Goal: Task Accomplishment & Management: Complete application form

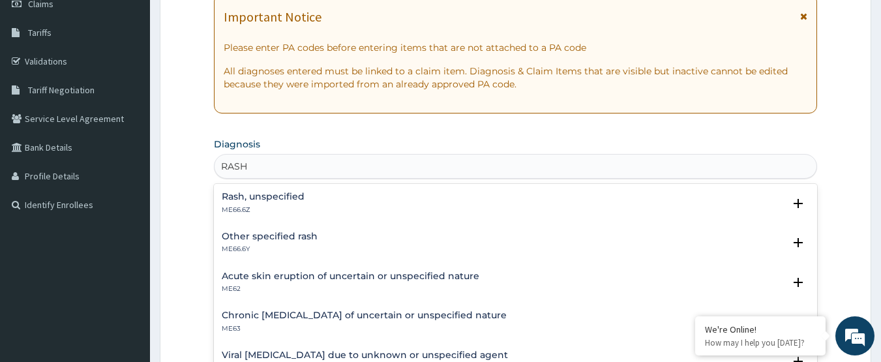
type input "RASHE"
click at [241, 197] on h4 "Rash, unspecified" at bounding box center [263, 197] width 83 height 10
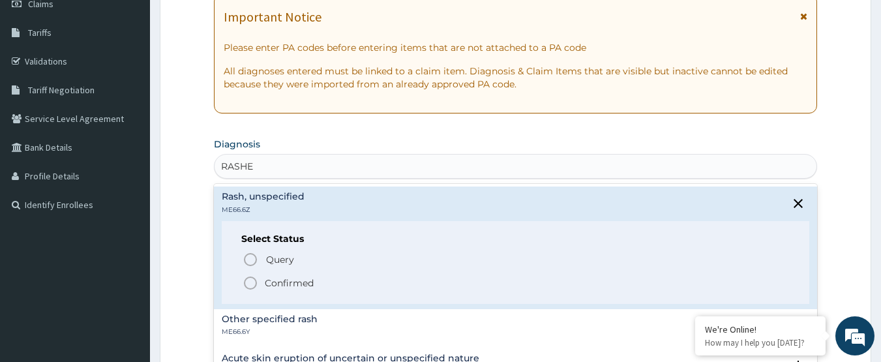
click at [251, 282] on icon "status option filled" at bounding box center [251, 283] width 16 height 16
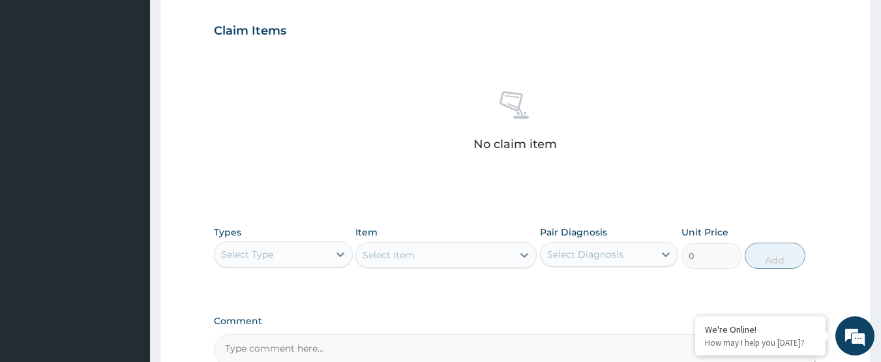
scroll to position [457, 0]
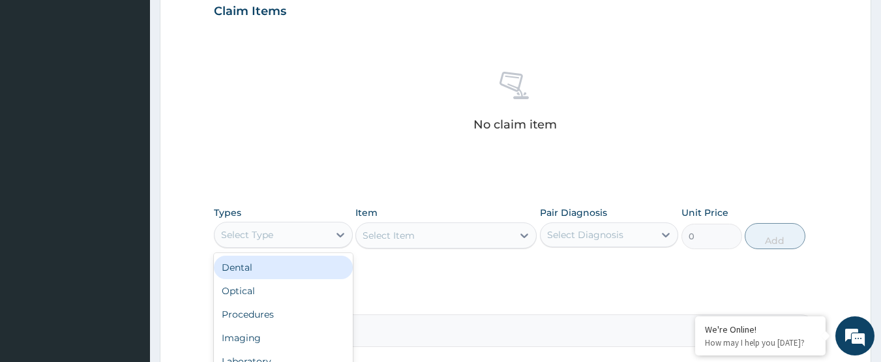
click at [274, 232] on div "Select Type" at bounding box center [272, 234] width 114 height 21
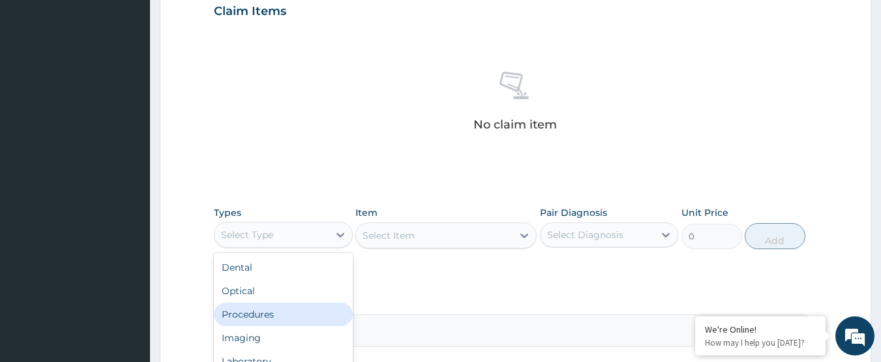
drag, startPoint x: 297, startPoint y: 312, endPoint x: 352, endPoint y: 278, distance: 63.9
click at [307, 305] on div "Procedures" at bounding box center [283, 314] width 139 height 23
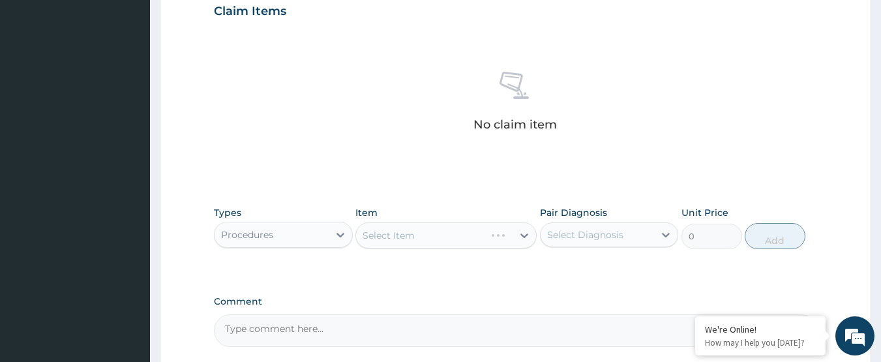
click at [411, 243] on div "Select Item" at bounding box center [445, 235] width 181 height 26
click at [421, 238] on div "Select Item" at bounding box center [445, 235] width 181 height 26
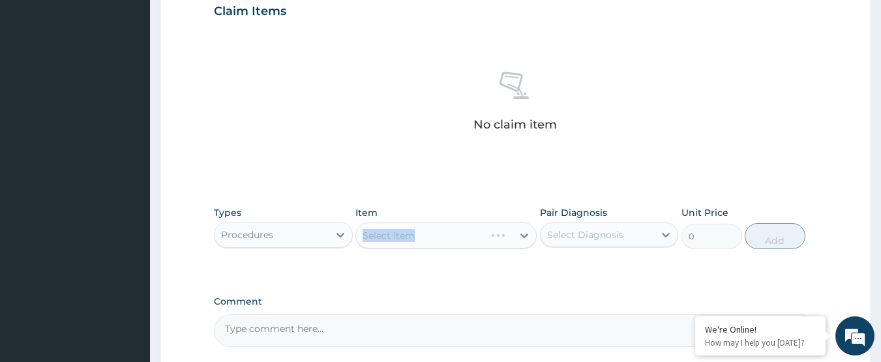
click at [421, 238] on div "Select Item" at bounding box center [445, 235] width 181 height 26
click at [442, 237] on div "Select Item" at bounding box center [445, 235] width 181 height 26
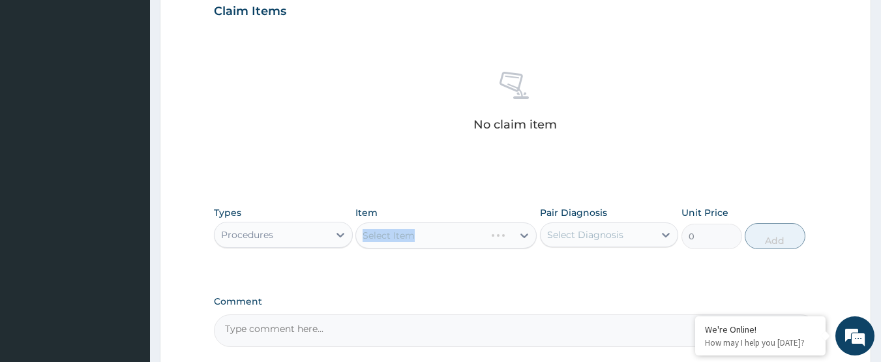
click at [442, 237] on div "Select Item" at bounding box center [445, 235] width 181 height 26
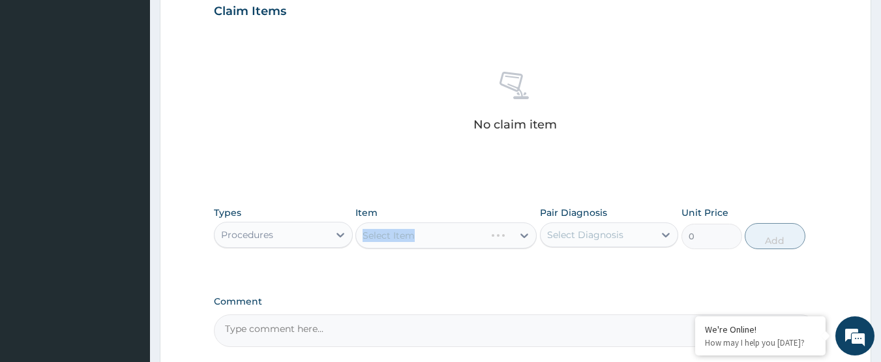
click at [442, 237] on div "Select Item" at bounding box center [445, 235] width 181 height 26
click at [442, 237] on div "Select Item" at bounding box center [434, 235] width 157 height 21
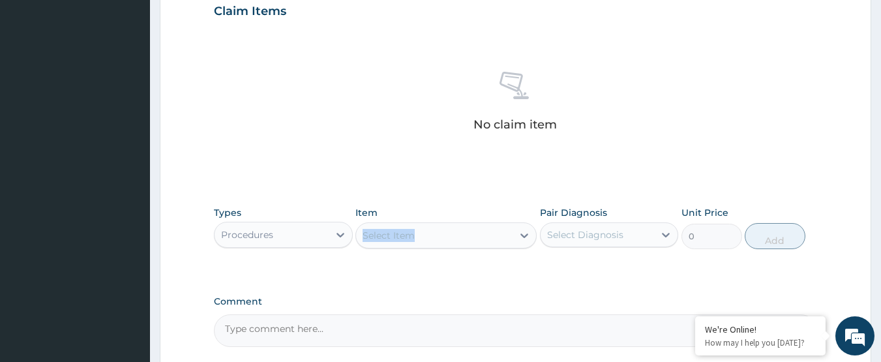
click at [442, 237] on div "Select Item" at bounding box center [434, 235] width 157 height 21
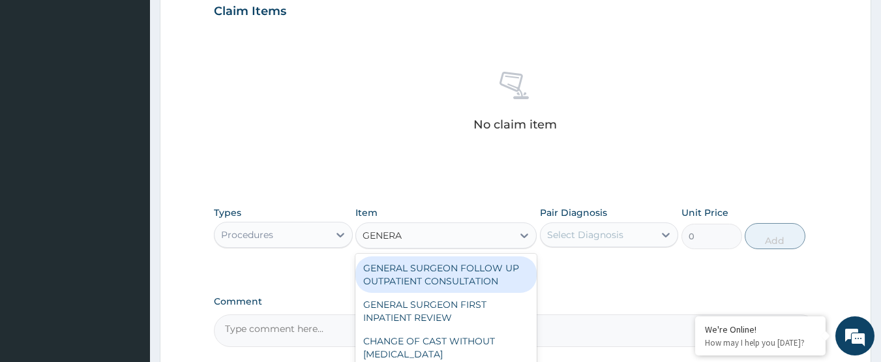
type input "GENERAL"
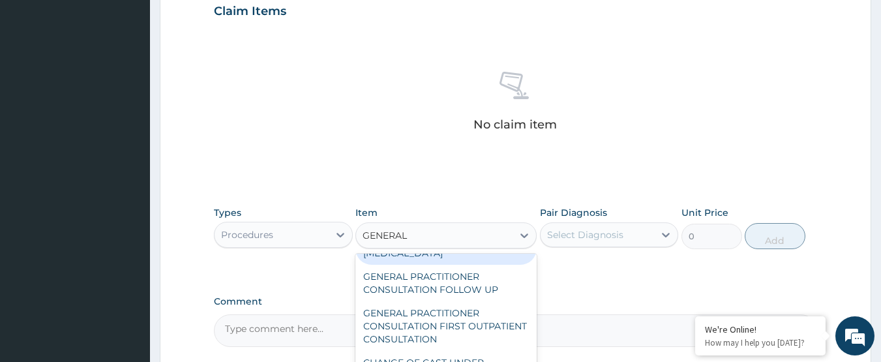
scroll to position [196, 0]
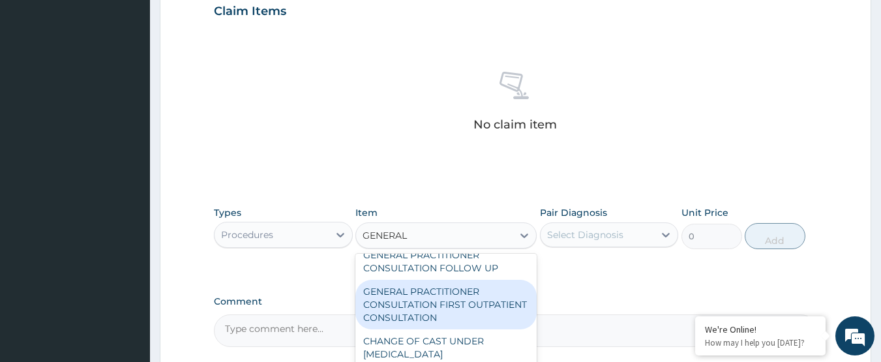
click at [443, 323] on div "GENERAL PRACTITIONER CONSULTATION FIRST OUTPATIENT CONSULTATION" at bounding box center [445, 305] width 181 height 50
type input "3000"
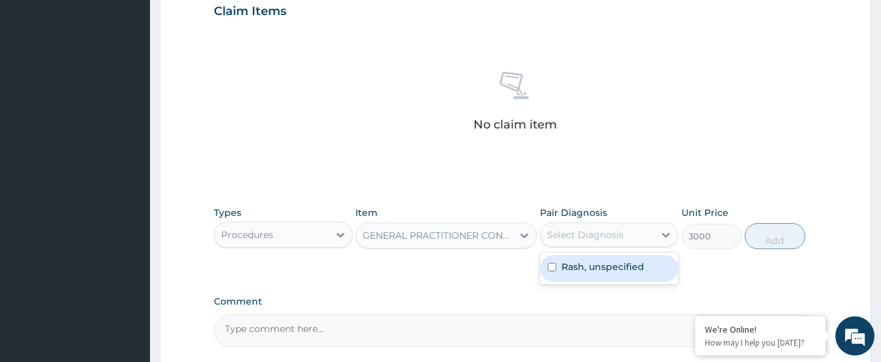
click at [595, 241] on div "Select Diagnosis" at bounding box center [598, 234] width 114 height 21
click at [610, 278] on div "Rash, unspecified" at bounding box center [609, 268] width 139 height 27
checkbox input "true"
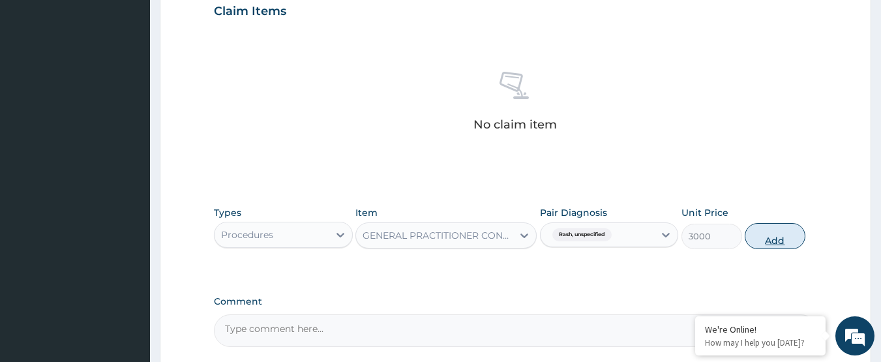
click at [757, 247] on button "Add" at bounding box center [775, 236] width 61 height 26
type input "0"
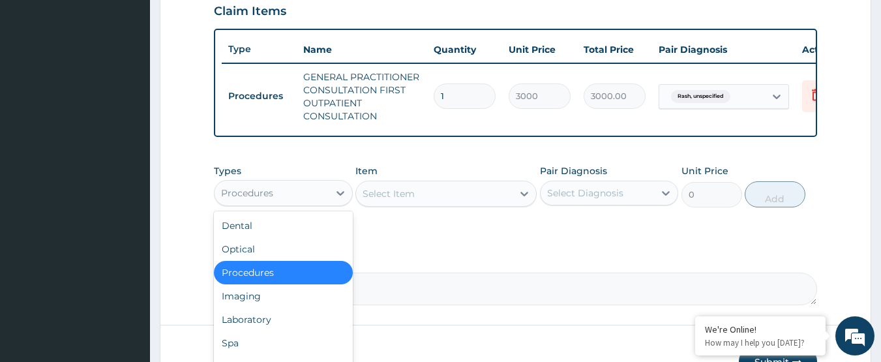
click at [269, 200] on div "Procedures" at bounding box center [247, 193] width 52 height 13
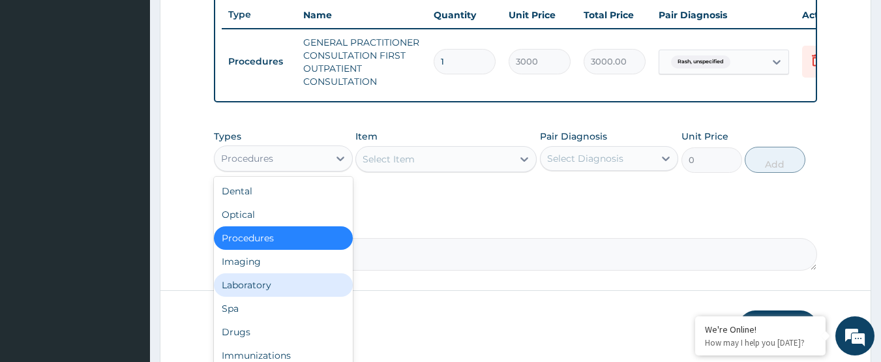
scroll to position [522, 0]
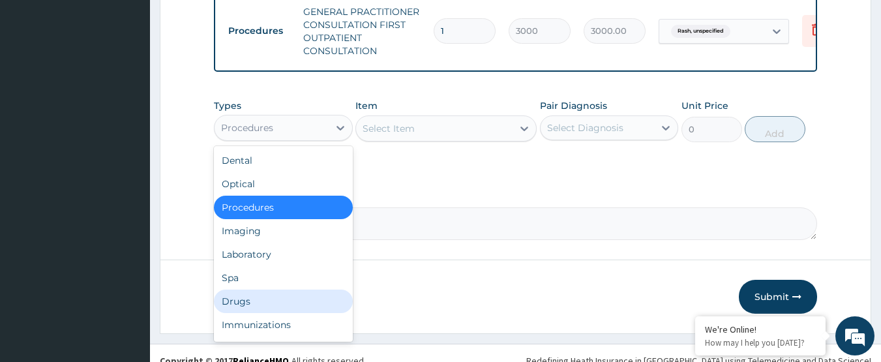
click at [313, 312] on div "Drugs" at bounding box center [283, 301] width 139 height 23
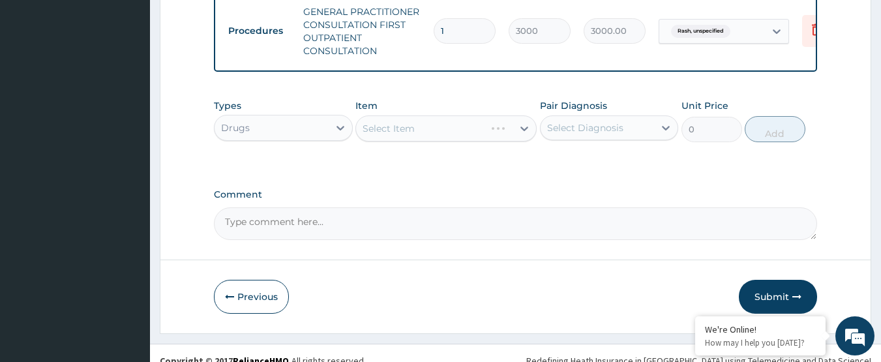
click at [469, 142] on div "Select Item" at bounding box center [445, 128] width 181 height 26
click at [445, 137] on div "Select Item" at bounding box center [445, 128] width 181 height 26
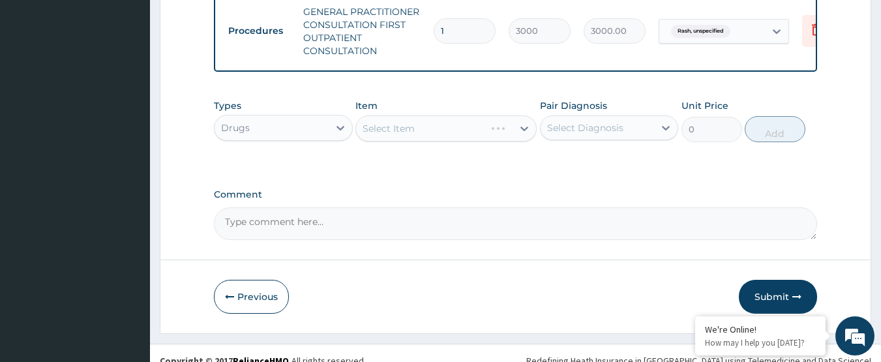
click at [445, 137] on div "Select Item" at bounding box center [445, 128] width 181 height 26
click at [445, 137] on div "Select Item" at bounding box center [434, 128] width 157 height 21
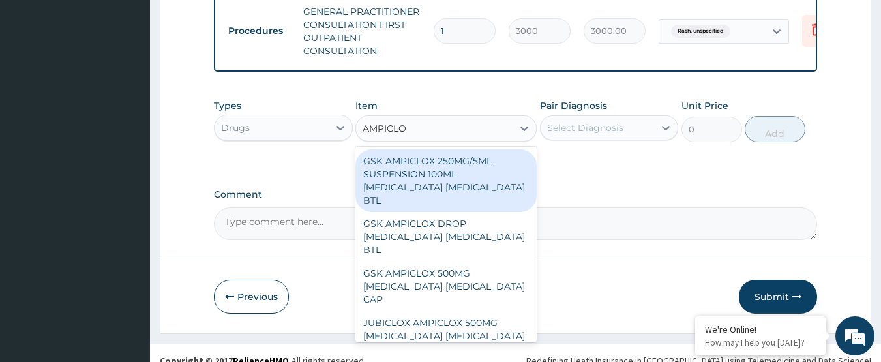
type input "AMPICLOX"
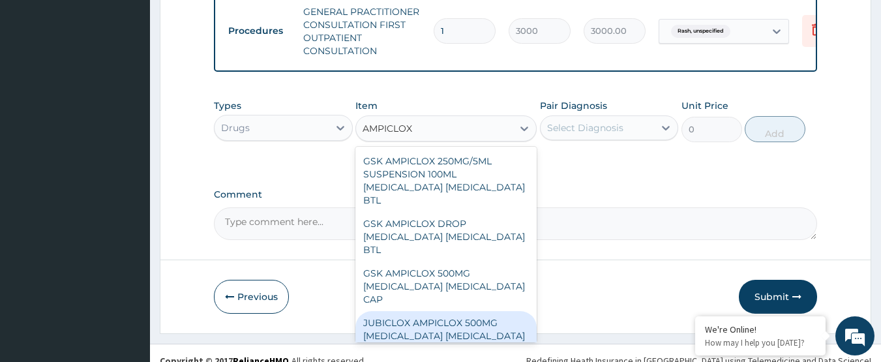
click at [498, 311] on div "JUBICLOX AMPICLOX 500MG AMPICILLIN CLOXACILLIN TAB" at bounding box center [445, 336] width 181 height 50
type input "50"
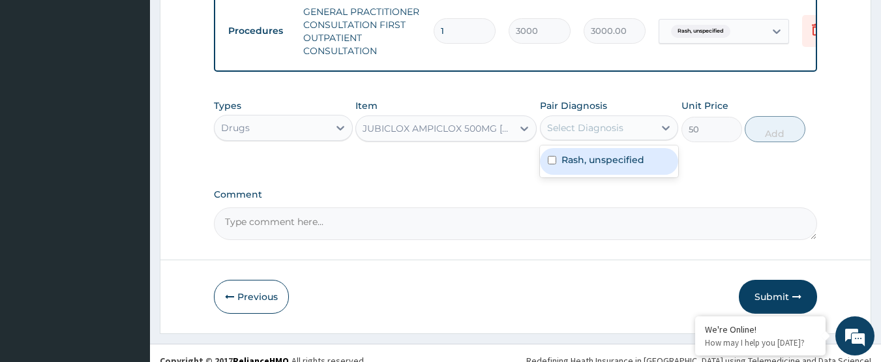
click at [613, 134] on div "Select Diagnosis" at bounding box center [585, 127] width 76 height 13
drag, startPoint x: 626, startPoint y: 170, endPoint x: 661, endPoint y: 166, distance: 34.8
click at [627, 166] on label "Rash, unspecified" at bounding box center [603, 159] width 83 height 13
checkbox input "true"
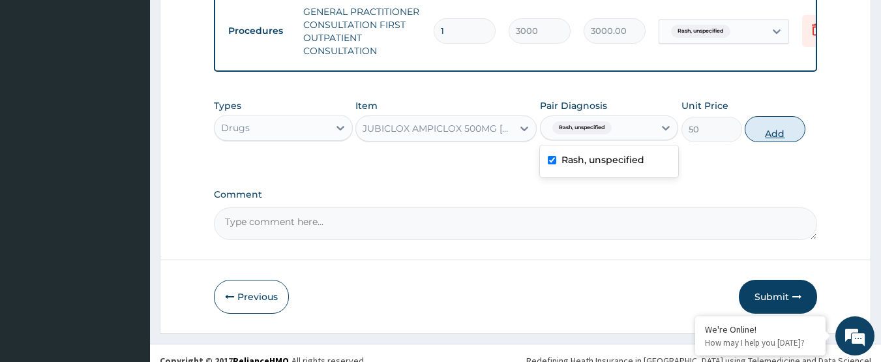
click at [779, 138] on button "Add" at bounding box center [775, 129] width 61 height 26
type input "0"
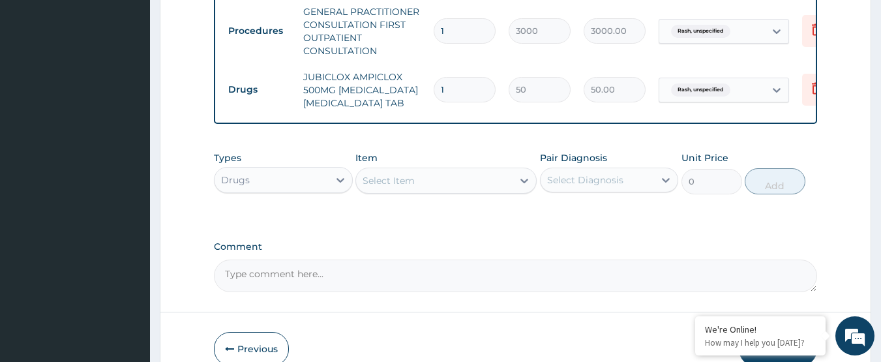
click at [444, 184] on div "Select Item" at bounding box center [434, 180] width 157 height 21
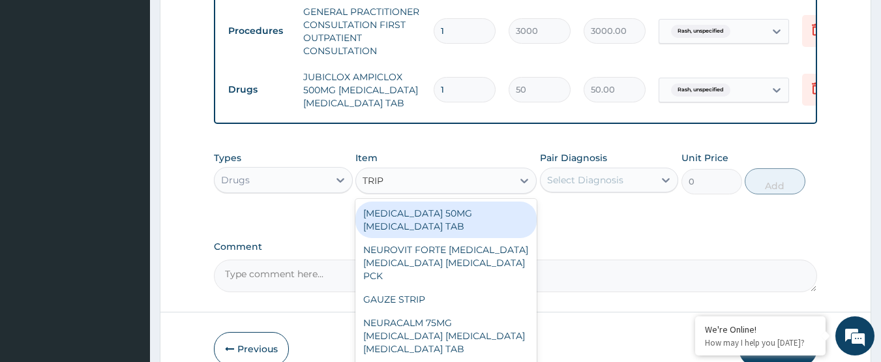
type input "TRIPL"
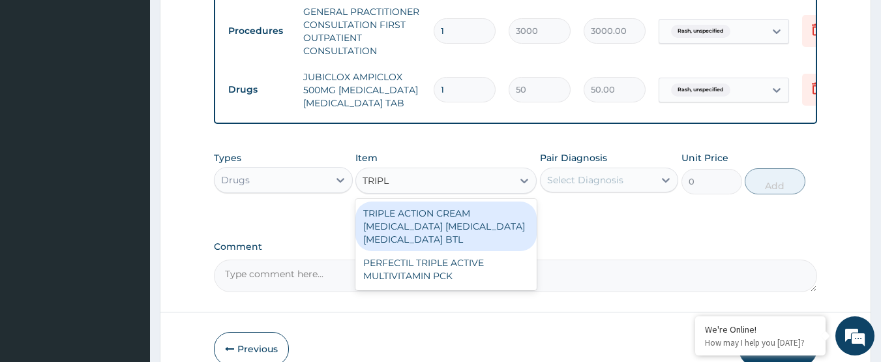
click at [451, 244] on div "TRIPLE ACTION CREAM BETAMETHASONE CLOTRIMAZOLE NEOMYCIN BTL" at bounding box center [445, 227] width 181 height 50
type input "550"
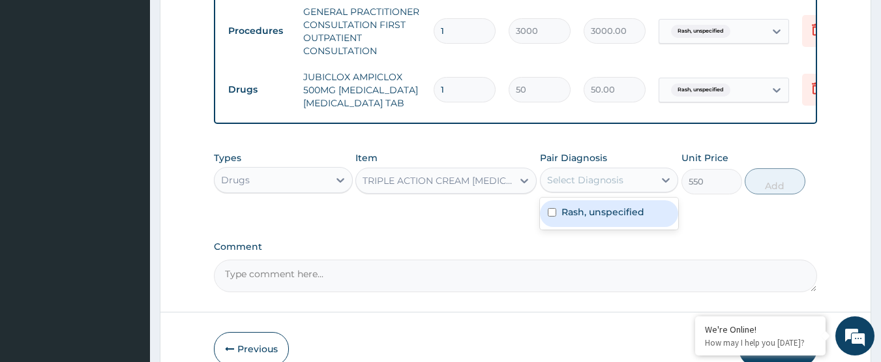
click at [618, 187] on div "Select Diagnosis" at bounding box center [585, 179] width 76 height 13
click at [616, 218] on label "Rash, unspecified" at bounding box center [603, 211] width 83 height 13
checkbox input "true"
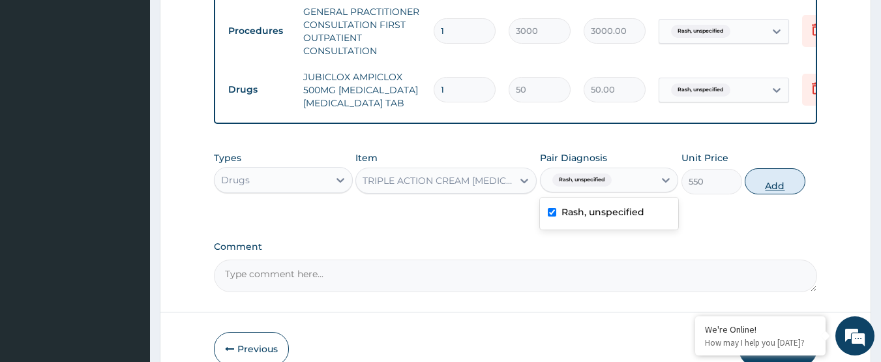
click at [760, 193] on button "Add" at bounding box center [775, 181] width 61 height 26
type input "0"
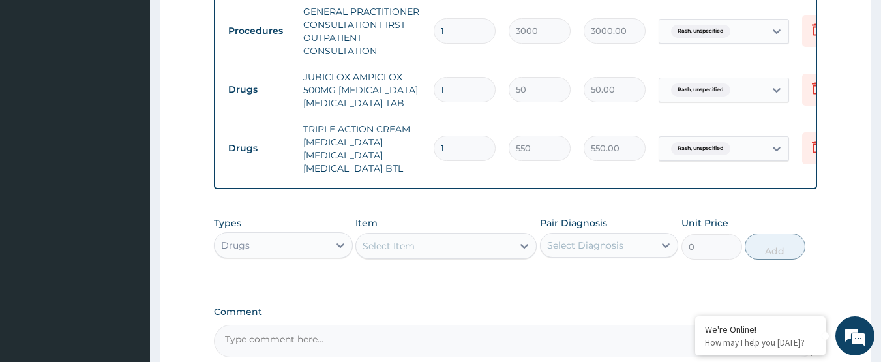
click at [472, 91] on input "1" at bounding box center [465, 89] width 62 height 25
type input "15"
type input "750.00"
type input "15"
click at [432, 121] on tr "Drugs TRIPLE ACTION CREAM BETAMETHASONE CLOTRIMAZOLE NEOMYCIN BTL 1 550 550.00 …" at bounding box center [541, 148] width 639 height 65
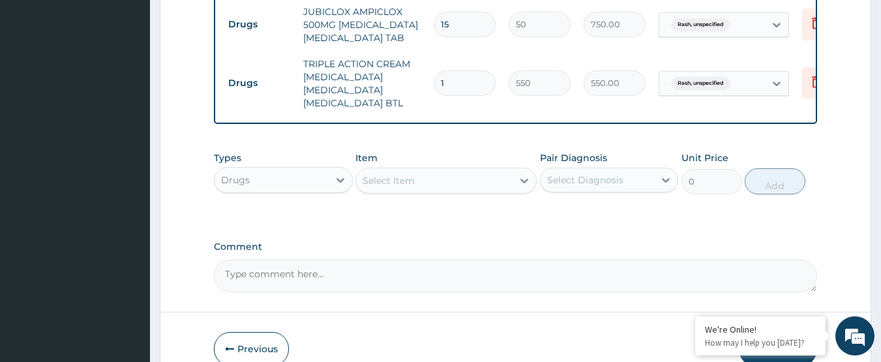
scroll to position [652, 0]
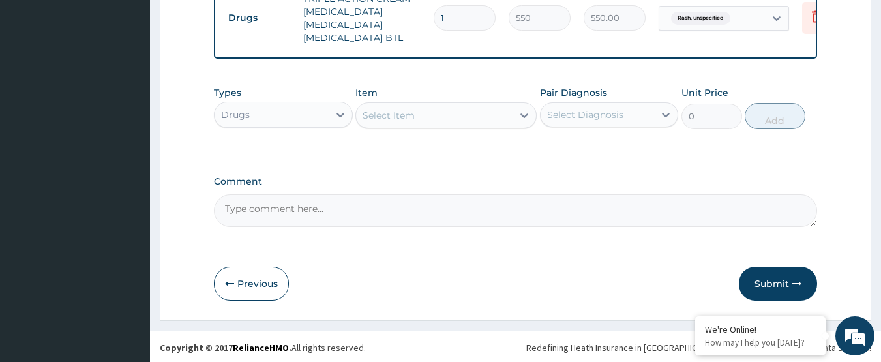
click at [661, 185] on label "Comment" at bounding box center [516, 181] width 604 height 11
click at [661, 194] on textarea "Comment" at bounding box center [516, 210] width 604 height 33
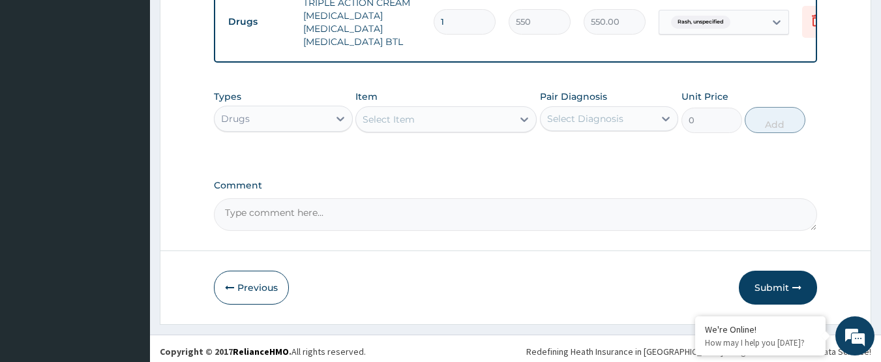
scroll to position [664, 0]
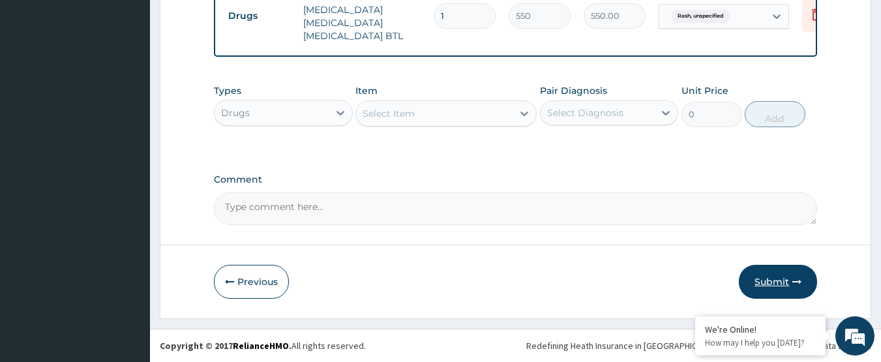
click at [762, 285] on button "Submit" at bounding box center [778, 282] width 78 height 34
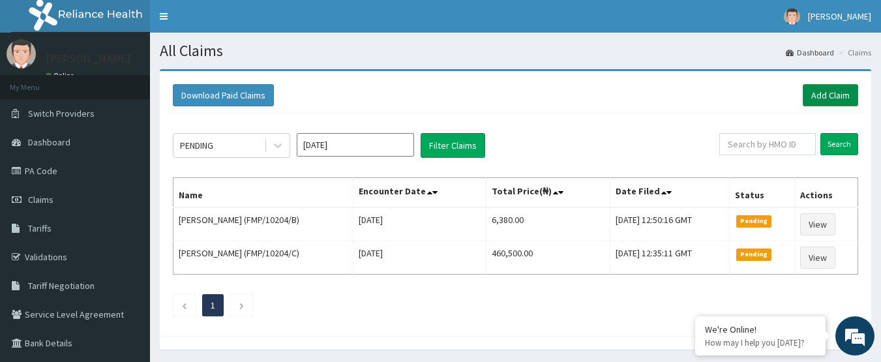
click at [826, 85] on link "Add Claim" at bounding box center [830, 95] width 55 height 22
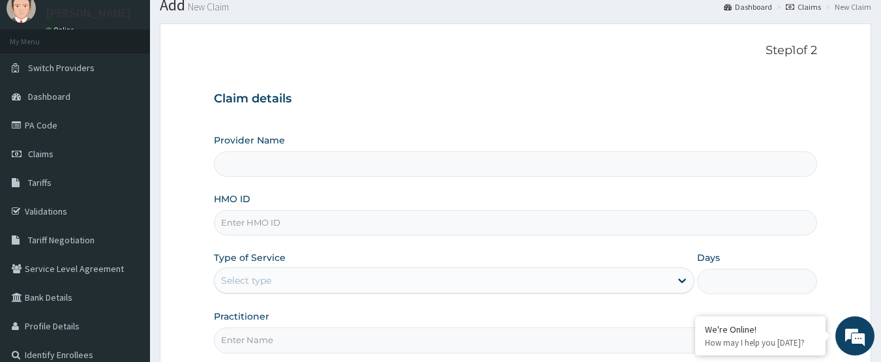
scroll to position [65, 0]
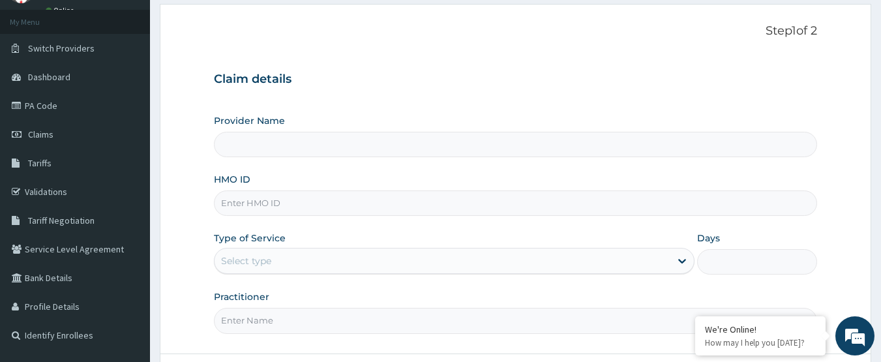
type input "International Clinics And Hospitals Ltd"
click at [341, 207] on input "HMO ID" at bounding box center [516, 202] width 604 height 25
type input "QSH/10069/B"
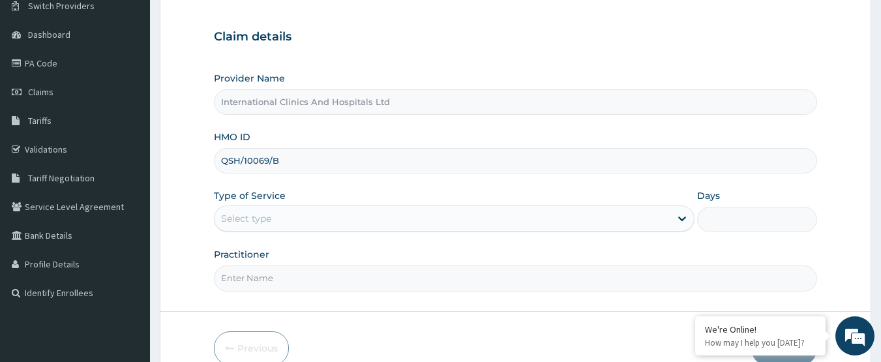
scroll to position [130, 0]
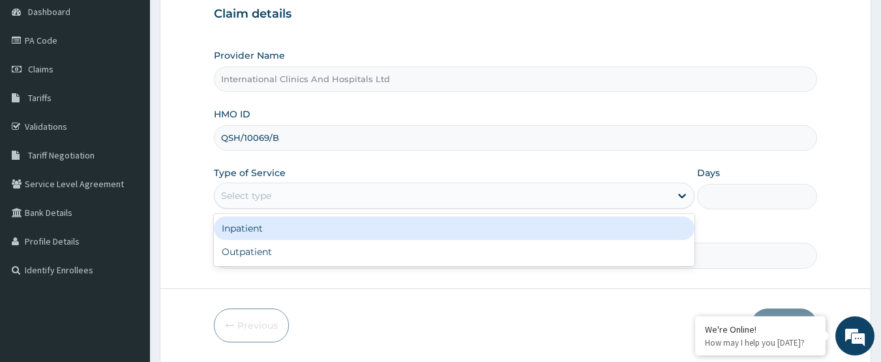
click at [290, 196] on div "Select type" at bounding box center [443, 195] width 456 height 21
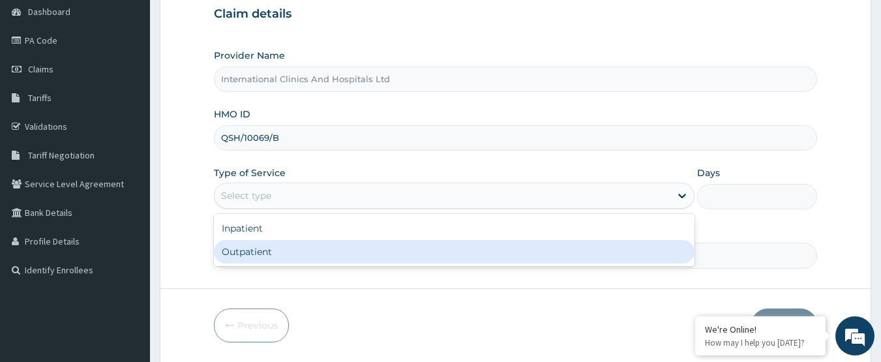
click at [284, 250] on div "Outpatient" at bounding box center [454, 251] width 481 height 23
type input "1"
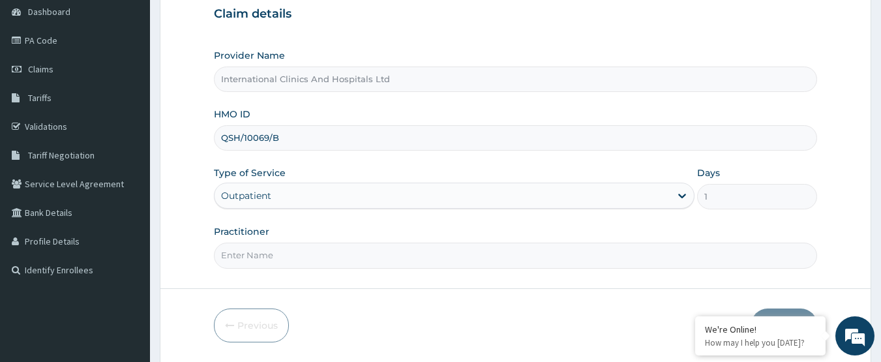
click at [284, 250] on input "Practitioner" at bounding box center [516, 255] width 604 height 25
type input "DR.[PERSON_NAME]"
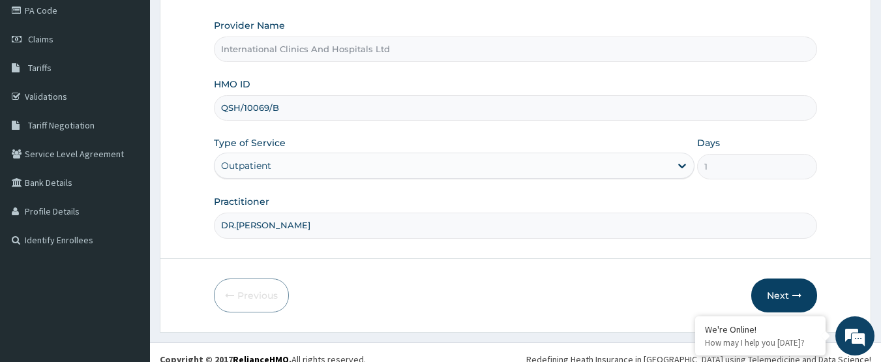
scroll to position [174, 0]
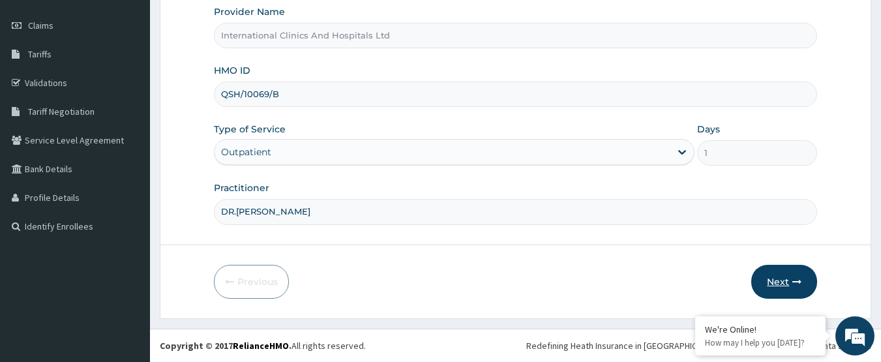
click at [786, 290] on button "Next" at bounding box center [784, 282] width 66 height 34
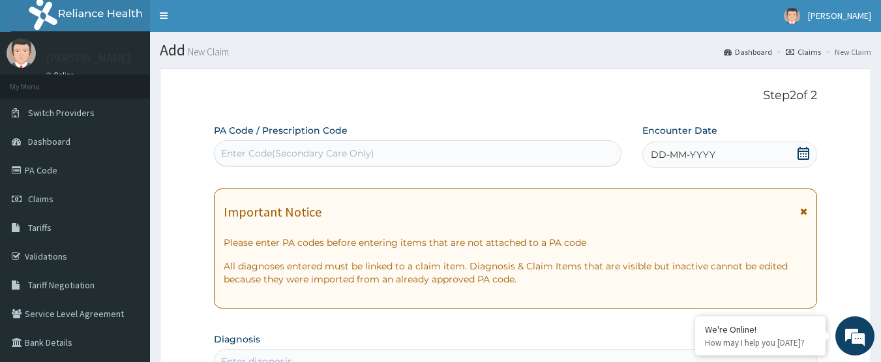
scroll to position [0, 0]
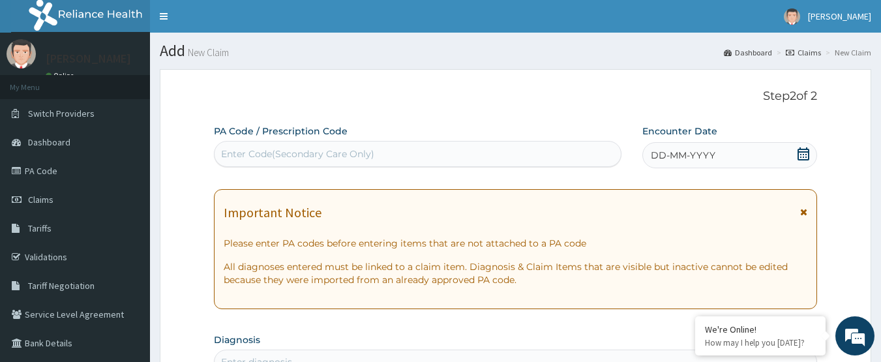
click at [408, 154] on div "Enter Code(Secondary Care Only)" at bounding box center [418, 153] width 407 height 21
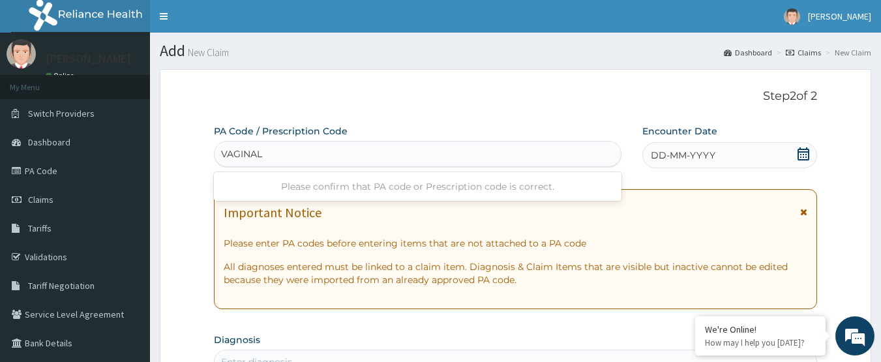
type input "VAGINAL"
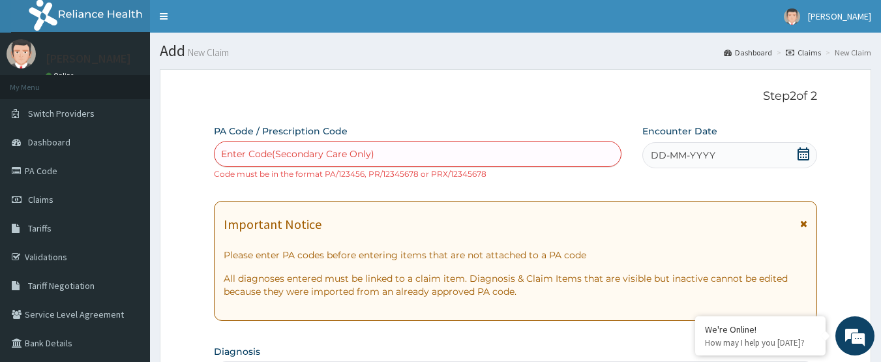
click at [702, 149] on span "DD-MM-YYYY" at bounding box center [683, 155] width 65 height 13
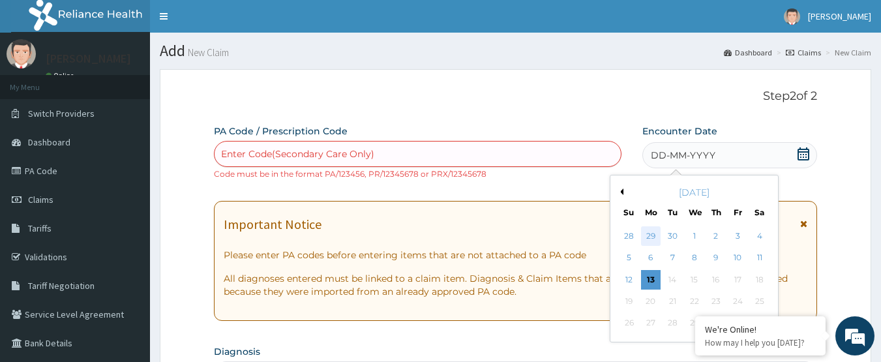
click at [654, 236] on div "29" at bounding box center [651, 236] width 20 height 20
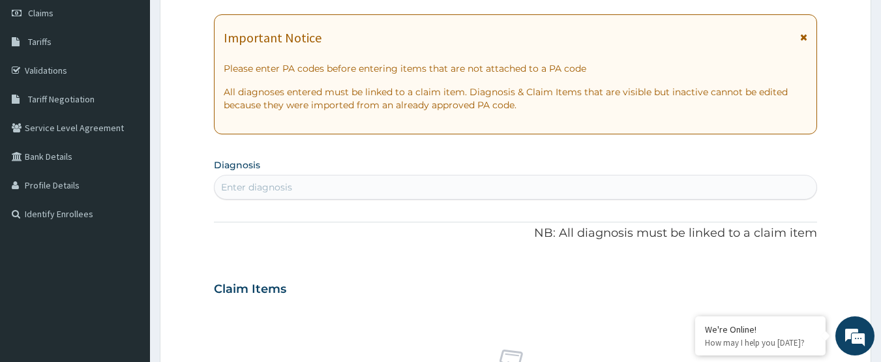
scroll to position [261, 0]
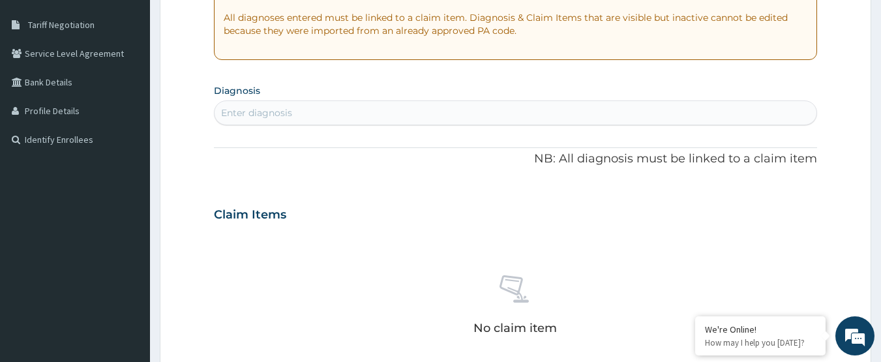
click at [457, 106] on div "Enter diagnosis" at bounding box center [516, 112] width 603 height 21
type input "V"
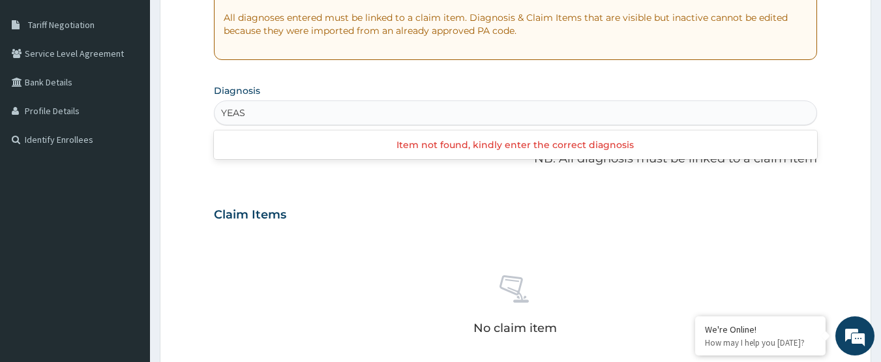
type input "YEAST"
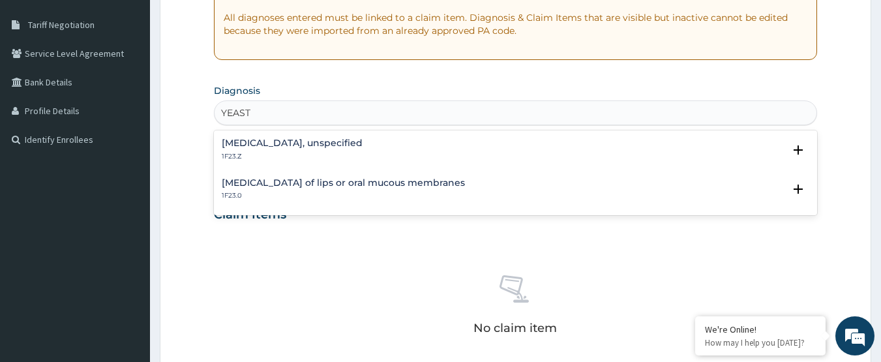
click at [289, 143] on h4 "Candidosis, unspecified" at bounding box center [292, 143] width 141 height 10
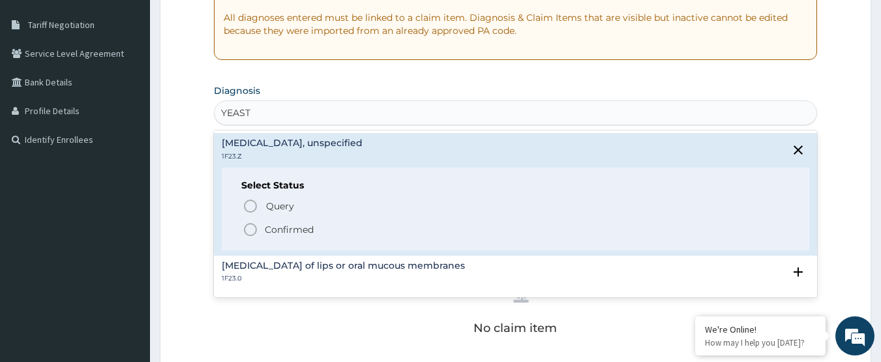
click at [255, 225] on circle "status option filled" at bounding box center [251, 230] width 12 height 12
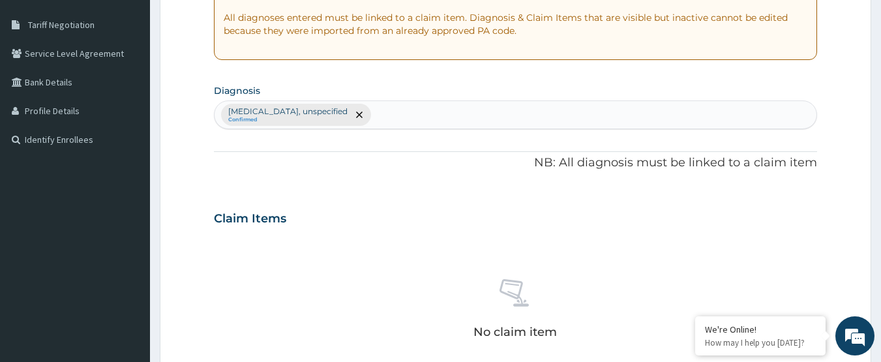
click at [385, 119] on div "Candidosis, unspecified Confirmed" at bounding box center [516, 114] width 603 height 27
type input "VAGINA"
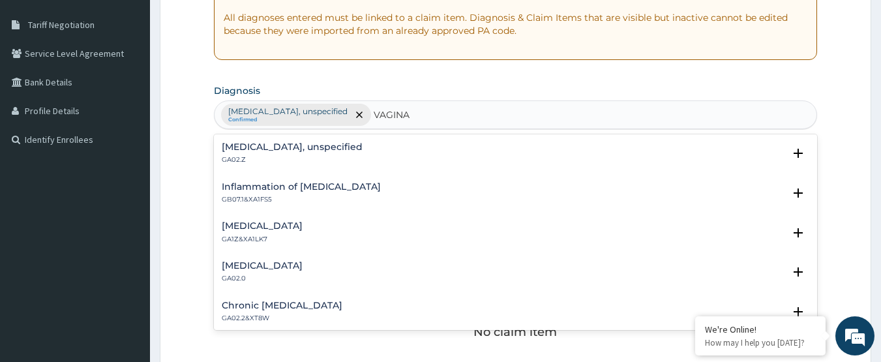
click at [240, 142] on h4 "Vaginitis, unspecified" at bounding box center [292, 147] width 141 height 10
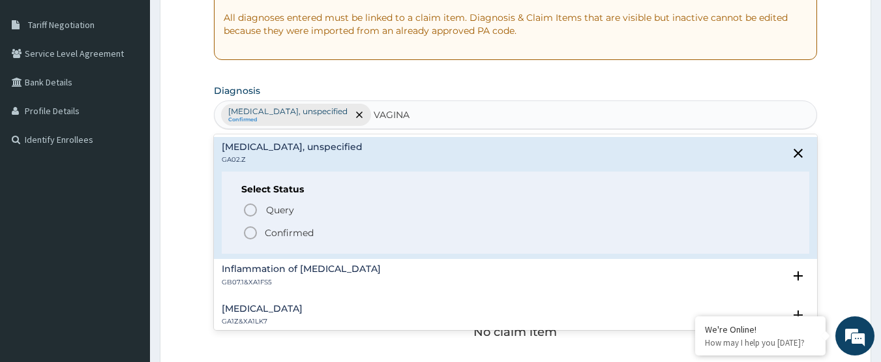
click at [248, 226] on icon "status option filled" at bounding box center [251, 233] width 16 height 16
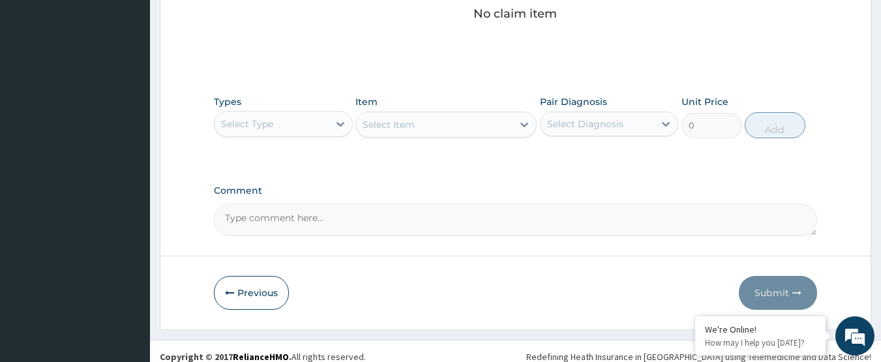
scroll to position [587, 0]
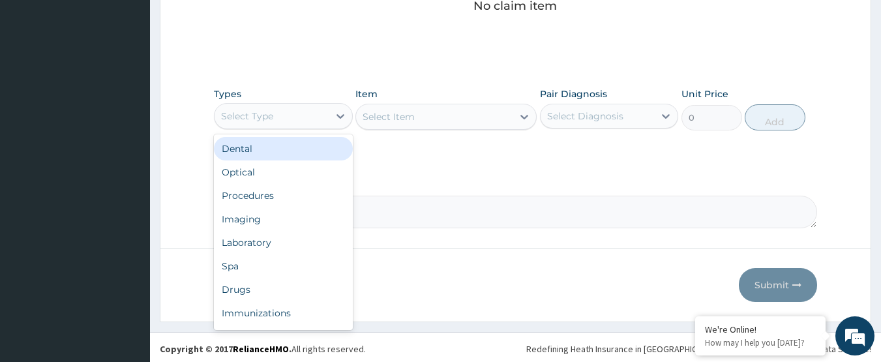
click at [282, 122] on div "Select Type" at bounding box center [272, 116] width 114 height 21
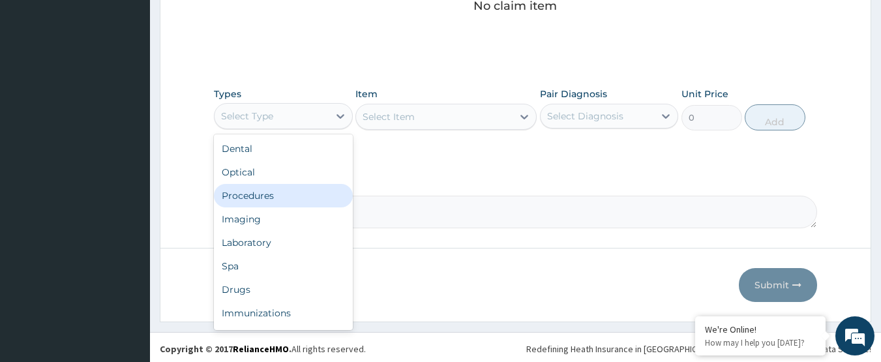
click at [278, 200] on div "Procedures" at bounding box center [283, 195] width 139 height 23
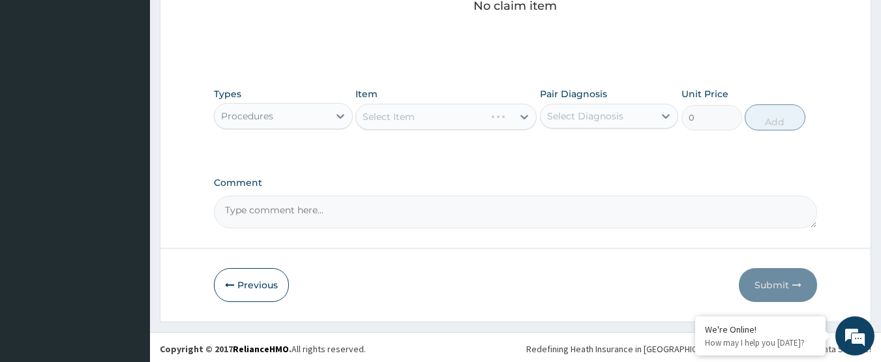
click at [427, 121] on div "Select Item" at bounding box center [445, 117] width 181 height 26
click at [413, 116] on div "Select Item" at bounding box center [389, 116] width 52 height 13
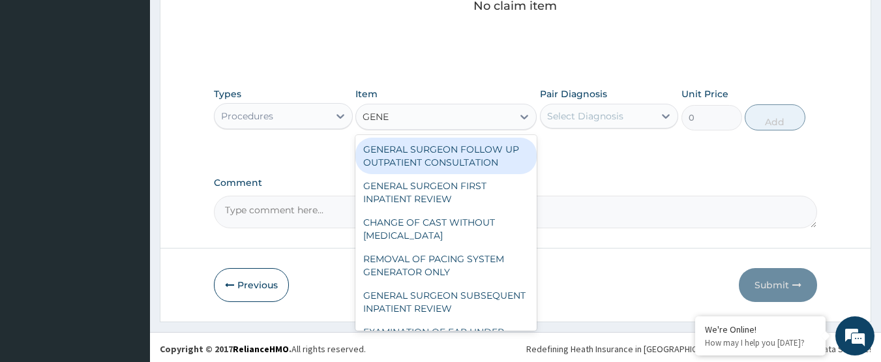
type input "GENER"
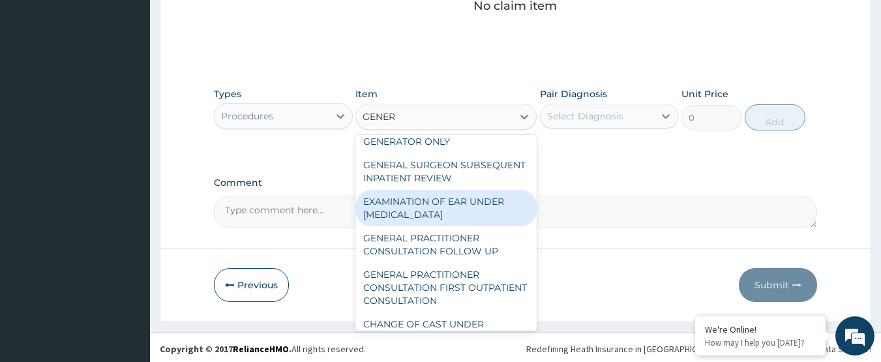
scroll to position [196, 0]
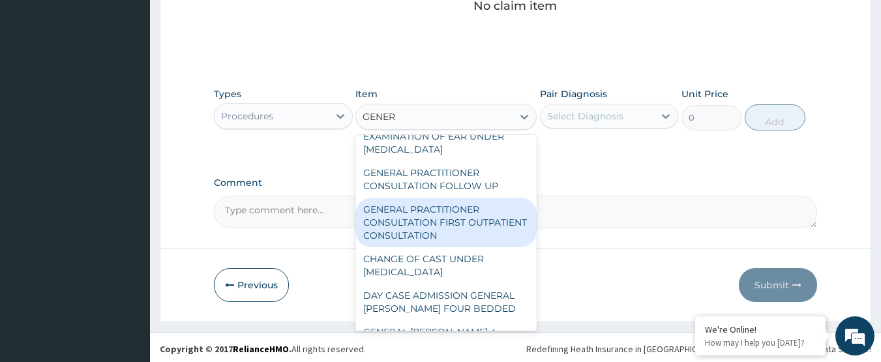
click at [461, 235] on div "GENERAL PRACTITIONER CONSULTATION FIRST OUTPATIENT CONSULTATION" at bounding box center [445, 223] width 181 height 50
type input "3000"
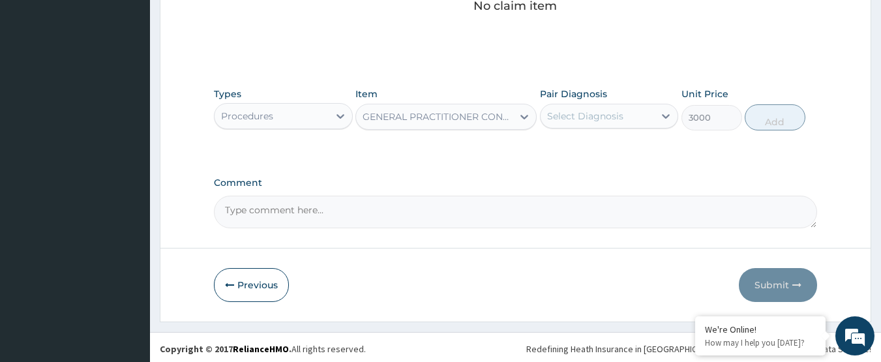
click at [611, 101] on div "Pair Diagnosis Select Diagnosis" at bounding box center [609, 108] width 139 height 43
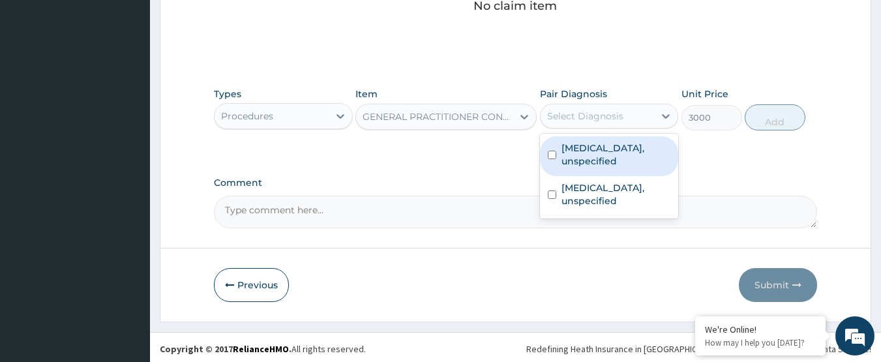
click at [603, 114] on div "Select Diagnosis" at bounding box center [585, 116] width 76 height 13
click at [611, 150] on label "Candidosis, unspecified" at bounding box center [617, 155] width 110 height 26
checkbox input "true"
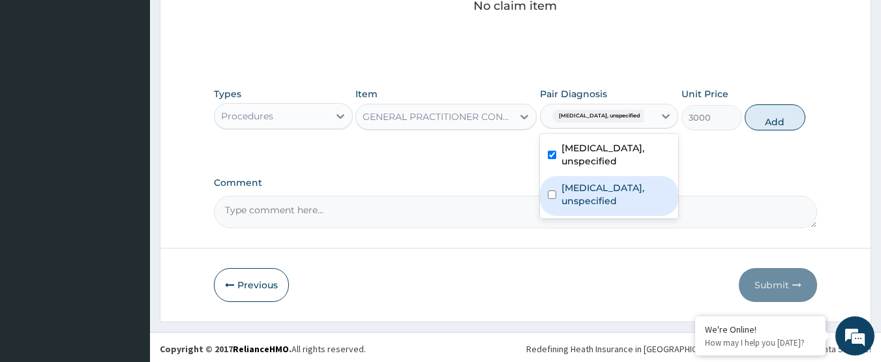
click at [593, 181] on label "Vaginitis, unspecified" at bounding box center [617, 194] width 110 height 26
checkbox input "true"
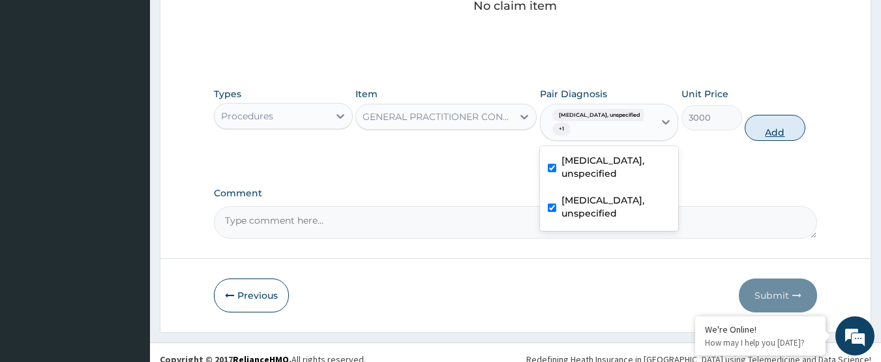
click at [788, 130] on button "Add" at bounding box center [775, 128] width 61 height 26
type input "0"
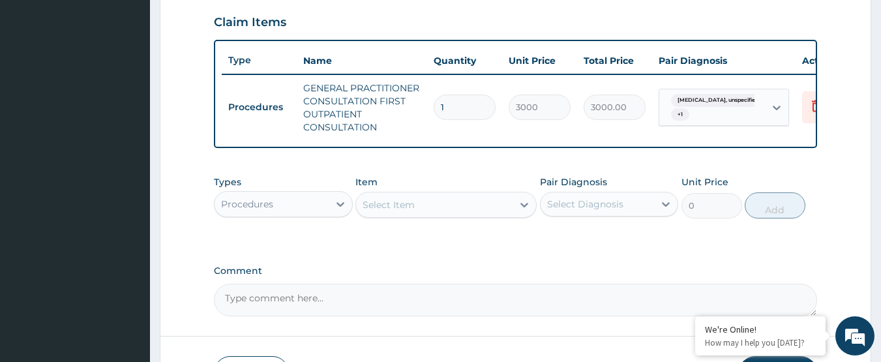
scroll to position [487, 0]
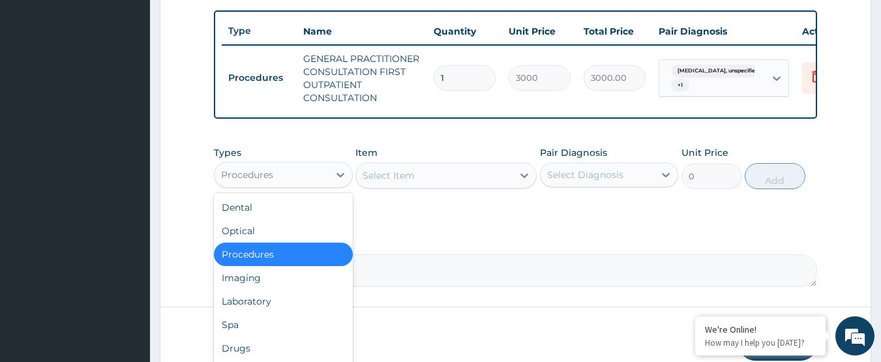
click at [275, 174] on div "Procedures" at bounding box center [272, 174] width 114 height 21
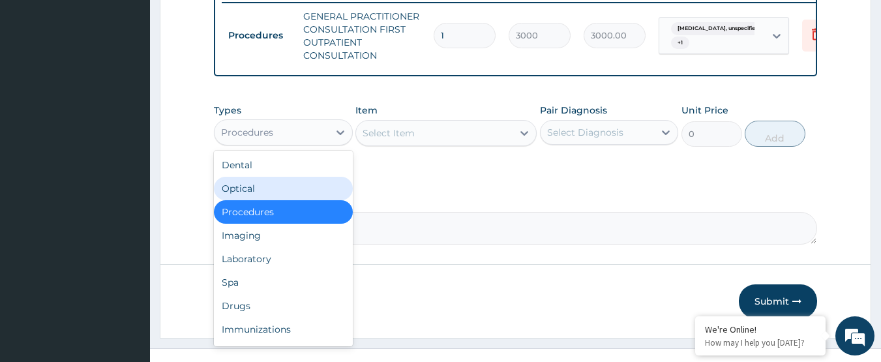
scroll to position [552, 0]
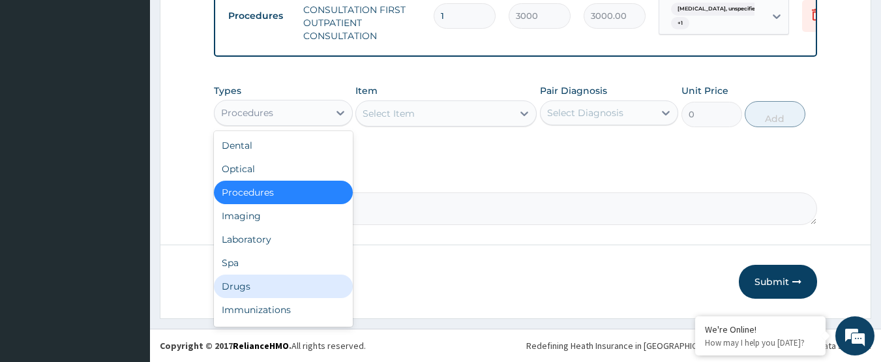
click at [273, 292] on div "Drugs" at bounding box center [283, 286] width 139 height 23
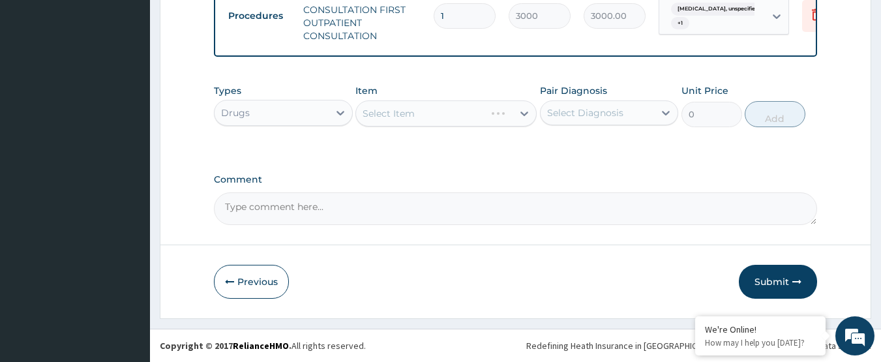
click at [455, 114] on div "Select Item" at bounding box center [445, 113] width 181 height 26
click at [444, 120] on div "Select Item" at bounding box center [445, 113] width 181 height 26
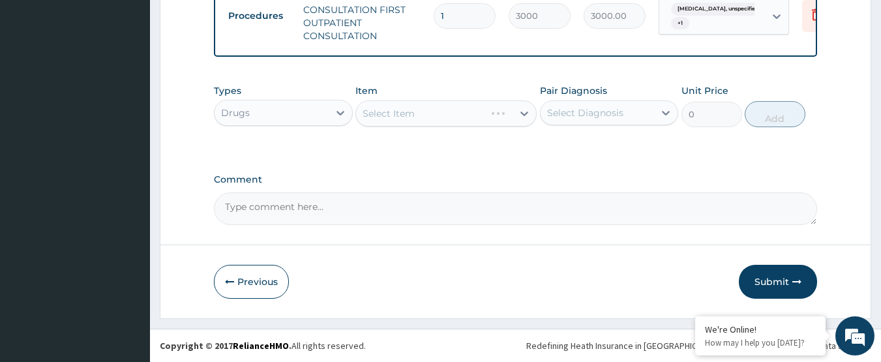
click at [444, 120] on div "Select Item" at bounding box center [445, 113] width 181 height 26
click at [443, 120] on div "Select Item" at bounding box center [445, 113] width 181 height 26
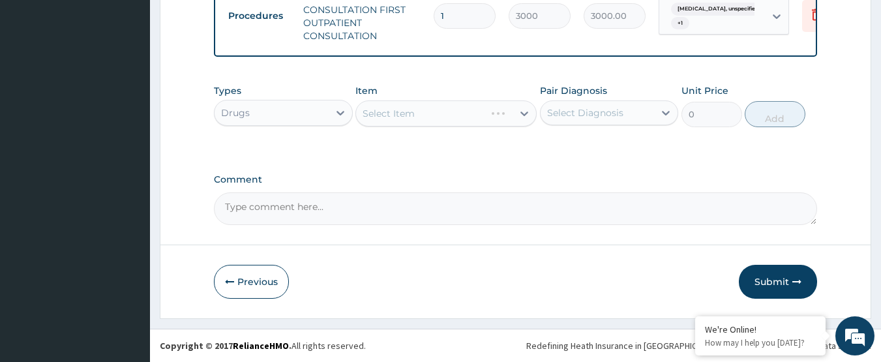
click at [443, 120] on div "Select Item" at bounding box center [445, 113] width 181 height 26
click at [443, 120] on div "Select Item" at bounding box center [434, 113] width 157 height 21
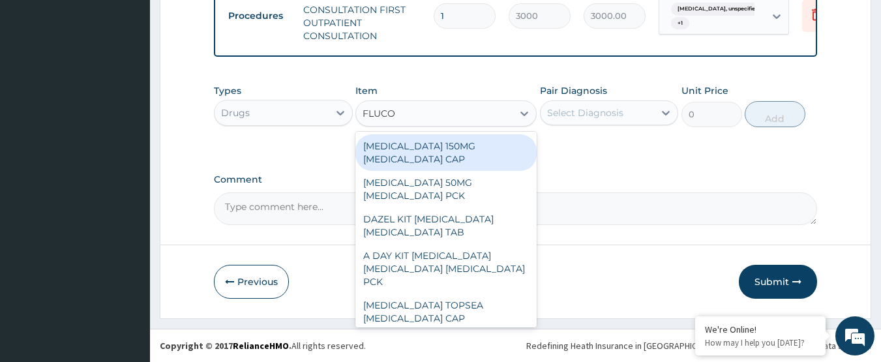
type input "FLUCON"
click at [453, 158] on div "[MEDICAL_DATA] 150MG [MEDICAL_DATA] CAP" at bounding box center [445, 152] width 181 height 37
type input "730"
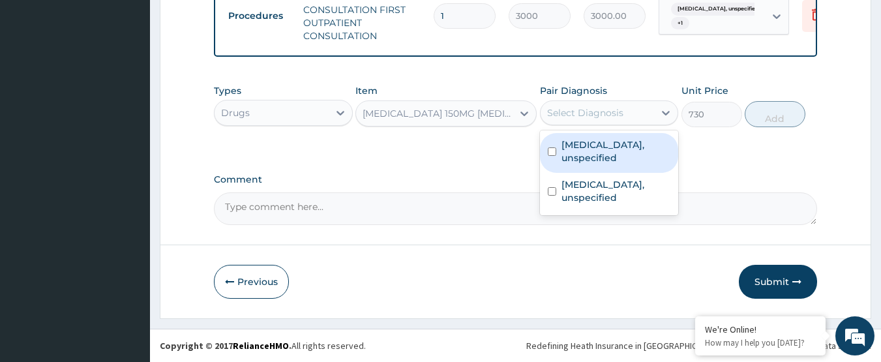
click at [629, 119] on div "Select Diagnosis" at bounding box center [598, 112] width 114 height 21
click at [634, 161] on div "Candidosis, unspecified" at bounding box center [609, 153] width 139 height 40
checkbox input "true"
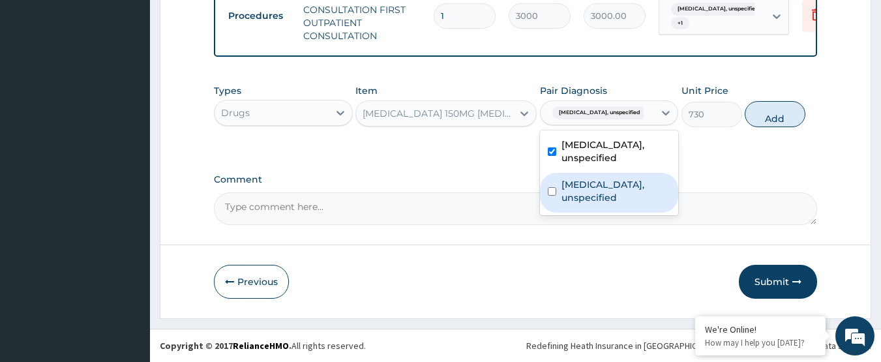
click at [632, 178] on label "Vaginitis, unspecified" at bounding box center [617, 191] width 110 height 26
checkbox input "true"
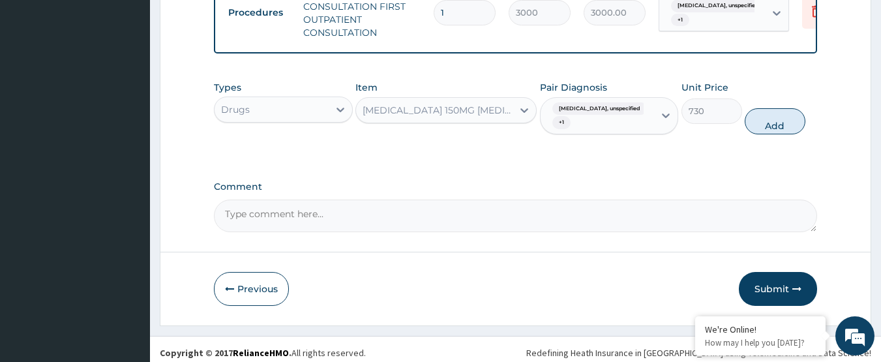
click at [738, 191] on label "Comment" at bounding box center [516, 186] width 604 height 11
click at [738, 200] on textarea "Comment" at bounding box center [516, 216] width 604 height 33
click at [777, 134] on button "Add" at bounding box center [775, 121] width 61 height 26
type input "0"
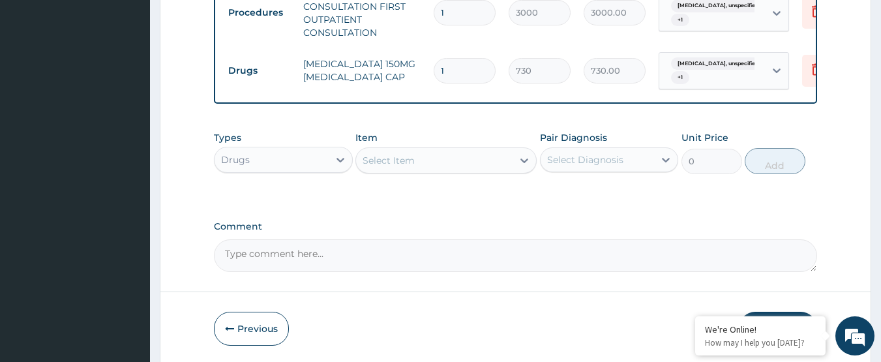
click at [409, 166] on div "Select Item" at bounding box center [389, 160] width 52 height 13
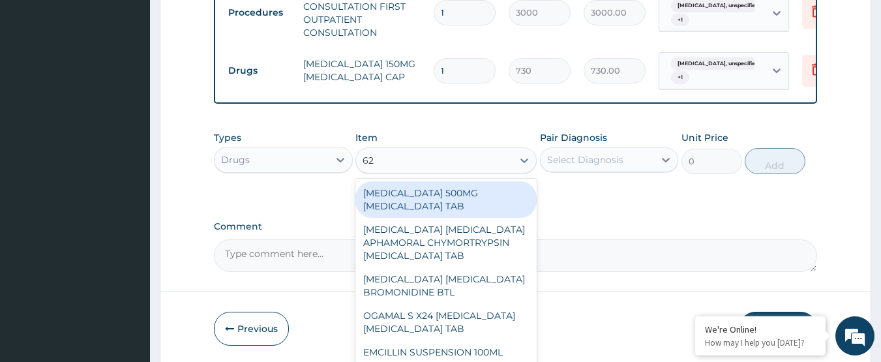
type input "625"
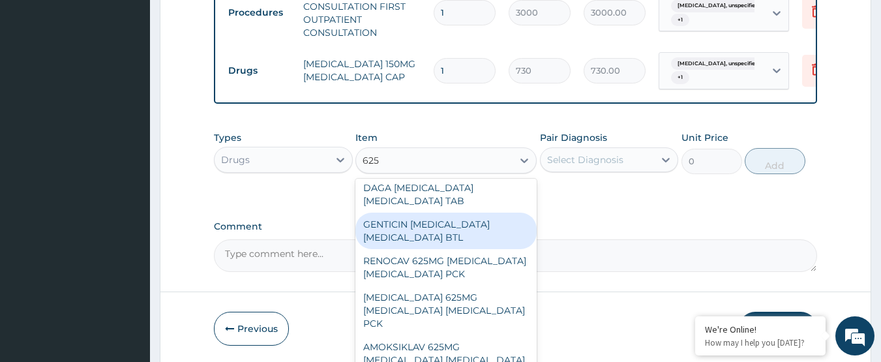
scroll to position [196, 0]
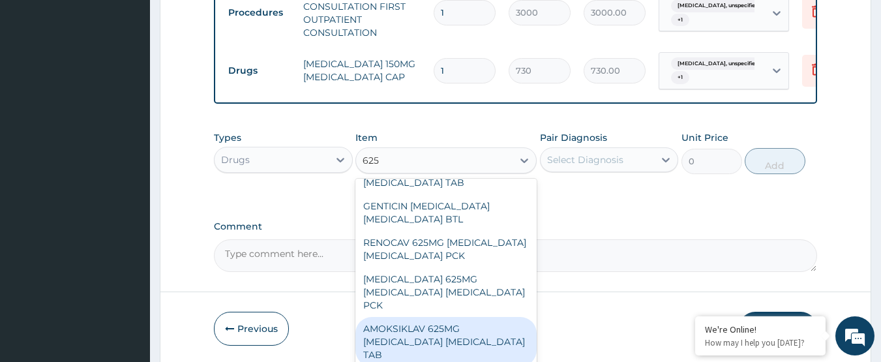
click at [455, 327] on div "AMOKSIKLAV 625MG [MEDICAL_DATA] [MEDICAL_DATA] TAB" at bounding box center [445, 342] width 181 height 50
type input "120"
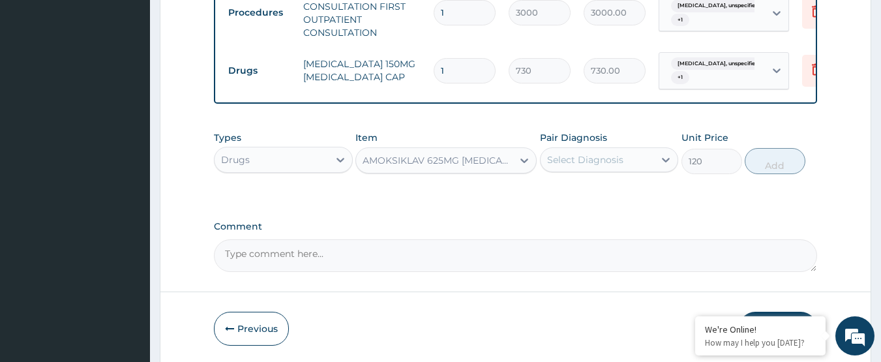
click at [582, 166] on div "Select Diagnosis" at bounding box center [585, 159] width 76 height 13
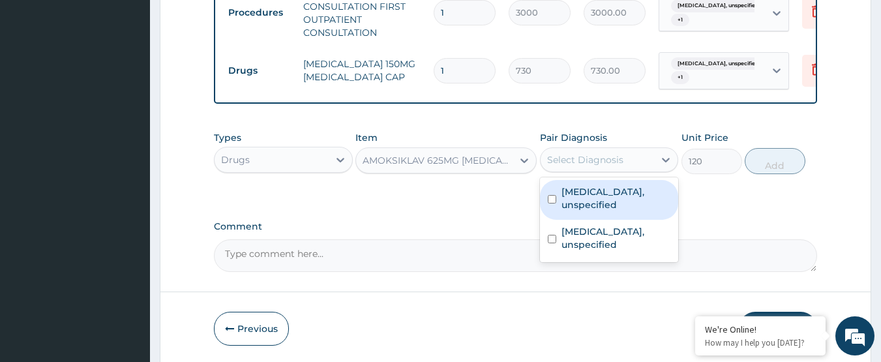
click at [582, 207] on label "Candidosis, unspecified" at bounding box center [617, 198] width 110 height 26
checkbox input "true"
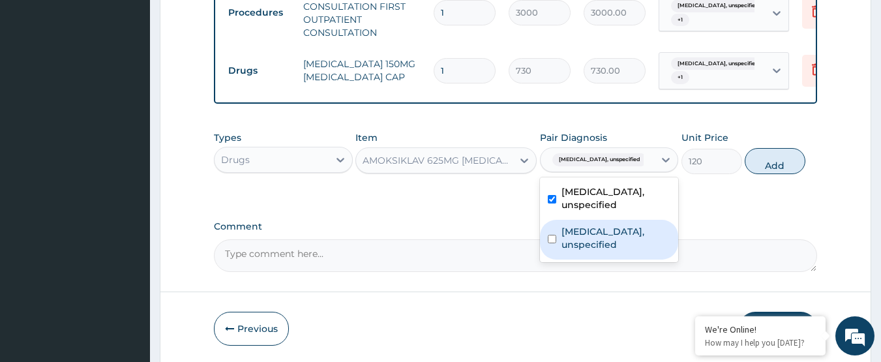
click at [582, 220] on div "Vaginitis, unspecified" at bounding box center [609, 240] width 139 height 40
checkbox input "true"
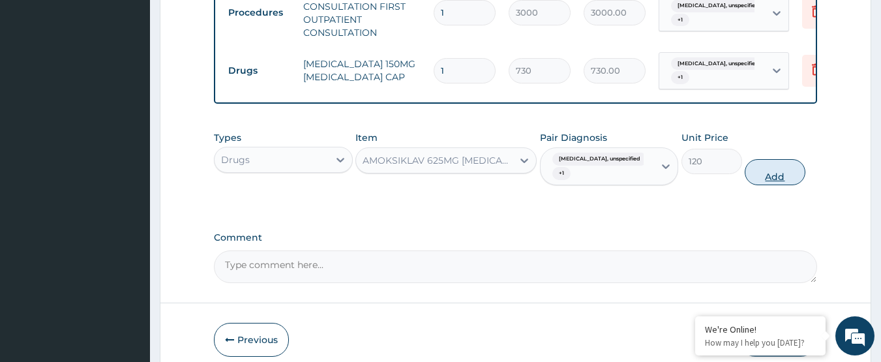
click at [772, 183] on button "Add" at bounding box center [775, 172] width 61 height 26
type input "0"
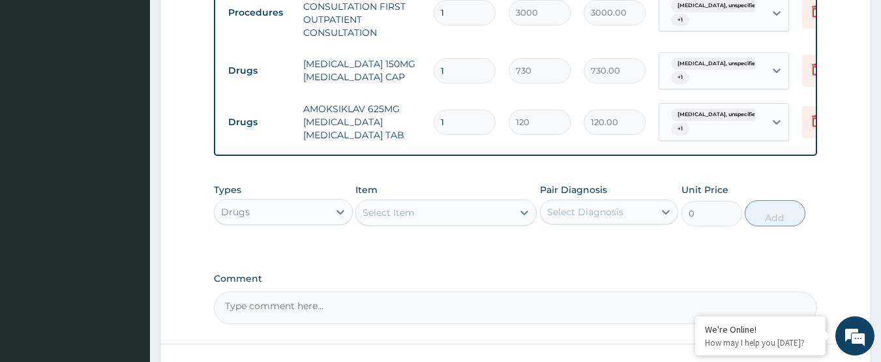
click at [441, 219] on div "Select Item" at bounding box center [434, 212] width 157 height 21
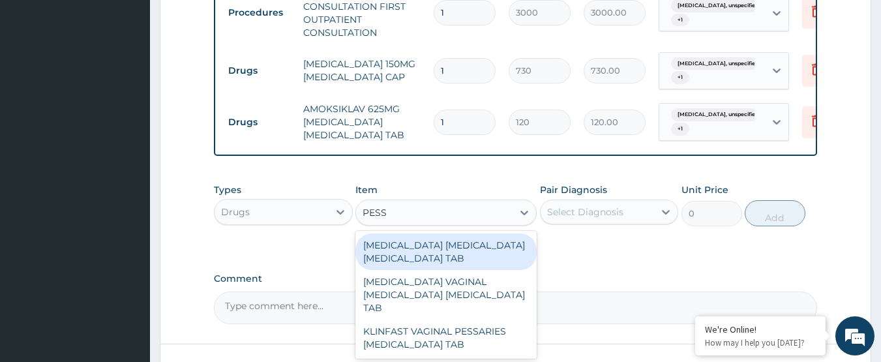
type input "PESSA"
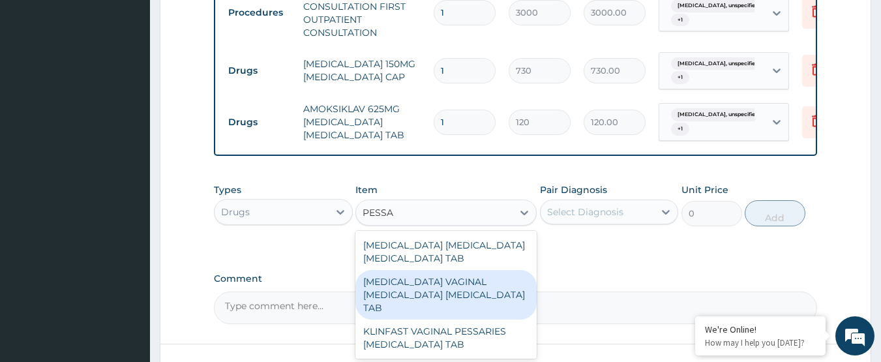
click at [506, 294] on div "[MEDICAL_DATA] VAGINAL [MEDICAL_DATA] [MEDICAL_DATA] TAB" at bounding box center [445, 295] width 181 height 50
type input "10500"
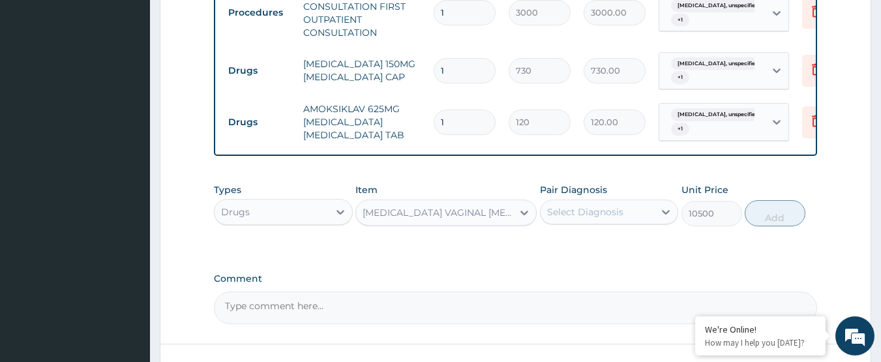
click at [592, 218] on div "Select Diagnosis" at bounding box center [585, 211] width 76 height 13
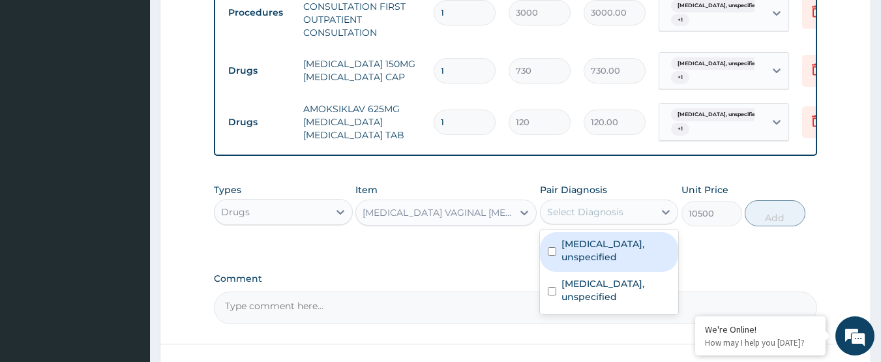
click at [606, 263] on div "Candidosis, unspecified" at bounding box center [609, 252] width 139 height 40
checkbox input "true"
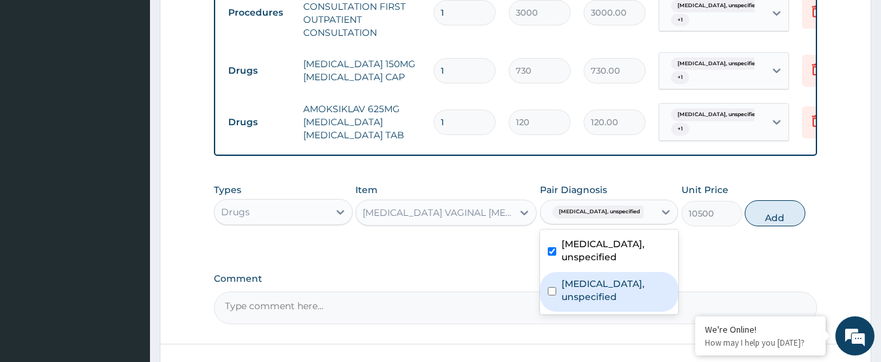
click at [600, 277] on label "Vaginitis, unspecified" at bounding box center [617, 290] width 110 height 26
checkbox input "true"
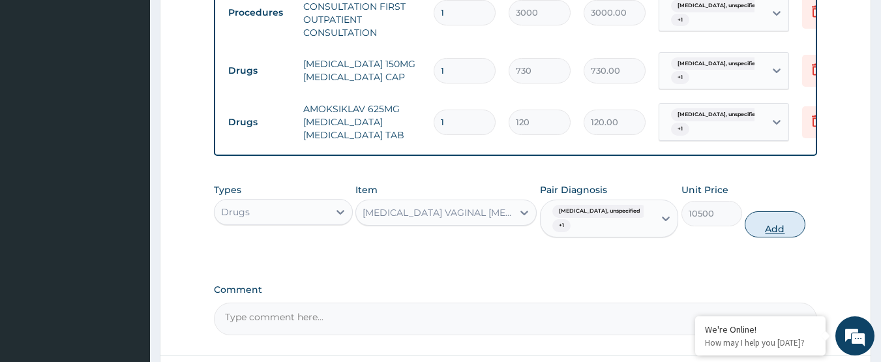
click at [784, 237] on button "Add" at bounding box center [775, 224] width 61 height 26
type input "0"
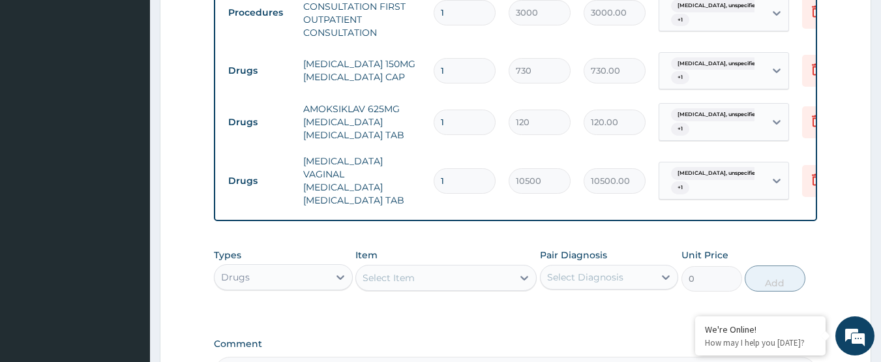
click at [470, 267] on div "Select Item" at bounding box center [434, 277] width 157 height 21
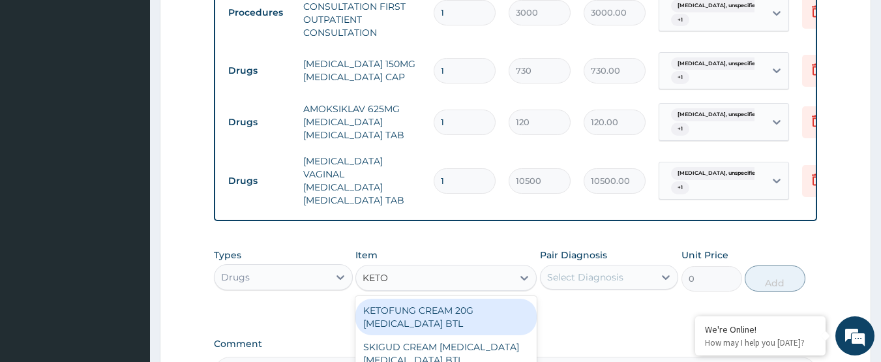
type input "KETOC"
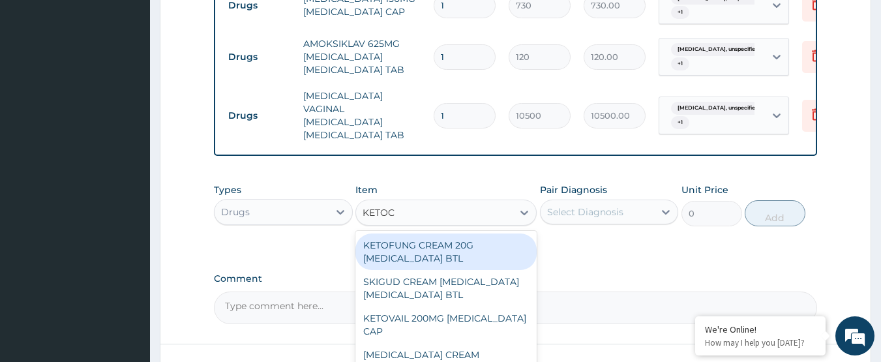
click at [469, 248] on div "KETOFUNG CREAM 20G [MEDICAL_DATA] BTL" at bounding box center [445, 251] width 181 height 37
type input "1000"
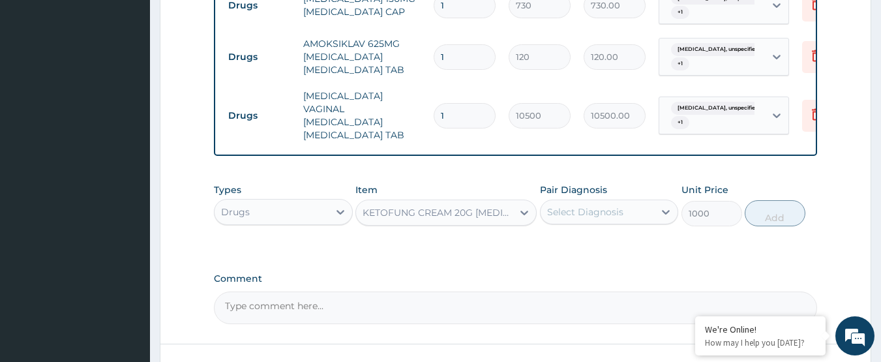
click at [597, 213] on div "Select Diagnosis" at bounding box center [585, 211] width 76 height 13
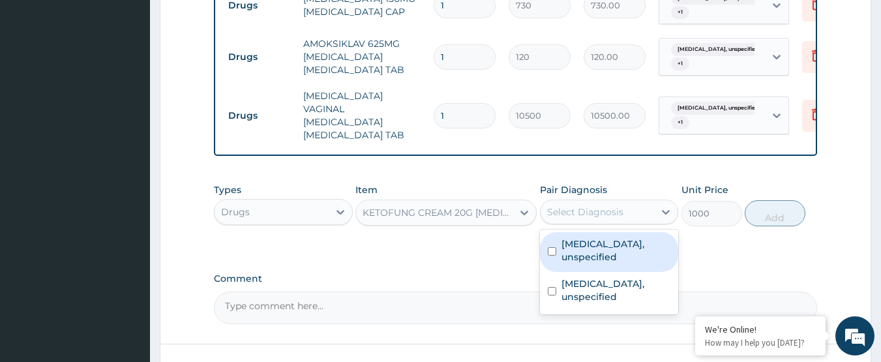
click at [619, 244] on label "Candidosis, unspecified" at bounding box center [617, 250] width 110 height 26
checkbox input "true"
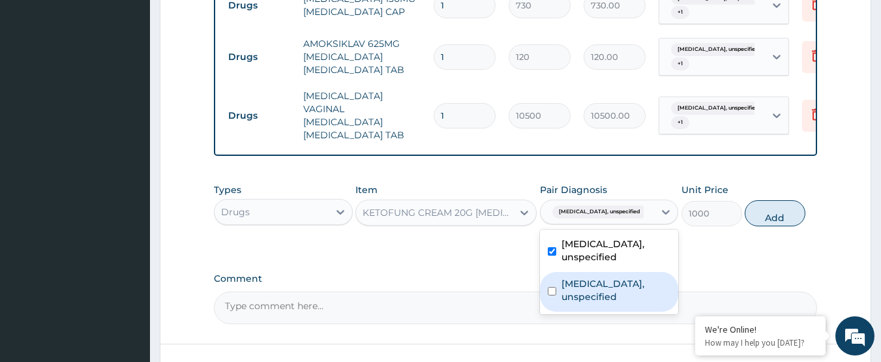
click at [618, 277] on label "Vaginitis, unspecified" at bounding box center [617, 290] width 110 height 26
checkbox input "true"
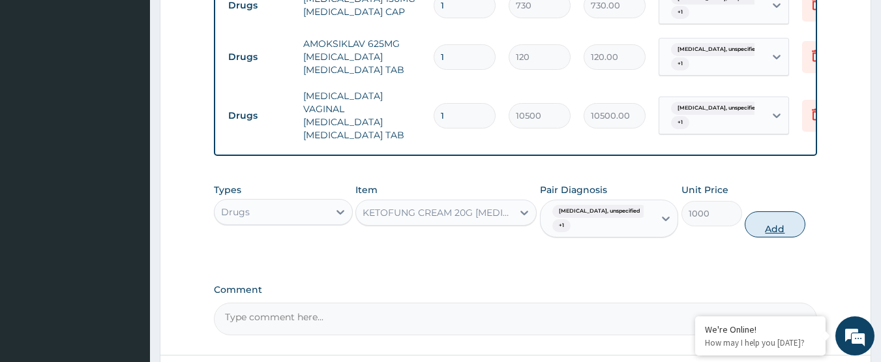
click at [769, 215] on button "Add" at bounding box center [775, 224] width 61 height 26
type input "0"
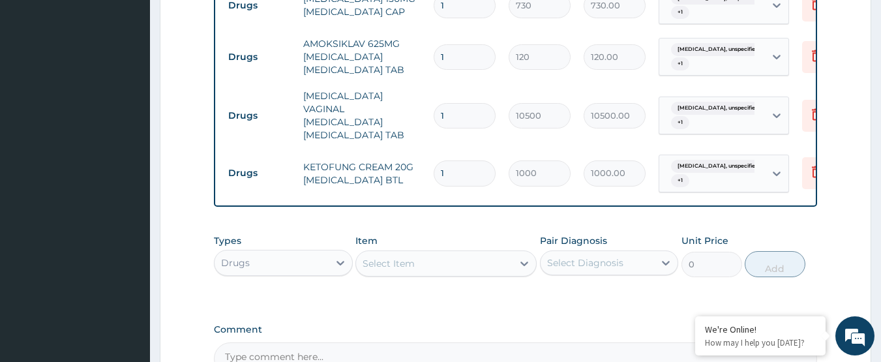
click at [423, 260] on div "Select Item" at bounding box center [434, 263] width 157 height 21
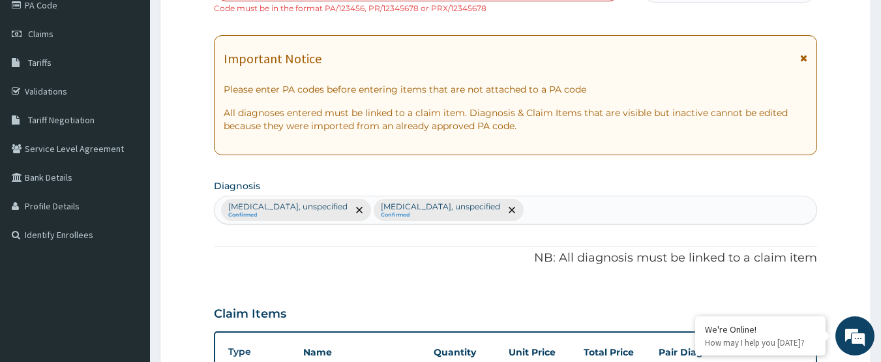
scroll to position [160, 0]
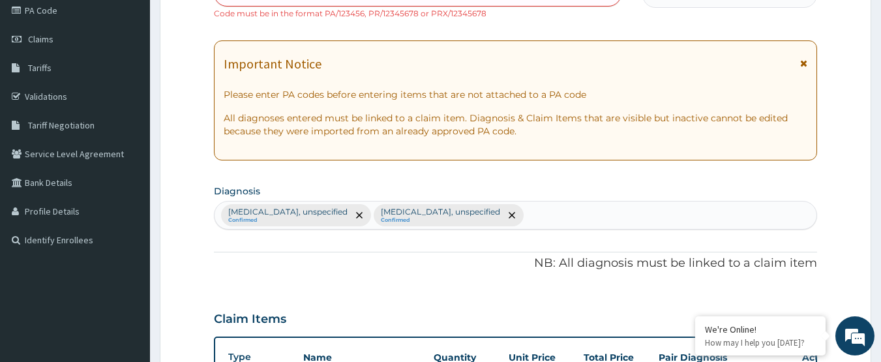
click at [493, 218] on div "Candidosis, unspecified Confirmed Vaginitis, unspecified Confirmed" at bounding box center [516, 215] width 603 height 27
type input "PAIN"
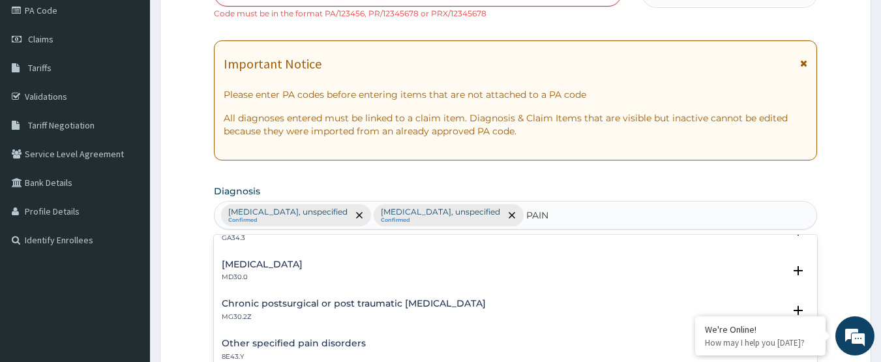
scroll to position [0, 0]
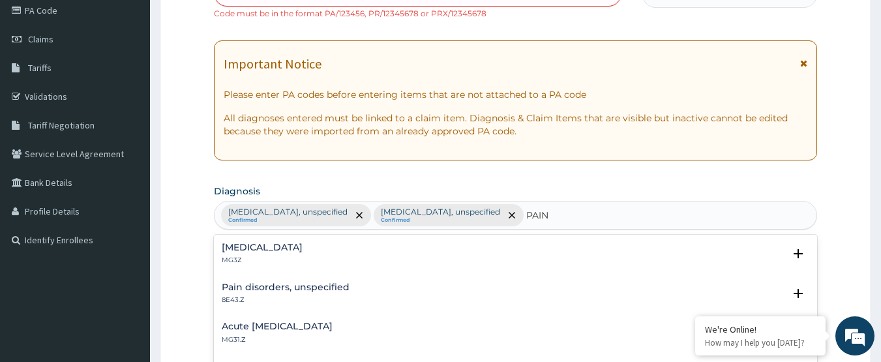
click at [236, 254] on div "Pain, unspecified MG3Z" at bounding box center [262, 254] width 81 height 23
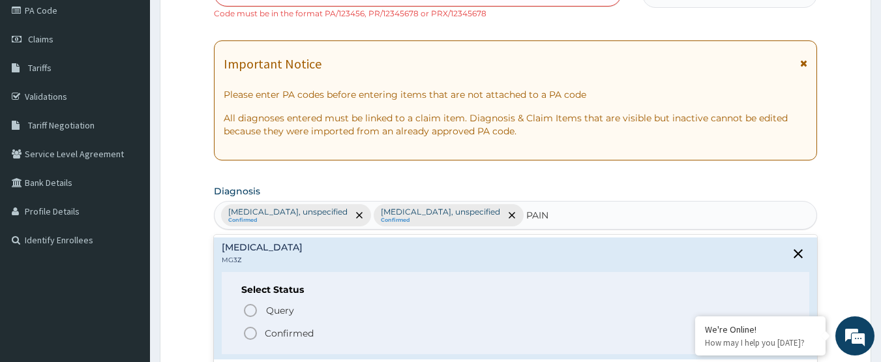
click at [251, 332] on icon "status option filled" at bounding box center [251, 333] width 16 height 16
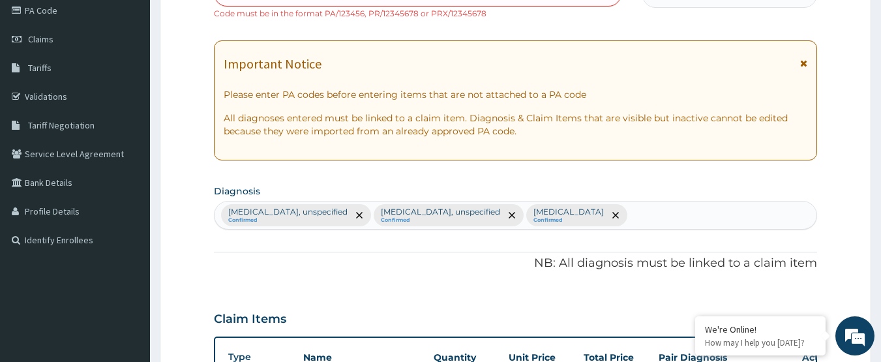
click at [311, 271] on p "NB: All diagnosis must be linked to a claim item" at bounding box center [516, 263] width 604 height 17
click at [268, 264] on p "NB: All diagnosis must be linked to a claim item" at bounding box center [516, 263] width 604 height 17
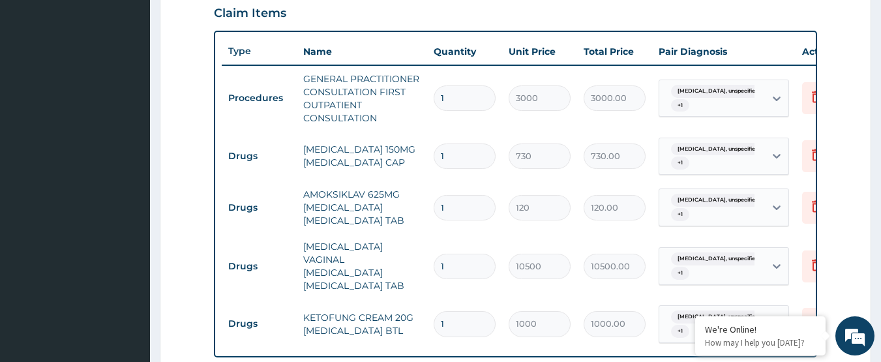
scroll to position [617, 0]
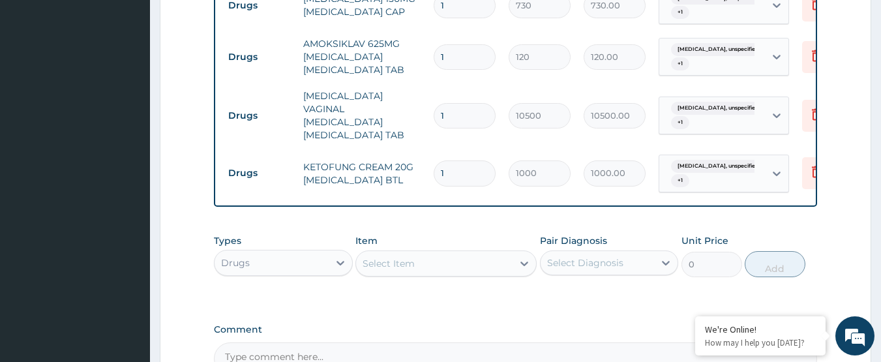
click at [383, 264] on div "Select Item" at bounding box center [389, 263] width 52 height 13
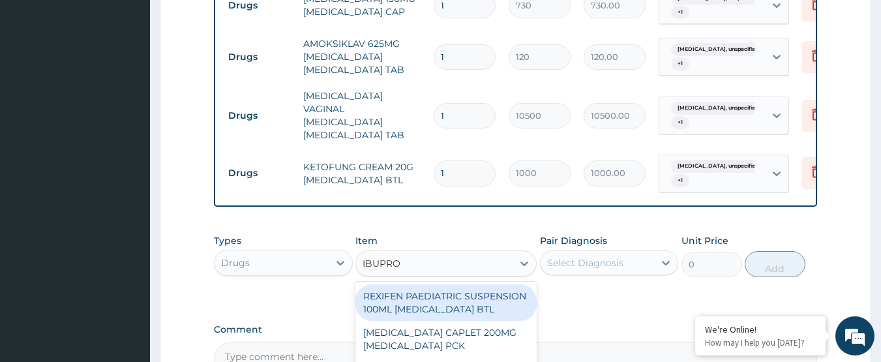
type input "IBUPROF"
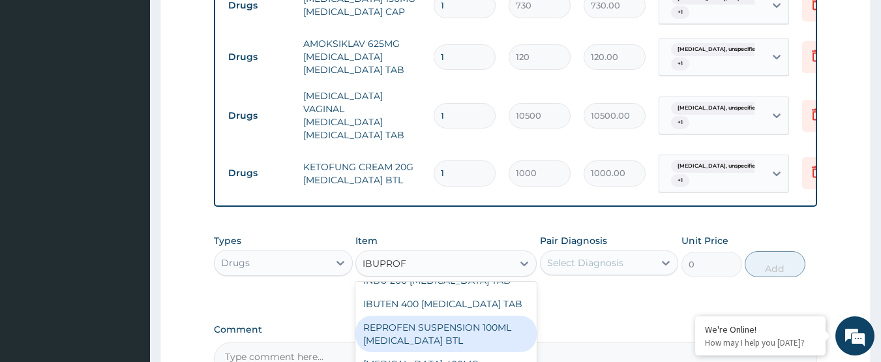
scroll to position [391, 0]
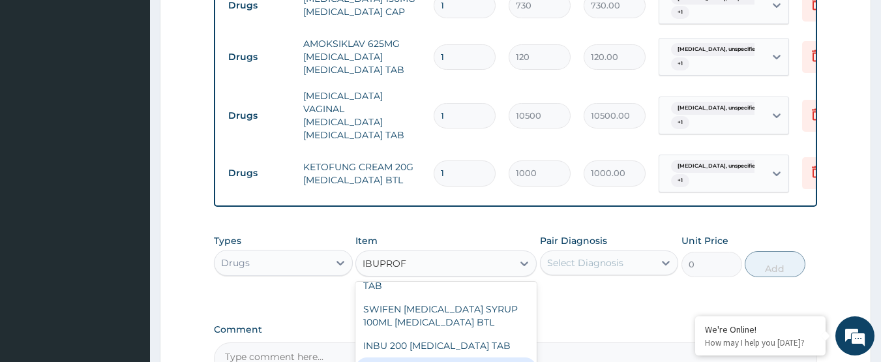
click at [440, 357] on div "IBUTEN 400 [MEDICAL_DATA] TAB" at bounding box center [445, 368] width 181 height 23
type input "55"
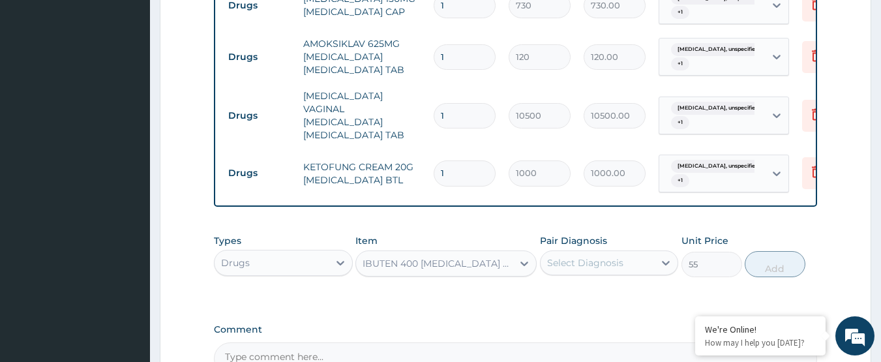
click at [576, 256] on div "Select Diagnosis" at bounding box center [585, 262] width 76 height 13
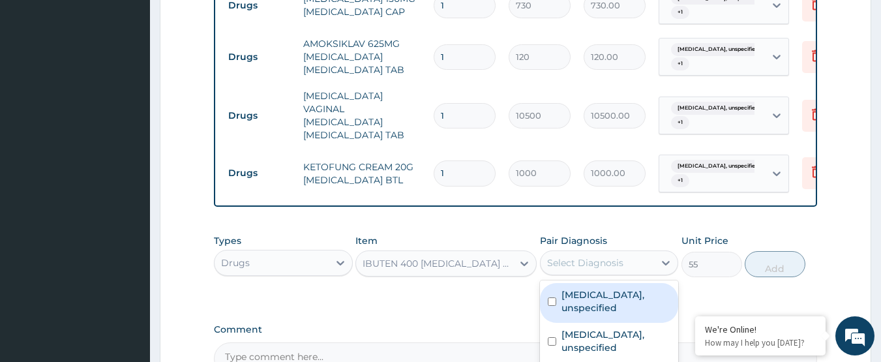
scroll to position [682, 0]
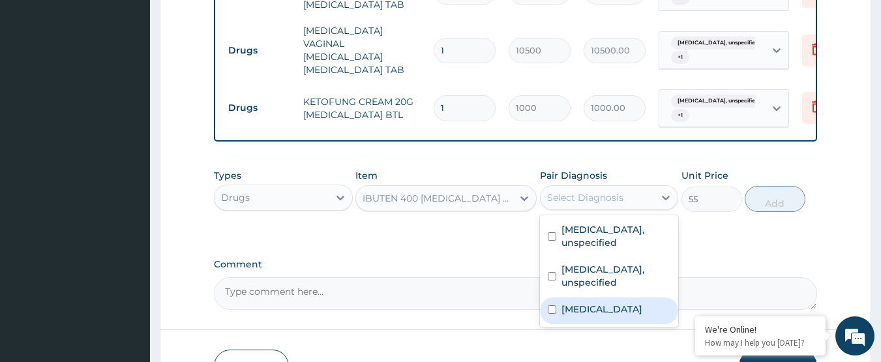
click at [605, 303] on label "Pain, unspecified" at bounding box center [602, 309] width 81 height 13
checkbox input "true"
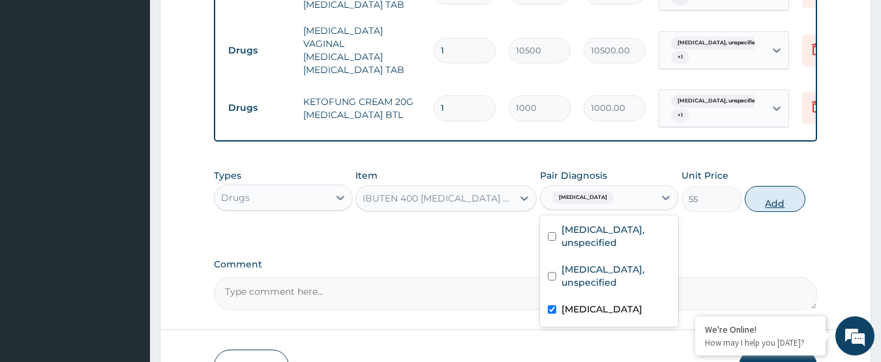
click at [775, 206] on button "Add" at bounding box center [775, 199] width 61 height 26
type input "0"
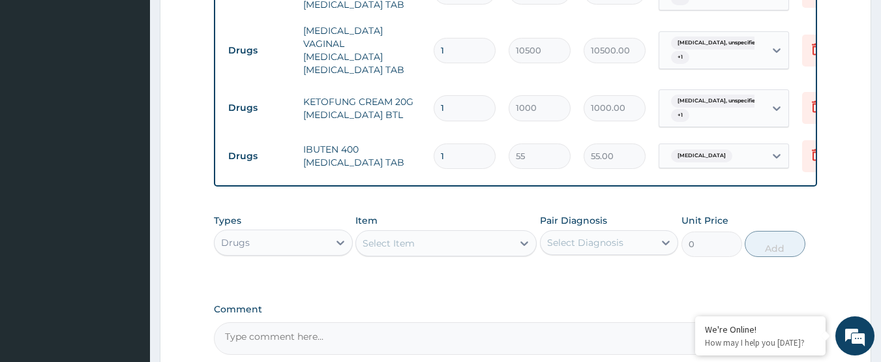
type input "10"
type input "550.00"
type input "10"
click at [434, 112] on td "1" at bounding box center [464, 108] width 75 height 38
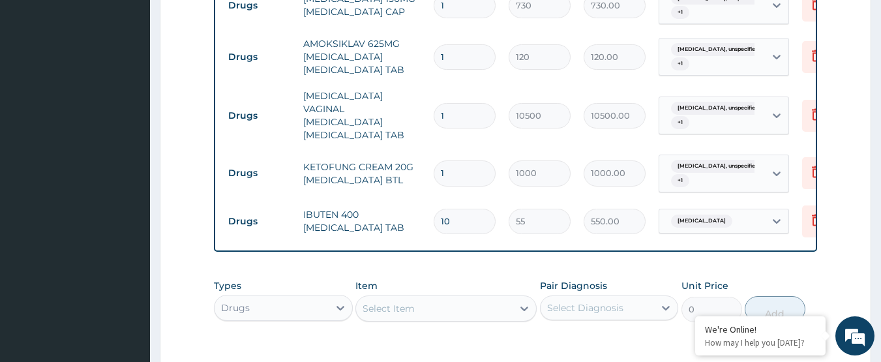
scroll to position [552, 0]
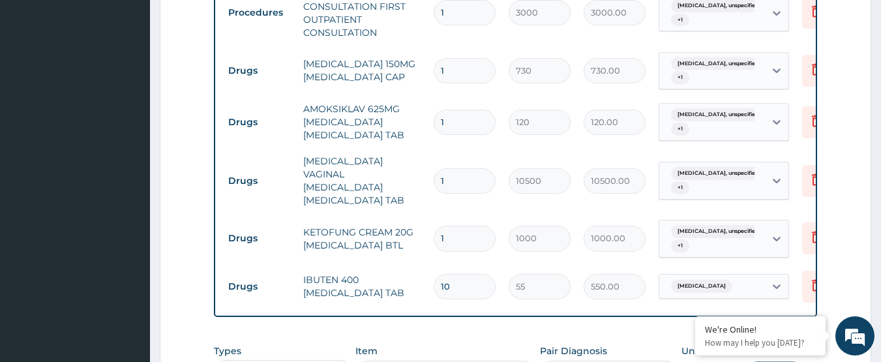
click at [451, 121] on input "1" at bounding box center [465, 122] width 62 height 25
type input "14"
type input "1680.00"
type input "14"
click at [419, 135] on td "AMOKSIKLAV 625MG [MEDICAL_DATA] [MEDICAL_DATA] TAB" at bounding box center [362, 122] width 130 height 52
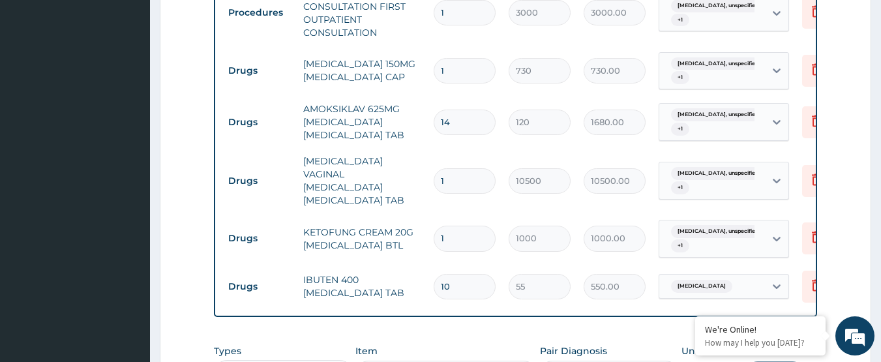
drag, startPoint x: 459, startPoint y: 64, endPoint x: 423, endPoint y: 88, distance: 43.8
click at [423, 88] on tr "Drugs FLUCONAZOLE 150MG FLUCONAZOLE CAP 1 730 730.00 Candidosis, unspecified + …" at bounding box center [541, 71] width 639 height 51
type input "5"
type input "3650.00"
type input "5"
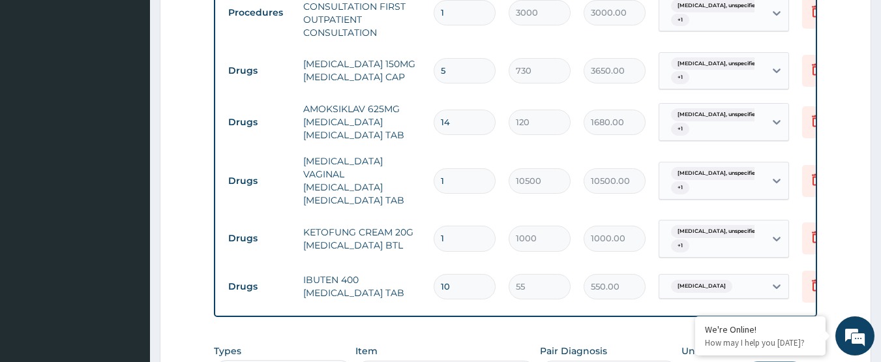
click at [422, 89] on td "[MEDICAL_DATA] 150MG [MEDICAL_DATA] CAP" at bounding box center [362, 70] width 130 height 39
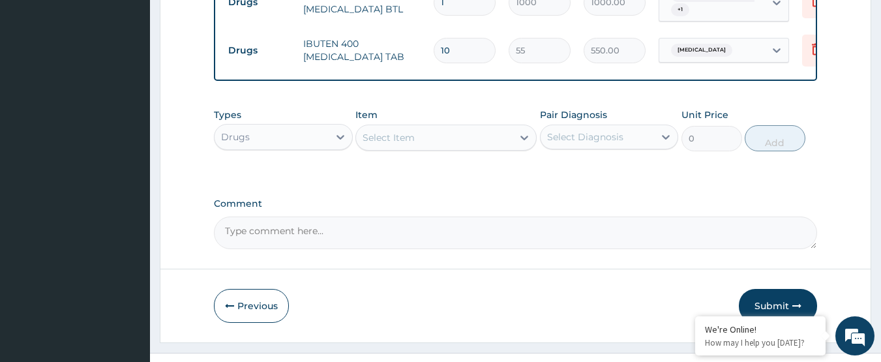
scroll to position [809, 0]
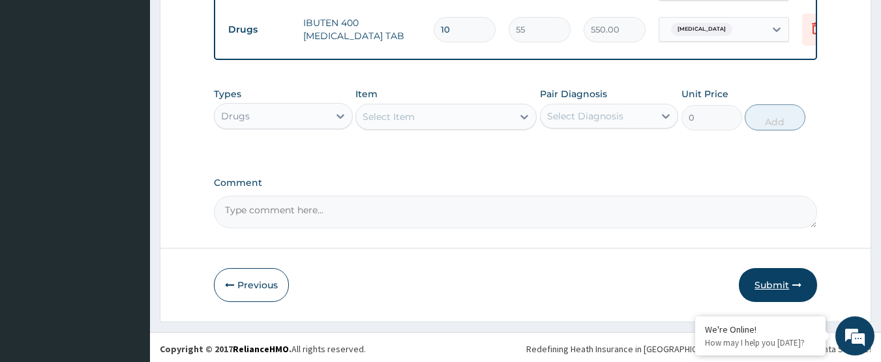
click at [755, 284] on button "Submit" at bounding box center [778, 285] width 78 height 34
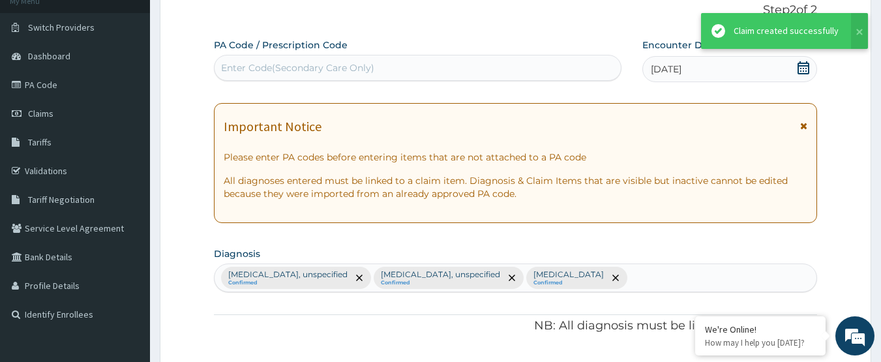
scroll to position [797, 0]
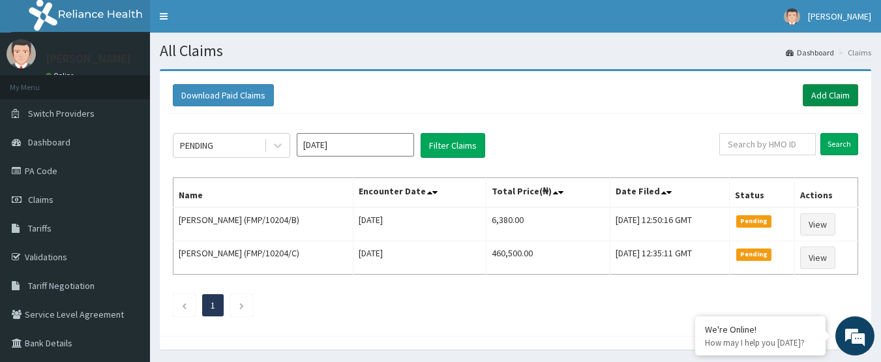
click at [828, 95] on link "Add Claim" at bounding box center [830, 95] width 55 height 22
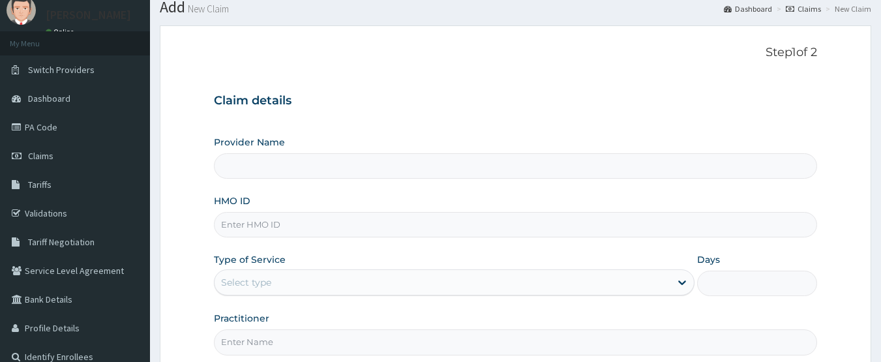
scroll to position [65, 0]
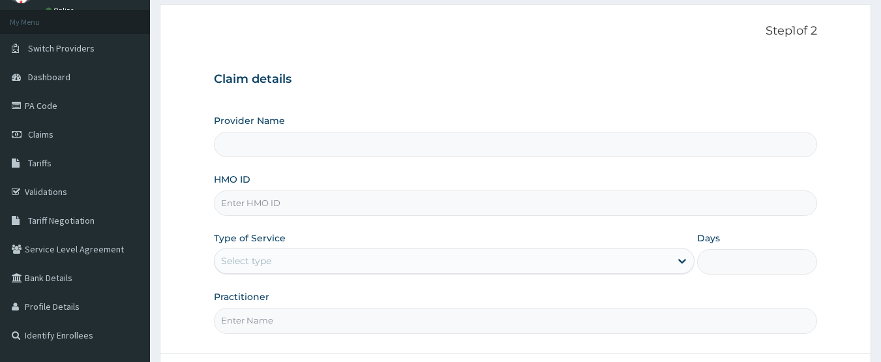
type input "International Clinics And Hospitals Ltd"
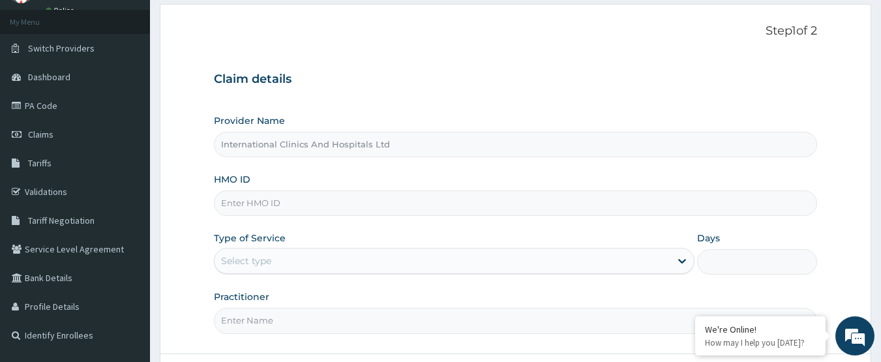
scroll to position [0, 0]
click at [286, 206] on input "HMO ID" at bounding box center [516, 202] width 604 height 25
type input "DGC/10279/B"
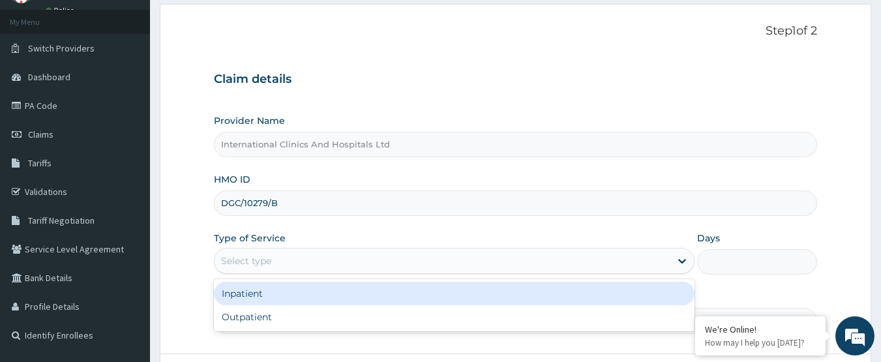
click at [296, 255] on div "Select type" at bounding box center [443, 260] width 456 height 21
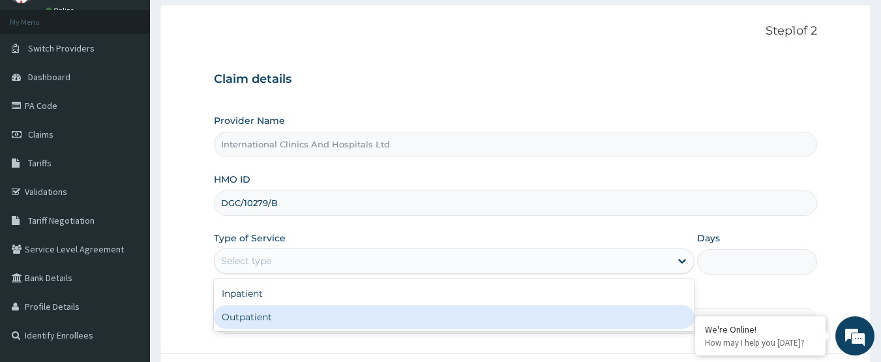
click at [286, 317] on div "Outpatient" at bounding box center [454, 316] width 481 height 23
type input "1"
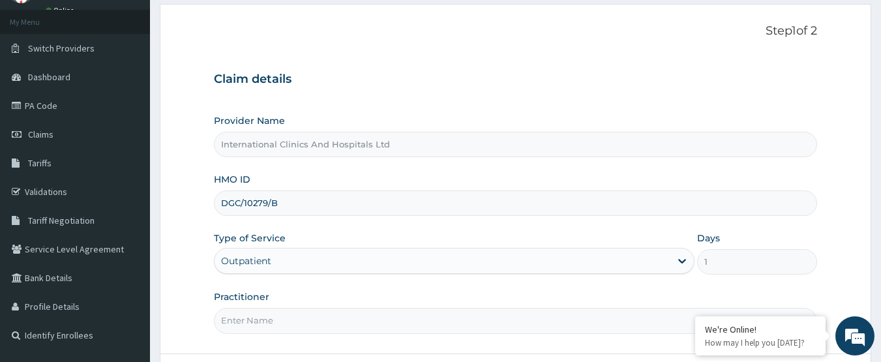
scroll to position [130, 0]
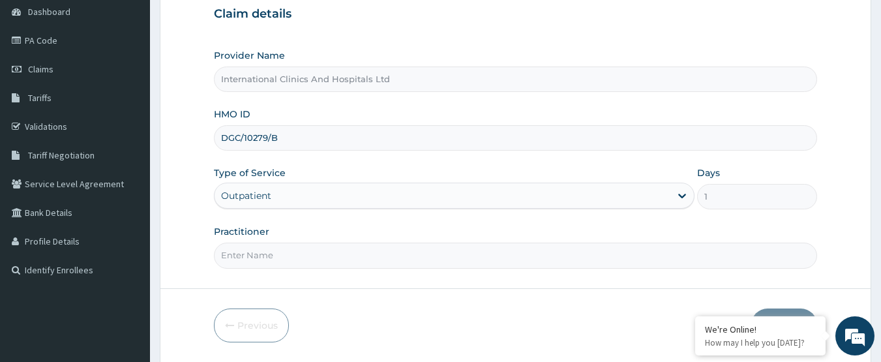
click at [310, 261] on input "Practitioner" at bounding box center [516, 255] width 604 height 25
click at [267, 264] on input "Practitioner" at bounding box center [516, 255] width 604 height 25
click at [298, 258] on input "Practitioner" at bounding box center [516, 255] width 604 height 25
click at [264, 262] on input "Practitioner" at bounding box center [516, 255] width 604 height 25
type input "DR. IBRAHIM"
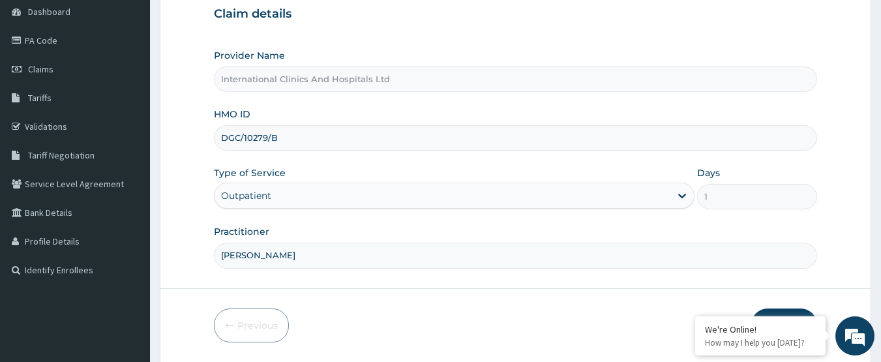
click at [435, 241] on div "Practitioner DR. IBRAHIM" at bounding box center [516, 246] width 604 height 43
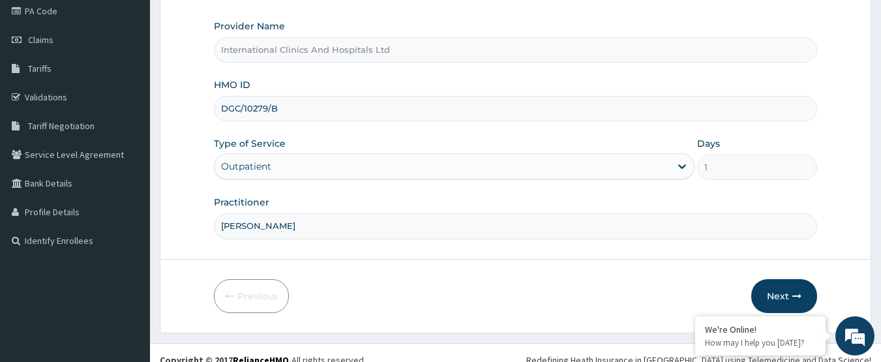
scroll to position [174, 0]
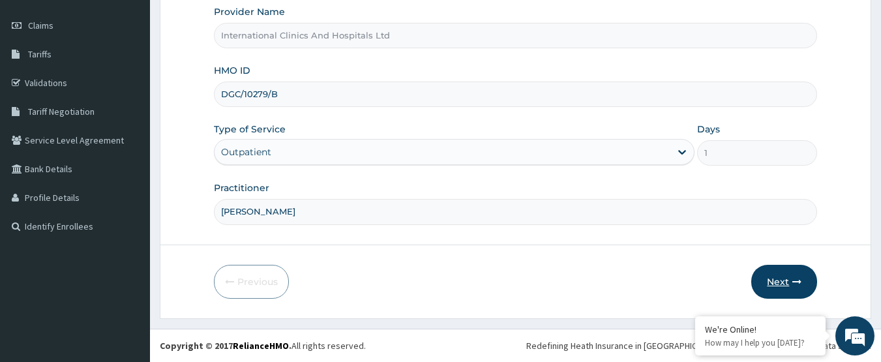
click at [771, 276] on button "Next" at bounding box center [784, 282] width 66 height 34
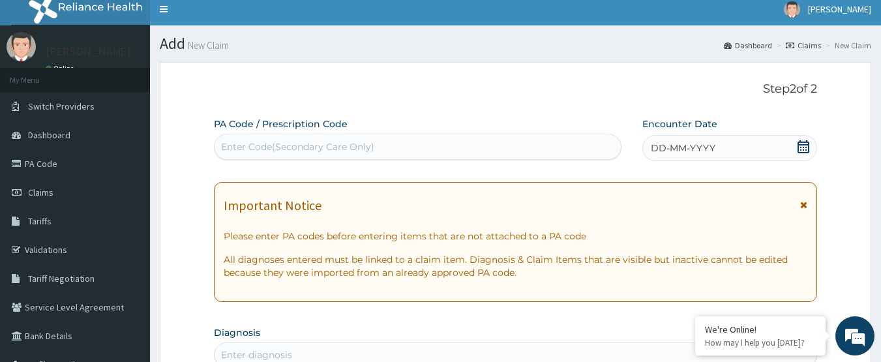
scroll to position [0, 0]
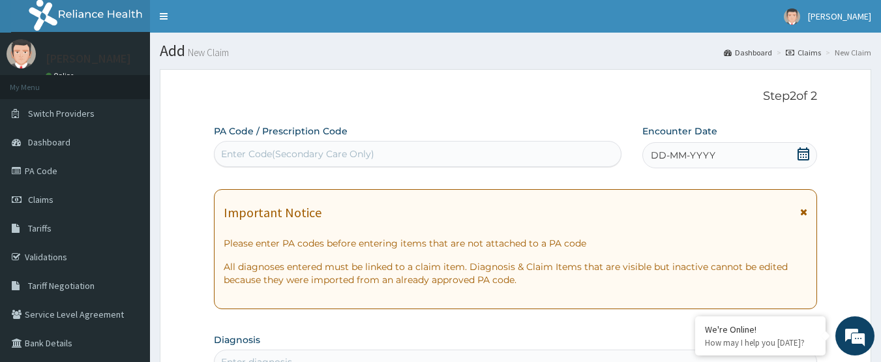
click at [729, 150] on div "DD-MM-YYYY" at bounding box center [729, 155] width 175 height 26
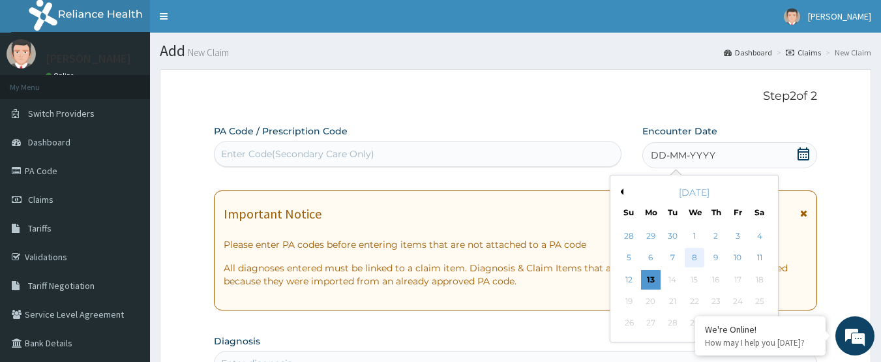
click at [689, 257] on div "8" at bounding box center [695, 258] width 20 height 20
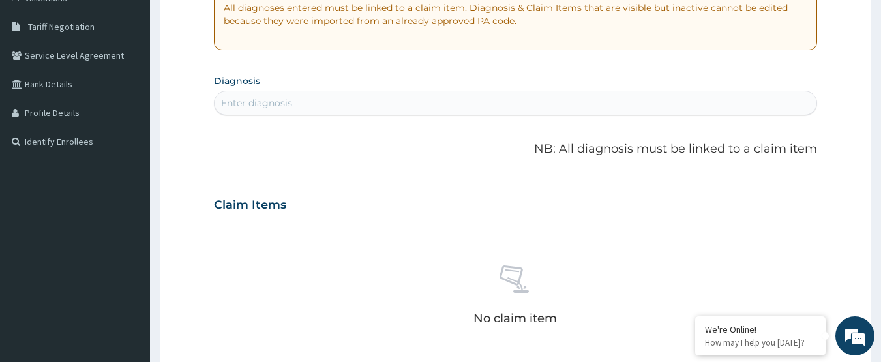
scroll to position [261, 0]
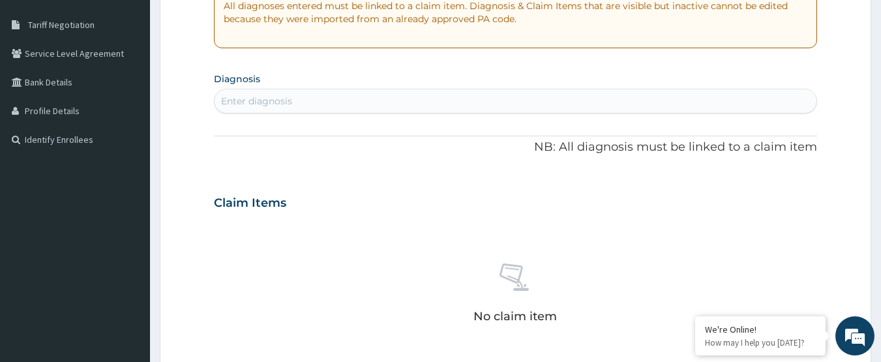
click at [370, 106] on div "Enter diagnosis" at bounding box center [516, 101] width 603 height 21
type input "PHARYNG"
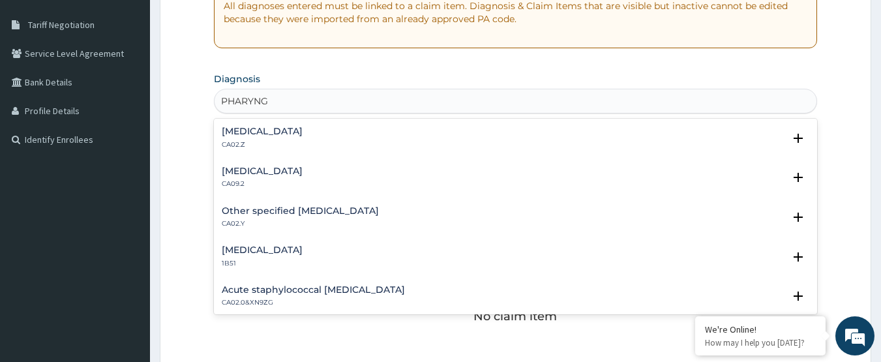
click at [230, 168] on h4 "Chronic pharyngitis" at bounding box center [262, 171] width 81 height 10
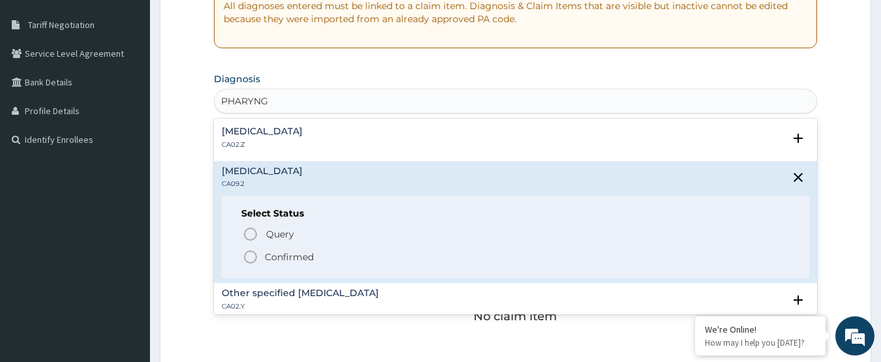
click at [243, 130] on h4 "Acute pharyngitis, unspecified" at bounding box center [262, 132] width 81 height 10
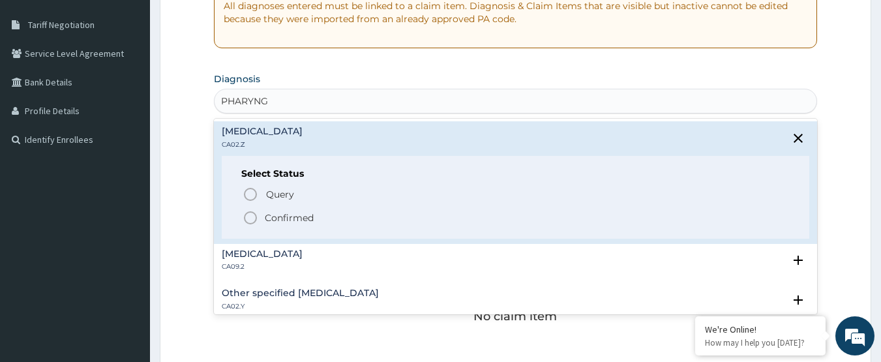
click at [243, 130] on h4 "Acute pharyngitis, unspecified" at bounding box center [262, 132] width 81 height 10
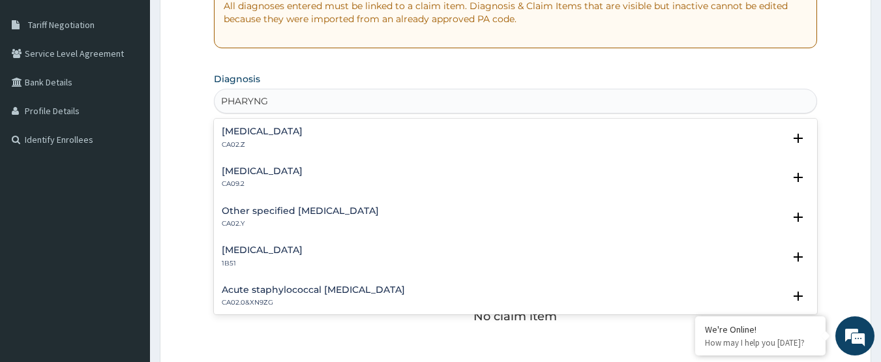
click at [243, 139] on div "Acute pharyngitis, unspecified CA02.Z" at bounding box center [262, 138] width 81 height 23
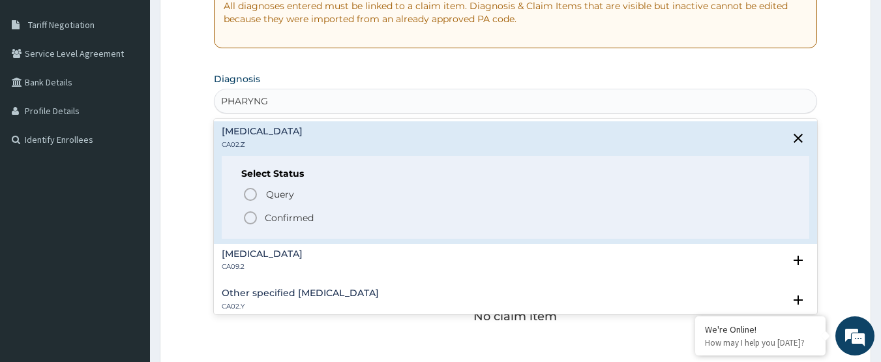
click at [249, 217] on icon "status option filled" at bounding box center [251, 218] width 16 height 16
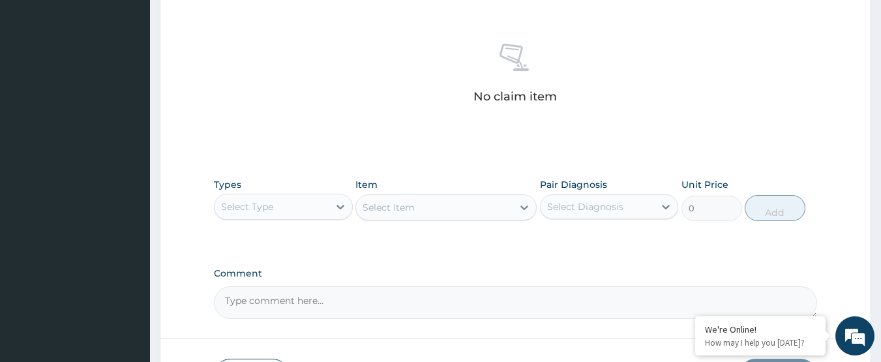
scroll to position [522, 0]
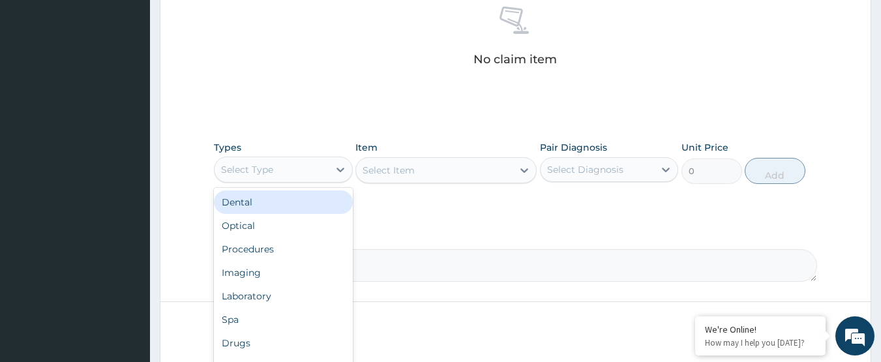
click at [272, 166] on div "Select Type" at bounding box center [247, 169] width 52 height 13
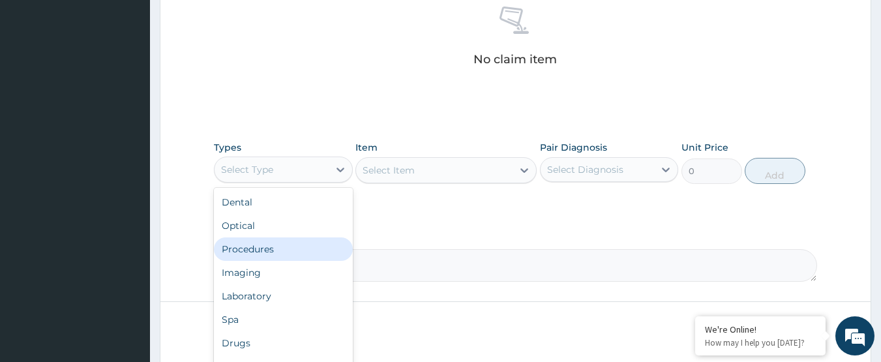
click at [310, 250] on div "Procedures" at bounding box center [283, 248] width 139 height 23
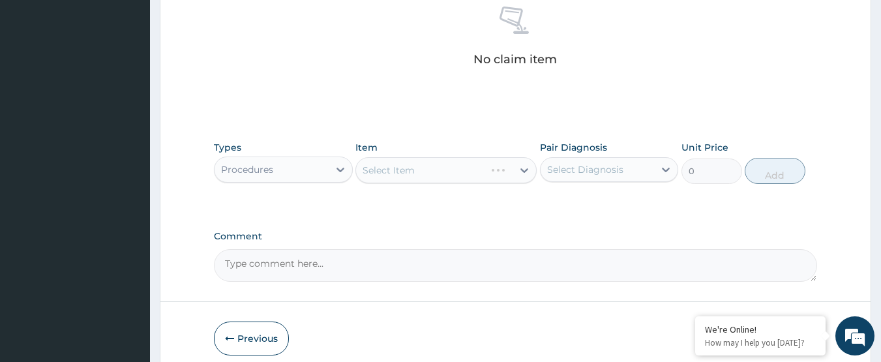
click at [434, 166] on div "Select Item" at bounding box center [445, 170] width 181 height 26
click at [434, 166] on div "Select Item" at bounding box center [434, 170] width 157 height 21
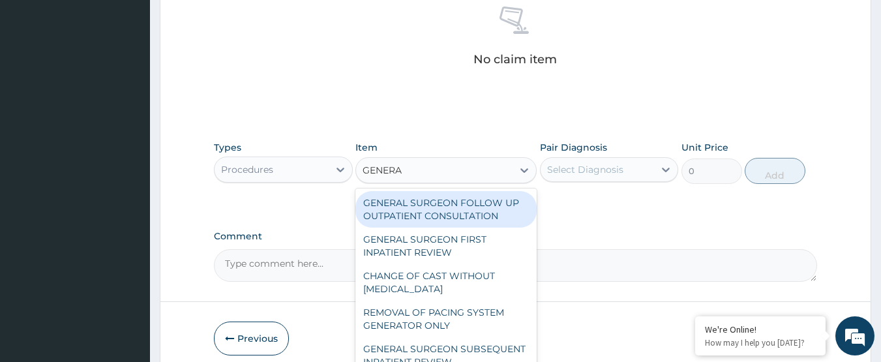
type input "GENERAL"
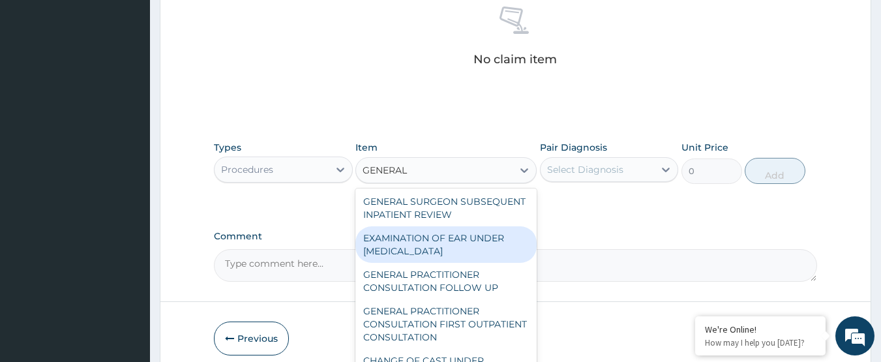
scroll to position [130, 0]
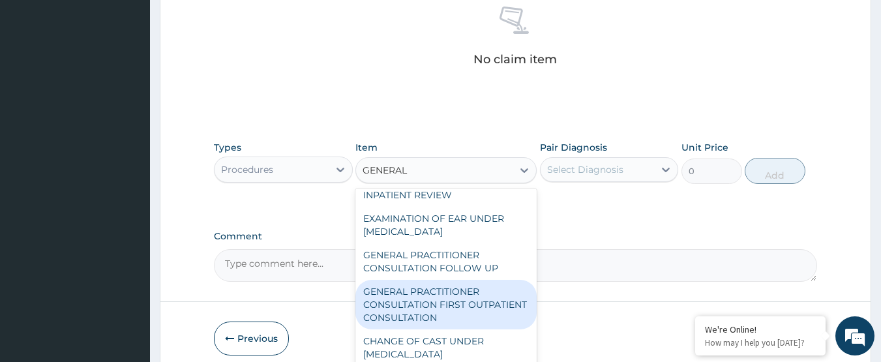
drag, startPoint x: 466, startPoint y: 311, endPoint x: 617, endPoint y: 228, distance: 171.9
click at [468, 310] on div "GENERAL PRACTITIONER CONSULTATION FIRST OUTPATIENT CONSULTATION" at bounding box center [445, 305] width 181 height 50
type input "3000"
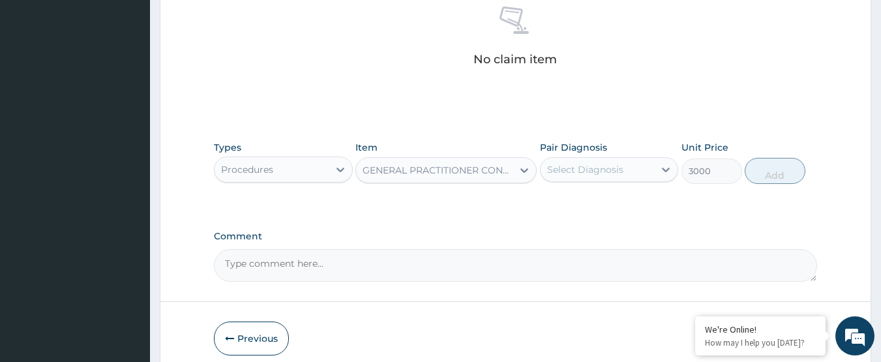
click at [604, 164] on div "Select Diagnosis" at bounding box center [585, 169] width 76 height 13
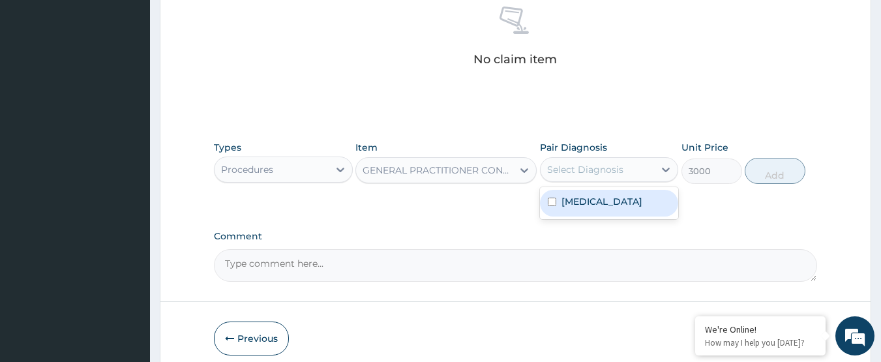
click at [614, 205] on label "Acute pharyngitis, unspecified" at bounding box center [602, 201] width 81 height 13
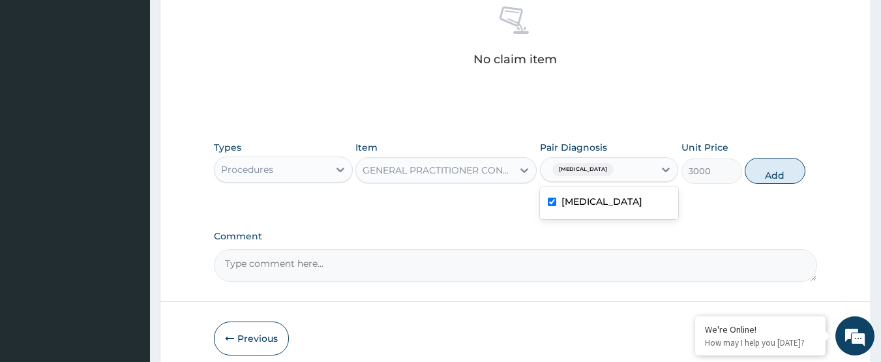
checkbox input "true"
click at [763, 183] on button "Add" at bounding box center [775, 171] width 61 height 26
type input "0"
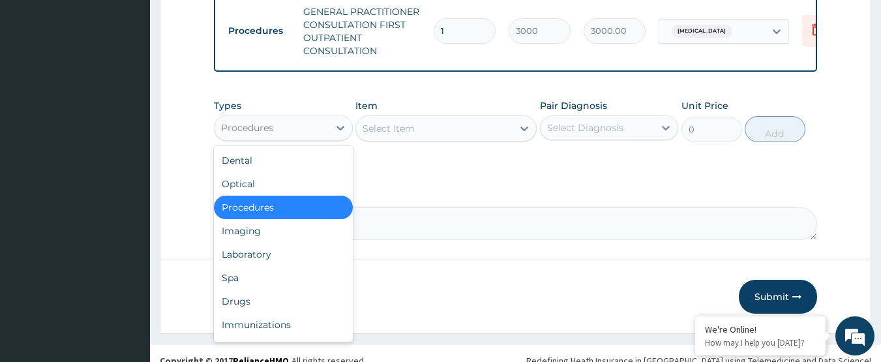
click at [220, 138] on div "Procedures" at bounding box center [272, 127] width 114 height 21
drag, startPoint x: 286, startPoint y: 311, endPoint x: 418, endPoint y: 228, distance: 156.5
click at [293, 307] on div "Drugs" at bounding box center [283, 301] width 139 height 23
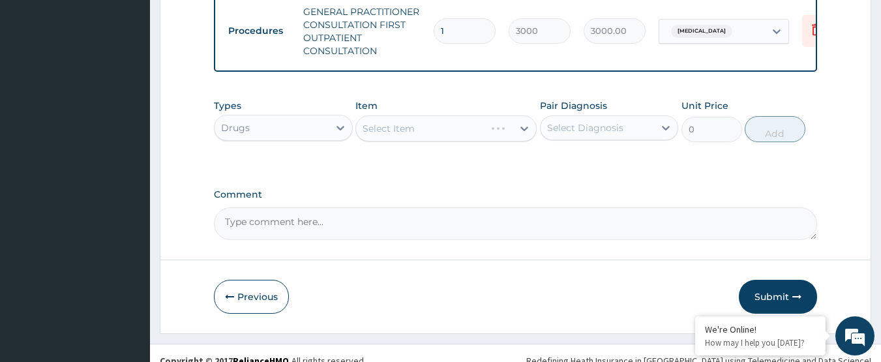
click at [418, 134] on div "Select Item" at bounding box center [445, 128] width 181 height 26
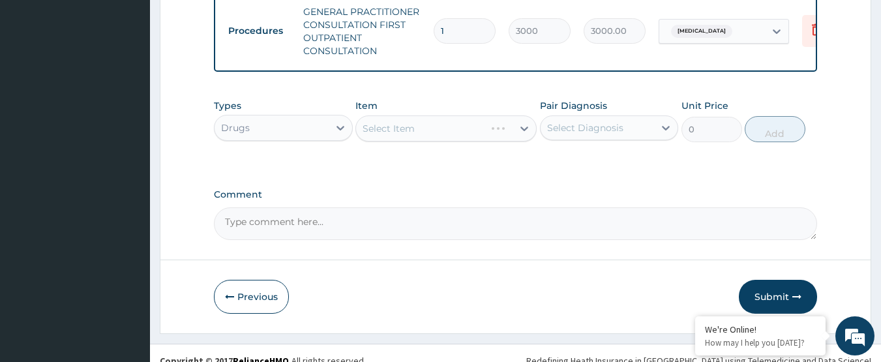
click at [418, 134] on div "Select Item" at bounding box center [445, 128] width 181 height 26
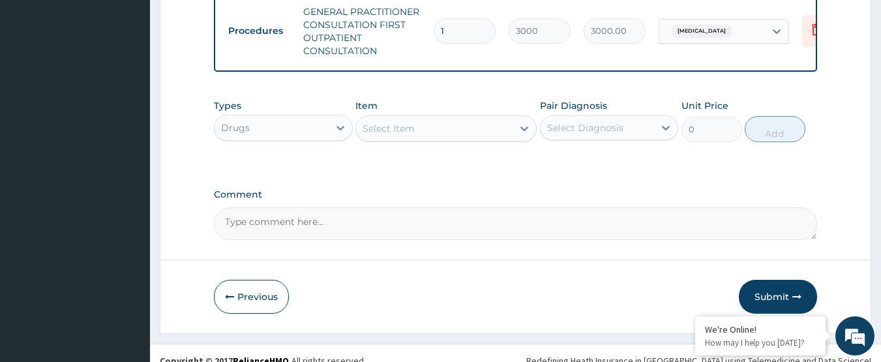
click at [418, 134] on div "Select Item" at bounding box center [434, 128] width 157 height 21
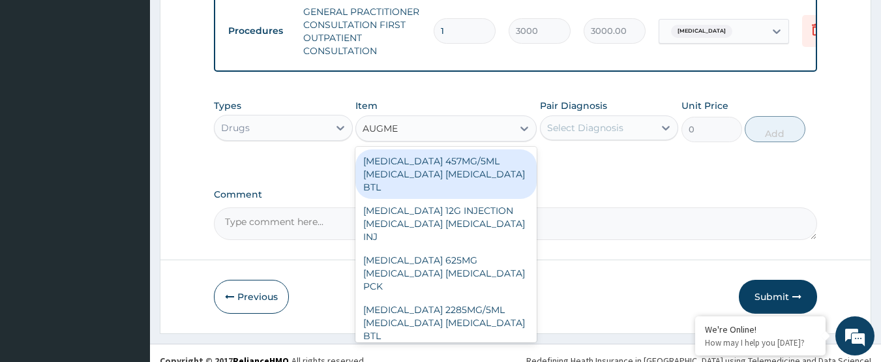
type input "AUGMEN"
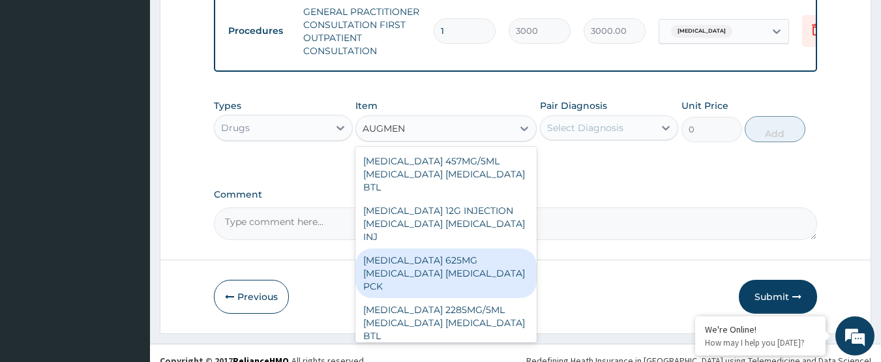
click at [448, 275] on div "AUGMENTIN 625MG AMOXICILLIN CLAVULANIC ACID PCK" at bounding box center [445, 273] width 181 height 50
type input "6000"
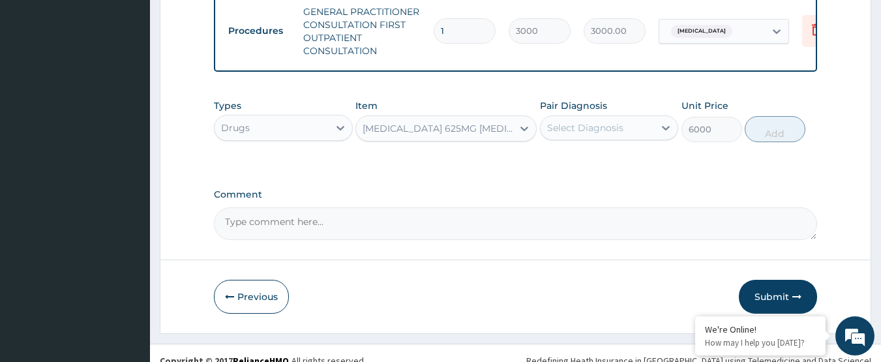
click at [596, 134] on div "Select Diagnosis" at bounding box center [585, 127] width 76 height 13
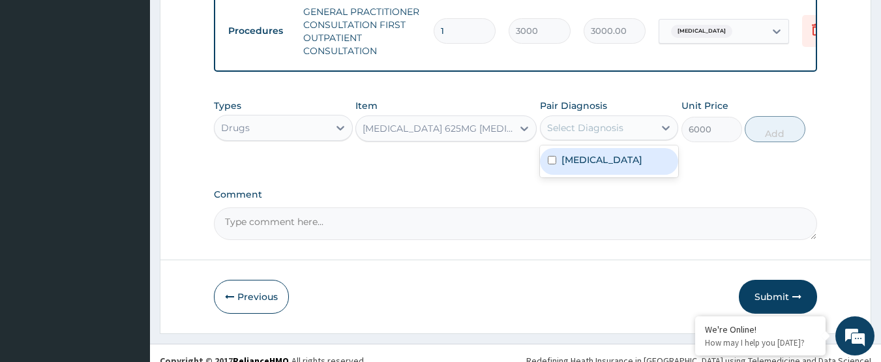
click at [611, 166] on label "Acute pharyngitis, unspecified" at bounding box center [602, 159] width 81 height 13
checkbox input "true"
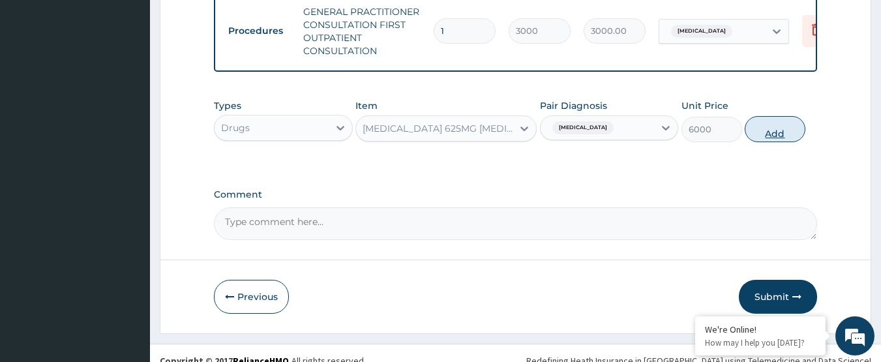
click at [788, 142] on button "Add" at bounding box center [775, 129] width 61 height 26
type input "0"
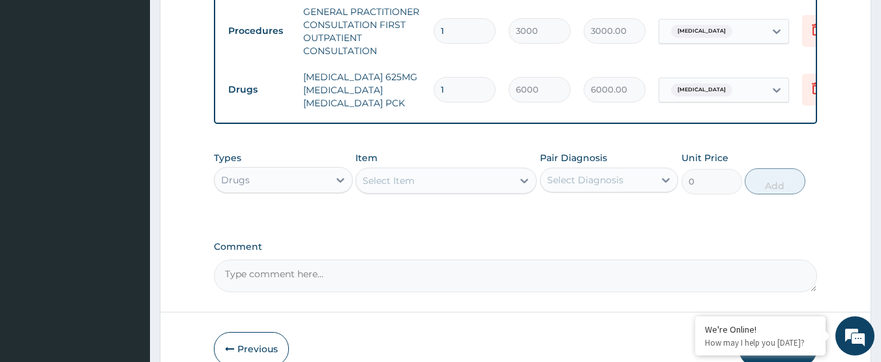
click at [409, 183] on div "Select Item" at bounding box center [389, 180] width 52 height 13
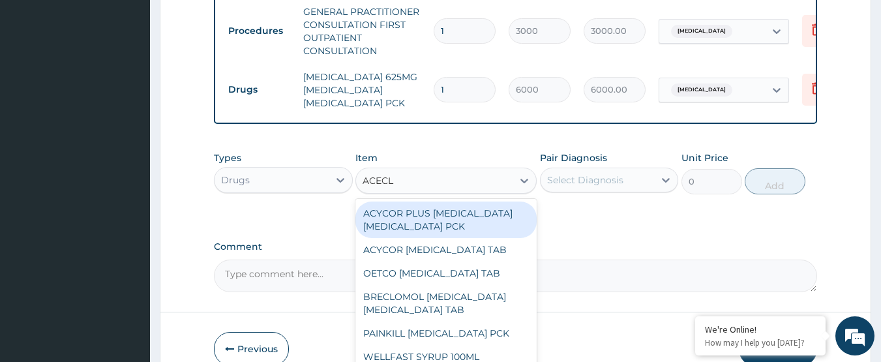
type input "ACECLO"
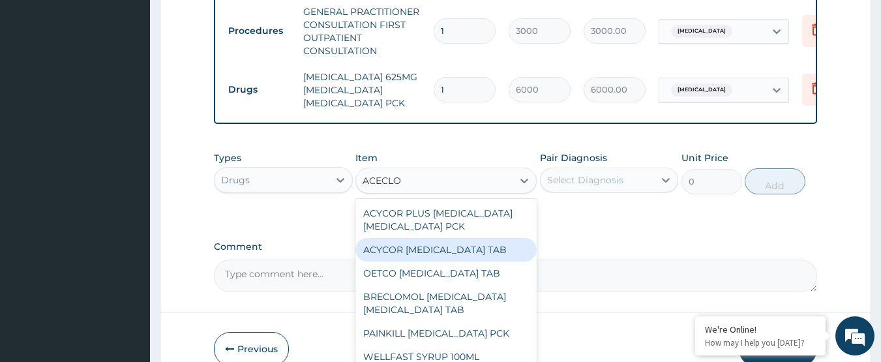
click at [484, 260] on div "ACYCOR ACECLOFENAC TAB" at bounding box center [445, 249] width 181 height 23
type input "50"
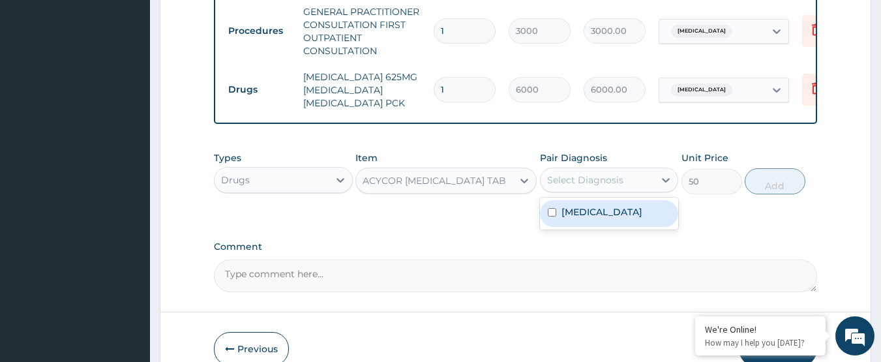
click at [587, 190] on div "Select Diagnosis" at bounding box center [598, 180] width 114 height 21
drag, startPoint x: 612, startPoint y: 231, endPoint x: 679, endPoint y: 209, distance: 70.1
click at [614, 218] on label "Acute pharyngitis, unspecified" at bounding box center [602, 211] width 81 height 13
checkbox input "true"
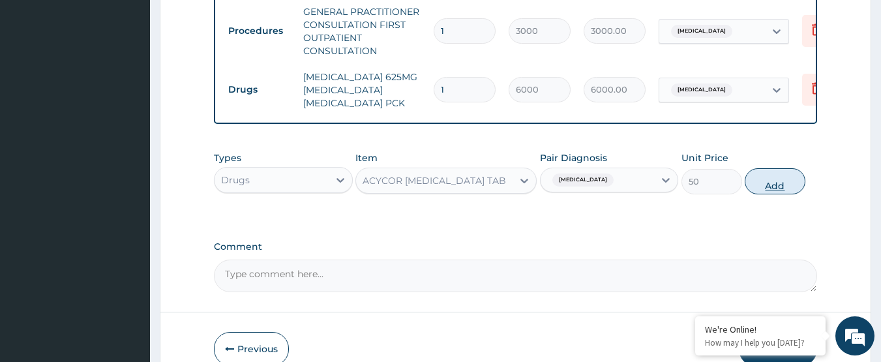
click at [794, 182] on button "Add" at bounding box center [775, 181] width 61 height 26
type input "0"
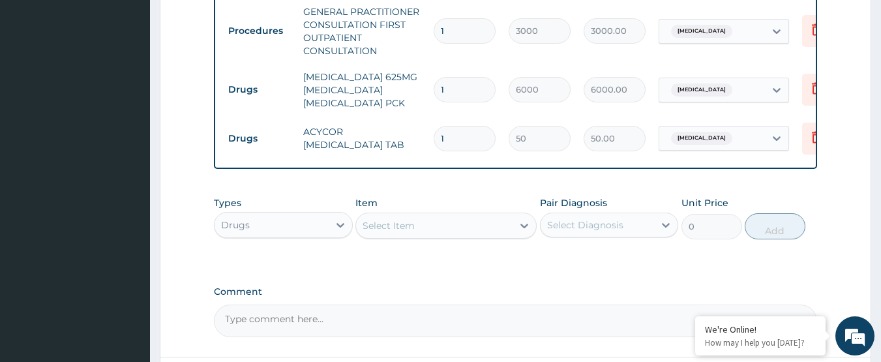
type input "10"
type input "500.00"
type input "10"
click at [335, 115] on td "AUGMENTIN 625MG AMOXICILLIN CLAVULANIC ACID PCK" at bounding box center [362, 90] width 130 height 52
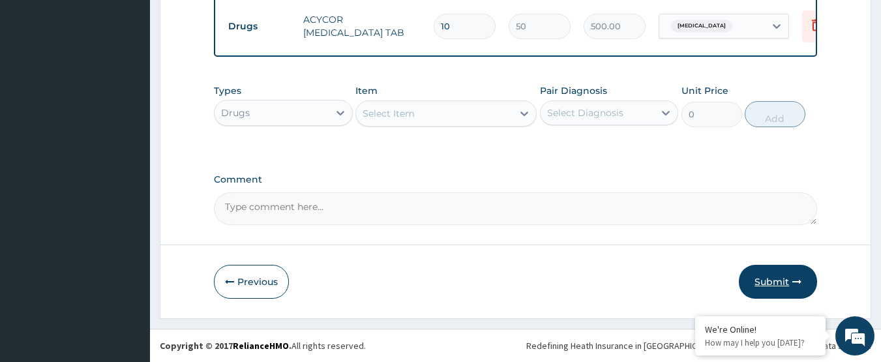
click at [772, 280] on button "Submit" at bounding box center [778, 282] width 78 height 34
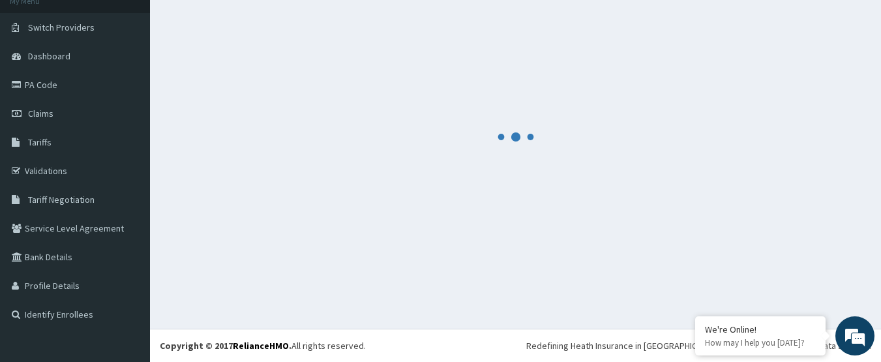
scroll to position [644, 0]
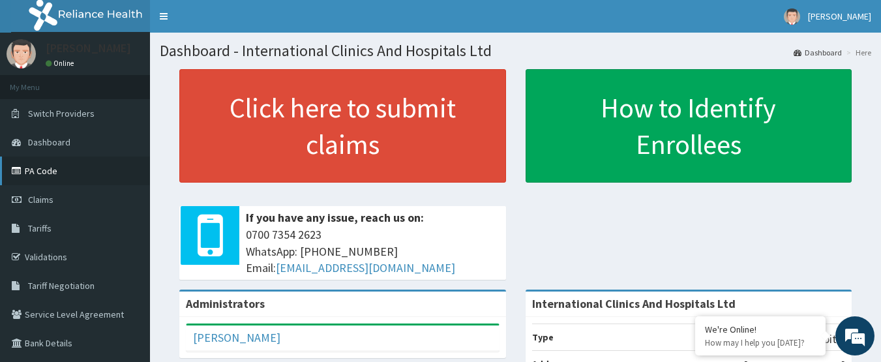
click at [57, 175] on link "PA Code" at bounding box center [75, 171] width 150 height 29
click at [75, 175] on link "PA Code" at bounding box center [75, 171] width 150 height 29
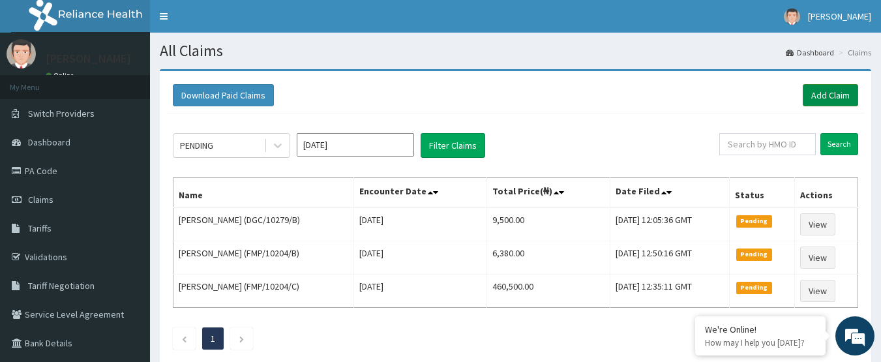
click at [824, 97] on link "Add Claim" at bounding box center [830, 95] width 55 height 22
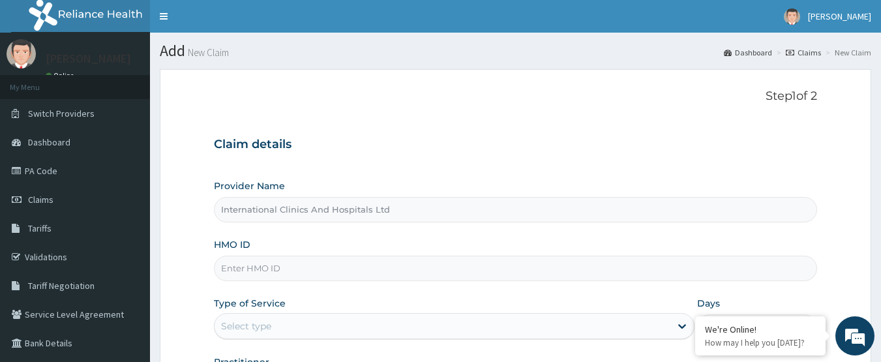
scroll to position [65, 0]
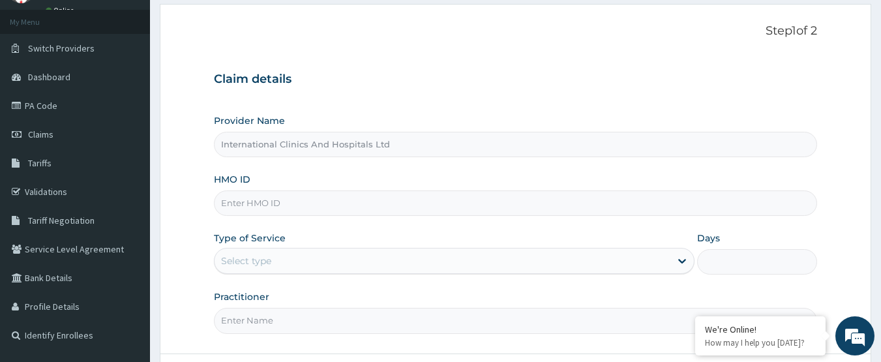
click at [320, 205] on input "HMO ID" at bounding box center [516, 202] width 604 height 25
type input "PFM/10176/B"
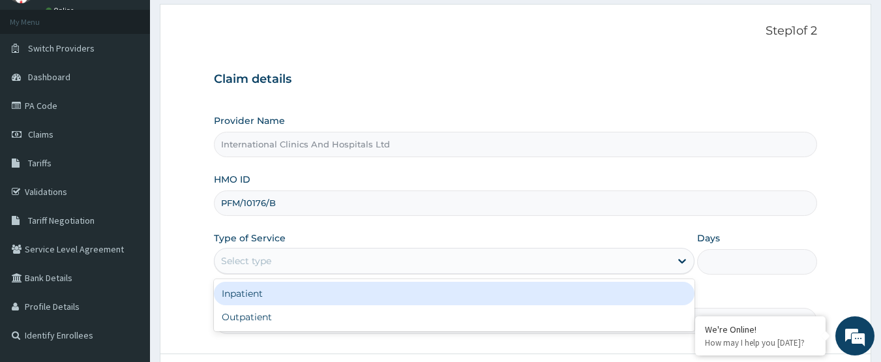
click at [310, 267] on div "Select type" at bounding box center [443, 260] width 456 height 21
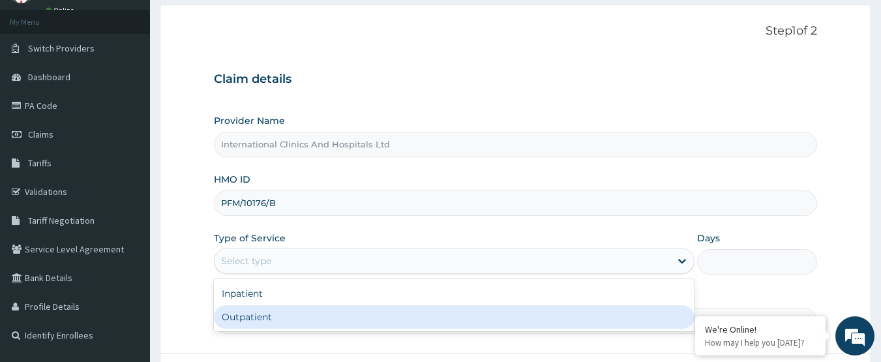
click at [313, 325] on div "Outpatient" at bounding box center [454, 316] width 481 height 23
type input "1"
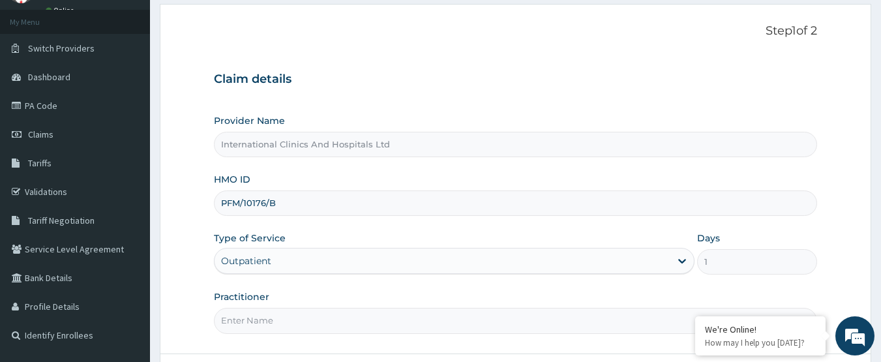
scroll to position [130, 0]
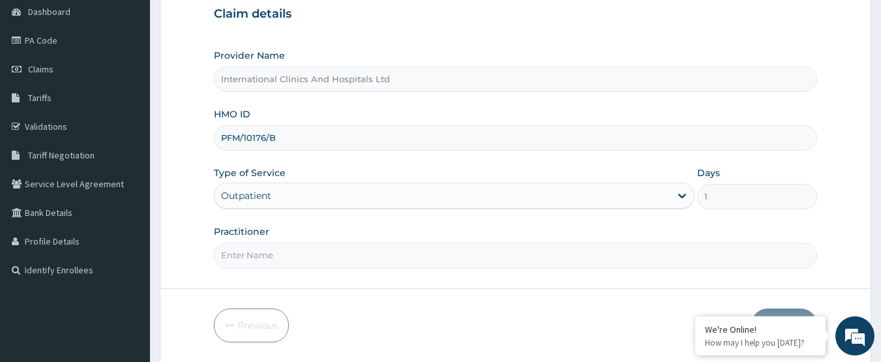
click at [378, 254] on input "Practitioner" at bounding box center [516, 255] width 604 height 25
type input "[PERSON_NAME]"
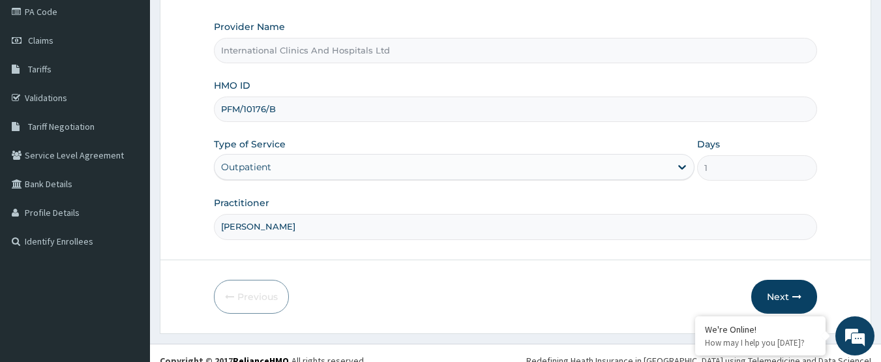
scroll to position [174, 0]
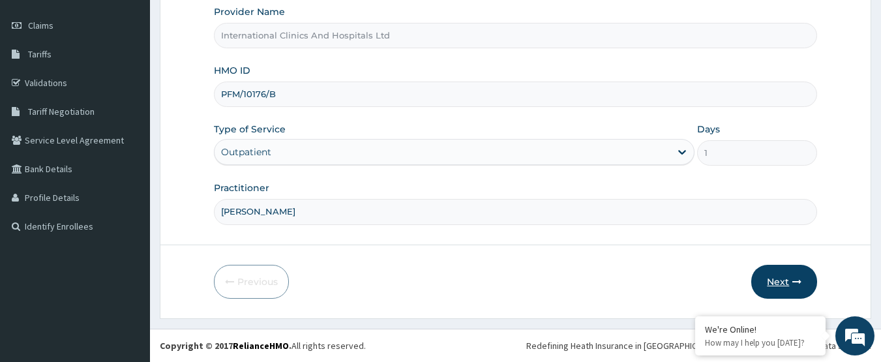
click at [787, 289] on button "Next" at bounding box center [784, 282] width 66 height 34
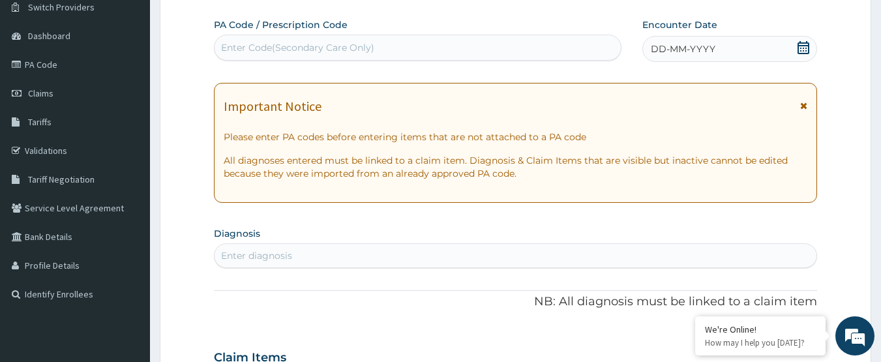
scroll to position [0, 0]
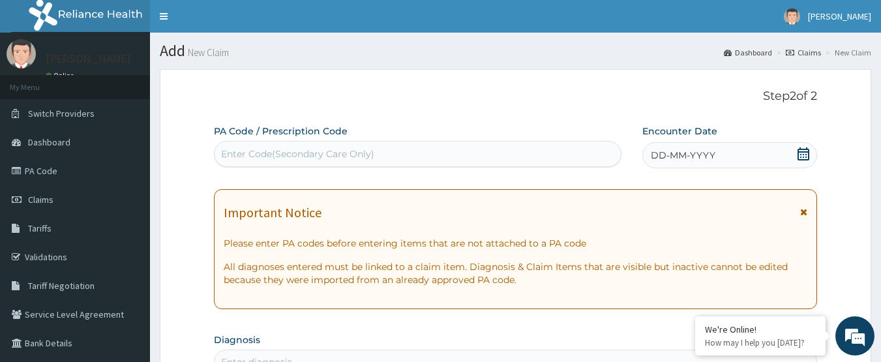
click at [441, 154] on div "Enter Code(Secondary Care Only)" at bounding box center [418, 153] width 407 height 21
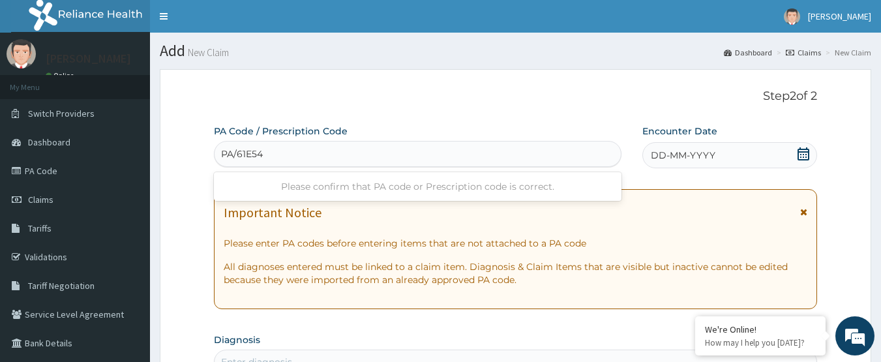
type input "PA/61E54E"
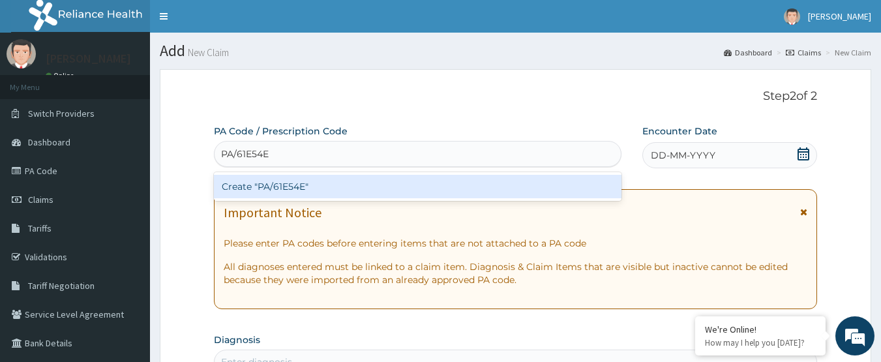
click at [272, 186] on div "Create "PA/61E54E"" at bounding box center [418, 186] width 408 height 23
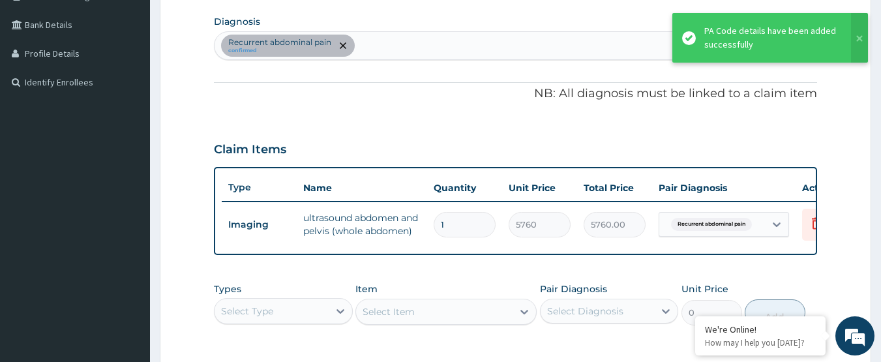
scroll to position [297, 0]
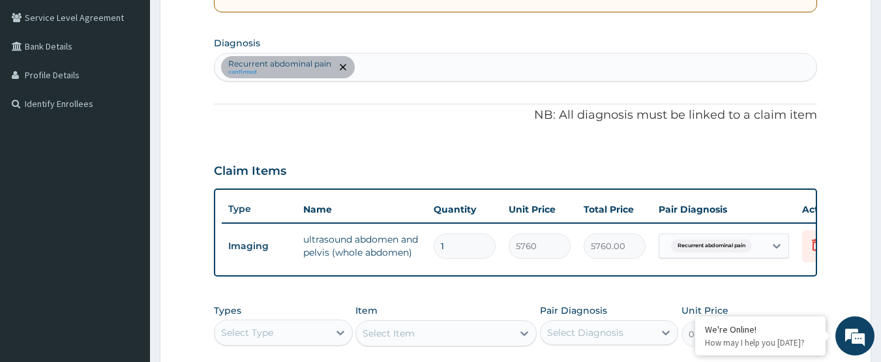
click at [378, 74] on div "Recurrent abdominal pain confirmed" at bounding box center [516, 66] width 603 height 27
type input "MALARIA"
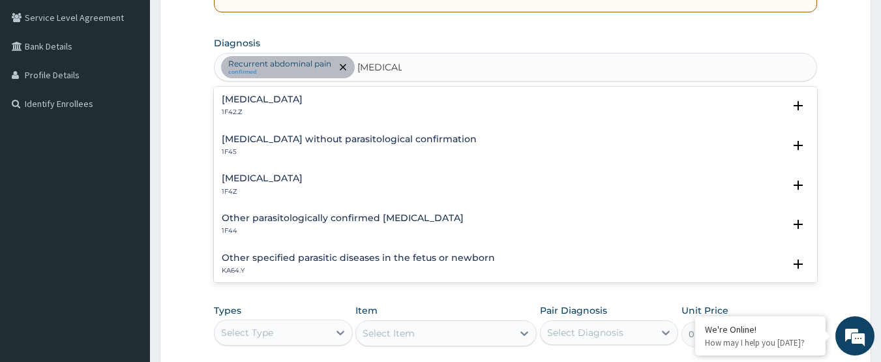
click at [249, 182] on h4 "Malaria, unspecified" at bounding box center [262, 178] width 81 height 10
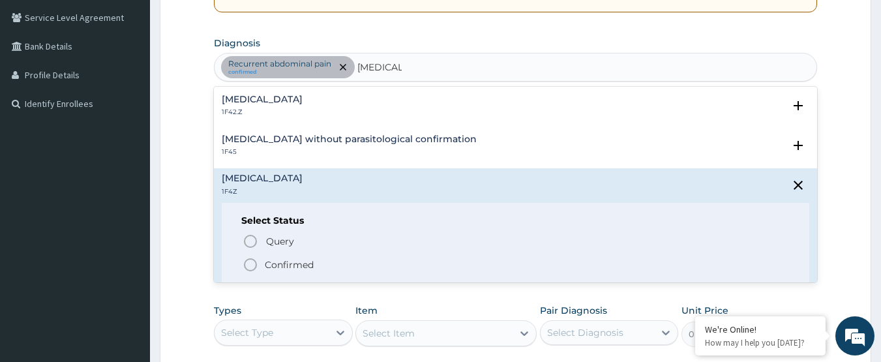
click at [247, 268] on icon "status option filled" at bounding box center [251, 265] width 16 height 16
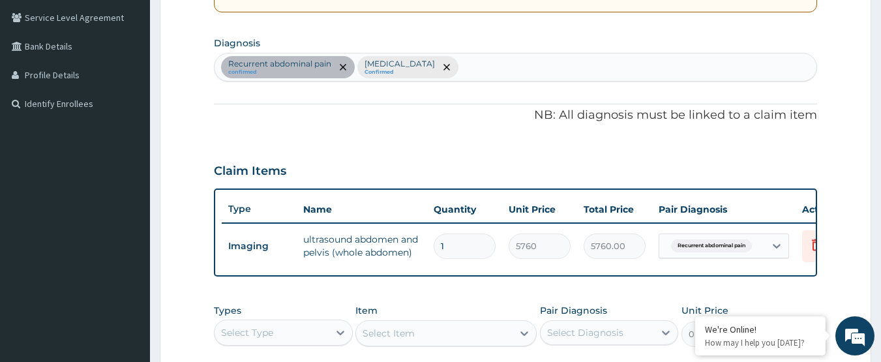
click at [575, 53] on div "Recurrent abdominal pain confirmed Malaria, unspecified Confirmed" at bounding box center [516, 67] width 604 height 29
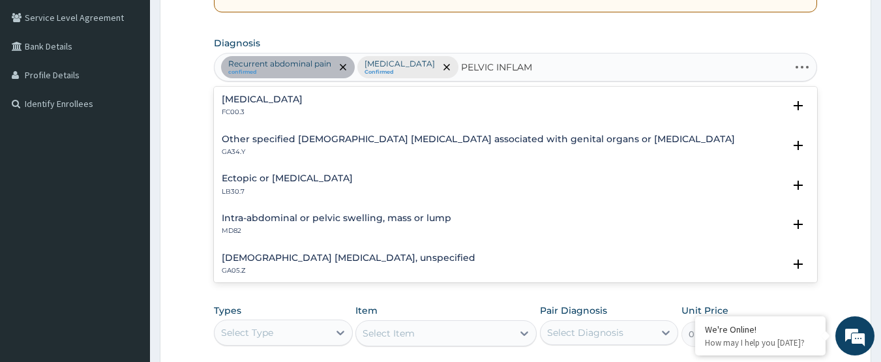
type input "PELVIC INFLAMM"
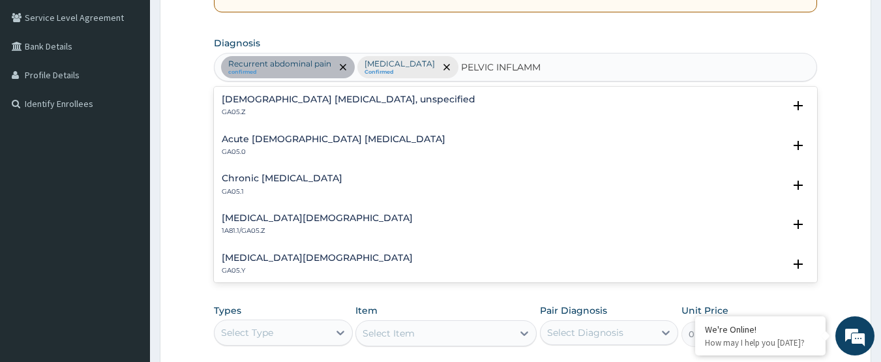
click at [262, 102] on h4 "Female pelvic inflammatory diseases, unspecified" at bounding box center [349, 100] width 254 height 10
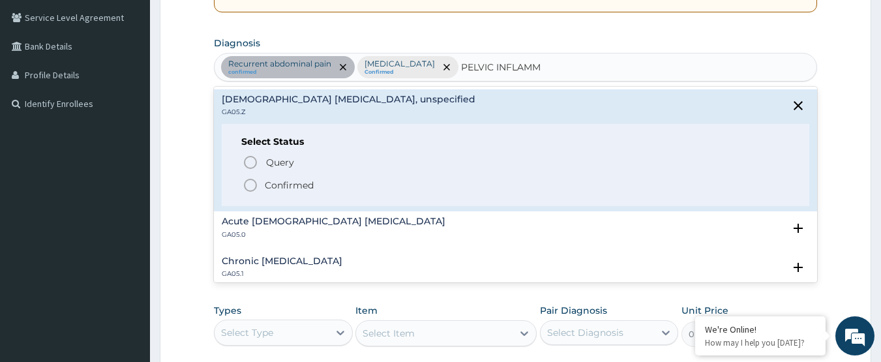
click at [241, 182] on div "Query Query covers suspected (?), Keep in view (kiv), Ruled out (r/o) Confirmed" at bounding box center [515, 173] width 549 height 40
click at [245, 180] on icon "status option filled" at bounding box center [251, 185] width 16 height 16
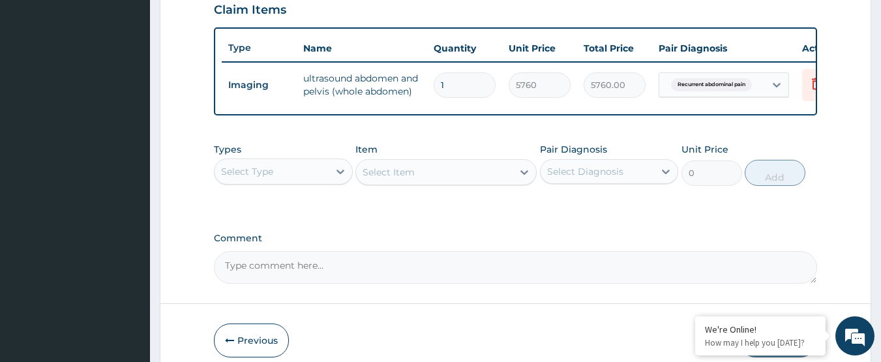
scroll to position [492, 0]
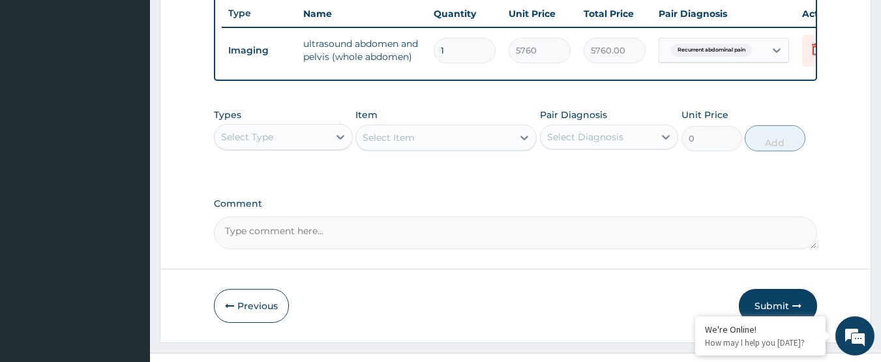
click at [254, 143] on div "Select Type" at bounding box center [247, 136] width 52 height 13
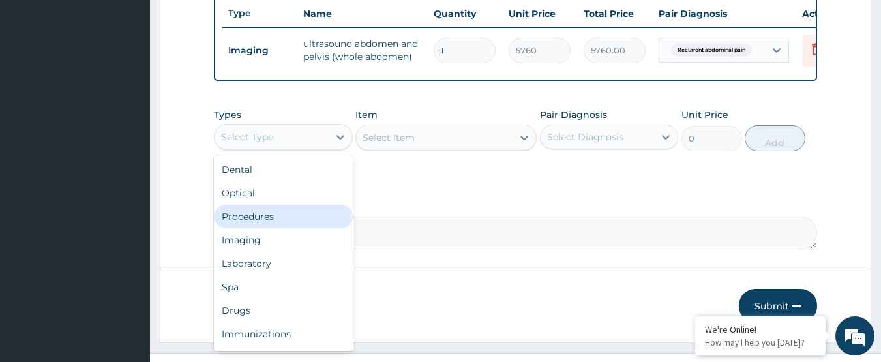
click at [288, 227] on div "Procedures" at bounding box center [283, 216] width 139 height 23
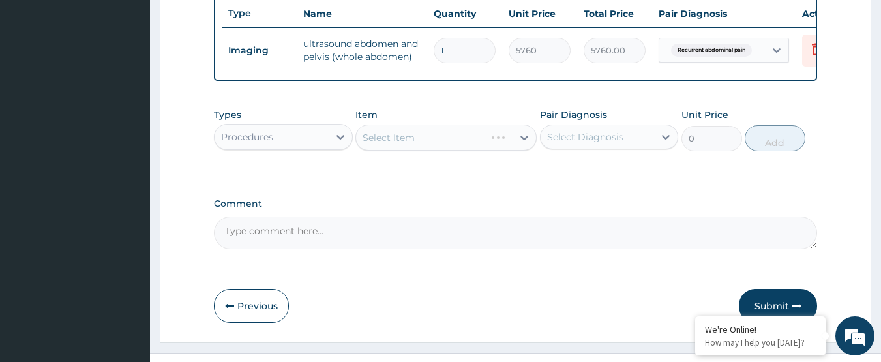
click at [449, 139] on div "Select Item" at bounding box center [445, 138] width 181 height 26
click at [451, 138] on div "Select Item" at bounding box center [445, 138] width 181 height 26
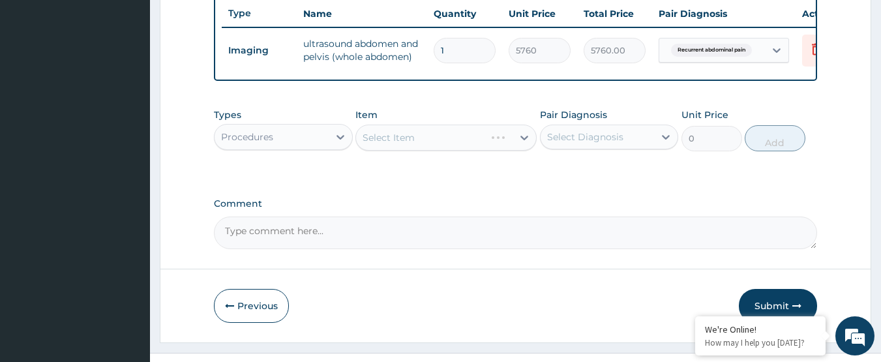
click at [447, 145] on div "Select Item" at bounding box center [445, 138] width 181 height 26
click at [407, 141] on div "Select Item" at bounding box center [389, 137] width 52 height 13
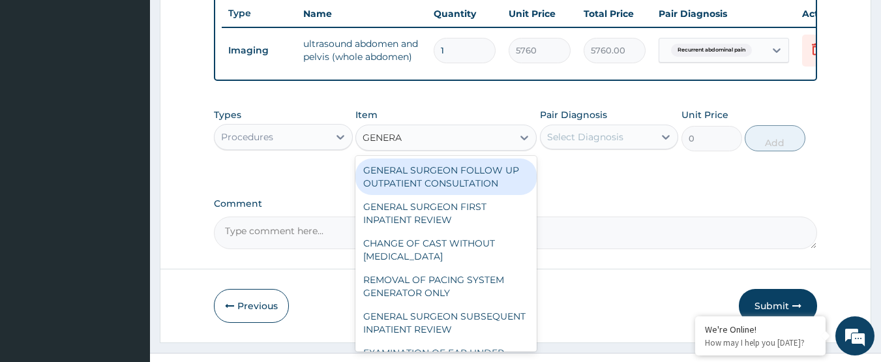
type input "GENERAL"
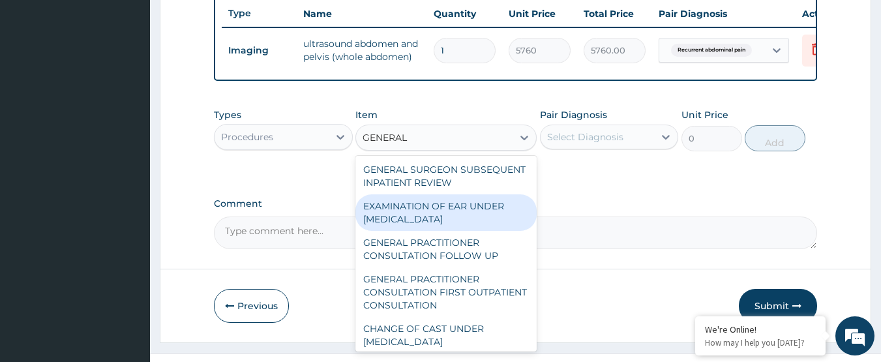
scroll to position [130, 0]
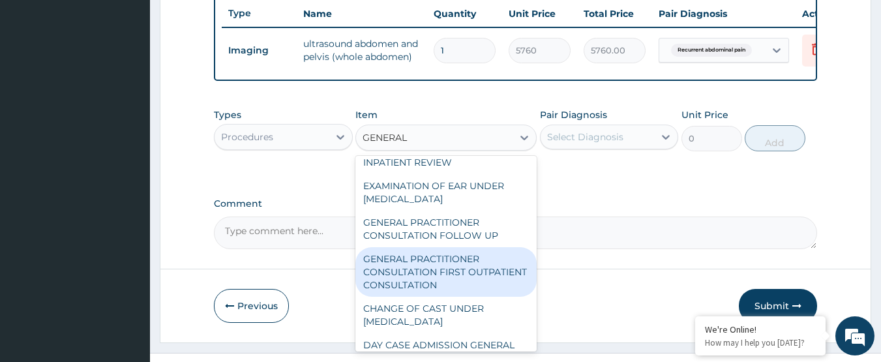
click at [463, 297] on div "GENERAL PRACTITIONER CONSULTATION FIRST OUTPATIENT CONSULTATION" at bounding box center [445, 272] width 181 height 50
type input "3000"
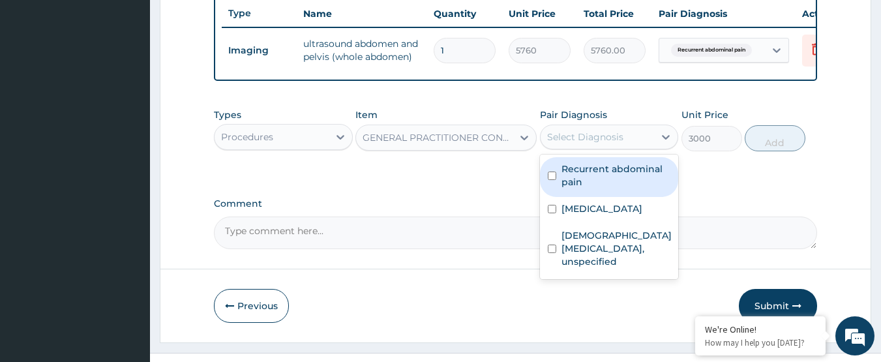
click at [626, 146] on div "Select Diagnosis" at bounding box center [598, 137] width 114 height 21
click at [631, 188] on label "Recurrent abdominal pain" at bounding box center [617, 175] width 110 height 26
checkbox input "true"
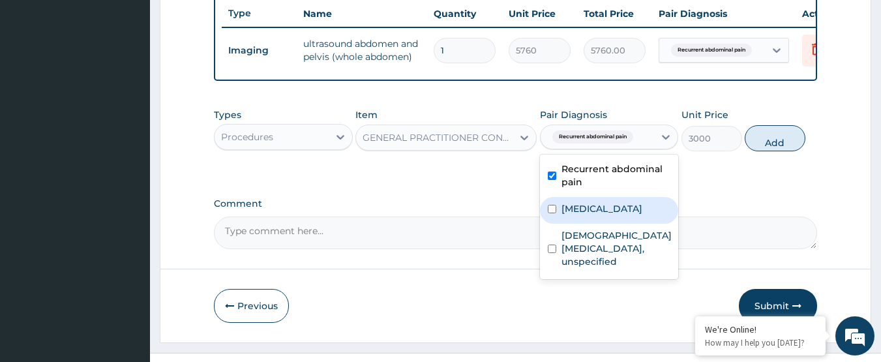
click at [616, 215] on label "Malaria, unspecified" at bounding box center [602, 208] width 81 height 13
checkbox input "true"
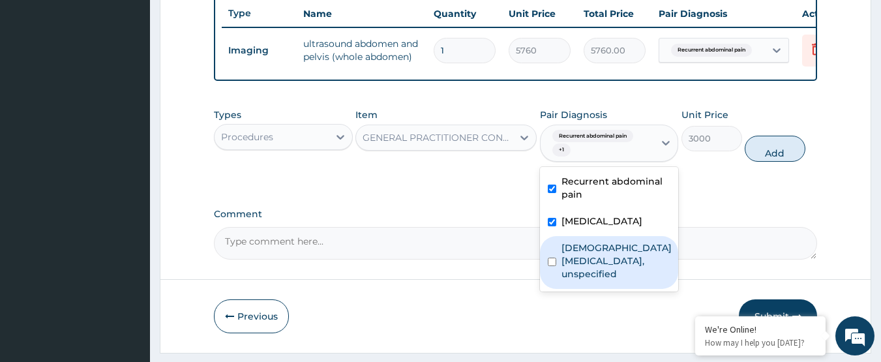
click at [622, 254] on label "Female pelvic inflammatory diseases, unspecified" at bounding box center [617, 260] width 110 height 39
checkbox input "true"
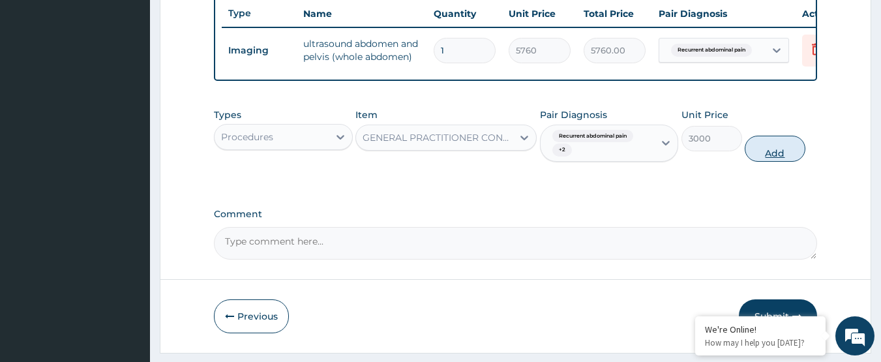
click at [772, 160] on button "Add" at bounding box center [775, 149] width 61 height 26
type input "0"
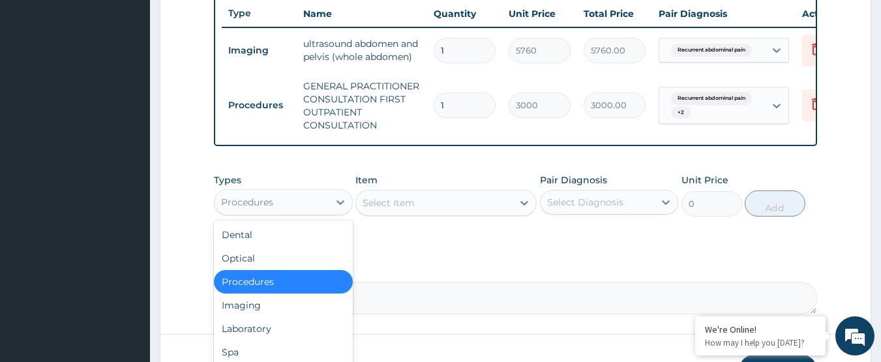
click at [267, 208] on div "Procedures" at bounding box center [247, 202] width 52 height 13
click at [277, 331] on div "Laboratory" at bounding box center [283, 328] width 139 height 23
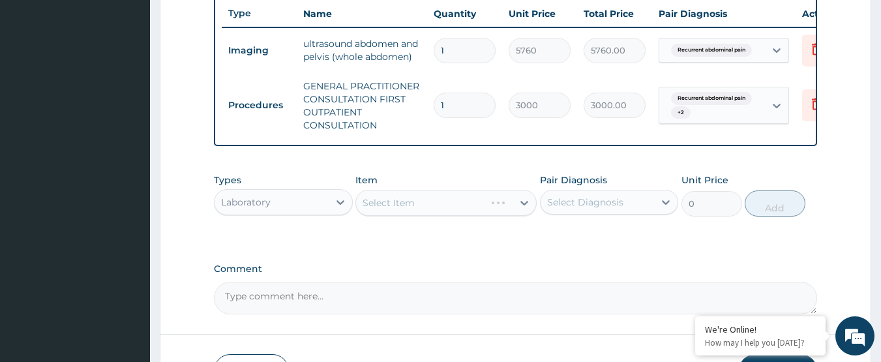
click at [457, 211] on div "Select Item" at bounding box center [445, 203] width 181 height 26
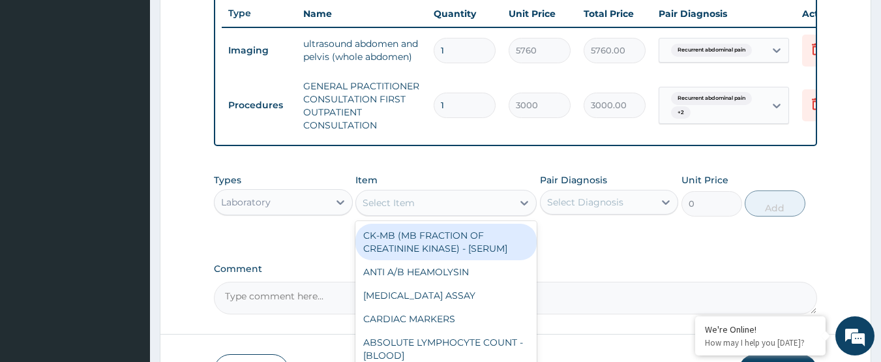
click at [435, 211] on div "Select Item" at bounding box center [434, 202] width 157 height 21
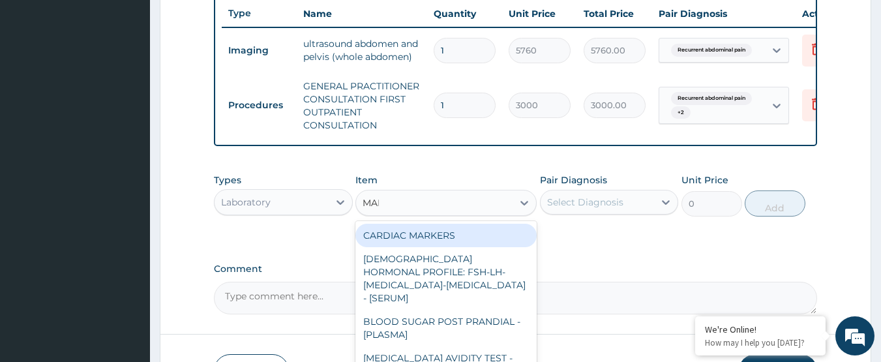
type input "MALA"
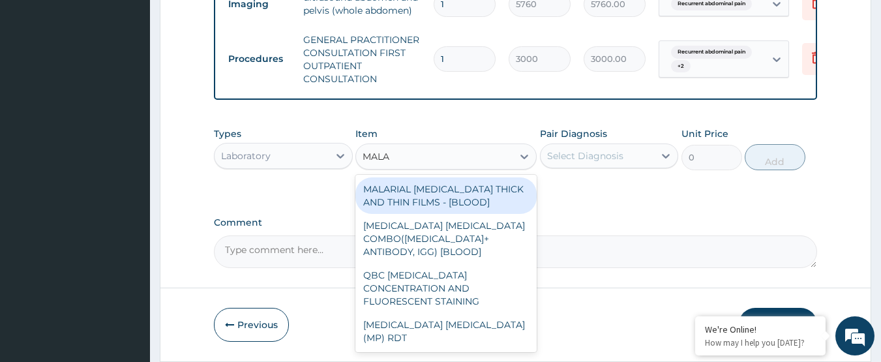
scroll to position [558, 0]
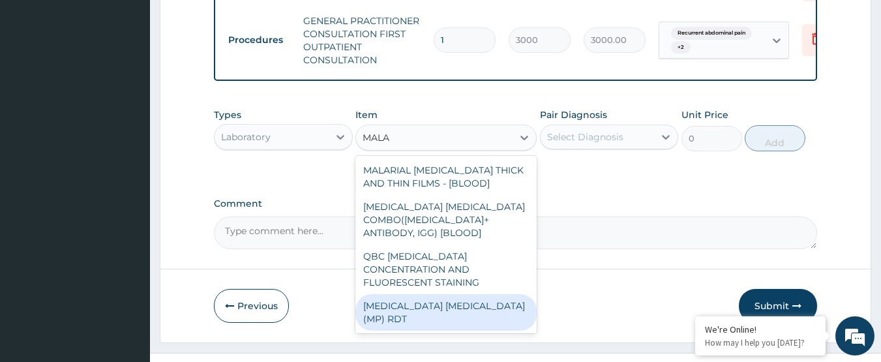
click at [440, 307] on div "MALARIA PARASITE (MP) RDT" at bounding box center [445, 312] width 181 height 37
type input "1500"
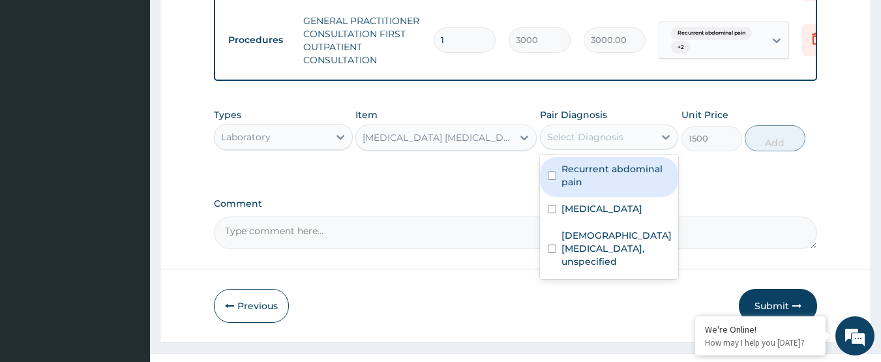
click at [614, 142] on div "Select Diagnosis" at bounding box center [585, 136] width 76 height 13
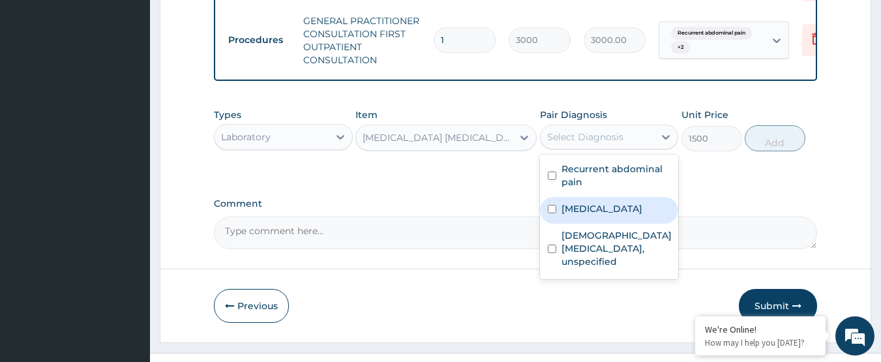
click at [618, 215] on label "Malaria, unspecified" at bounding box center [602, 208] width 81 height 13
checkbox input "true"
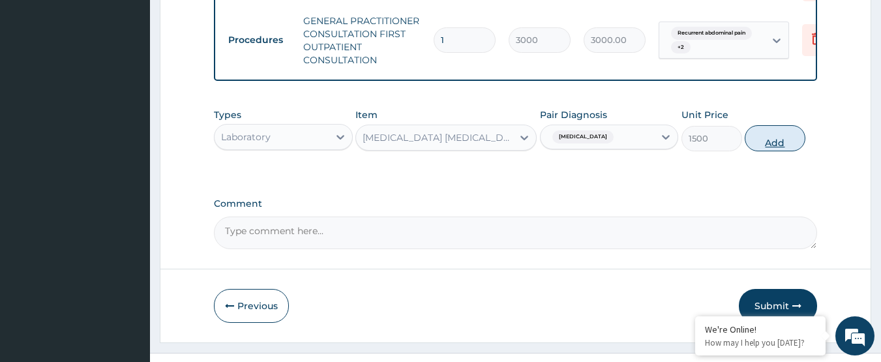
click at [765, 151] on button "Add" at bounding box center [775, 138] width 61 height 26
type input "0"
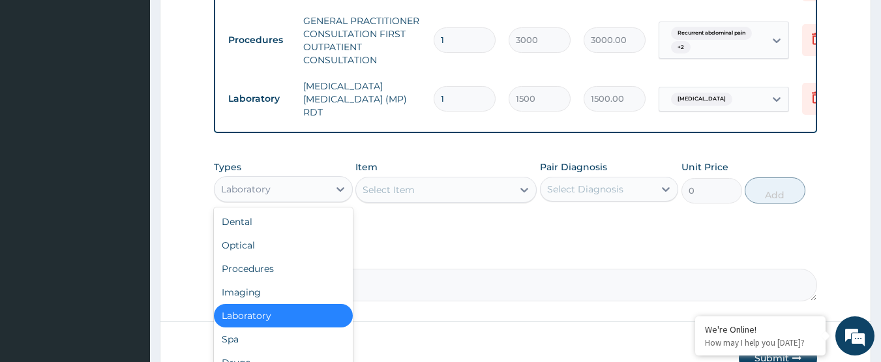
click at [273, 194] on div "Laboratory" at bounding box center [272, 189] width 114 height 21
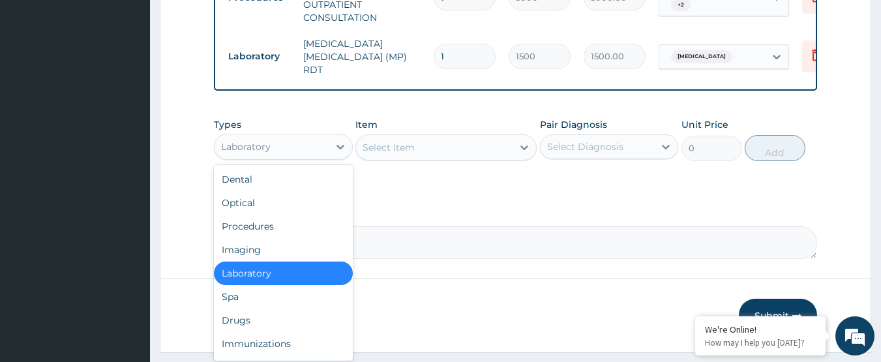
scroll to position [623, 0]
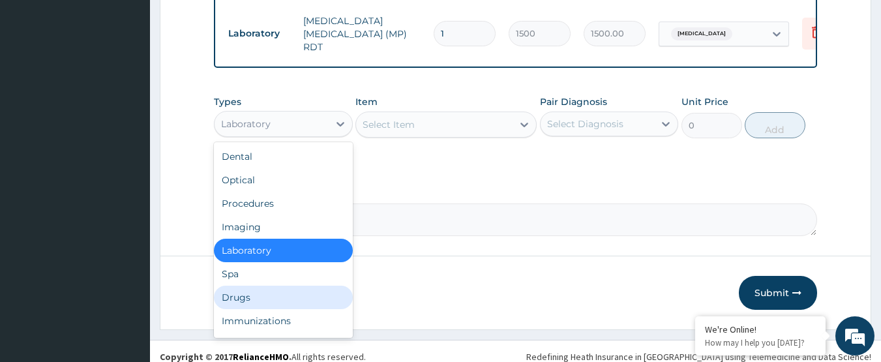
click at [290, 296] on div "Drugs" at bounding box center [283, 297] width 139 height 23
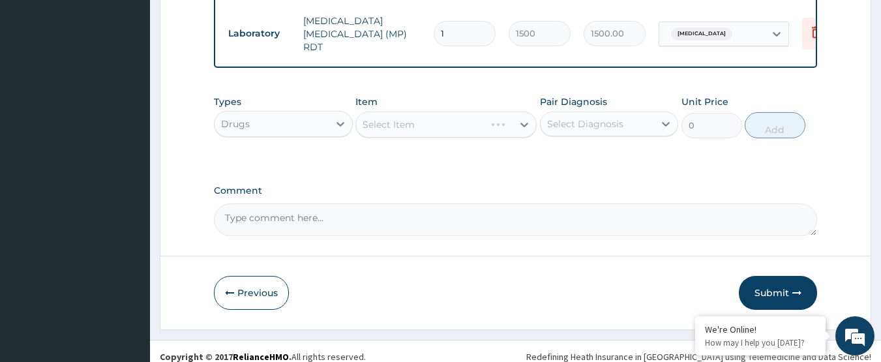
click at [438, 123] on div "Select Item" at bounding box center [445, 125] width 181 height 26
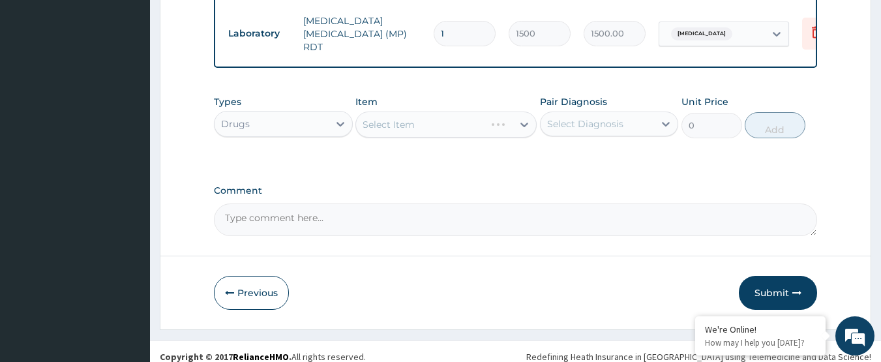
click at [438, 123] on div "Select Item" at bounding box center [445, 125] width 181 height 26
click at [438, 123] on div "Select Item" at bounding box center [434, 124] width 157 height 21
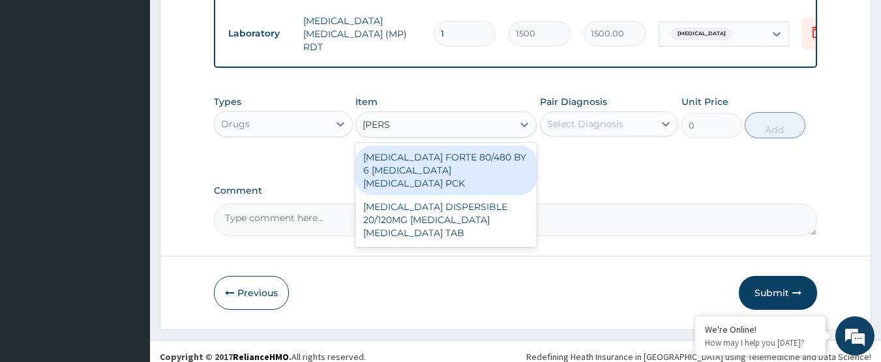
type input "COART"
click at [447, 167] on div "COARTEM FORTE 80/480 BY 6 ARTEMETHER LUMEFANTRINE PCK" at bounding box center [445, 170] width 181 height 50
type input "2800"
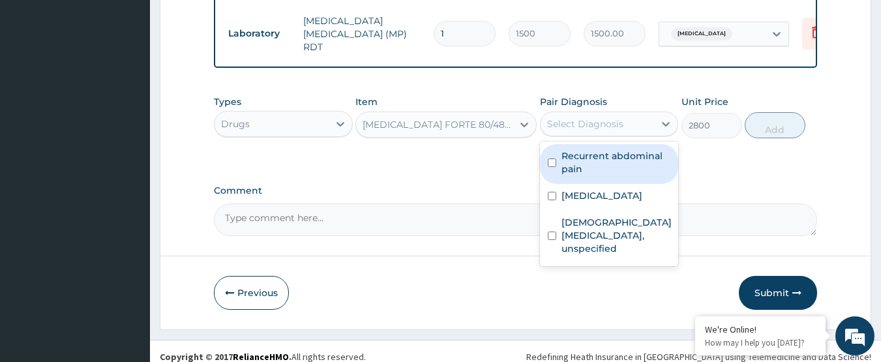
click at [608, 122] on div "Select Diagnosis" at bounding box center [585, 123] width 76 height 13
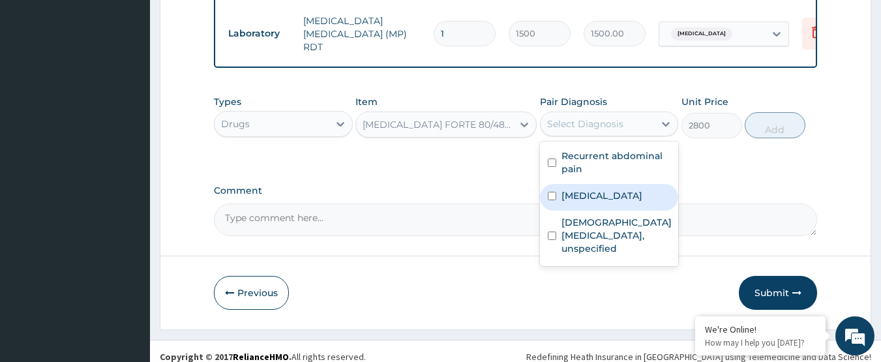
click at [636, 207] on div "Malaria, unspecified" at bounding box center [609, 197] width 139 height 27
checkbox input "true"
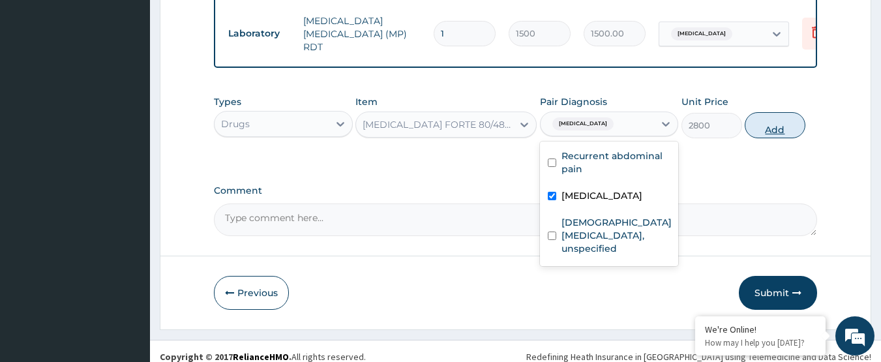
click at [783, 128] on button "Add" at bounding box center [775, 125] width 61 height 26
type input "0"
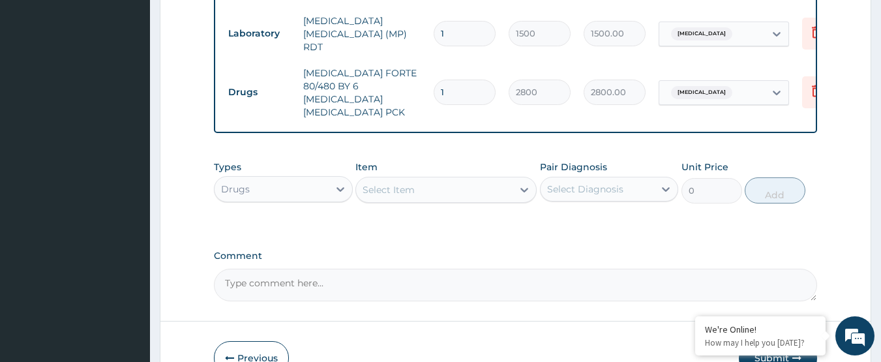
click at [434, 179] on div "Select Item" at bounding box center [434, 189] width 157 height 21
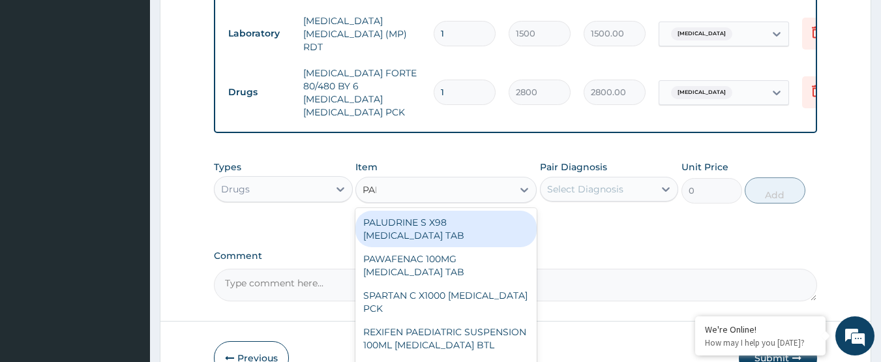
type input "PARA"
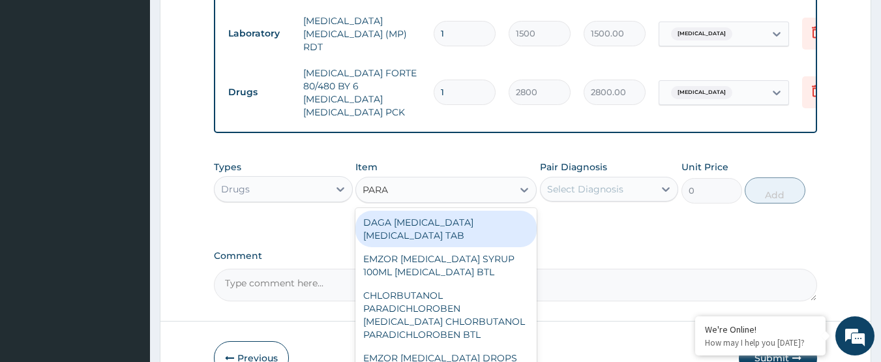
click at [463, 211] on div "DAGA PARACETAMOL ACETAMINOPHEN TAB" at bounding box center [445, 229] width 181 height 37
type input "20"
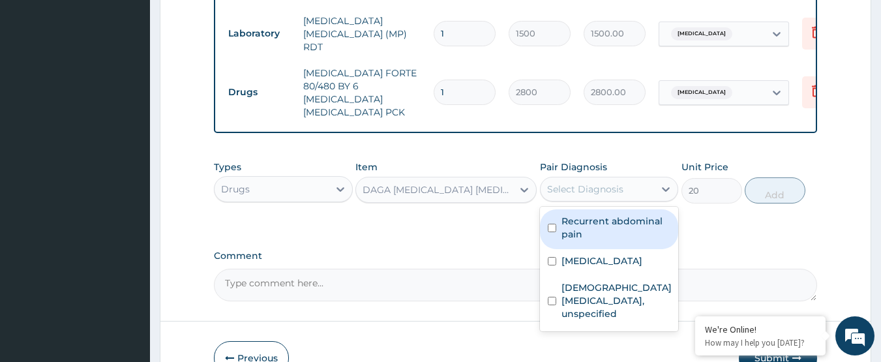
click at [597, 183] on div "Select Diagnosis" at bounding box center [585, 189] width 76 height 13
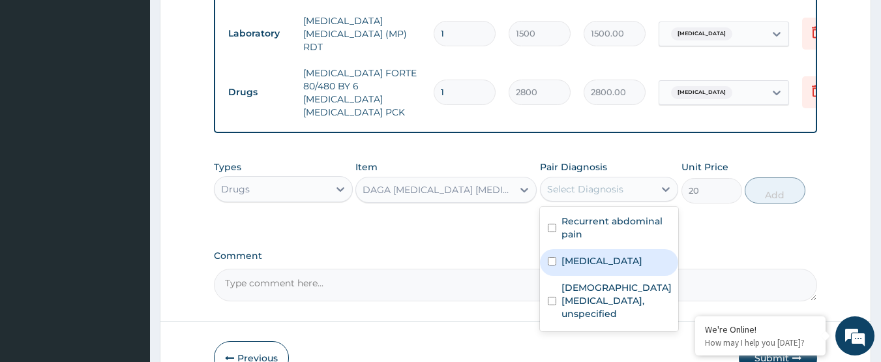
click at [617, 254] on label "Malaria, unspecified" at bounding box center [602, 260] width 81 height 13
checkbox input "true"
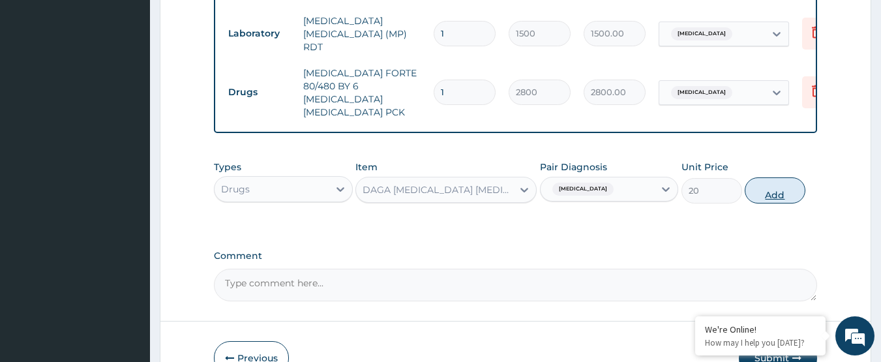
click at [769, 187] on button "Add" at bounding box center [775, 190] width 61 height 26
type input "0"
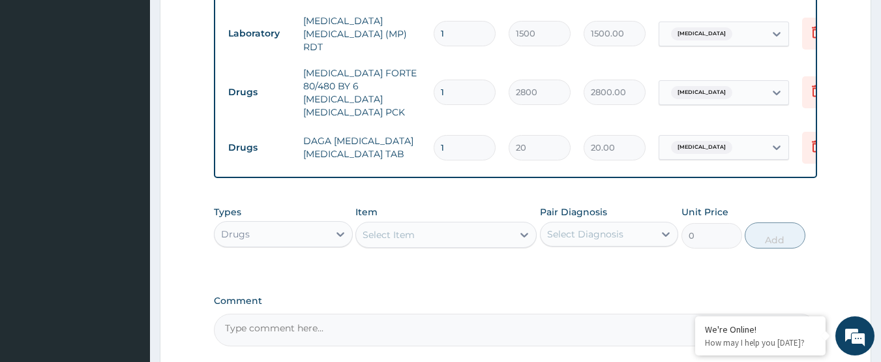
click at [417, 224] on div "Select Item" at bounding box center [434, 234] width 157 height 21
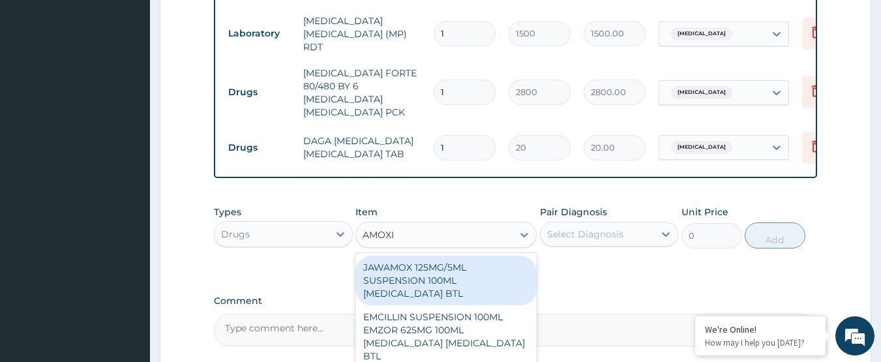
type input "AMOXIL"
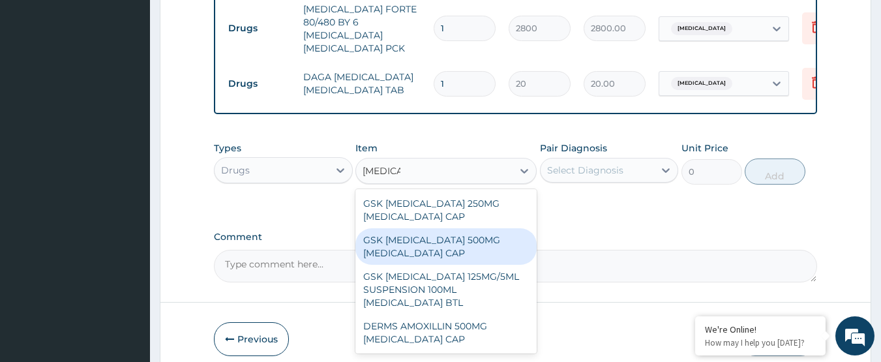
scroll to position [734, 0]
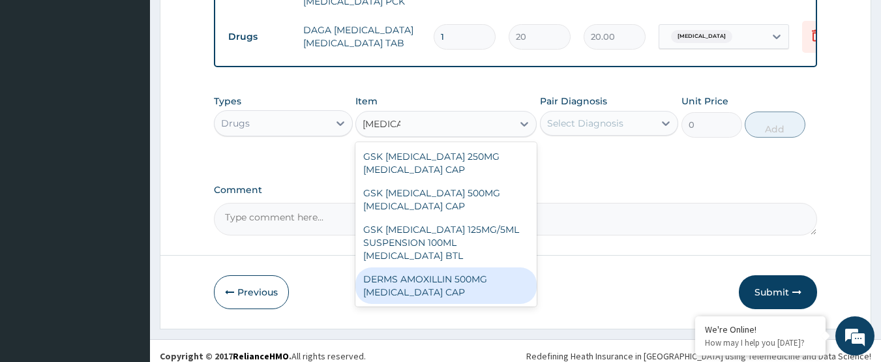
click at [455, 274] on div "DERMS AMOXILLIN 500MG AMOXICILLIN CAP" at bounding box center [445, 285] width 181 height 37
type input "70"
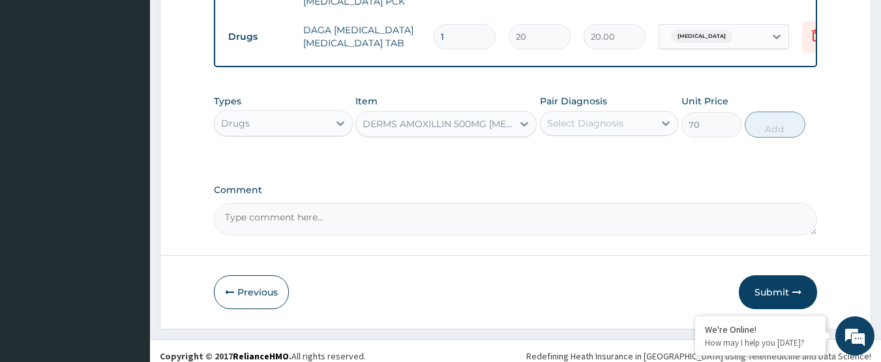
click at [585, 117] on div "Select Diagnosis" at bounding box center [585, 123] width 76 height 13
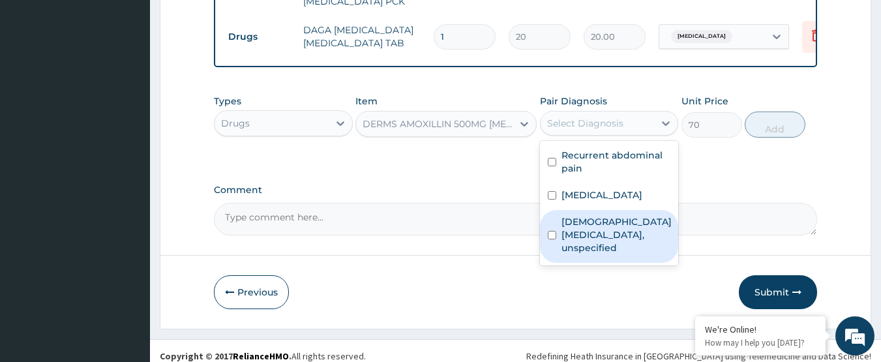
click at [644, 222] on label "Female pelvic inflammatory diseases, unspecified" at bounding box center [617, 234] width 110 height 39
checkbox input "true"
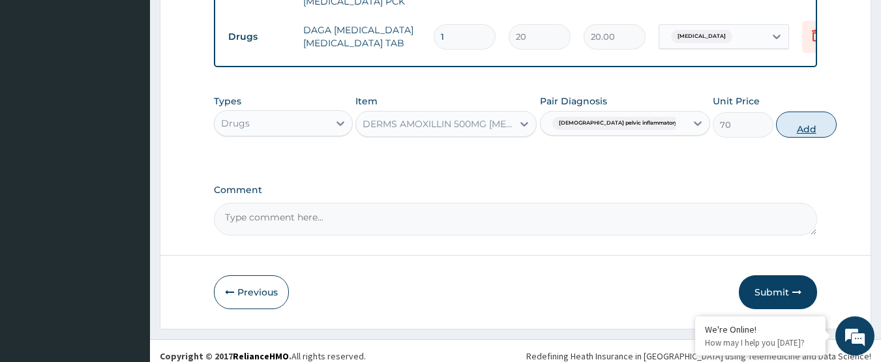
click at [778, 121] on button "Add" at bounding box center [806, 125] width 61 height 26
type input "0"
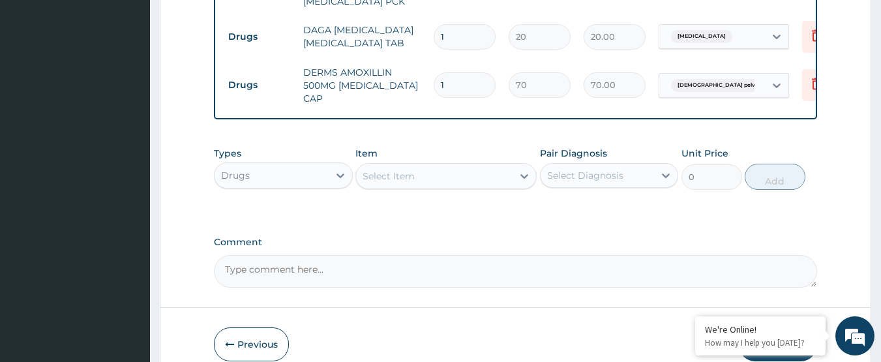
click at [405, 172] on div "Select Item" at bounding box center [434, 176] width 157 height 21
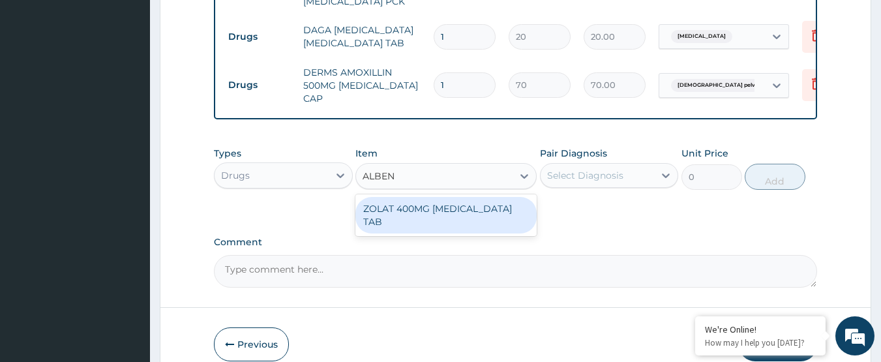
type input "ALBEND"
click at [434, 197] on div "ZOLAT 400MG ALBENDAZOLE TAB" at bounding box center [445, 215] width 181 height 37
type input "200"
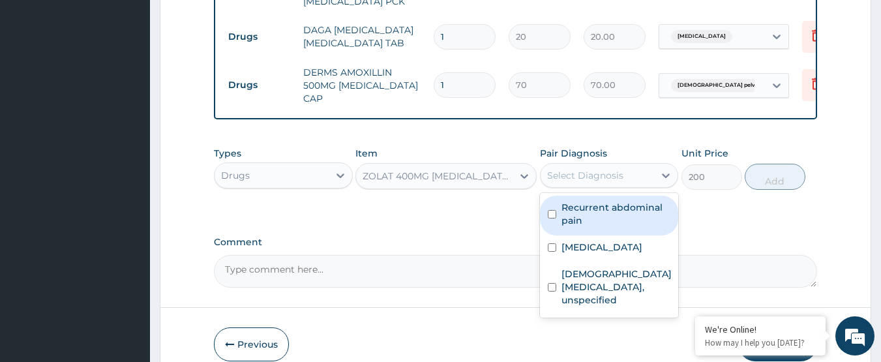
click at [582, 169] on div "Select Diagnosis" at bounding box center [585, 175] width 76 height 13
click at [644, 201] on label "Recurrent abdominal pain" at bounding box center [617, 214] width 110 height 26
checkbox input "true"
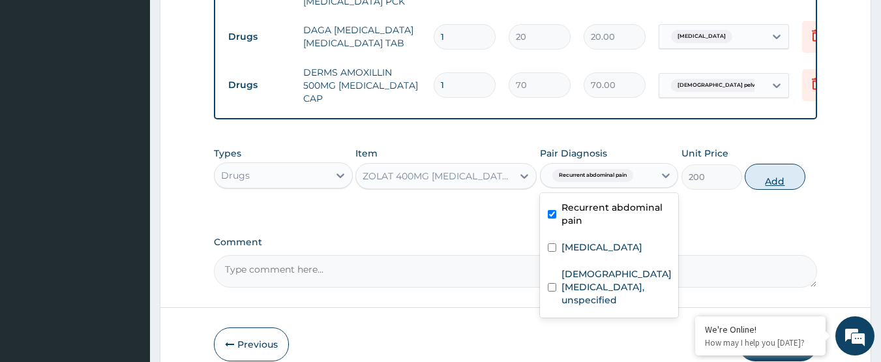
click at [777, 164] on button "Add" at bounding box center [775, 177] width 61 height 26
type input "0"
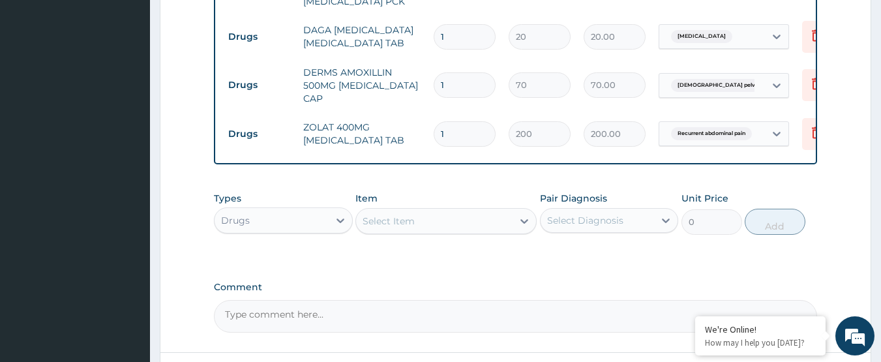
click at [415, 211] on div "Select Item" at bounding box center [434, 221] width 157 height 21
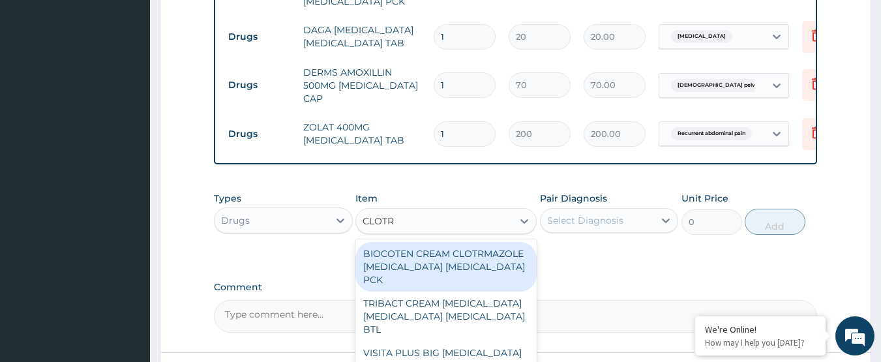
type input "CLOTRI"
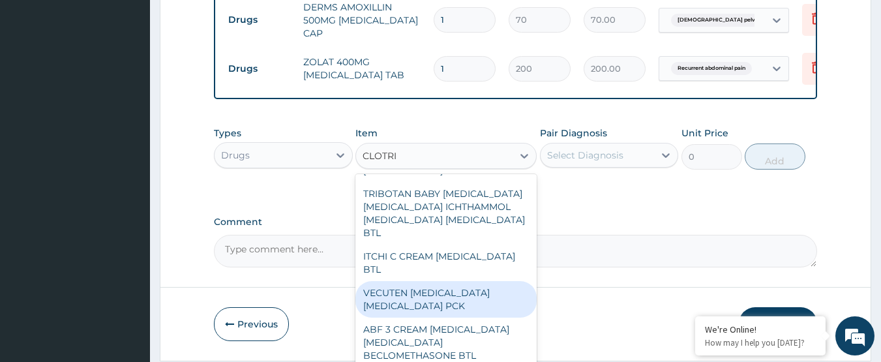
scroll to position [196, 0]
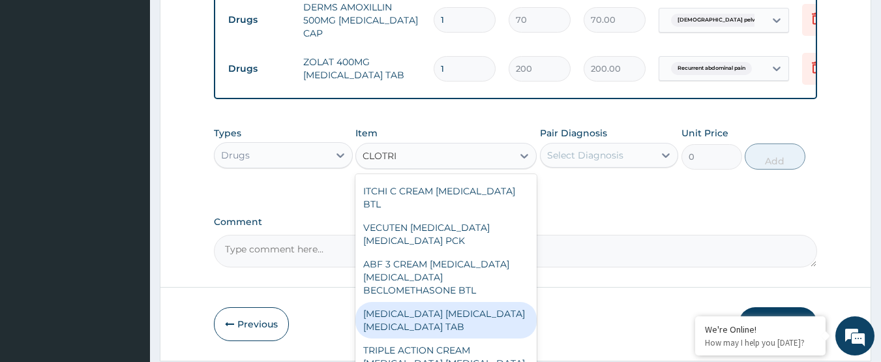
click at [460, 302] on div "CANESTEN PESSARY CLOTRIMAZOLE TAB" at bounding box center [445, 320] width 181 height 37
type input "100"
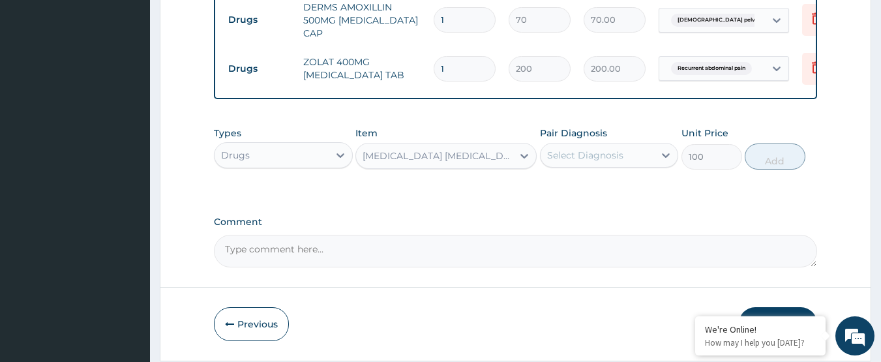
click at [462, 149] on div "CANESTEN PESSARY CLOTRIMAZOLE TAB" at bounding box center [438, 155] width 151 height 13
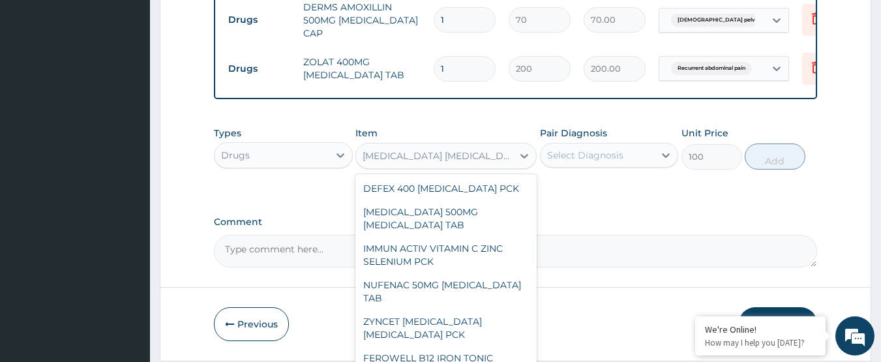
scroll to position [28338, 0]
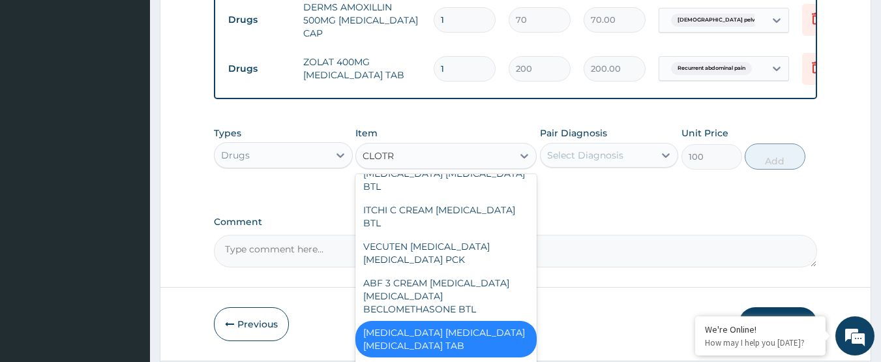
type input "CLOTRI"
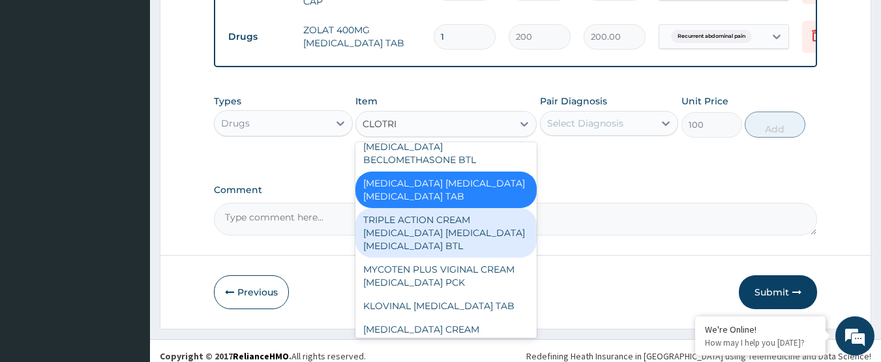
scroll to position [359, 0]
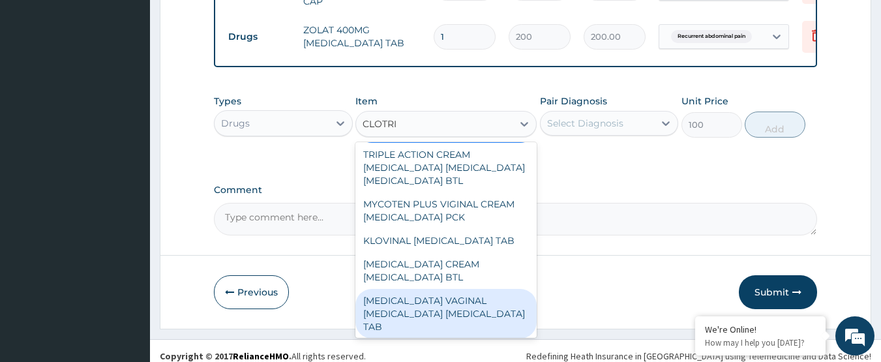
click at [479, 289] on div "CLOTRIMAZOLE VAGINAL PESSARY CLOTRIMAZOLE TAB" at bounding box center [445, 314] width 181 height 50
type input "10500"
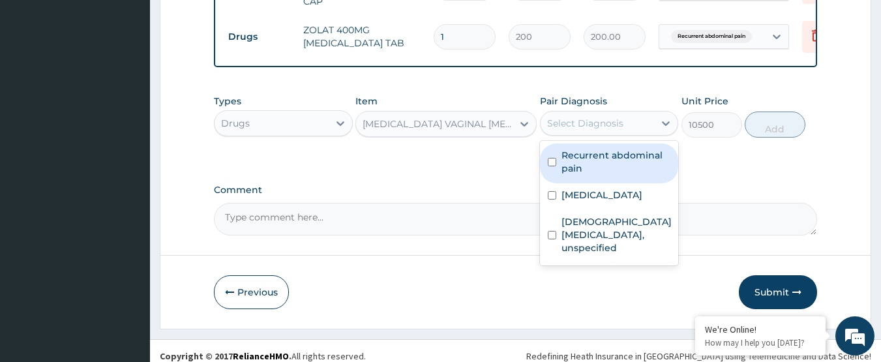
click at [604, 117] on div "Select Diagnosis" at bounding box center [585, 123] width 76 height 13
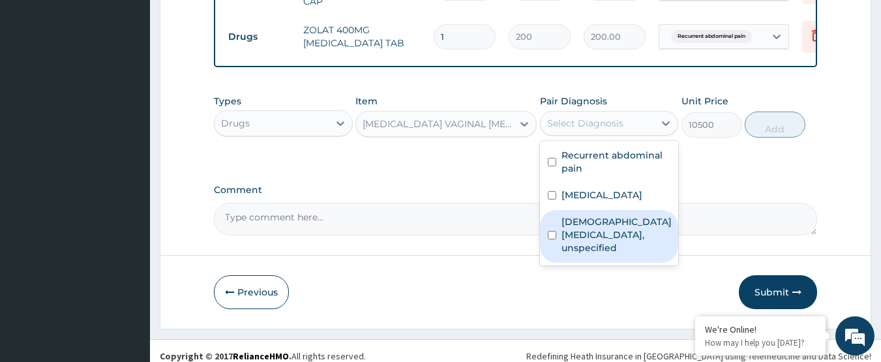
click at [592, 226] on label "Female pelvic inflammatory diseases, unspecified" at bounding box center [617, 234] width 110 height 39
checkbox input "true"
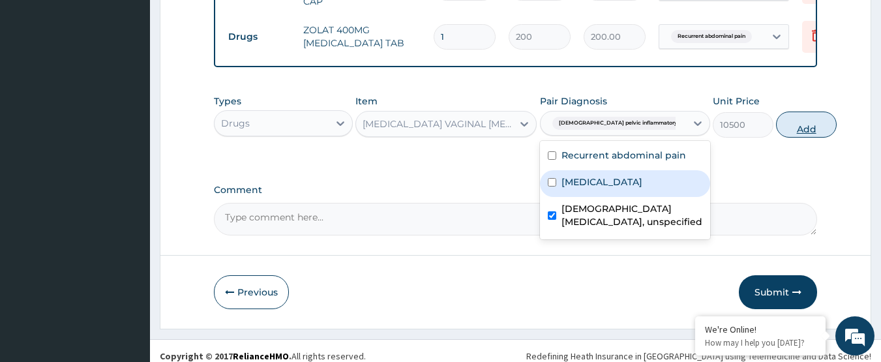
click at [776, 112] on button "Add" at bounding box center [806, 125] width 61 height 26
type input "0"
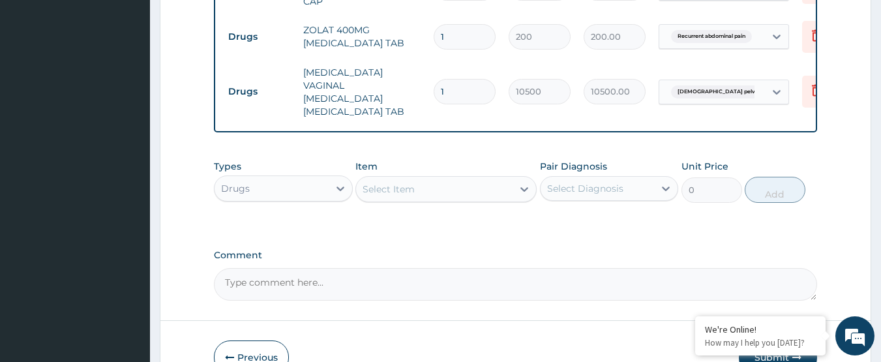
click at [433, 179] on div "Select Item" at bounding box center [434, 189] width 157 height 21
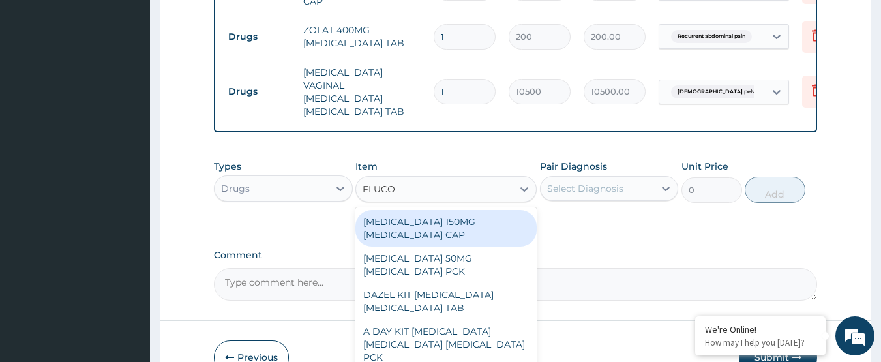
type input "FLUCON"
click at [461, 210] on div "FLUCONAZOLE 150MG FLUCONAZOLE CAP" at bounding box center [445, 228] width 181 height 37
type input "730"
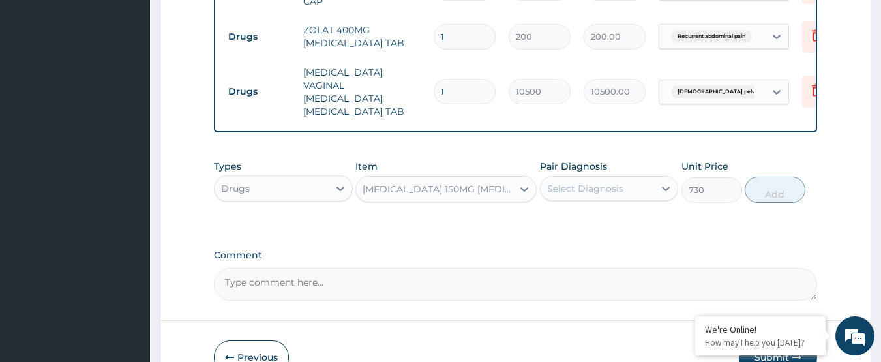
click at [599, 182] on div "Select Diagnosis" at bounding box center [585, 188] width 76 height 13
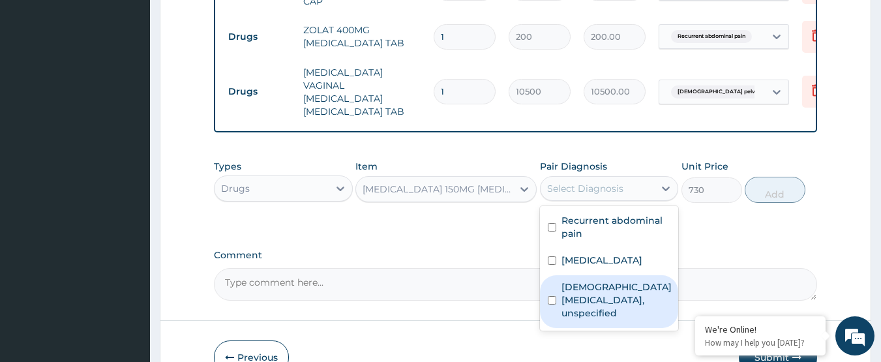
click at [644, 280] on label "Female pelvic inflammatory diseases, unspecified" at bounding box center [617, 299] width 110 height 39
checkbox input "true"
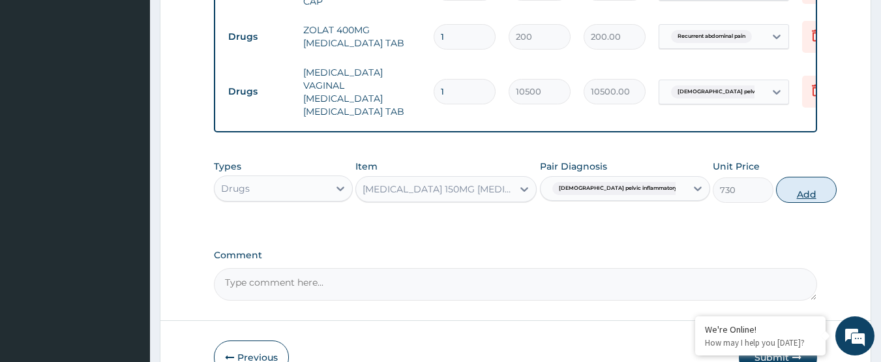
click at [776, 177] on button "Add" at bounding box center [806, 190] width 61 height 26
type input "0"
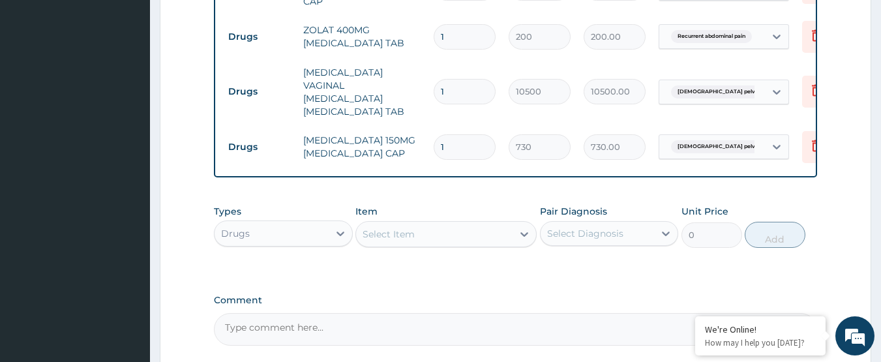
drag, startPoint x: 452, startPoint y: 113, endPoint x: 428, endPoint y: 113, distance: 23.5
click at [428, 128] on td "1" at bounding box center [464, 147] width 75 height 38
type input "3"
type input "2190.00"
type input "3"
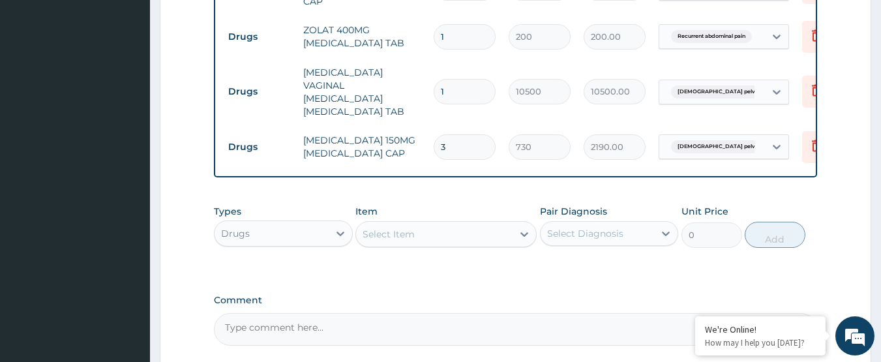
click at [427, 128] on td "3" at bounding box center [464, 147] width 75 height 38
click at [426, 89] on td "CLOTRIMAZOLE VAGINAL PESSARY CLOTRIMAZOLE TAB" at bounding box center [362, 91] width 130 height 65
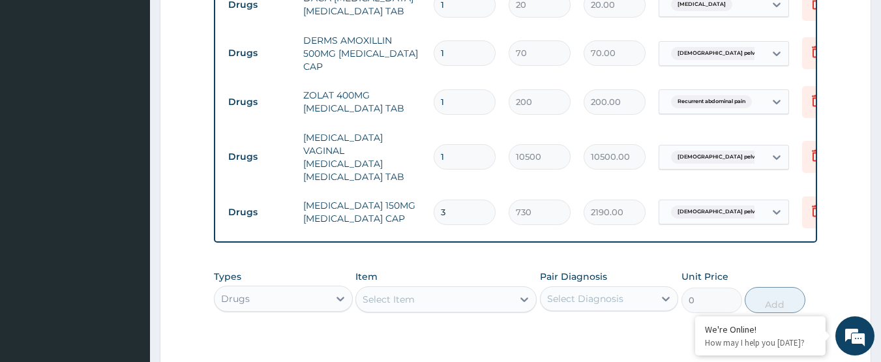
scroll to position [700, 0]
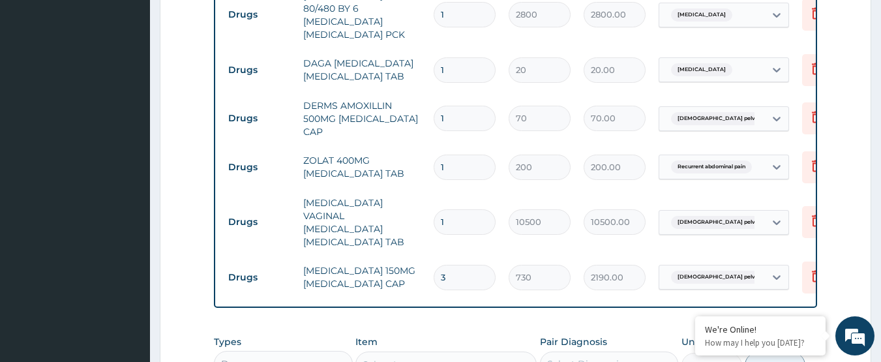
click at [453, 106] on input "1" at bounding box center [465, 118] width 62 height 25
type input "15"
type input "1050.00"
type input "15"
drag, startPoint x: 404, startPoint y: 123, endPoint x: 406, endPoint y: 107, distance: 15.8
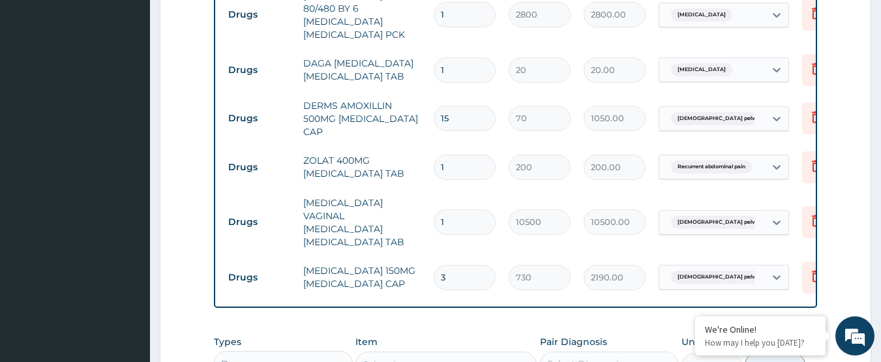
click at [404, 122] on td "DERMS AMOXILLIN 500MG AMOXICILLIN CAP" at bounding box center [362, 119] width 130 height 52
drag, startPoint x: 453, startPoint y: 51, endPoint x: 371, endPoint y: 65, distance: 83.4
click at [371, 65] on tr "Drugs DAGA PARACETAMOL ACETAMINOPHEN TAB 1 20 20.00 Malaria, unspecified Delete" at bounding box center [541, 70] width 639 height 45
type input "2"
type input "40.00"
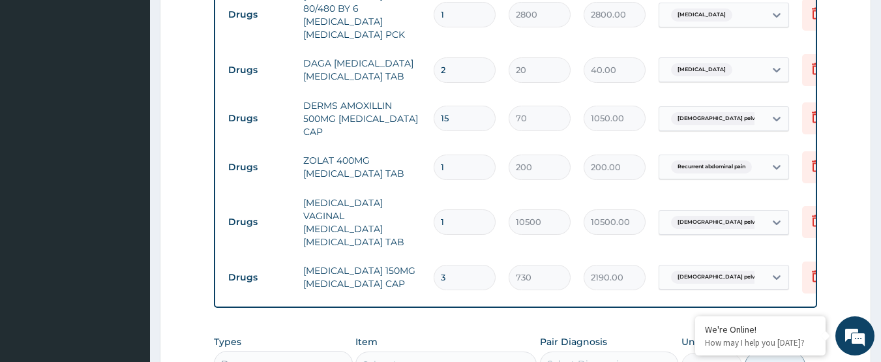
type input "24"
type input "480.00"
type input "24"
click at [371, 65] on td "DAGA PARACETAMOL ACETAMINOPHEN TAB" at bounding box center [362, 69] width 130 height 39
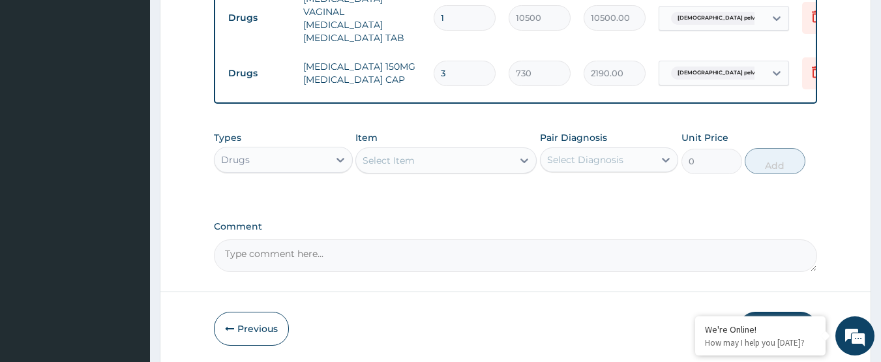
scroll to position [928, 0]
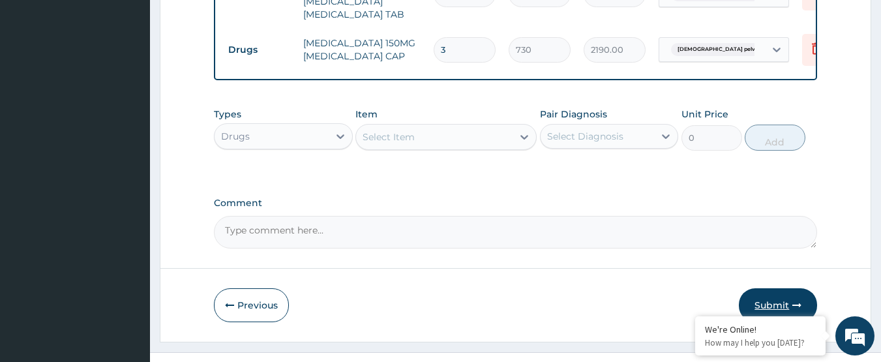
click at [777, 288] on button "Submit" at bounding box center [778, 305] width 78 height 34
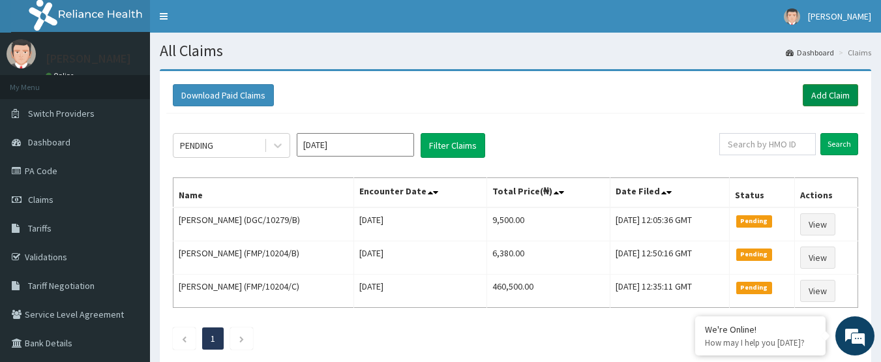
click at [822, 95] on link "Add Claim" at bounding box center [830, 95] width 55 height 22
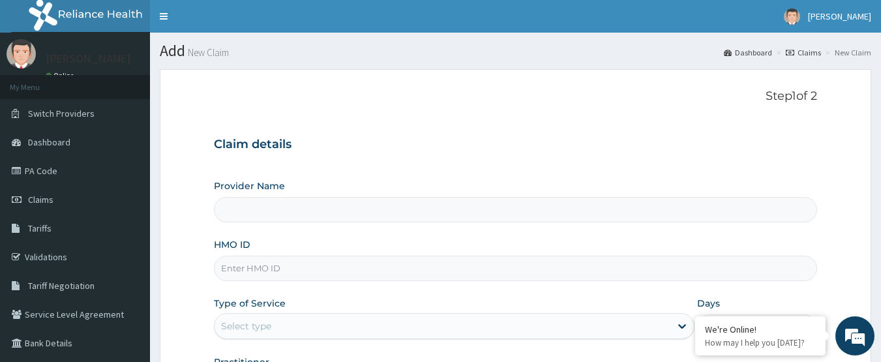
type input "International Clinics And Hospitals Ltd"
click at [363, 277] on input "HMO ID" at bounding box center [516, 268] width 604 height 25
type input "OHT/12686/A"
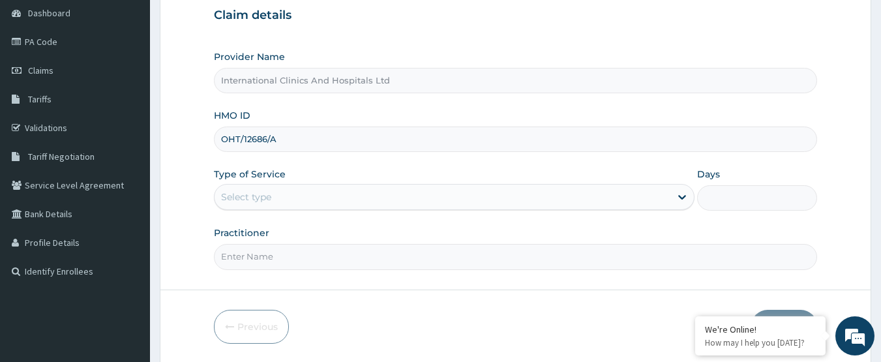
scroll to position [130, 0]
click at [338, 200] on div "Select type" at bounding box center [443, 195] width 456 height 21
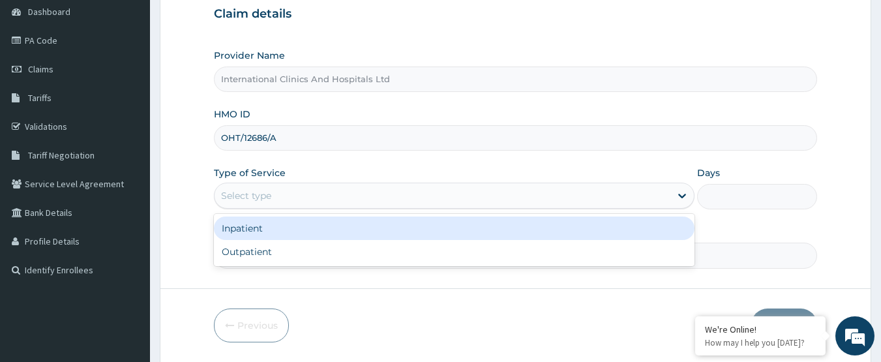
click at [337, 234] on div "Inpatient" at bounding box center [454, 228] width 481 height 23
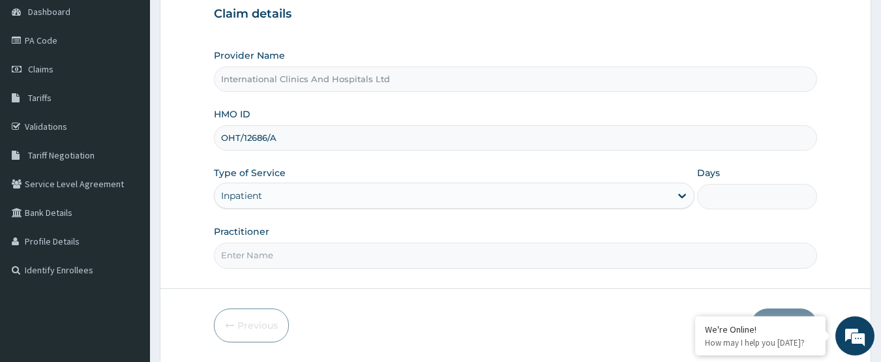
click at [733, 191] on input "Days" at bounding box center [757, 196] width 120 height 25
type input "1"
click at [440, 254] on input "Practitioner" at bounding box center [516, 255] width 604 height 25
type input "[PERSON_NAME]"
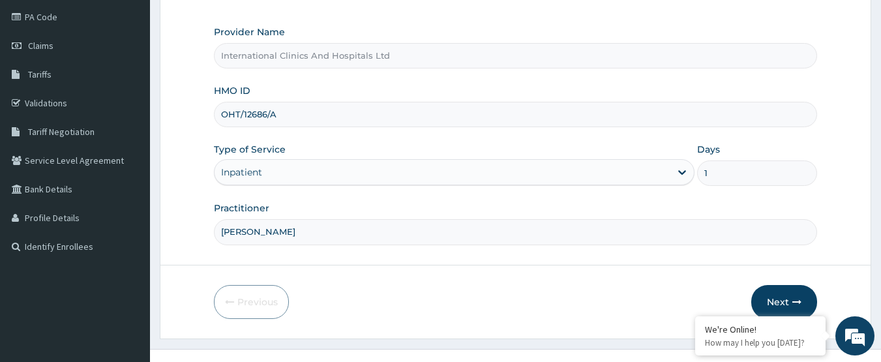
scroll to position [174, 0]
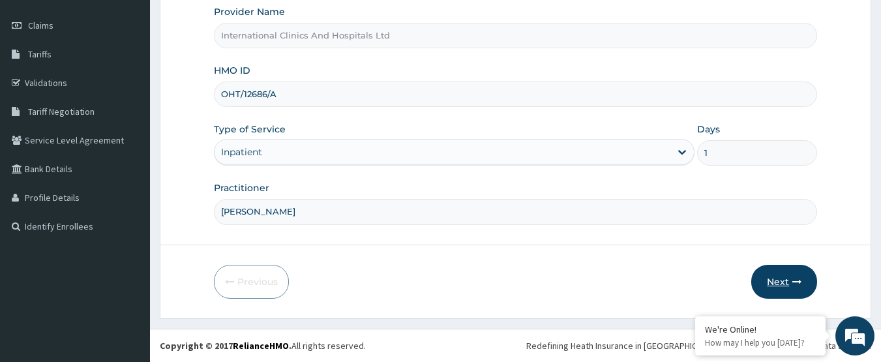
click at [766, 278] on button "Next" at bounding box center [784, 282] width 66 height 34
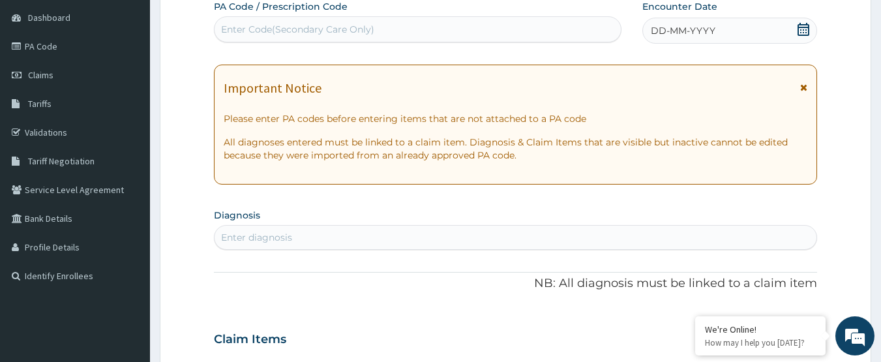
scroll to position [0, 0]
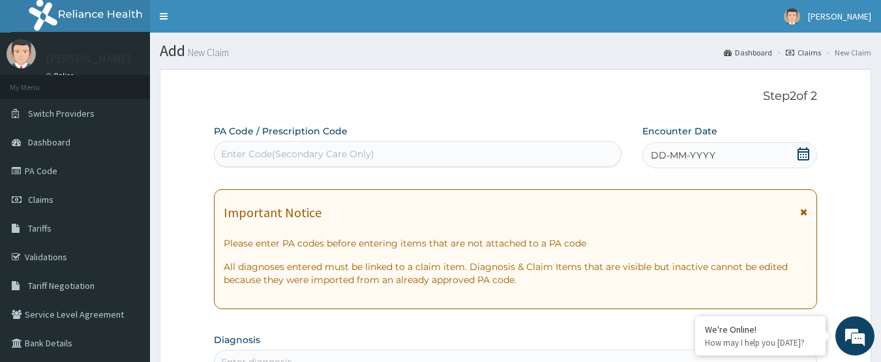
click at [367, 157] on div "Enter Code(Secondary Care Only)" at bounding box center [297, 153] width 153 height 13
paste input "PA/2BA574"
type input "PA/2BA574"
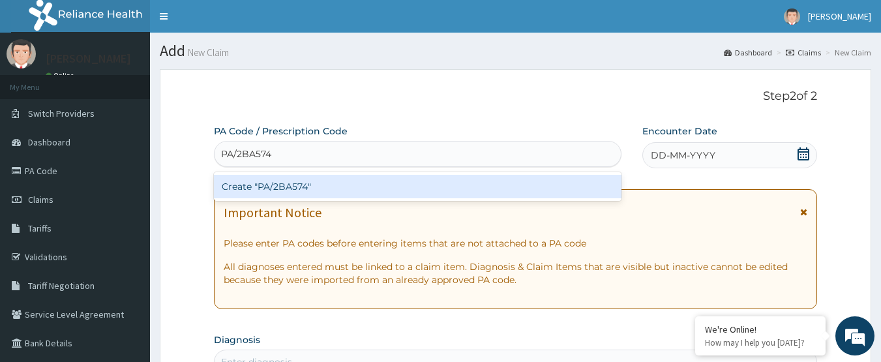
click at [273, 188] on div "Create "PA/2BA574"" at bounding box center [418, 186] width 408 height 23
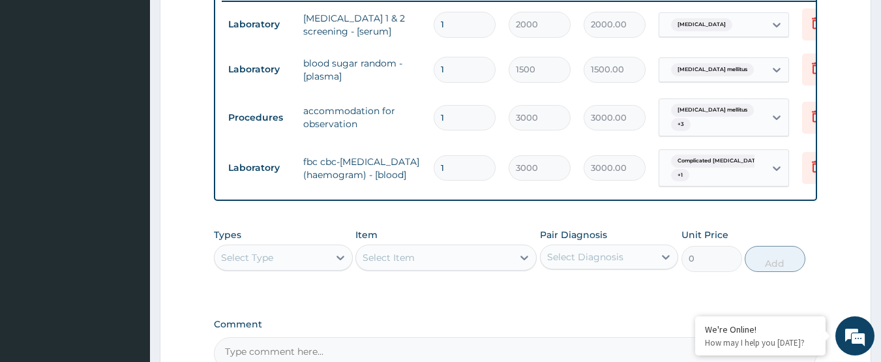
scroll to position [565, 0]
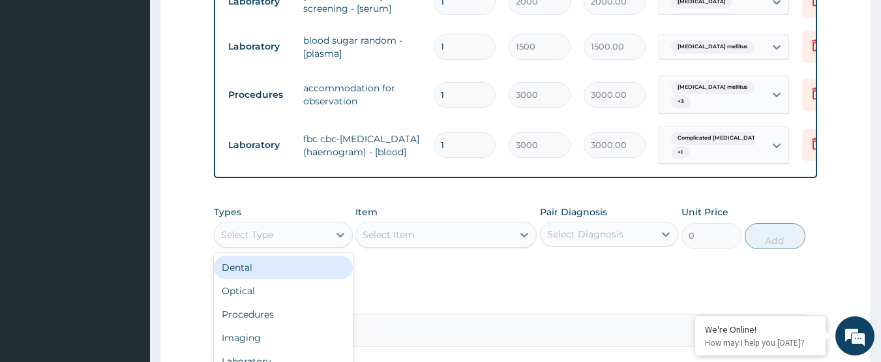
click at [284, 224] on div "Select Type" at bounding box center [272, 234] width 114 height 21
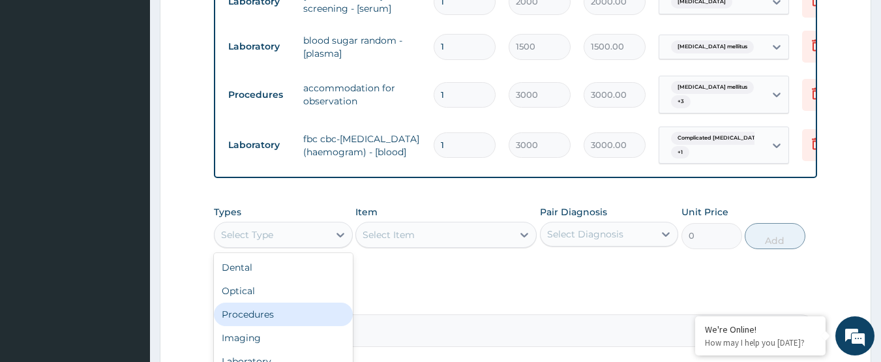
click at [295, 305] on div "Procedures" at bounding box center [283, 314] width 139 height 23
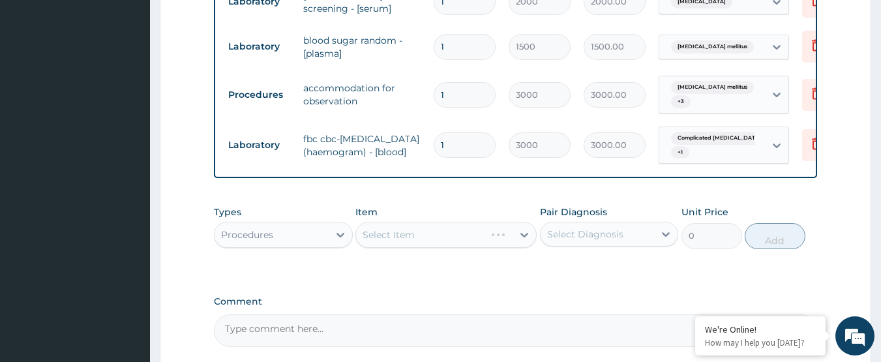
click at [438, 228] on div "Select Item" at bounding box center [445, 235] width 181 height 26
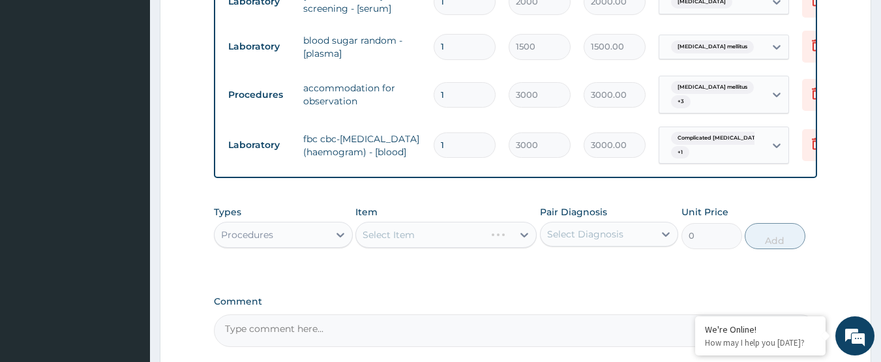
click at [438, 227] on div "Select Item" at bounding box center [445, 235] width 181 height 26
click at [421, 222] on div "Select Item" at bounding box center [445, 235] width 181 height 26
click at [421, 224] on div "Select Item" at bounding box center [434, 234] width 157 height 21
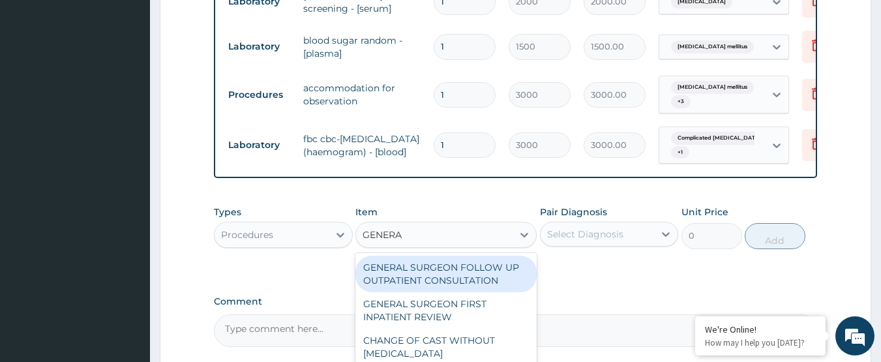
type input "GENERAL"
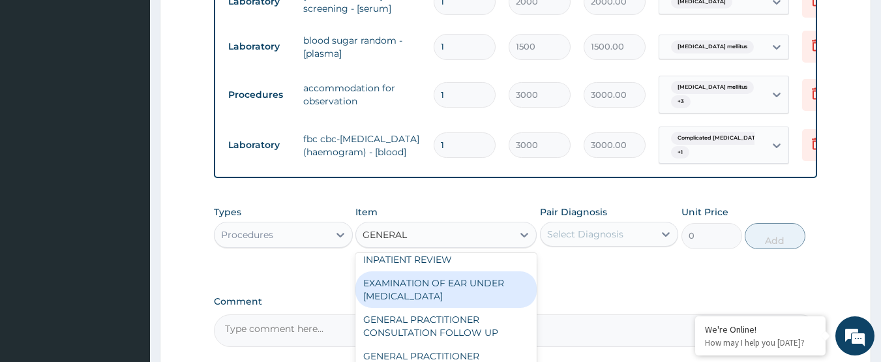
scroll to position [196, 0]
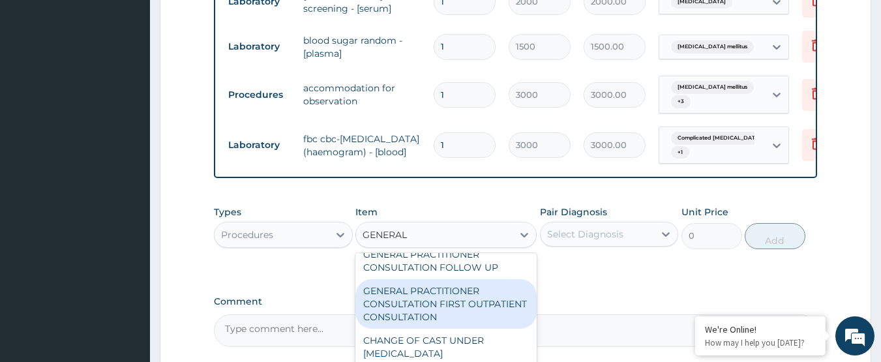
click at [449, 313] on div "GENERAL PRACTITIONER CONSULTATION FIRST OUTPATIENT CONSULTATION" at bounding box center [445, 304] width 181 height 50
type input "3000"
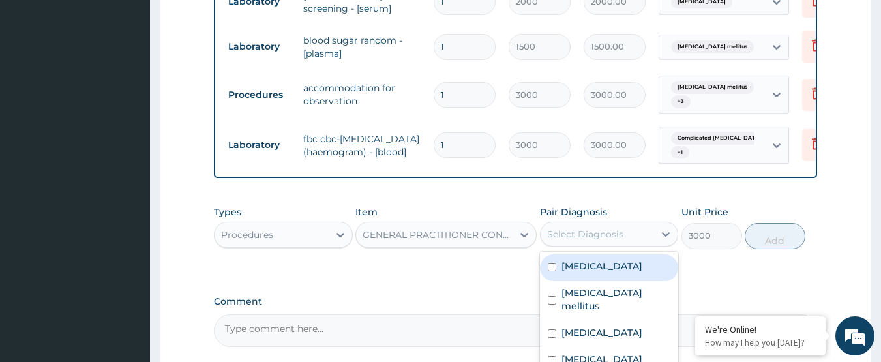
click at [622, 228] on div "Select Diagnosis" at bounding box center [585, 234] width 76 height 13
click at [622, 260] on label "[MEDICAL_DATA]" at bounding box center [602, 266] width 81 height 13
checkbox input "true"
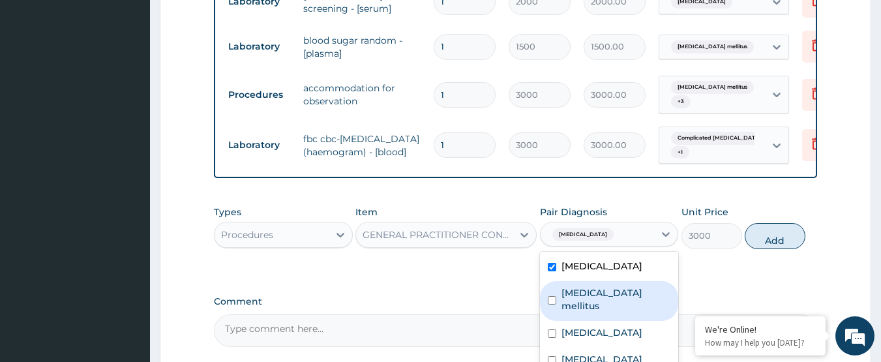
click at [616, 286] on label "[MEDICAL_DATA] mellitus" at bounding box center [617, 299] width 110 height 26
checkbox input "true"
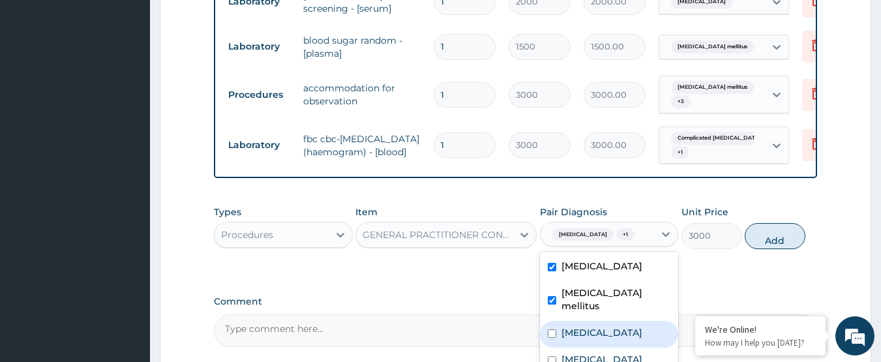
click at [614, 321] on div "[MEDICAL_DATA]" at bounding box center [609, 334] width 139 height 27
checkbox input "true"
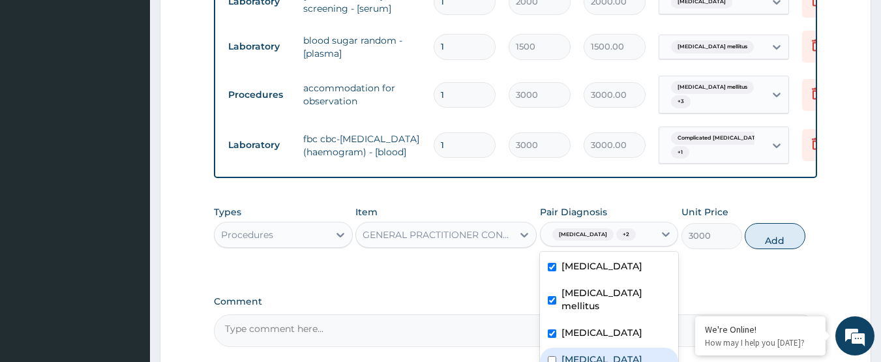
click at [619, 348] on div "[MEDICAL_DATA]" at bounding box center [609, 361] width 139 height 27
checkbox input "true"
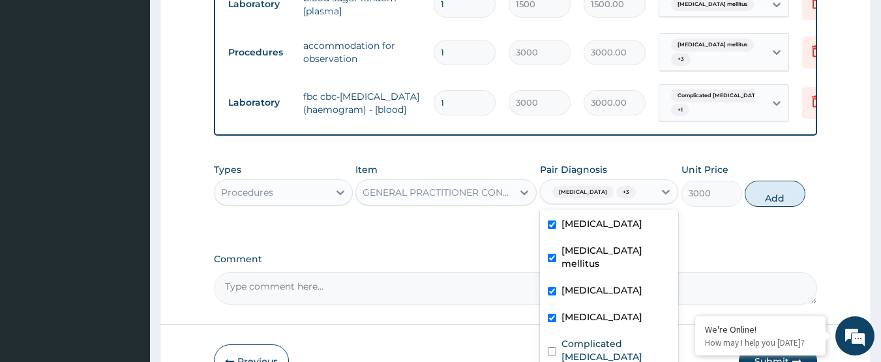
scroll to position [631, 0]
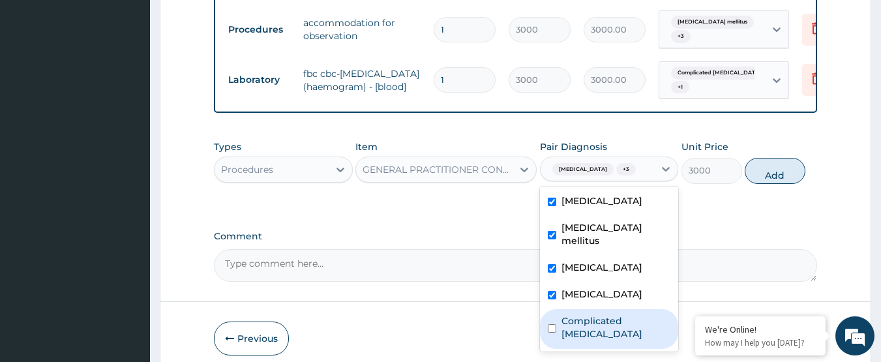
click at [607, 314] on label "Complicated [MEDICAL_DATA]" at bounding box center [617, 327] width 110 height 26
checkbox input "true"
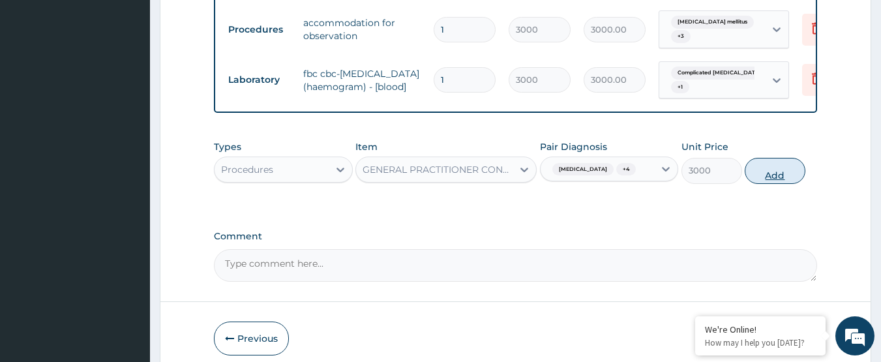
click at [773, 175] on button "Add" at bounding box center [775, 171] width 61 height 26
type input "0"
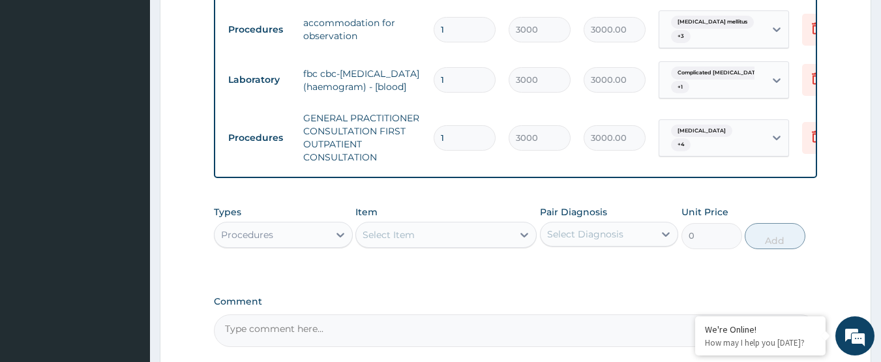
click at [414, 228] on div "Select Item" at bounding box center [389, 234] width 52 height 13
click at [432, 224] on div "Select Item" at bounding box center [434, 234] width 157 height 21
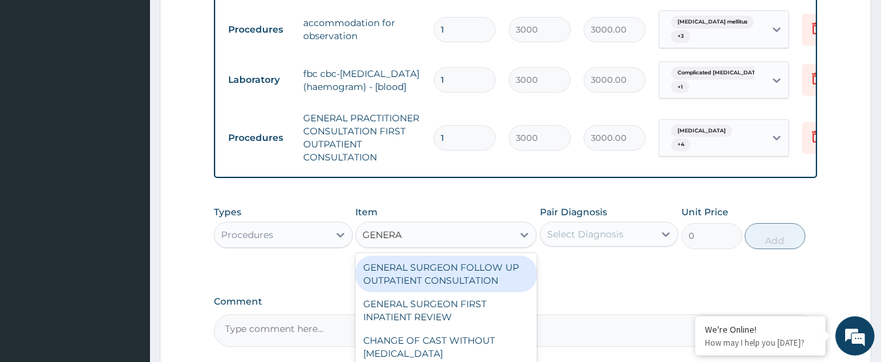
type input "GENERAL"
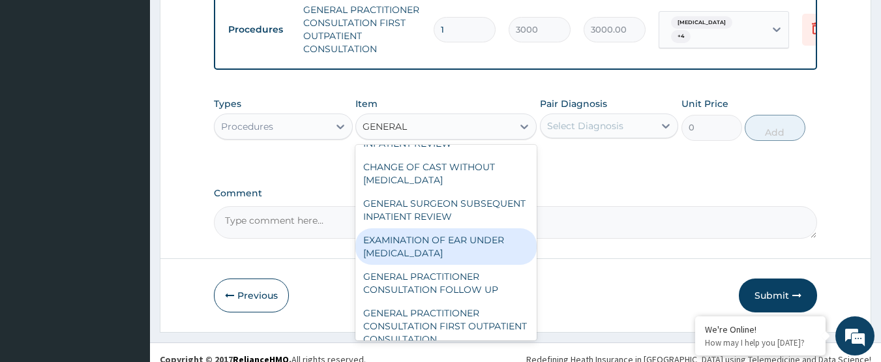
scroll to position [130, 0]
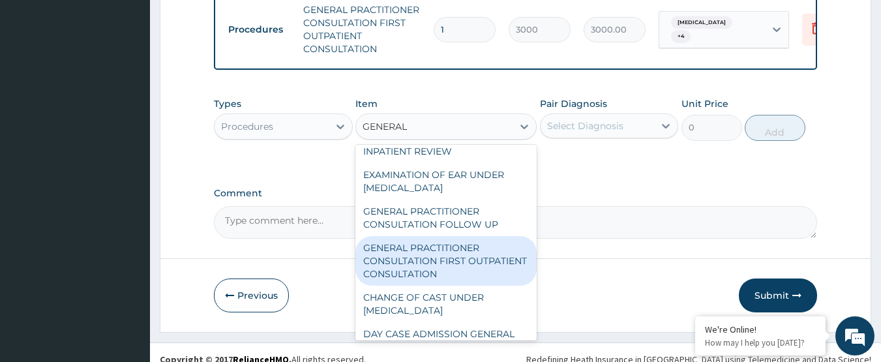
click at [456, 255] on div "GENERAL PRACTITIONER CONSULTATION FIRST OUTPATIENT CONSULTATION" at bounding box center [445, 261] width 181 height 50
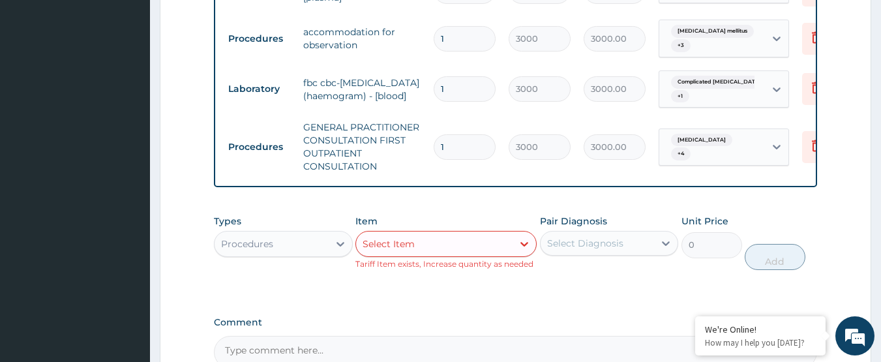
scroll to position [608, 0]
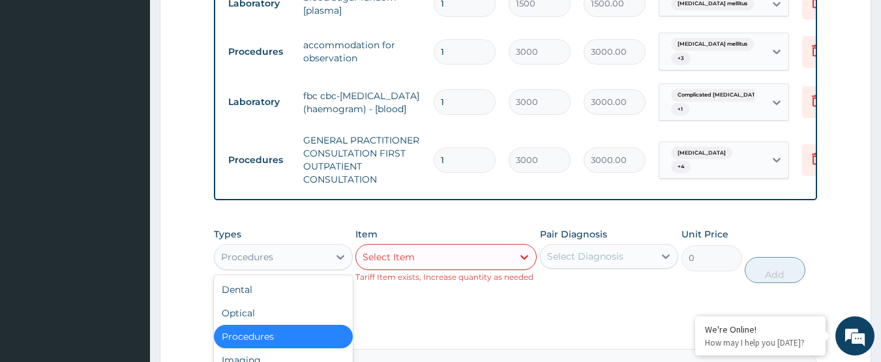
click at [283, 247] on div "Procedures" at bounding box center [272, 257] width 114 height 21
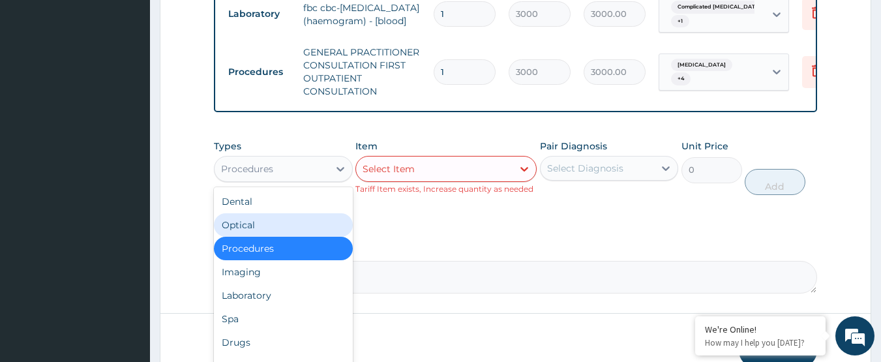
scroll to position [739, 0]
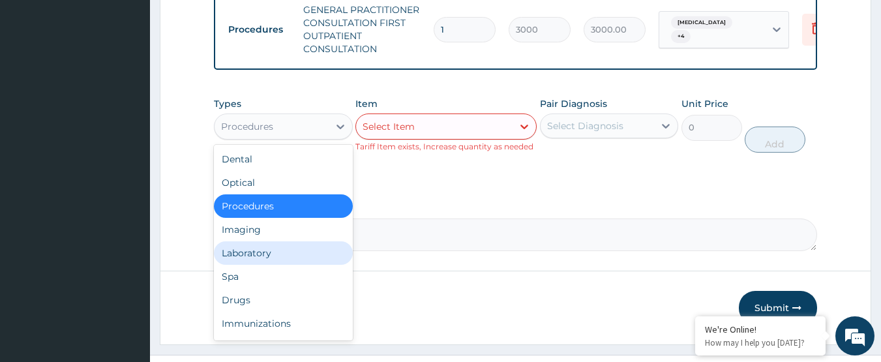
click at [284, 243] on div "Laboratory" at bounding box center [283, 252] width 139 height 23
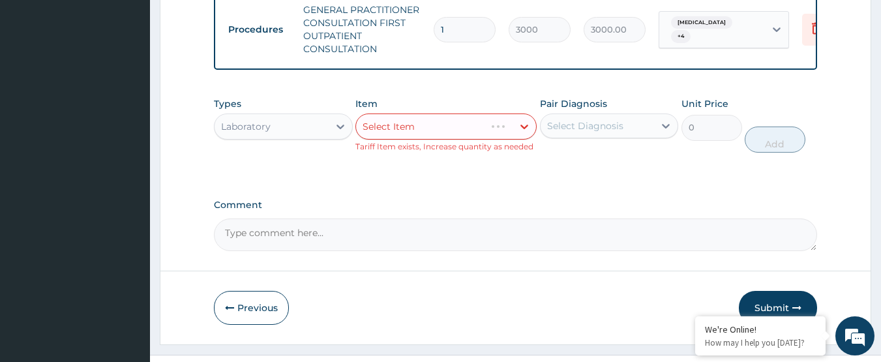
click at [402, 113] on div "Select Item" at bounding box center [445, 126] width 181 height 26
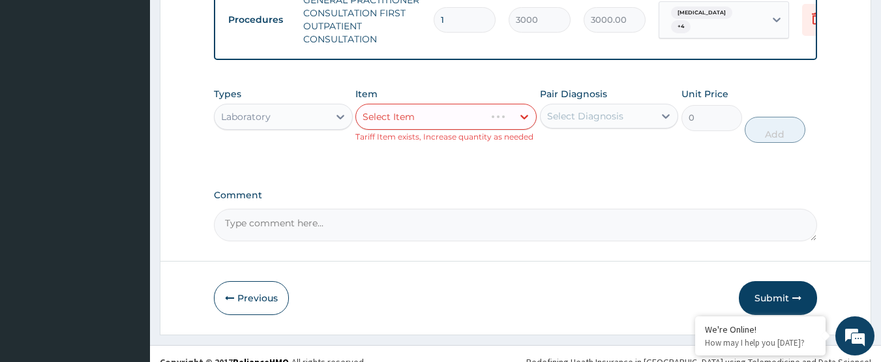
scroll to position [751, 0]
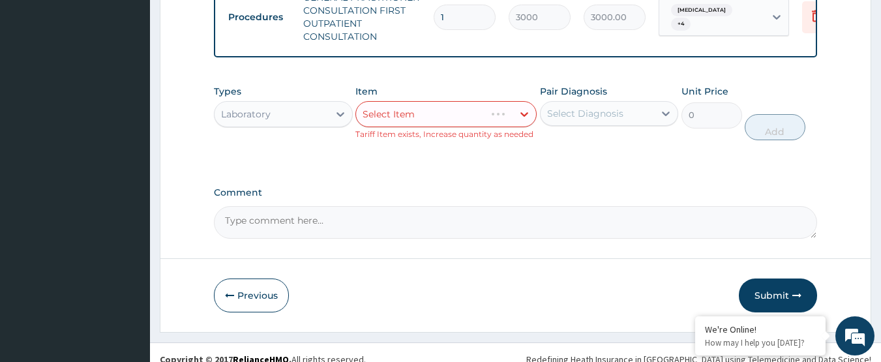
click at [410, 101] on div "Select Item" at bounding box center [445, 114] width 181 height 26
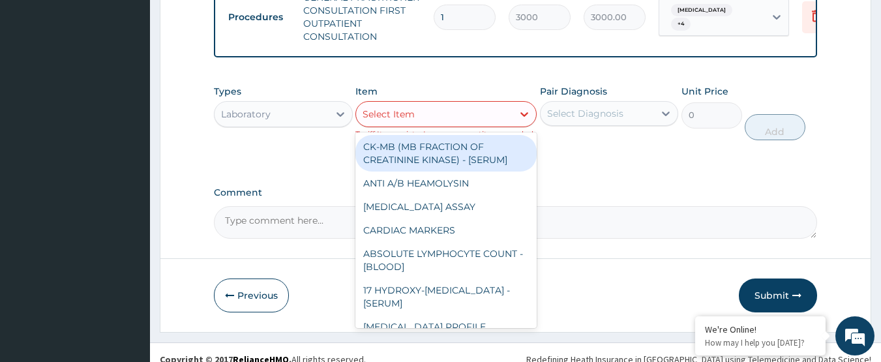
click at [410, 108] on div "Select Item" at bounding box center [389, 114] width 52 height 13
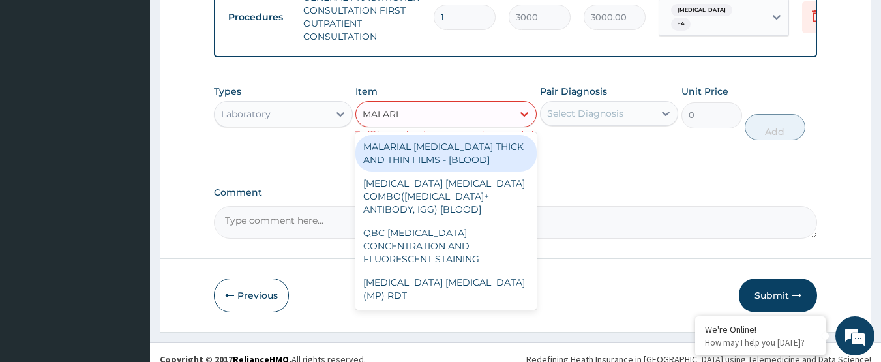
type input "MALARIA"
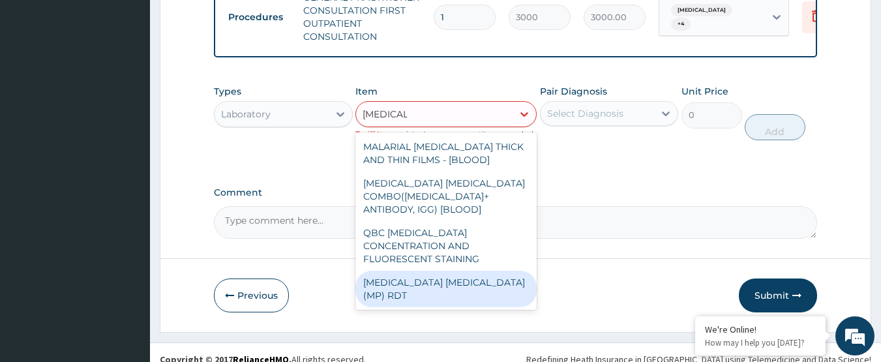
click at [417, 271] on div "MALARIA PARASITE (MP) RDT" at bounding box center [445, 289] width 181 height 37
type input "1500"
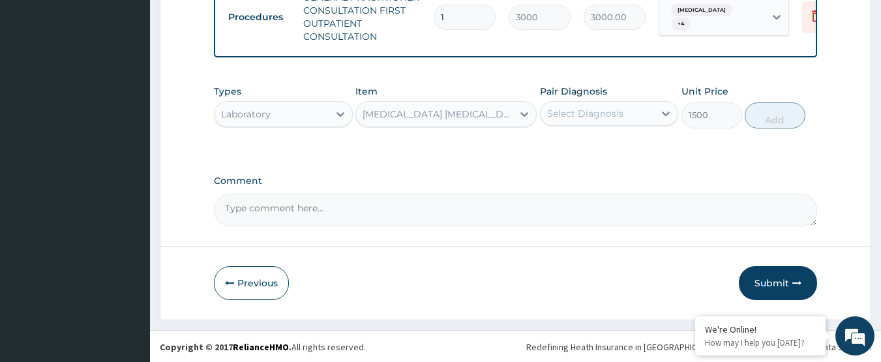
scroll to position [739, 0]
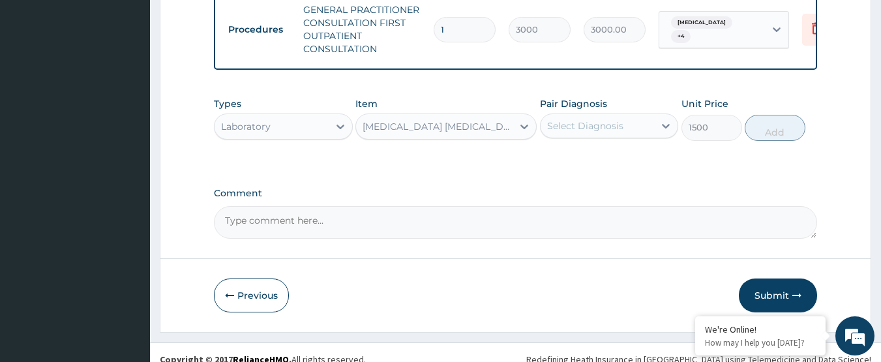
click at [609, 119] on div "Select Diagnosis" at bounding box center [585, 125] width 76 height 13
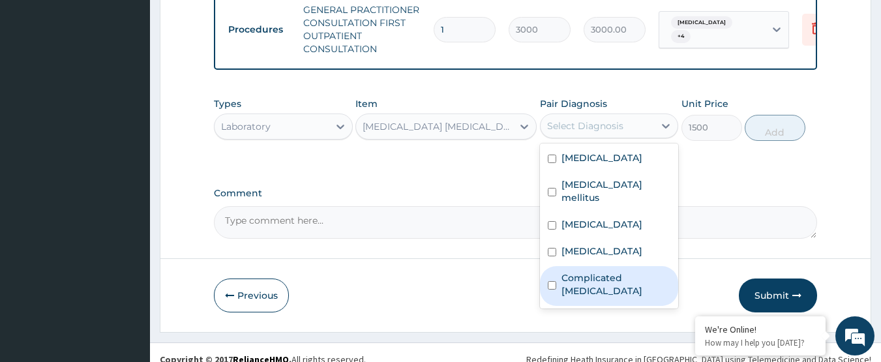
drag, startPoint x: 653, startPoint y: 248, endPoint x: 675, endPoint y: 239, distance: 23.6
click at [655, 271] on label "Complicated malaria" at bounding box center [617, 284] width 110 height 26
checkbox input "true"
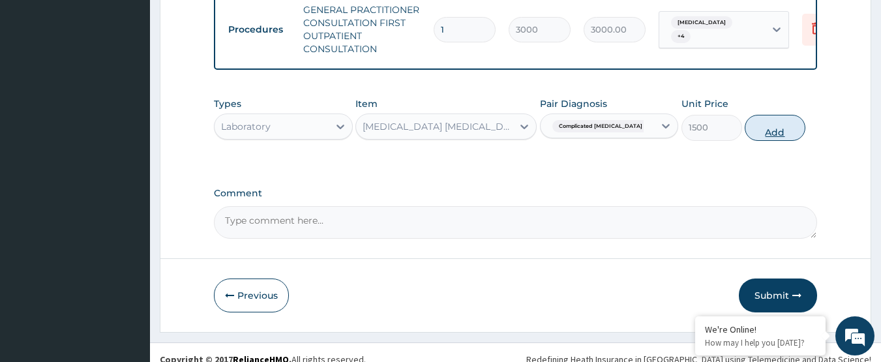
click at [777, 121] on button "Add" at bounding box center [775, 128] width 61 height 26
type input "0"
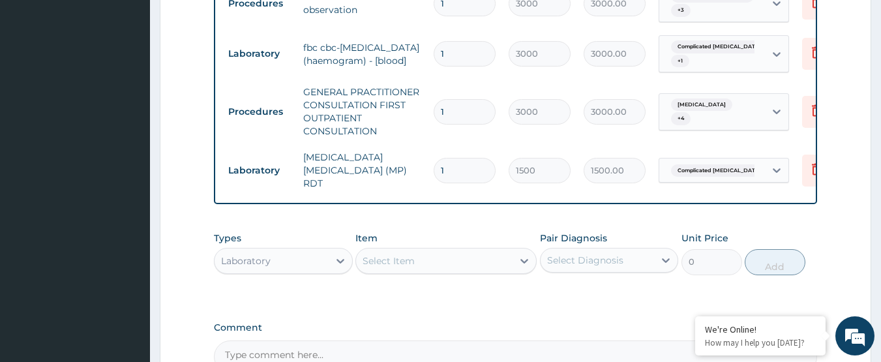
scroll to position [674, 0]
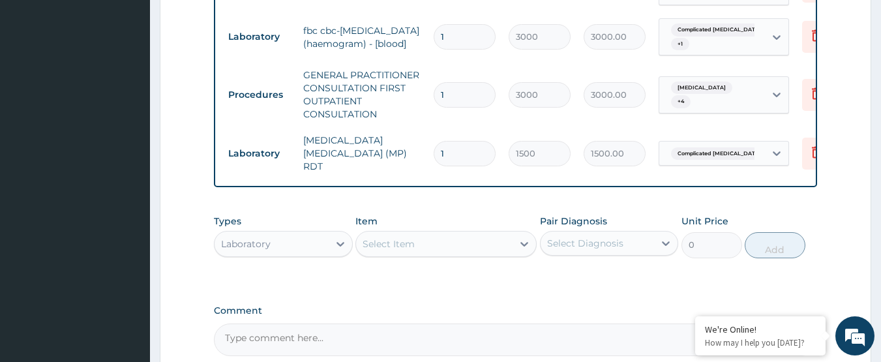
click at [284, 233] on div "Laboratory" at bounding box center [272, 243] width 114 height 21
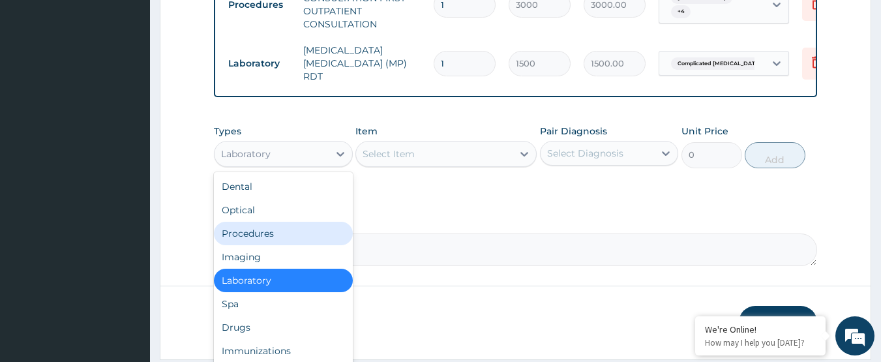
scroll to position [784, 0]
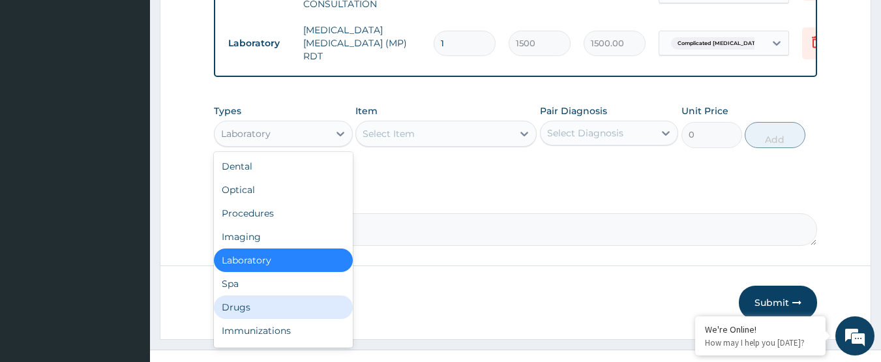
drag, startPoint x: 259, startPoint y: 280, endPoint x: 542, endPoint y: 184, distance: 298.8
click at [275, 295] on div "Drugs" at bounding box center [283, 306] width 139 height 23
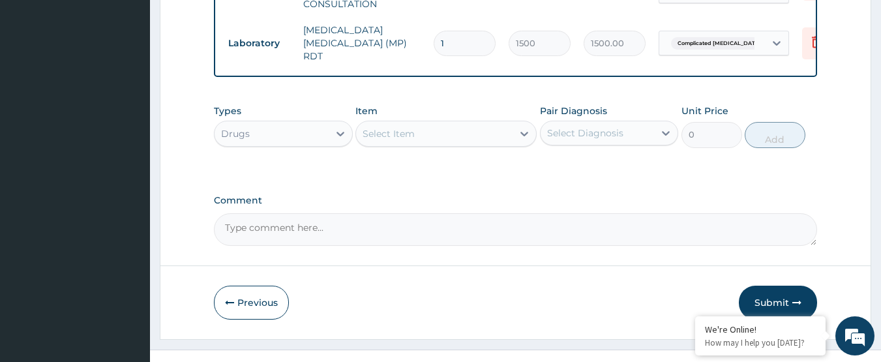
click at [469, 123] on div "Select Item" at bounding box center [434, 133] width 157 height 21
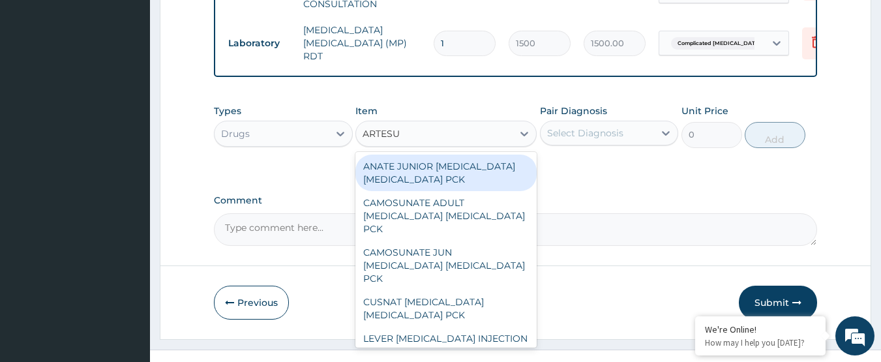
type input "ARTESUN"
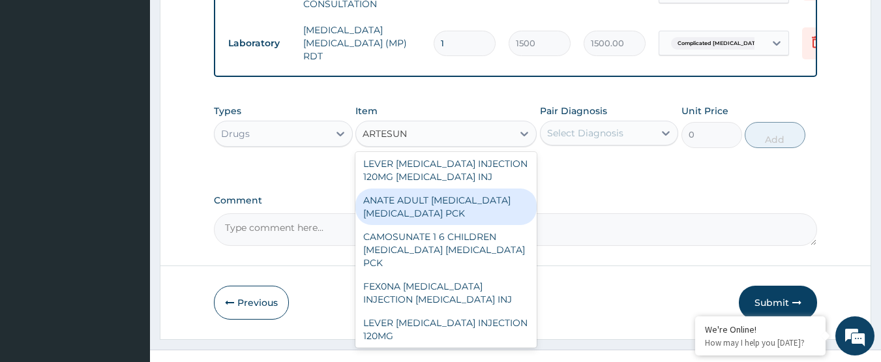
scroll to position [196, 0]
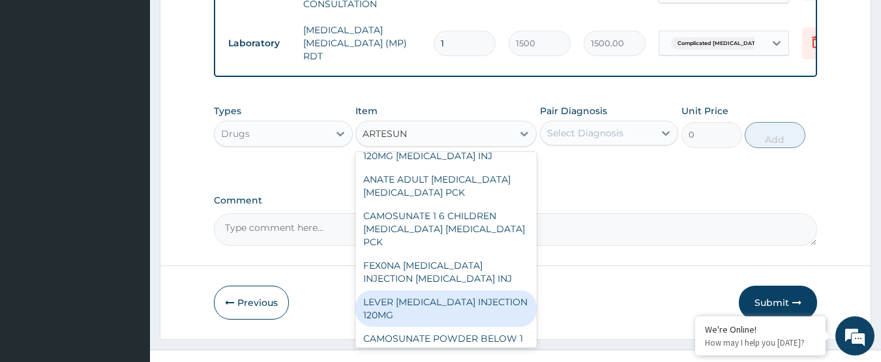
click at [467, 290] on div "LEVER ARTESUNATE INJECTION 120MG" at bounding box center [445, 308] width 181 height 37
type input "2000"
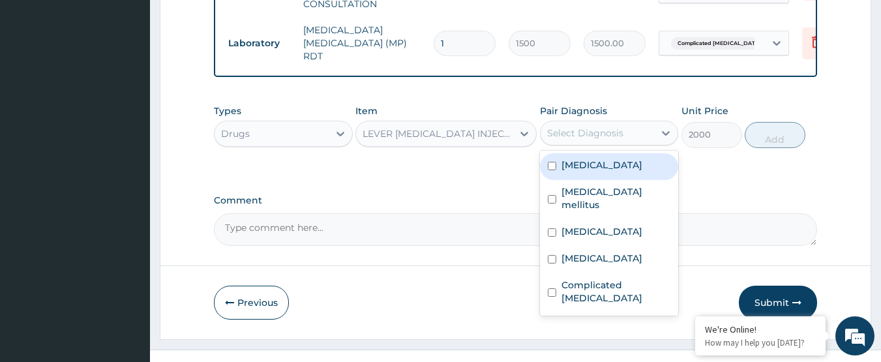
click at [625, 123] on div "Select Diagnosis" at bounding box center [598, 133] width 114 height 21
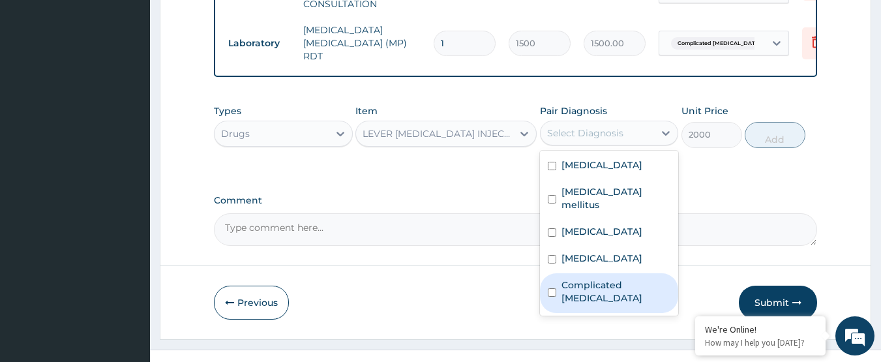
click at [637, 278] on label "Complicated malaria" at bounding box center [617, 291] width 110 height 26
checkbox input "true"
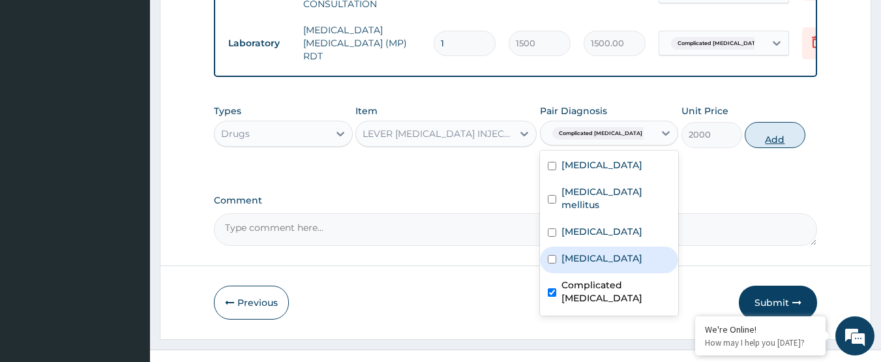
click at [758, 122] on button "Add" at bounding box center [775, 135] width 61 height 26
type input "0"
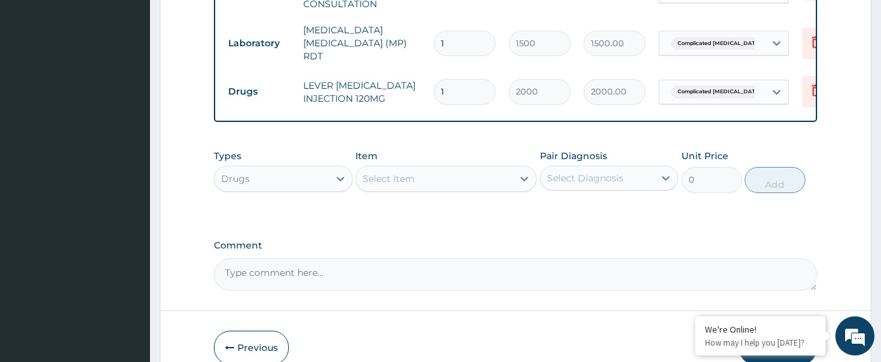
click at [417, 168] on div "Select Item" at bounding box center [434, 178] width 157 height 21
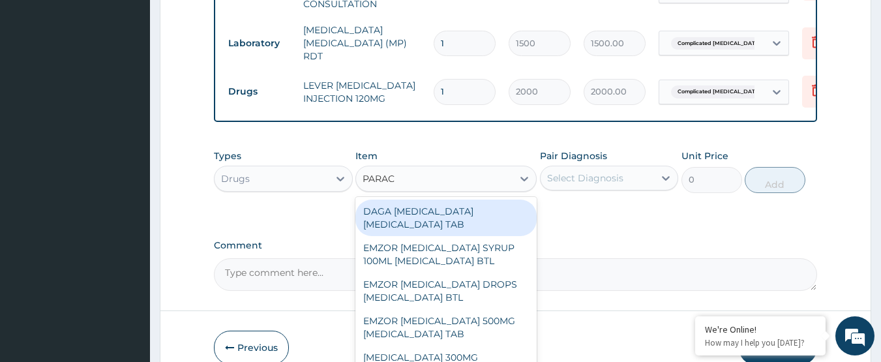
type input "PARACE"
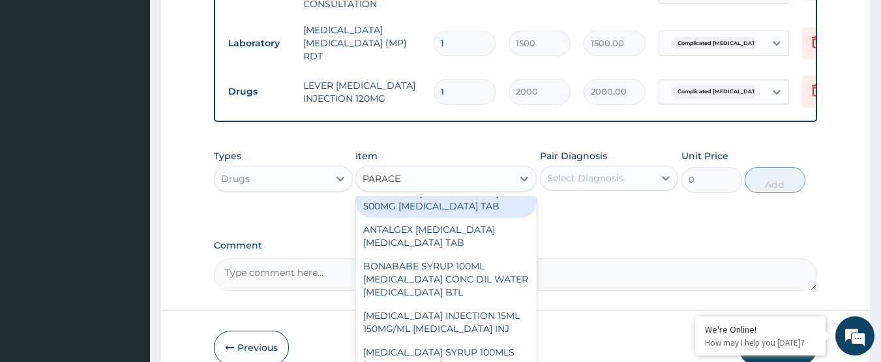
scroll to position [506, 0]
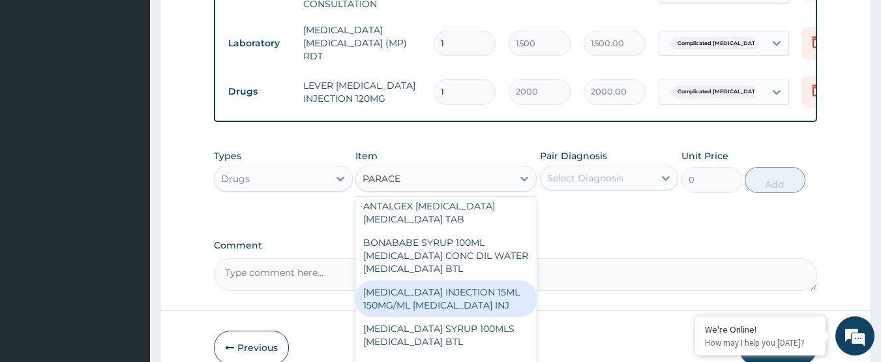
click at [442, 282] on div "PARACETAMOL INJECTION 15ML 150MG/ML ACETAMINOPHEN INJ" at bounding box center [445, 298] width 181 height 37
type input "500"
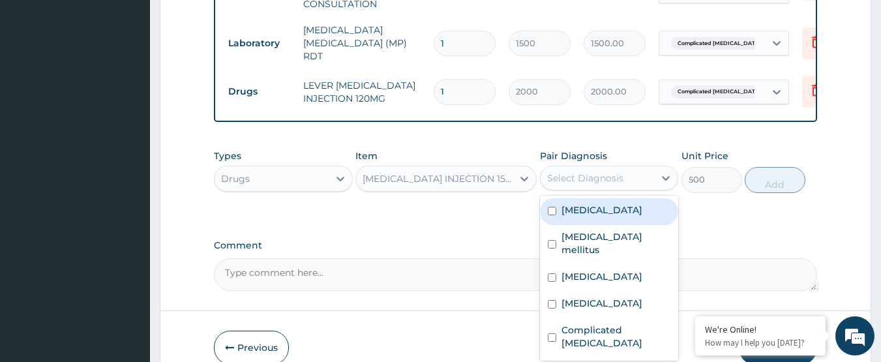
click at [596, 172] on div "Select Diagnosis" at bounding box center [585, 178] width 76 height 13
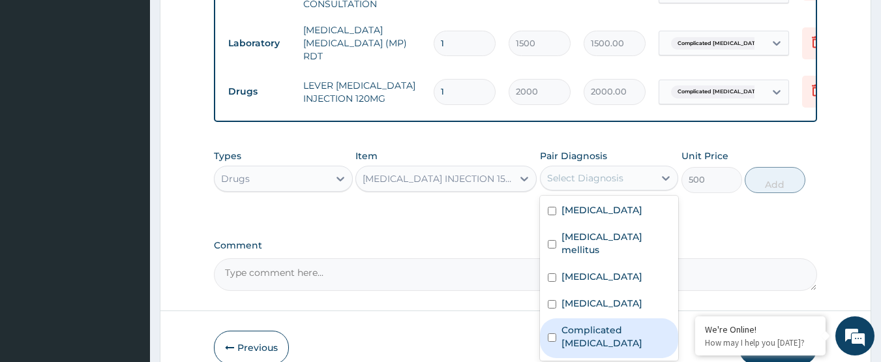
click at [637, 318] on div "Complicated malaria" at bounding box center [609, 338] width 139 height 40
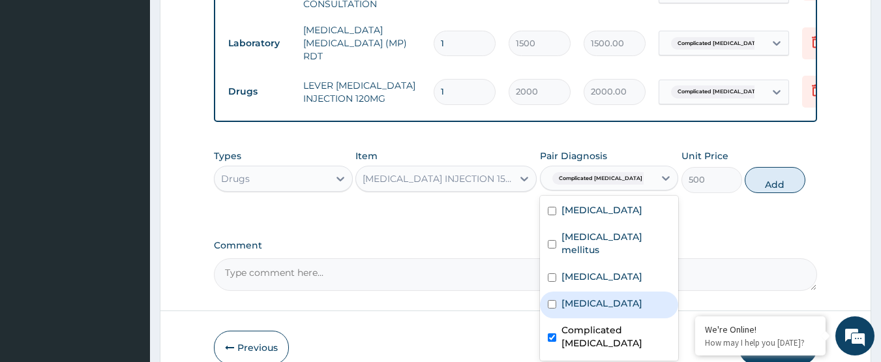
checkbox input "true"
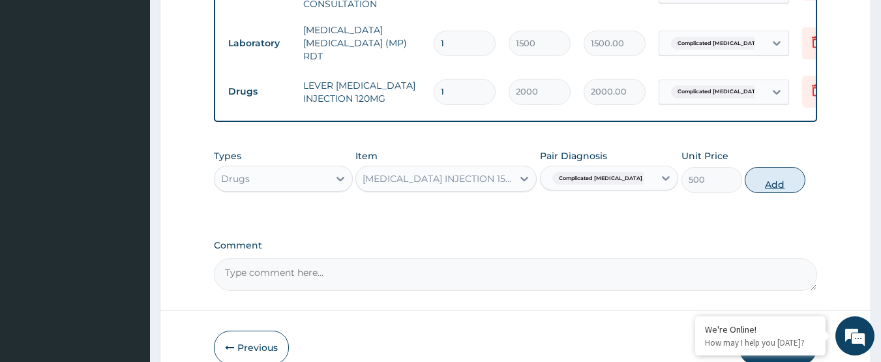
click at [760, 167] on button "Add" at bounding box center [775, 180] width 61 height 26
type input "0"
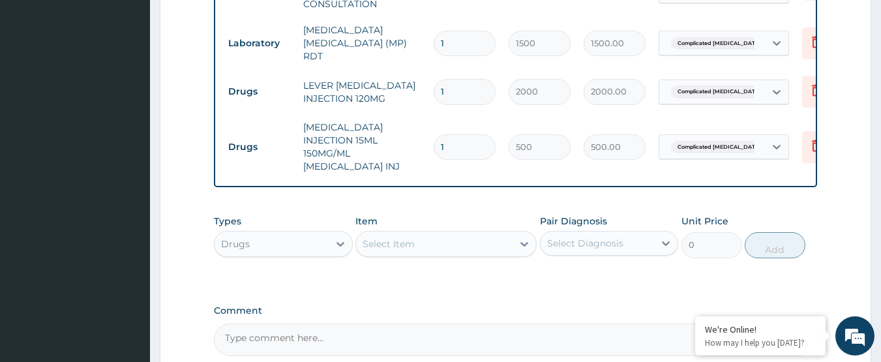
click at [410, 237] on div "Select Item" at bounding box center [389, 243] width 52 height 13
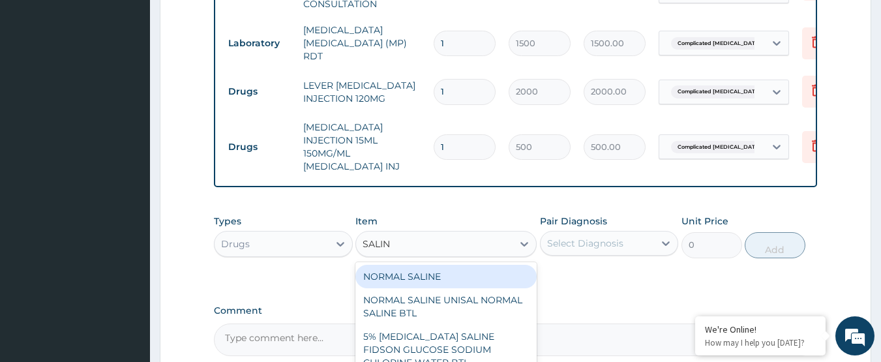
type input "SALINE"
drag, startPoint x: 445, startPoint y: 253, endPoint x: 603, endPoint y: 226, distance: 159.5
click at [446, 265] on div "NORMAL SALINE" at bounding box center [445, 276] width 181 height 23
type input "1500"
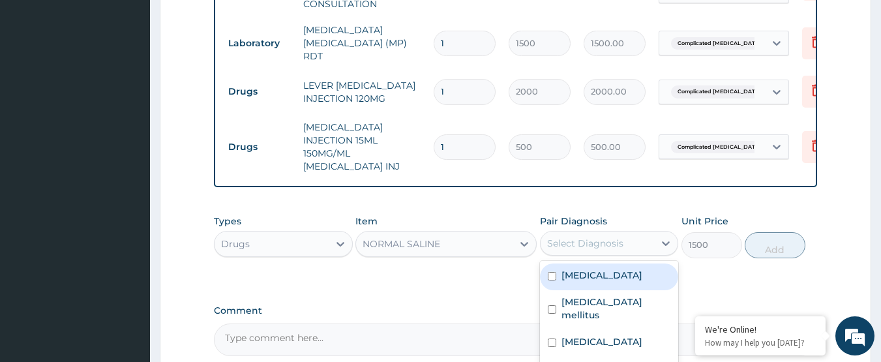
click at [612, 237] on div "Select Diagnosis" at bounding box center [585, 243] width 76 height 13
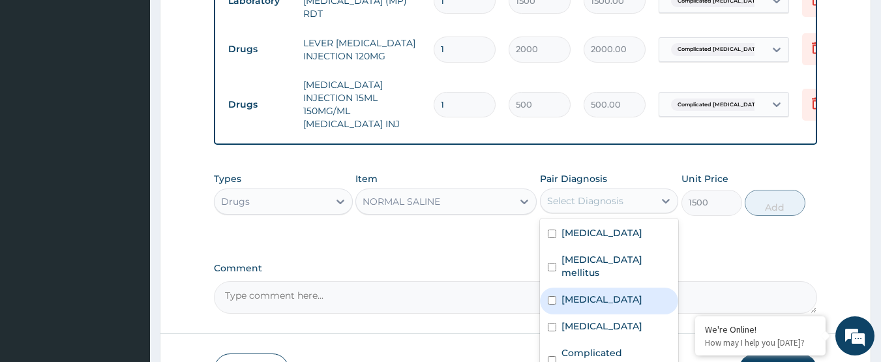
scroll to position [849, 0]
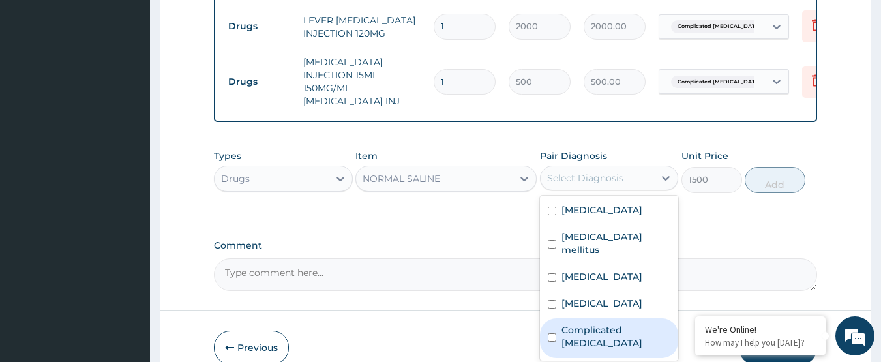
click at [612, 318] on div "Complicated malaria" at bounding box center [609, 338] width 139 height 40
checkbox input "true"
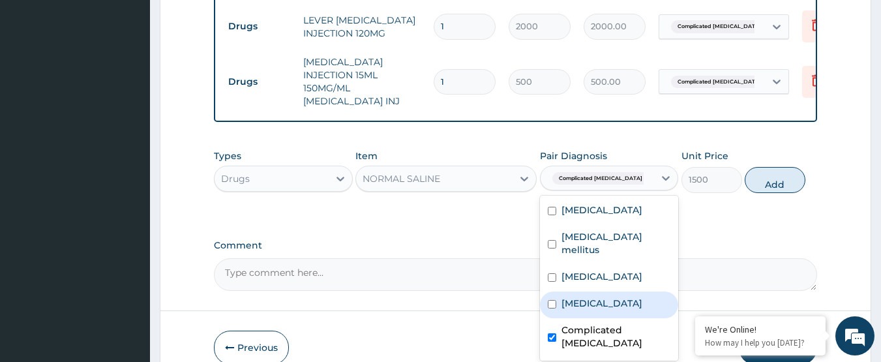
drag, startPoint x: 622, startPoint y: 278, endPoint x: 620, endPoint y: 244, distance: 34.0
click at [622, 292] on div "Adenoviral enteritis" at bounding box center [609, 305] width 139 height 27
checkbox input "true"
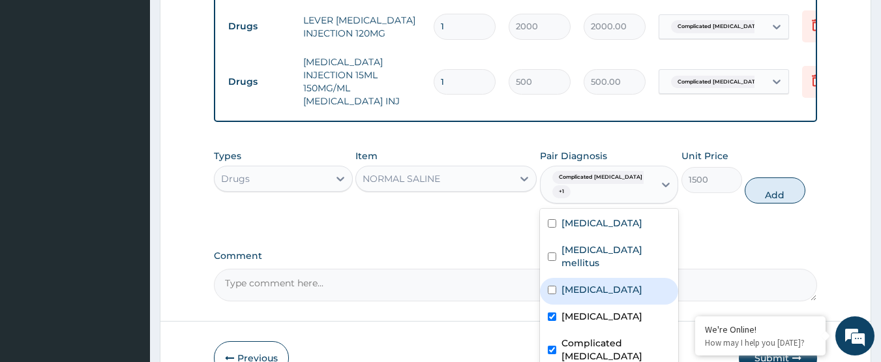
click at [619, 278] on div "Sepsis" at bounding box center [609, 291] width 139 height 27
checkbox input "true"
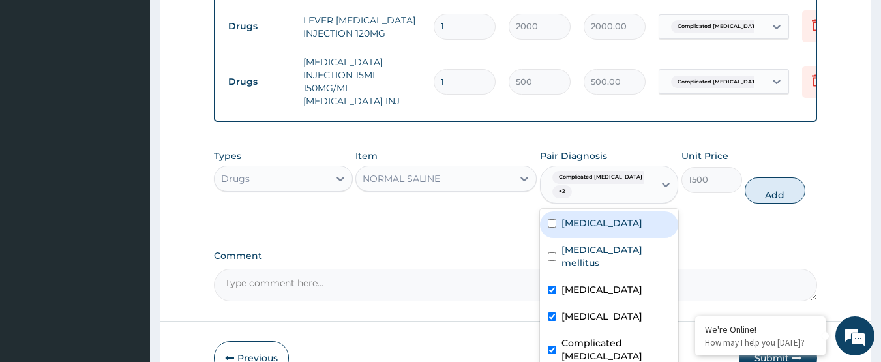
drag, startPoint x: 646, startPoint y: 196, endPoint x: 646, endPoint y: 234, distance: 38.5
click at [642, 217] on label "Immunosuppression" at bounding box center [602, 223] width 81 height 13
checkbox input "true"
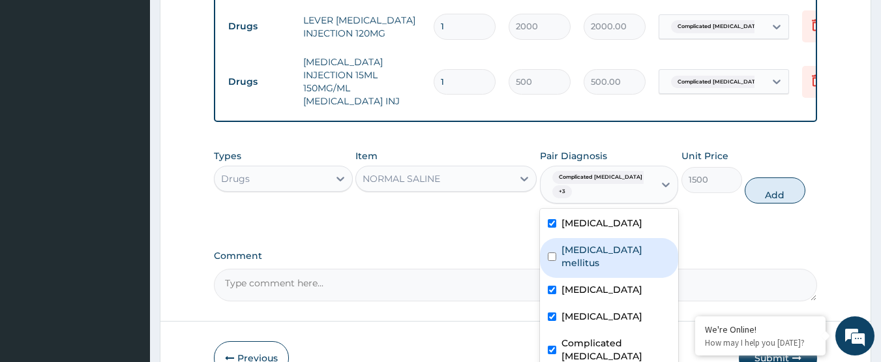
click at [646, 238] on div "Diabetes mellitus" at bounding box center [609, 258] width 139 height 40
checkbox input "true"
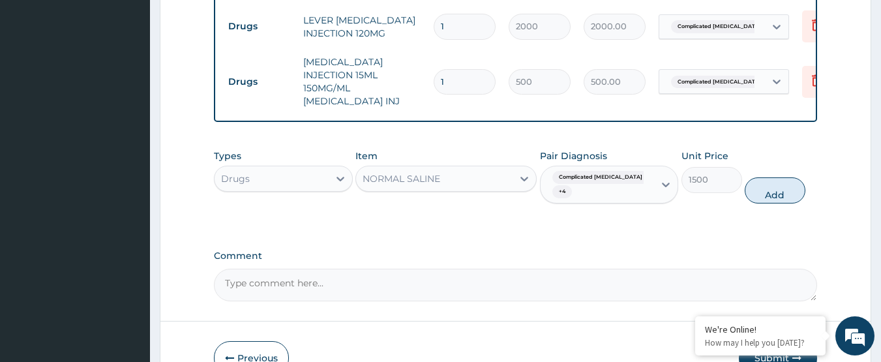
drag, startPoint x: 770, startPoint y: 168, endPoint x: 549, endPoint y: 224, distance: 228.3
click at [770, 177] on button "Add" at bounding box center [775, 190] width 61 height 26
type input "0"
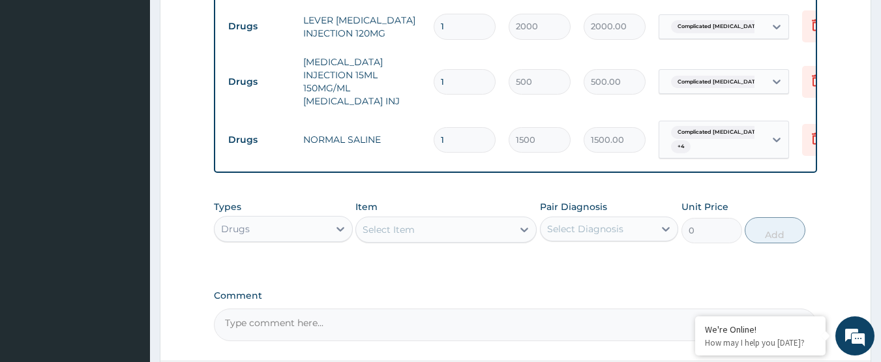
click at [404, 223] on div "Select Item" at bounding box center [389, 229] width 52 height 13
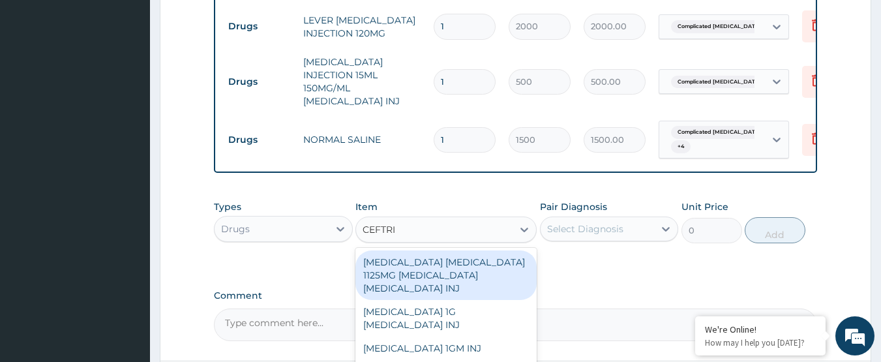
type input "CEFTRIA"
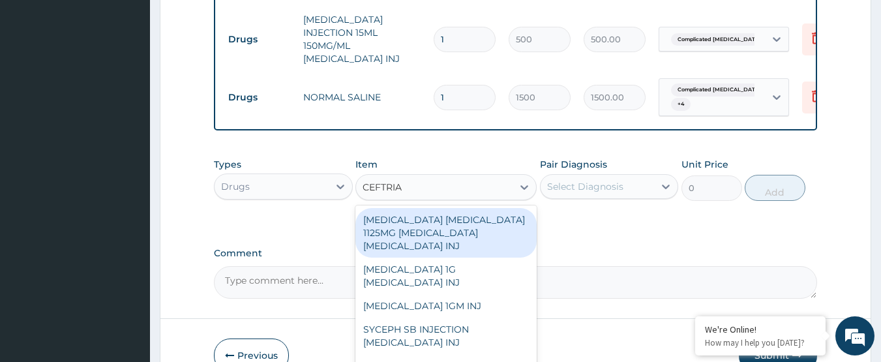
scroll to position [914, 0]
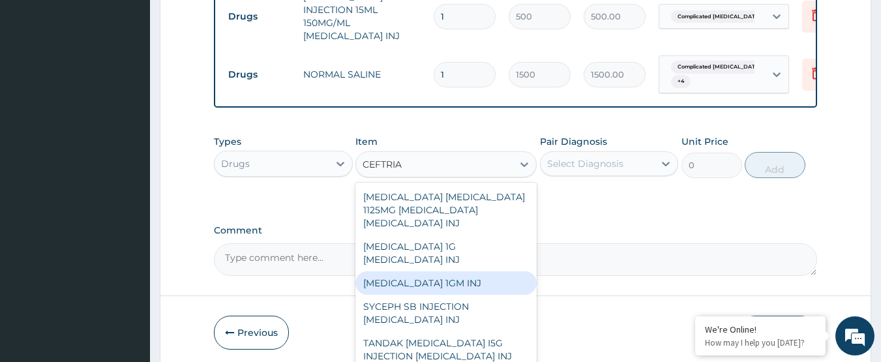
click at [484, 271] on div "CEFTRIAXONE 1GM INJ" at bounding box center [445, 282] width 181 height 23
type input "2000"
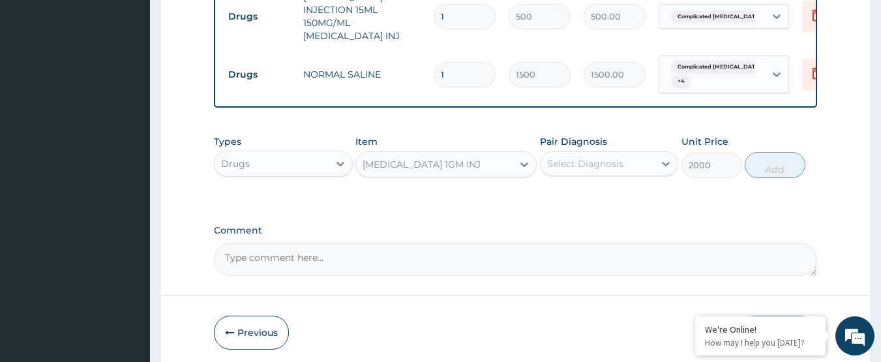
click at [583, 157] on div "Select Diagnosis" at bounding box center [585, 163] width 76 height 13
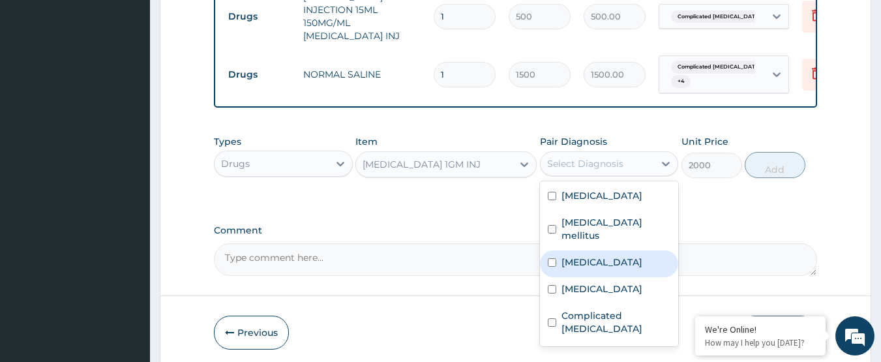
drag, startPoint x: 606, startPoint y: 235, endPoint x: 721, endPoint y: 177, distance: 128.6
click at [606, 250] on div "Sepsis" at bounding box center [609, 263] width 139 height 27
checkbox input "true"
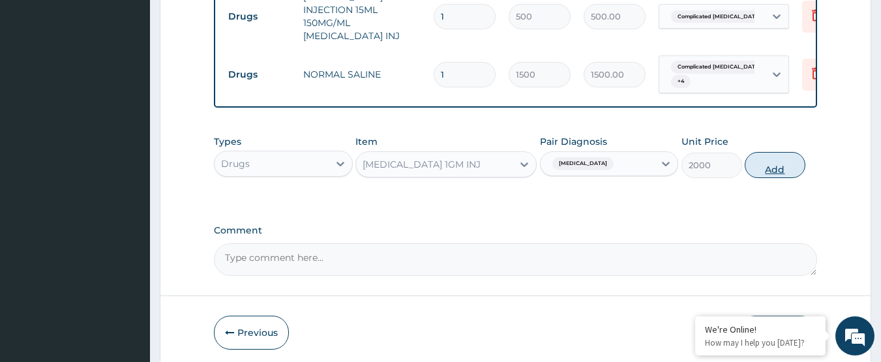
click at [777, 156] on button "Add" at bounding box center [775, 165] width 61 height 26
type input "0"
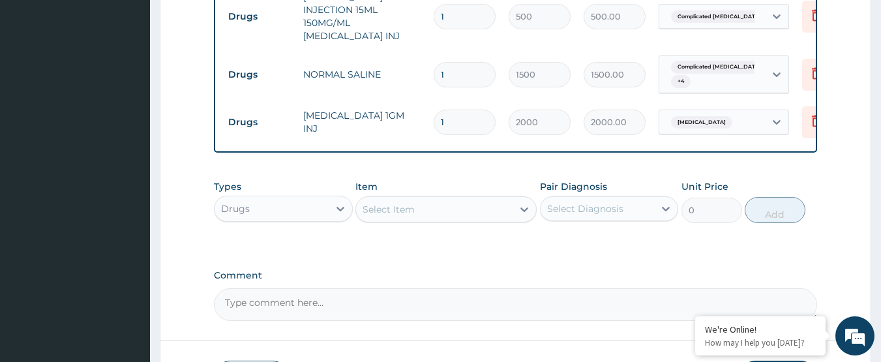
click at [400, 203] on div "Select Item" at bounding box center [389, 209] width 52 height 13
type input "METOC"
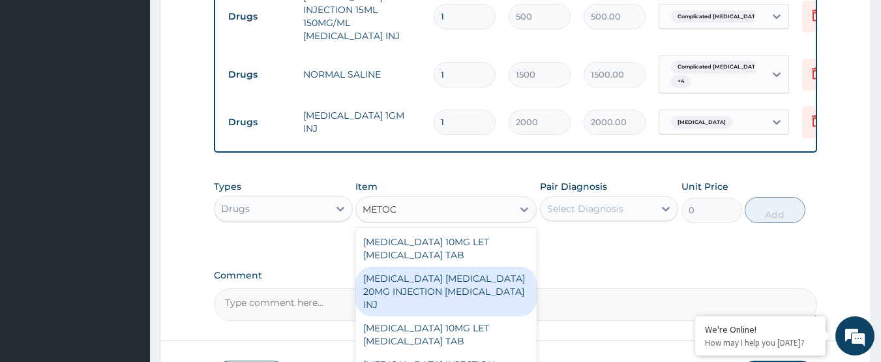
click at [472, 271] on div "MAXOLON METOCLOPRAMIDE 20MG INJECTION METOCLOPRAMIDE INJ" at bounding box center [445, 292] width 181 height 50
type input "260"
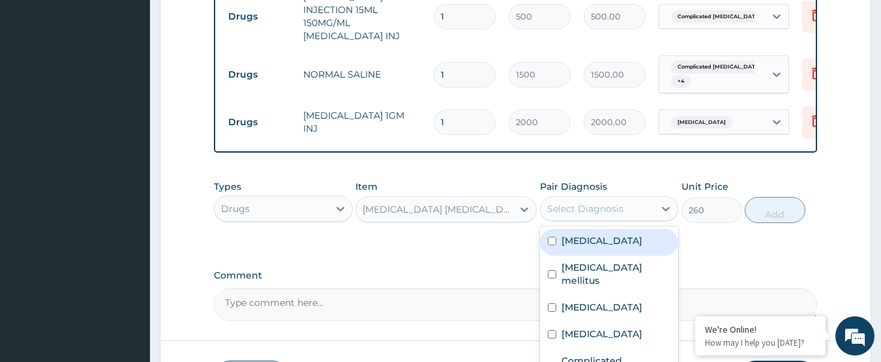
click at [625, 198] on div "Select Diagnosis" at bounding box center [598, 208] width 114 height 21
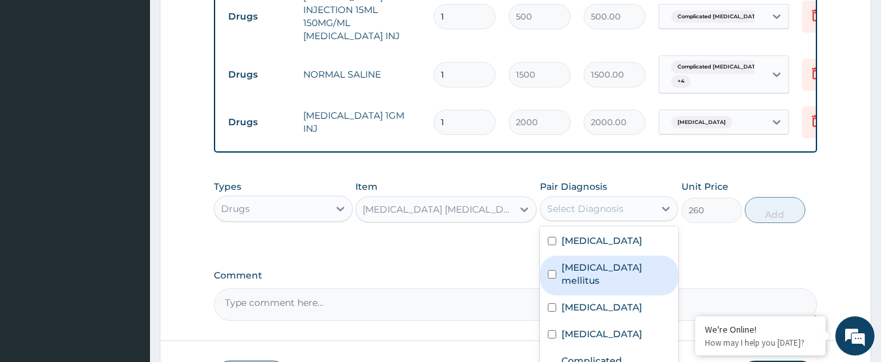
click at [656, 256] on div "Diabetes mellitus" at bounding box center [609, 276] width 139 height 40
checkbox input "true"
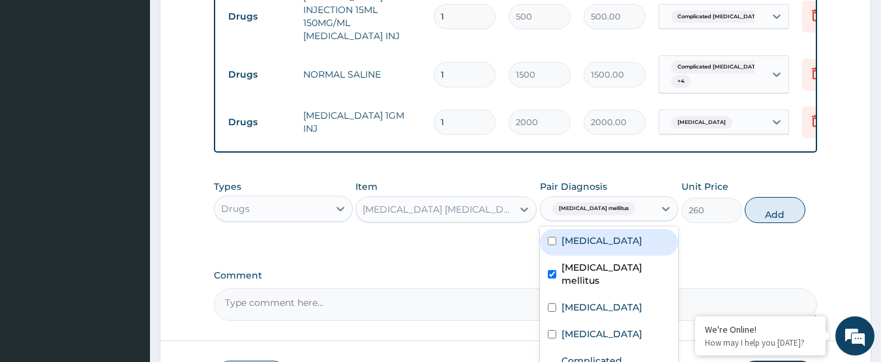
click at [652, 232] on div "Immunosuppression" at bounding box center [609, 242] width 139 height 27
checkbox input "true"
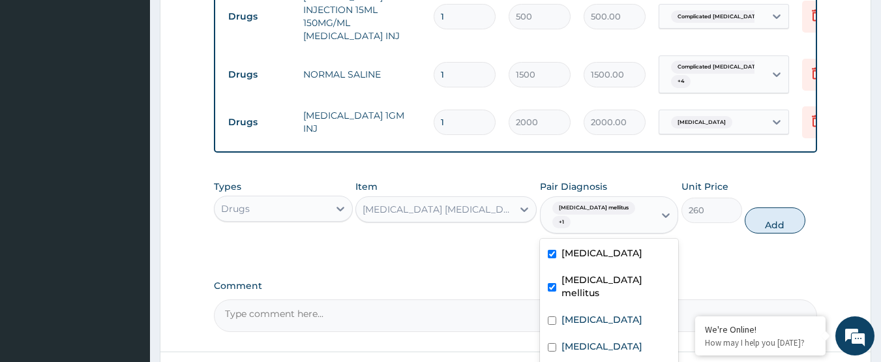
click at [647, 268] on div "Diabetes mellitus" at bounding box center [609, 288] width 139 height 40
checkbox input "false"
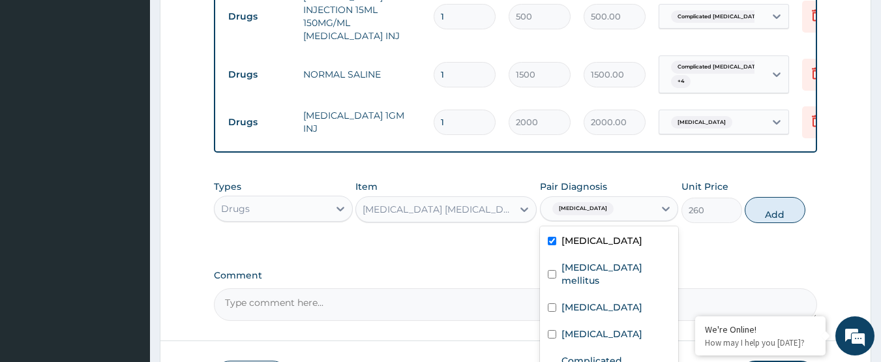
click at [649, 229] on div "Immunosuppression" at bounding box center [609, 242] width 139 height 27
checkbox input "false"
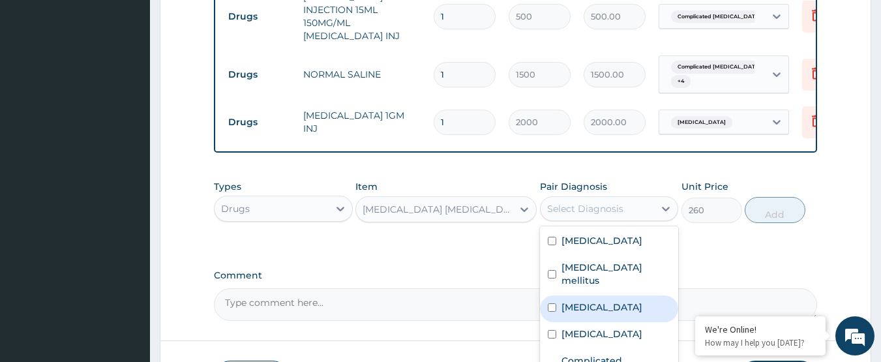
click at [640, 295] on div "Sepsis" at bounding box center [609, 308] width 139 height 27
checkbox input "true"
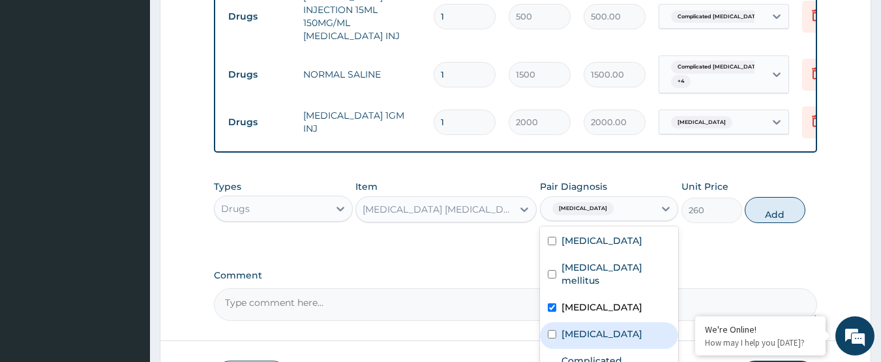
drag, startPoint x: 630, startPoint y: 308, endPoint x: 623, endPoint y: 329, distance: 21.2
click at [630, 322] on div "Adenoviral enteritis" at bounding box center [609, 335] width 139 height 27
checkbox input "true"
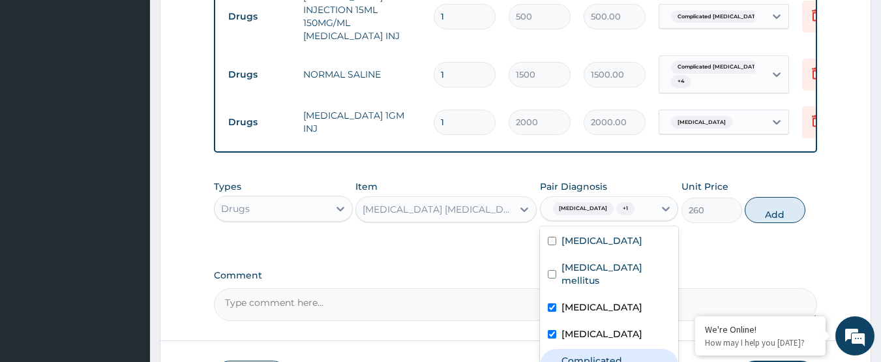
drag, startPoint x: 623, startPoint y: 329, endPoint x: 739, endPoint y: 247, distance: 141.7
click at [634, 354] on label "Complicated malaria" at bounding box center [617, 367] width 110 height 26
checkbox input "true"
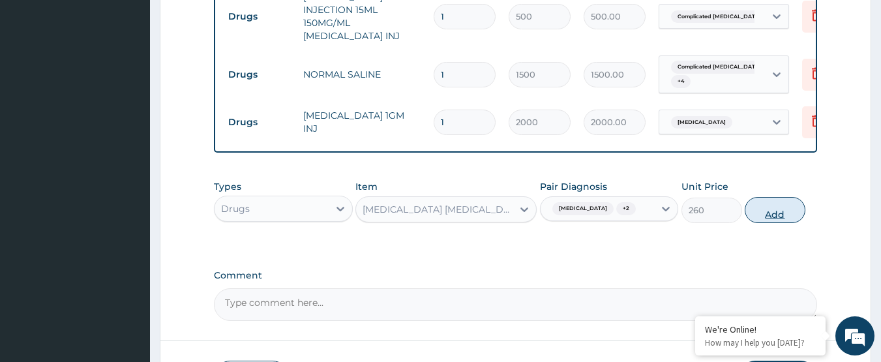
click at [761, 197] on button "Add" at bounding box center [775, 210] width 61 height 26
type input "0"
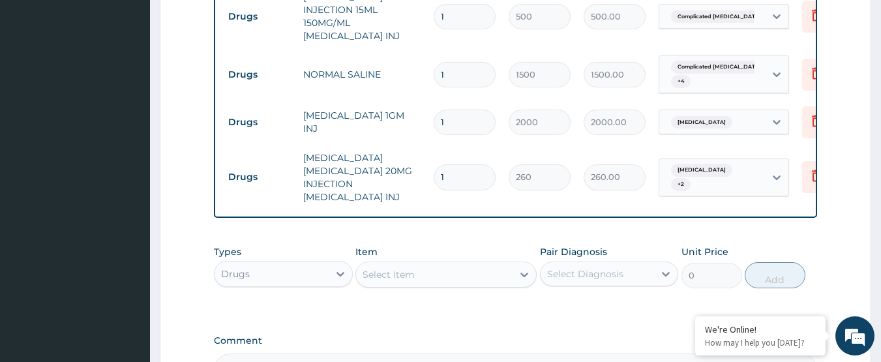
click at [431, 264] on div "Select Item" at bounding box center [434, 274] width 157 height 21
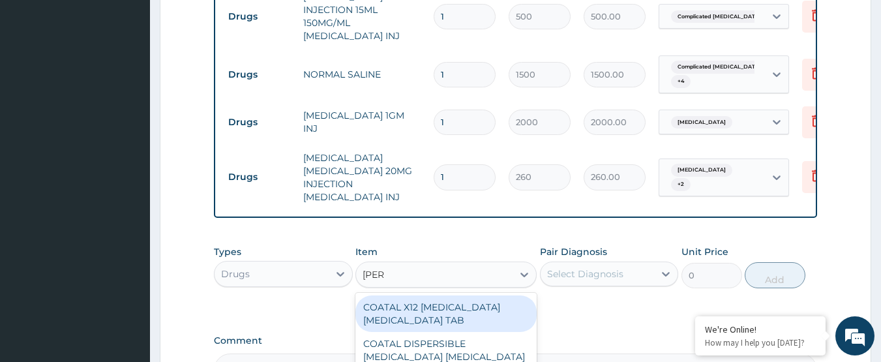
type input "COART"
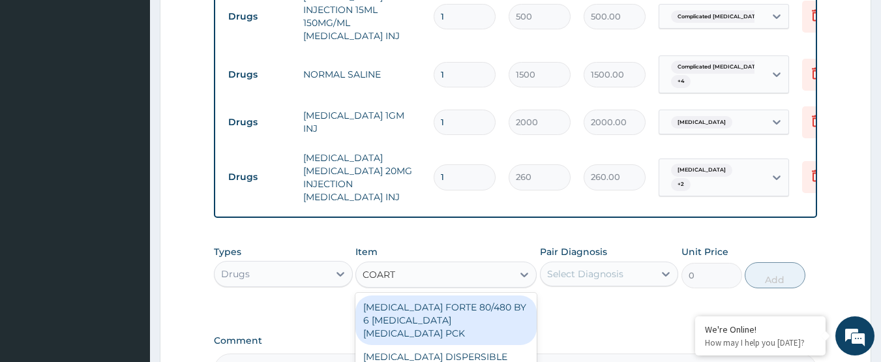
drag, startPoint x: 436, startPoint y: 285, endPoint x: 567, endPoint y: 266, distance: 132.4
click at [438, 295] on div "COARTEM FORTE 80/480 BY 6 ARTEMETHER LUMEFANTRINE PCK" at bounding box center [445, 320] width 181 height 50
type input "2800"
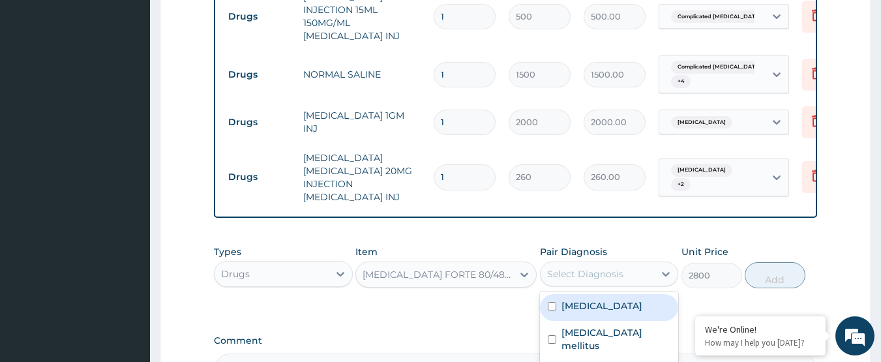
click at [614, 267] on div "Select Diagnosis" at bounding box center [585, 273] width 76 height 13
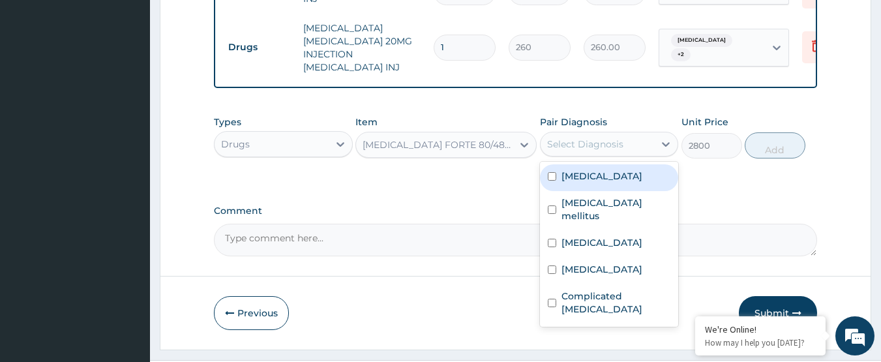
scroll to position [1045, 0]
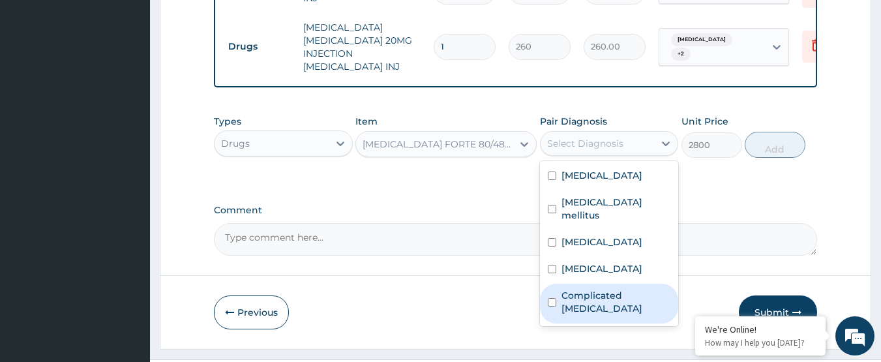
click at [619, 289] on label "Complicated malaria" at bounding box center [617, 302] width 110 height 26
checkbox input "true"
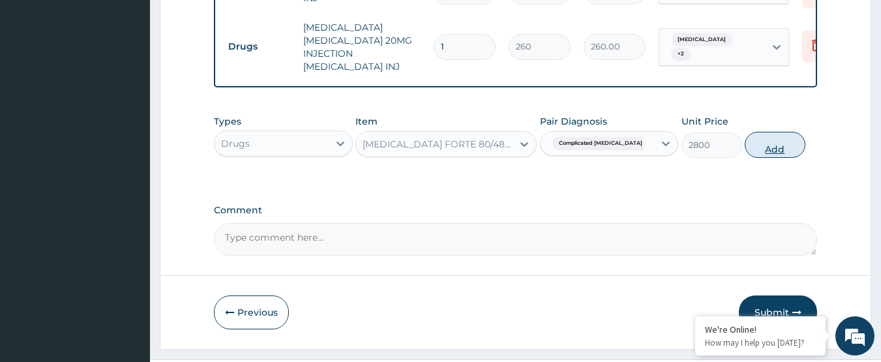
click at [763, 132] on button "Add" at bounding box center [775, 145] width 61 height 26
type input "0"
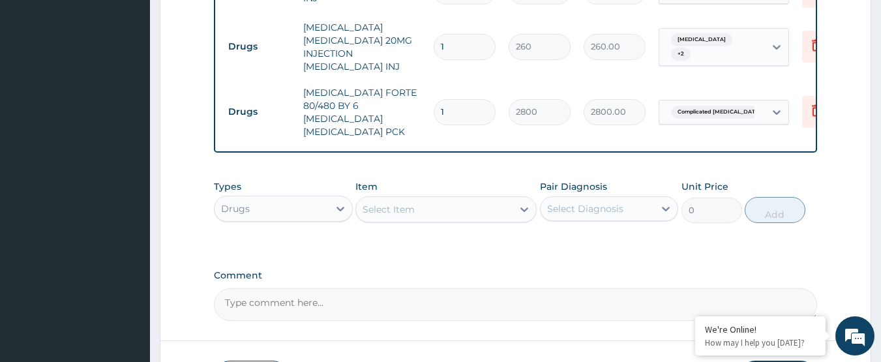
click at [410, 203] on div "Select Item" at bounding box center [389, 209] width 52 height 13
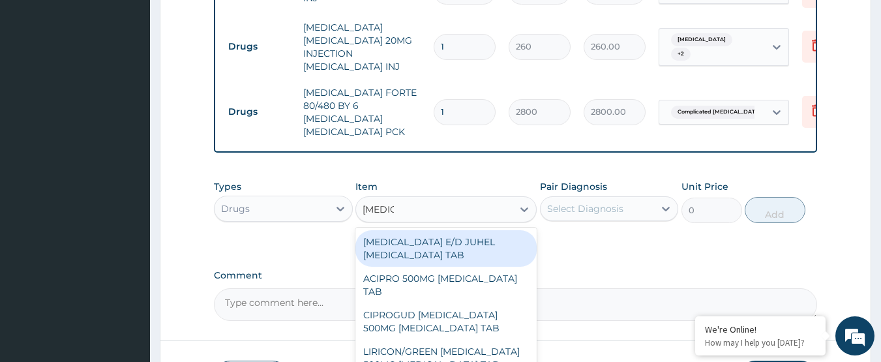
type input "CIPROF"
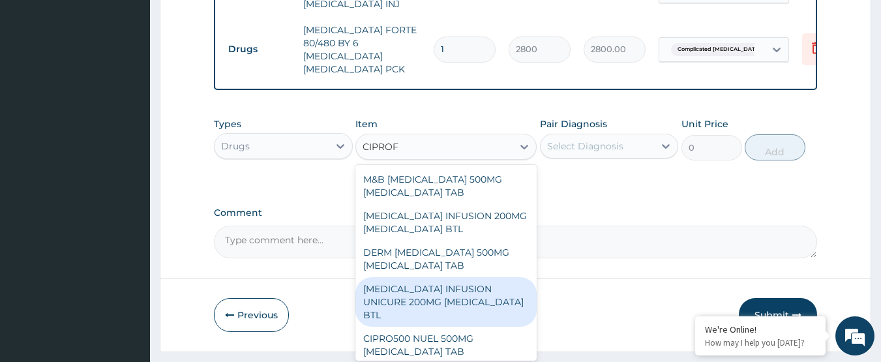
scroll to position [762, 0]
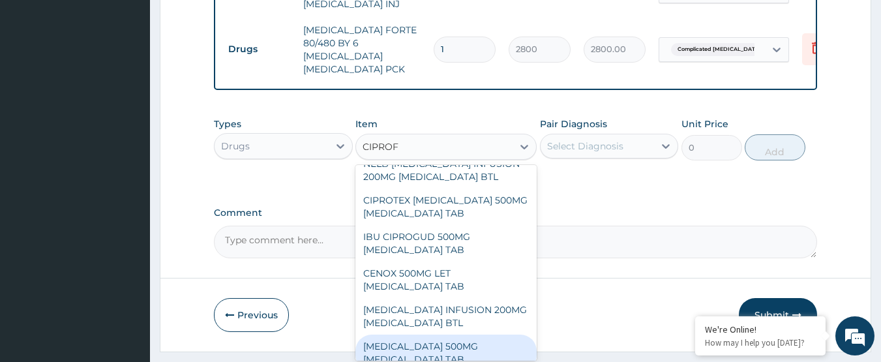
drag, startPoint x: 488, startPoint y: 311, endPoint x: 518, endPoint y: 286, distance: 39.3
click at [488, 335] on div "CIPRO 500MG CIPROFLOXACIN TAB" at bounding box center [445, 353] width 181 height 37
type input "250"
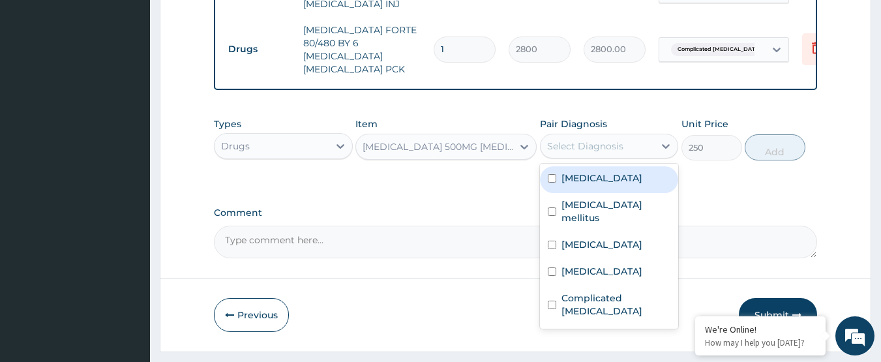
click at [602, 140] on div "Select Diagnosis" at bounding box center [585, 146] width 76 height 13
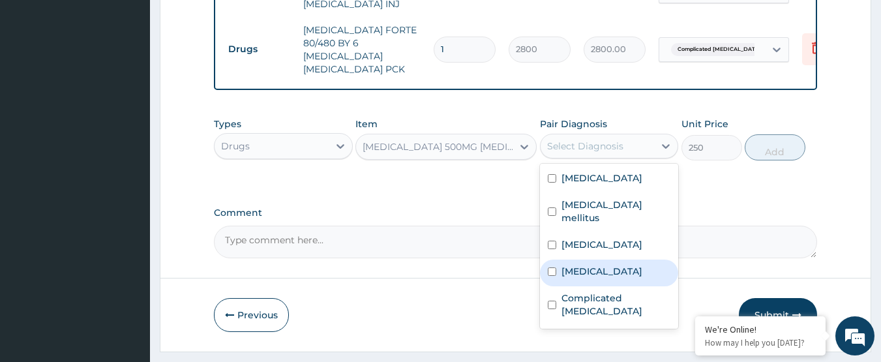
click at [631, 265] on label "Adenoviral enteritis" at bounding box center [602, 271] width 81 height 13
checkbox input "true"
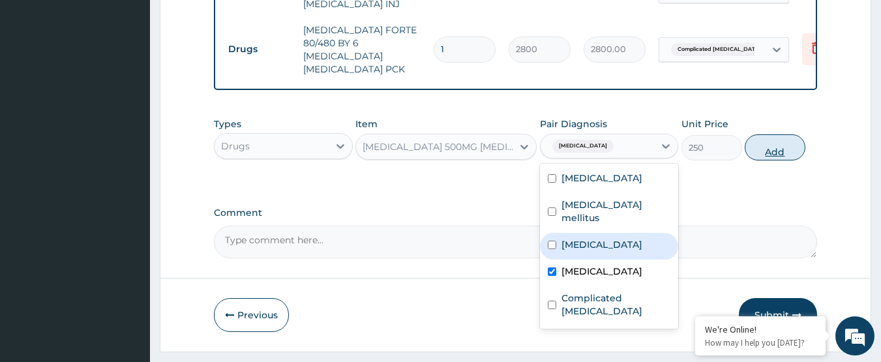
click at [790, 134] on button "Add" at bounding box center [775, 147] width 61 height 26
type input "0"
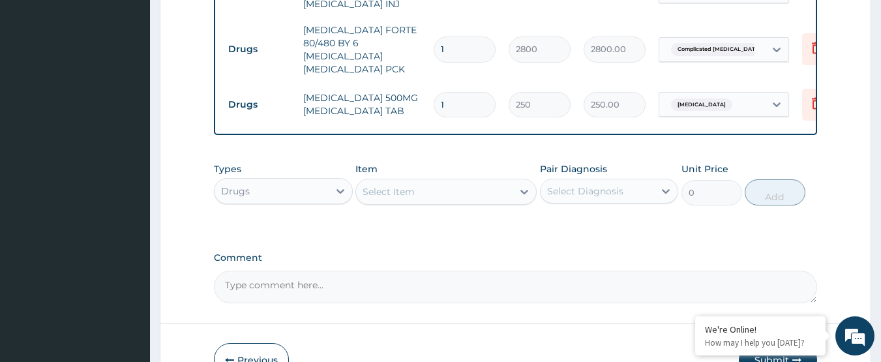
click at [410, 185] on div "Select Item" at bounding box center [389, 191] width 52 height 13
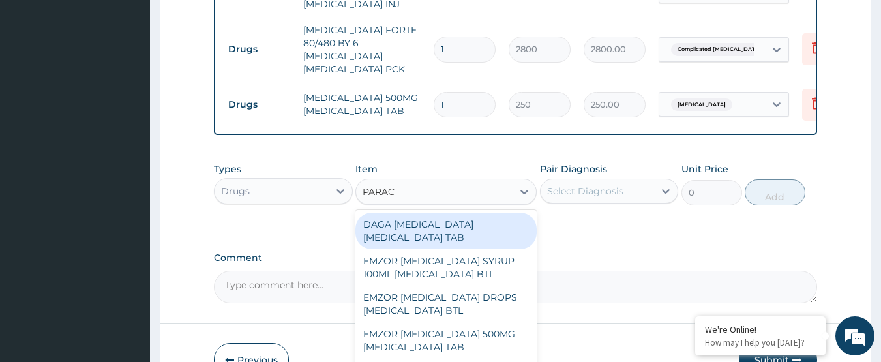
type input "PARACE"
click at [468, 213] on div "DAGA PARACETAMOL ACETAMINOPHEN TAB" at bounding box center [445, 231] width 181 height 37
type input "20"
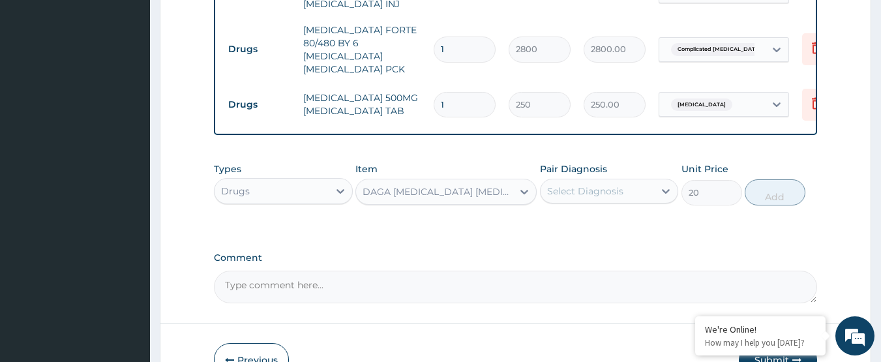
click at [586, 181] on div "Select Diagnosis" at bounding box center [598, 191] width 114 height 21
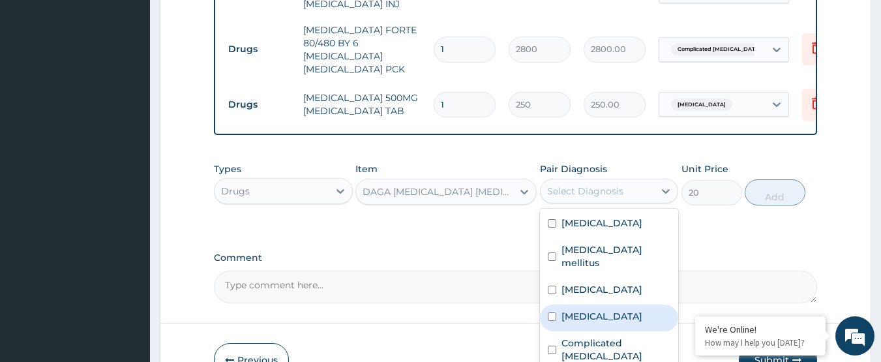
click at [646, 305] on div "Adenoviral enteritis" at bounding box center [609, 318] width 139 height 27
checkbox input "true"
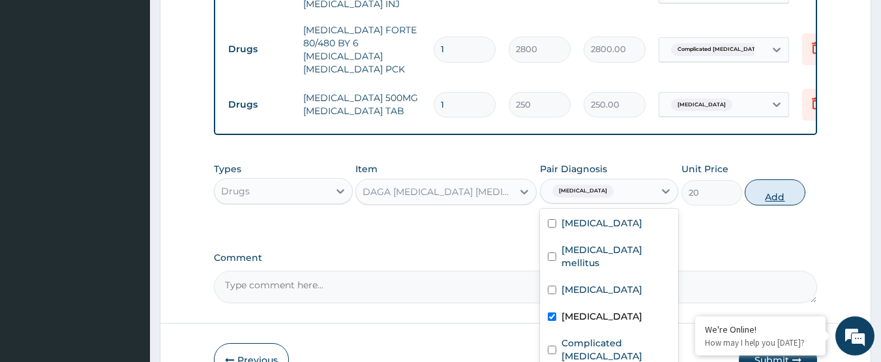
click at [764, 179] on button "Add" at bounding box center [775, 192] width 61 height 26
type input "0"
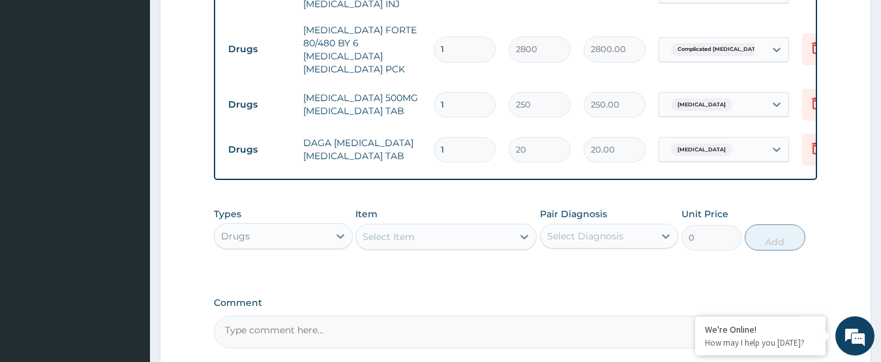
drag, startPoint x: 459, startPoint y: 113, endPoint x: 404, endPoint y: 113, distance: 54.8
click at [404, 127] on tr "Drugs DAGA PARACETAMOL ACETAMINOPHEN TAB 1 20 20.00 Adenoviral enteritis Delete" at bounding box center [541, 149] width 639 height 45
type input "2"
type input "40.00"
type input "24"
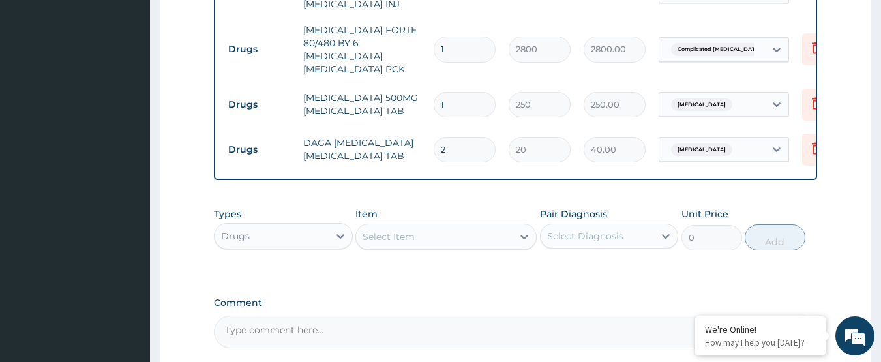
type input "480.00"
type input "24"
click at [409, 128] on tr "Drugs DAGA PARACETAMOL ACETAMINOPHEN TAB 24 20 480.00 Adenoviral enteritis Dele…" at bounding box center [541, 149] width 639 height 45
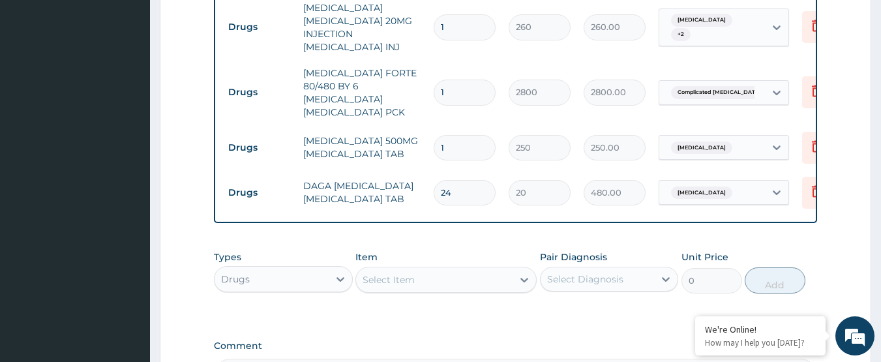
scroll to position [1042, 0]
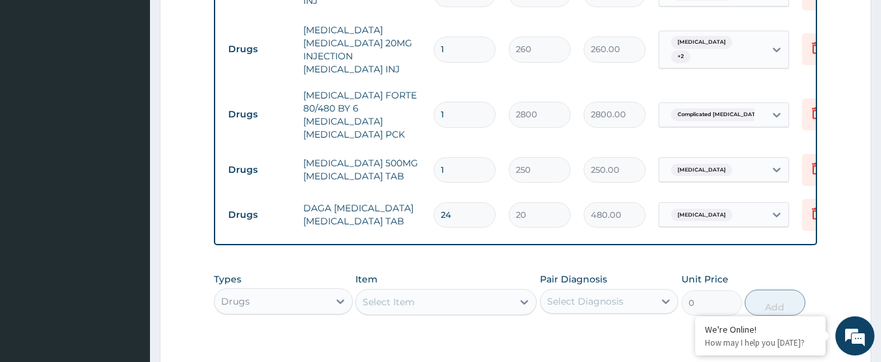
click at [465, 157] on input "1" at bounding box center [465, 169] width 62 height 25
type input "10"
type input "2500.00"
type input "10"
click at [373, 150] on td "CIPRO 500MG CIPROFLOXACIN TAB" at bounding box center [362, 169] width 130 height 39
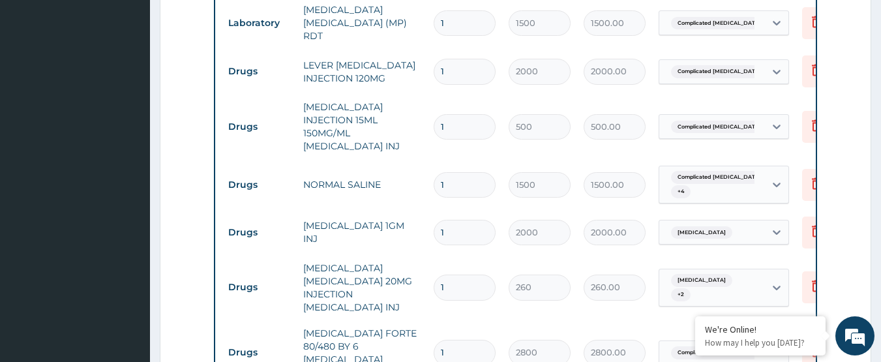
scroll to position [781, 0]
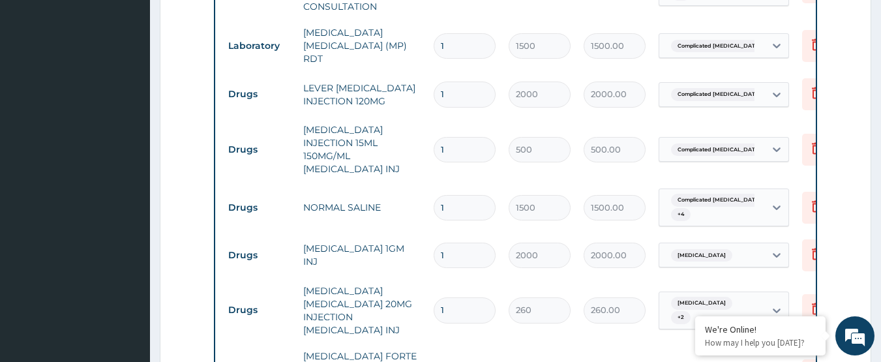
drag, startPoint x: 461, startPoint y: 67, endPoint x: 413, endPoint y: 74, distance: 48.8
click at [413, 74] on tr "Drugs LEVER ARTESUNATE INJECTION 120MG 1 2000 2000.00 Complicated malaria Delete" at bounding box center [541, 94] width 639 height 45
type input "3"
type input "6000.00"
type input "3"
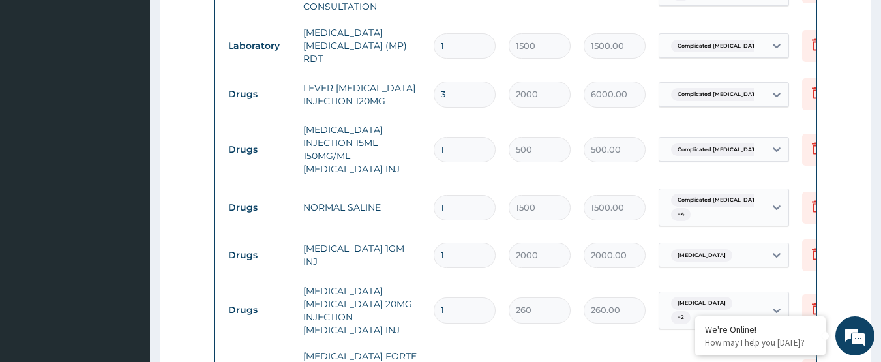
click at [413, 117] on td "PARACETAMOL INJECTION 15ML 150MG/ML ACETAMINOPHEN INJ" at bounding box center [362, 149] width 130 height 65
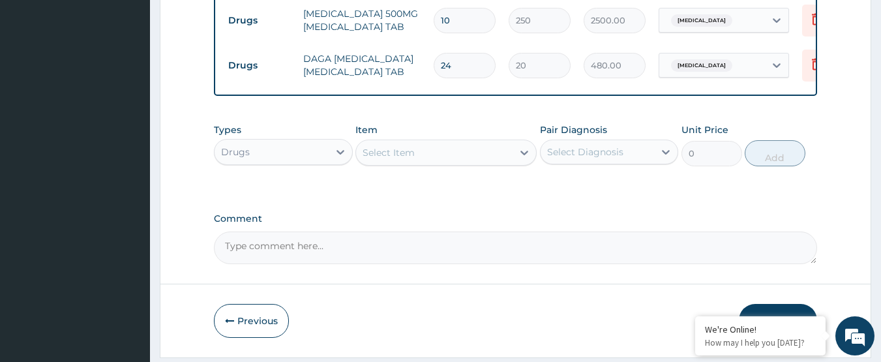
scroll to position [1197, 0]
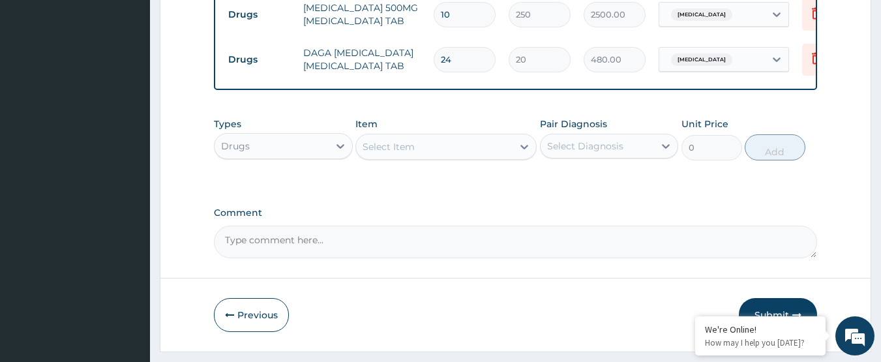
click at [760, 298] on button "Submit" at bounding box center [778, 315] width 78 height 34
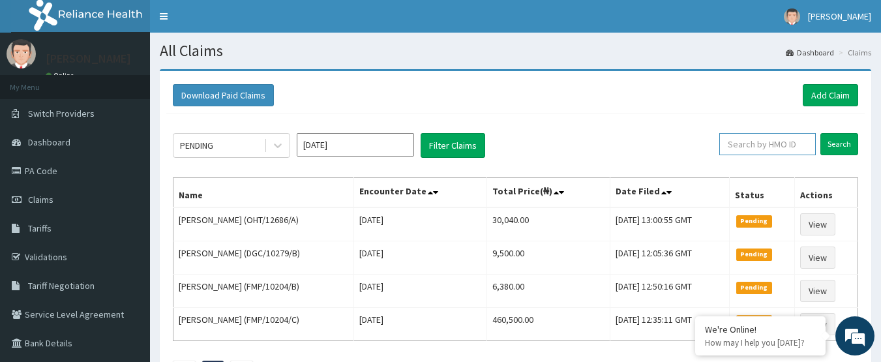
click at [758, 142] on input "text" at bounding box center [767, 144] width 97 height 22
type input "NPM/10195/D"
click at [842, 142] on input "Search" at bounding box center [839, 144] width 38 height 22
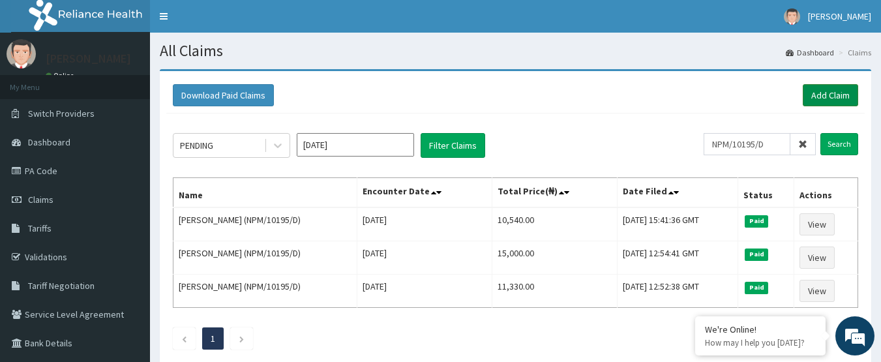
click at [816, 97] on link "Add Claim" at bounding box center [830, 95] width 55 height 22
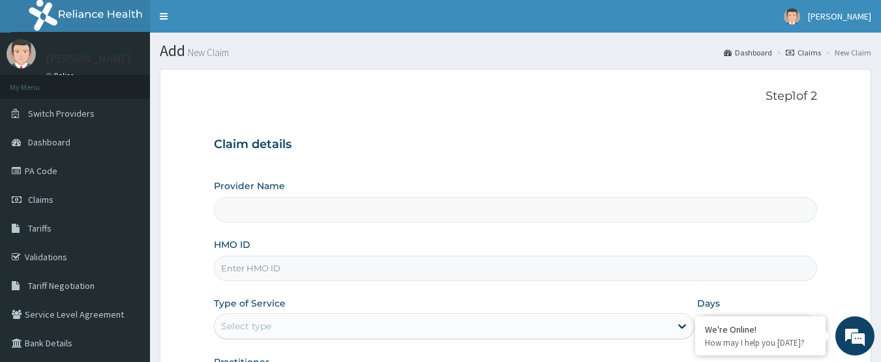
type input "International Clinics And Hospitals Ltd"
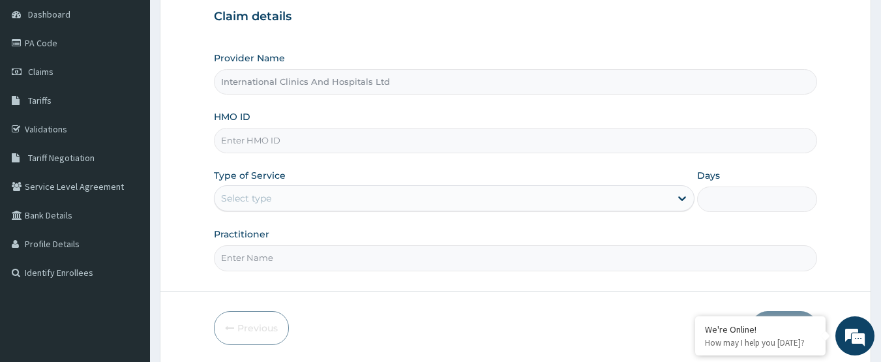
scroll to position [130, 0]
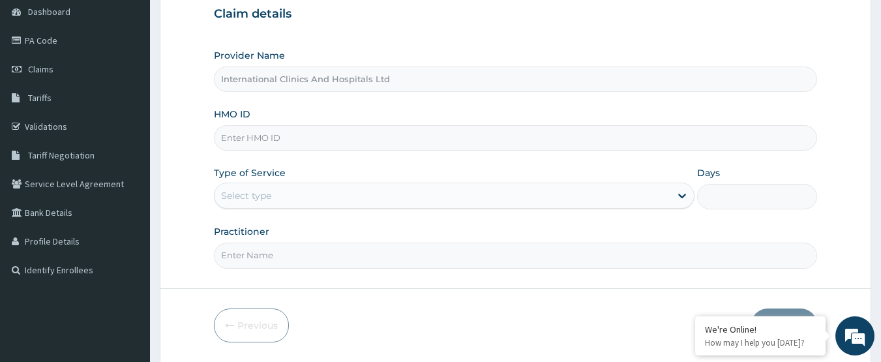
click at [314, 138] on input "HMO ID" at bounding box center [516, 137] width 604 height 25
type input "NPM/10195/A"
click at [296, 192] on div "Select type" at bounding box center [443, 195] width 456 height 21
drag, startPoint x: 290, startPoint y: 136, endPoint x: 207, endPoint y: 145, distance: 82.6
click at [207, 145] on form "Step 1 of 2 Claim details Provider Name International Clinics And Hospitals Ltd…" at bounding box center [516, 150] width 712 height 423
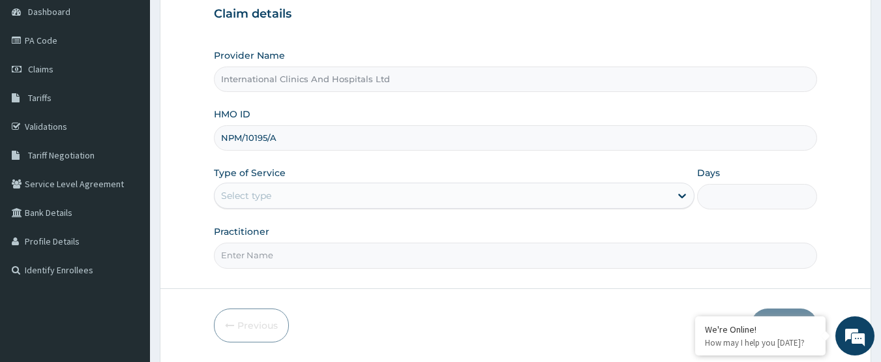
click at [319, 192] on div "Select type" at bounding box center [443, 195] width 456 height 21
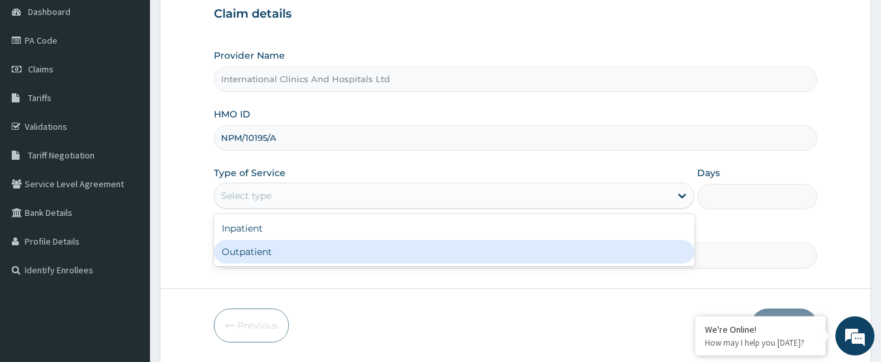
click at [310, 247] on div "Outpatient" at bounding box center [454, 251] width 481 height 23
type input "1"
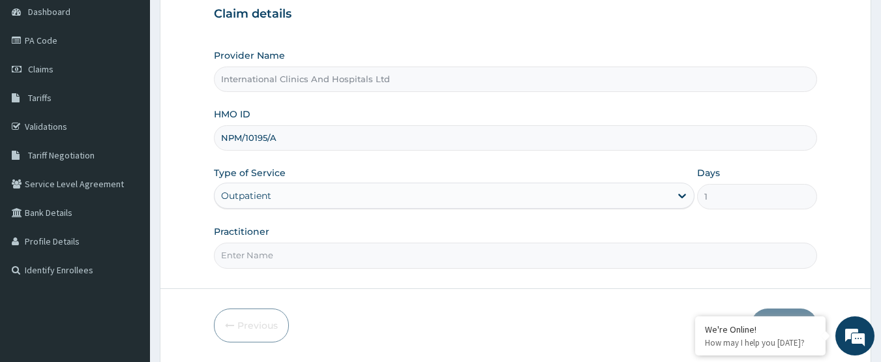
click at [355, 256] on input "Practitioner" at bounding box center [516, 255] width 604 height 25
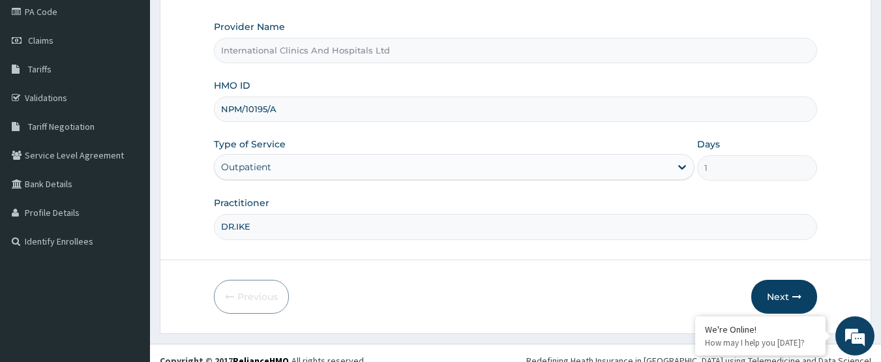
scroll to position [174, 0]
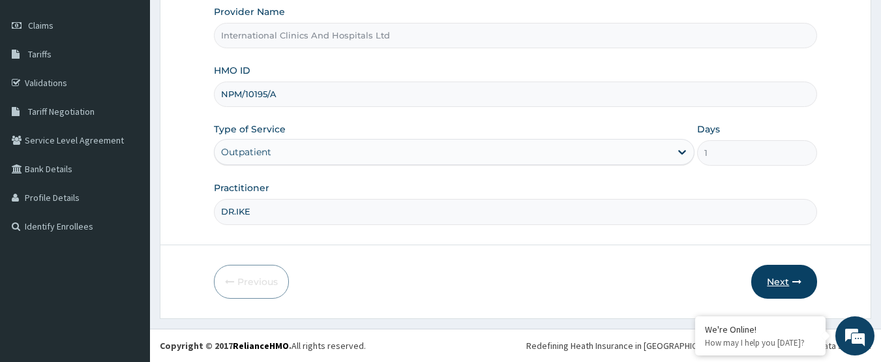
type input "DR.IKE"
click at [773, 277] on button "Next" at bounding box center [784, 282] width 66 height 34
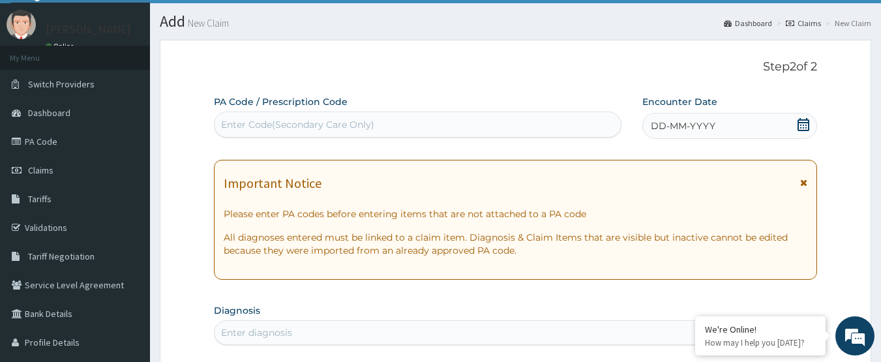
scroll to position [0, 0]
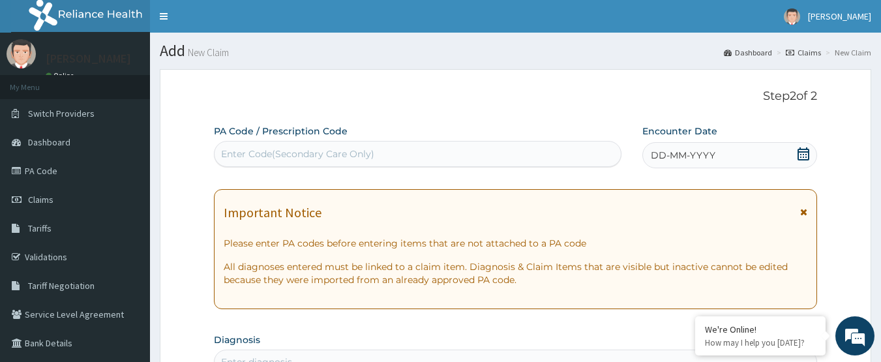
click at [311, 152] on div "Enter Code(Secondary Care Only)" at bounding box center [297, 153] width 153 height 13
paste input "PA/9371EB"
type input "PA/9371EB"
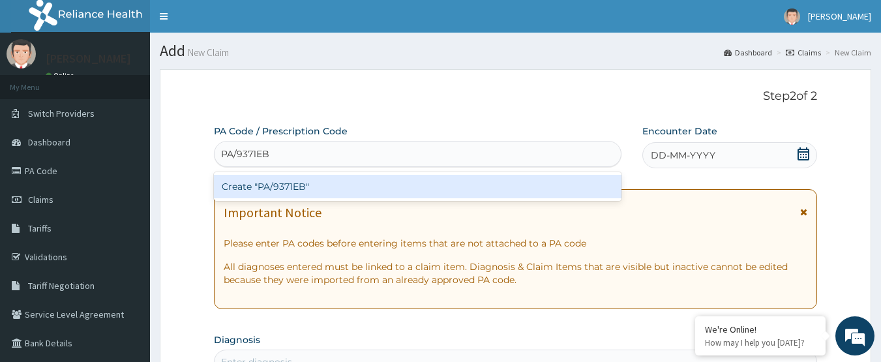
click at [295, 192] on div "Create "PA/9371EB"" at bounding box center [418, 186] width 408 height 23
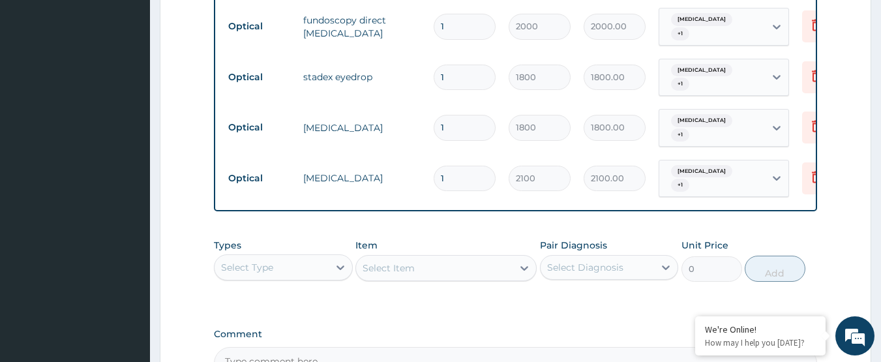
scroll to position [742, 0]
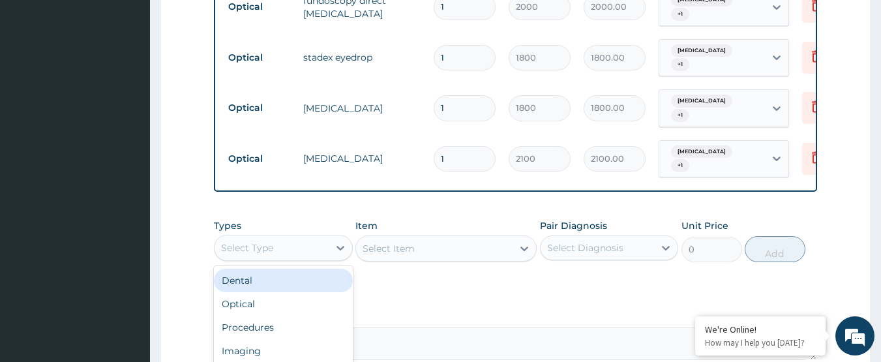
click at [284, 237] on div "Select Type" at bounding box center [272, 247] width 114 height 21
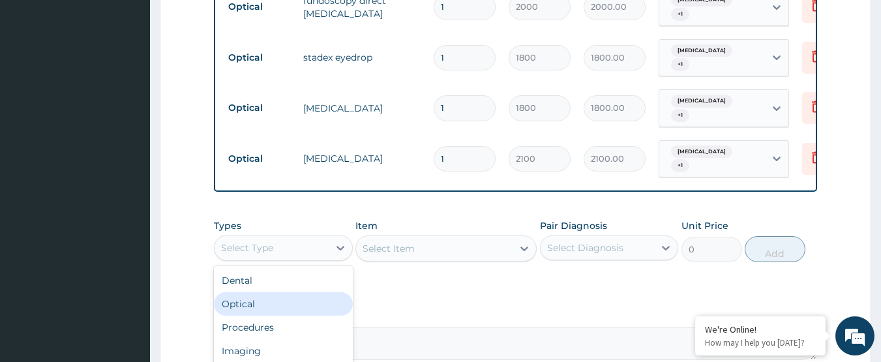
click at [273, 292] on div "Optical" at bounding box center [283, 303] width 139 height 23
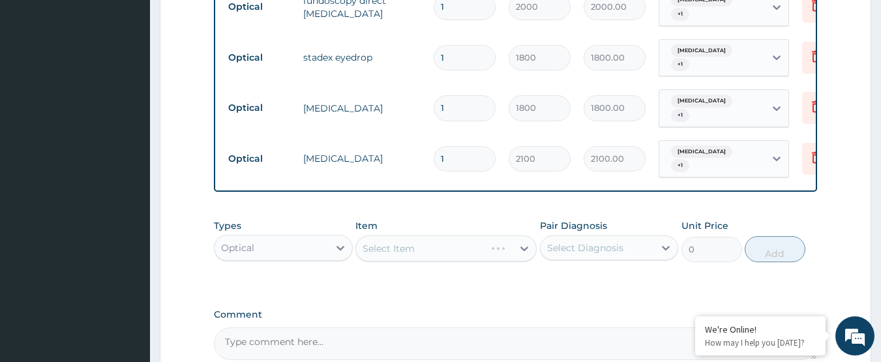
click at [400, 235] on div "Select Item" at bounding box center [445, 248] width 181 height 26
click at [400, 242] on div "Select Item" at bounding box center [389, 248] width 52 height 13
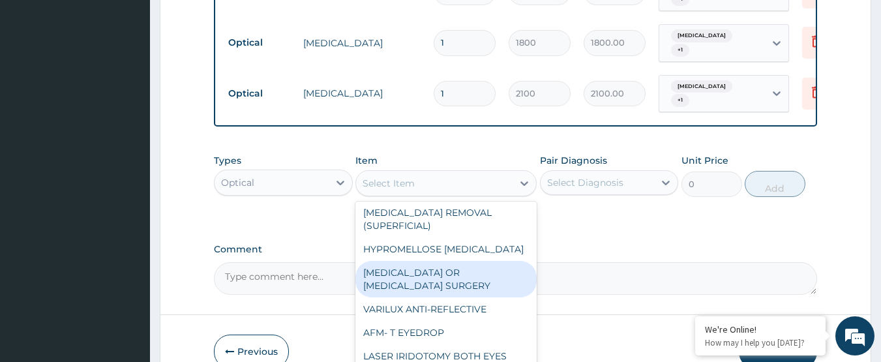
scroll to position [1761, 0]
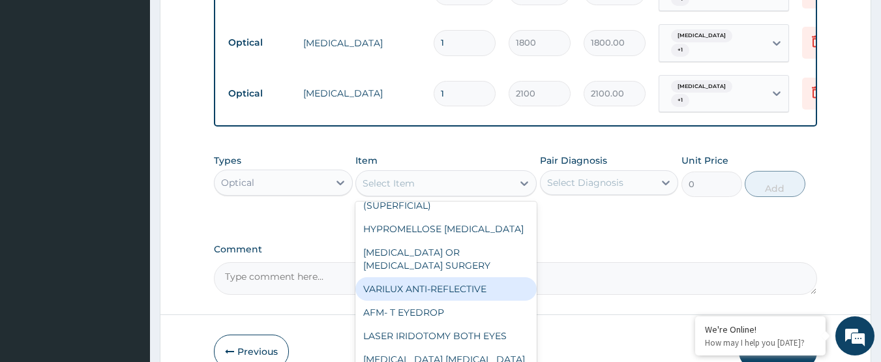
click at [441, 277] on div "VARILUX ANTI-REFLECTIVE" at bounding box center [445, 288] width 181 height 23
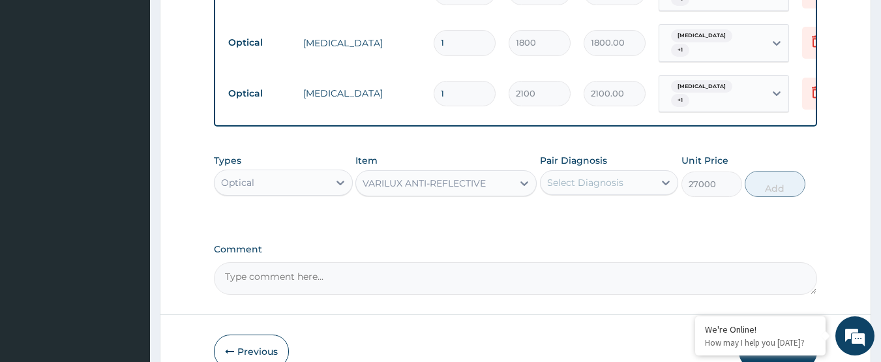
click at [444, 177] on div "VARILUX ANTI-REFLECTIVE" at bounding box center [424, 183] width 123 height 13
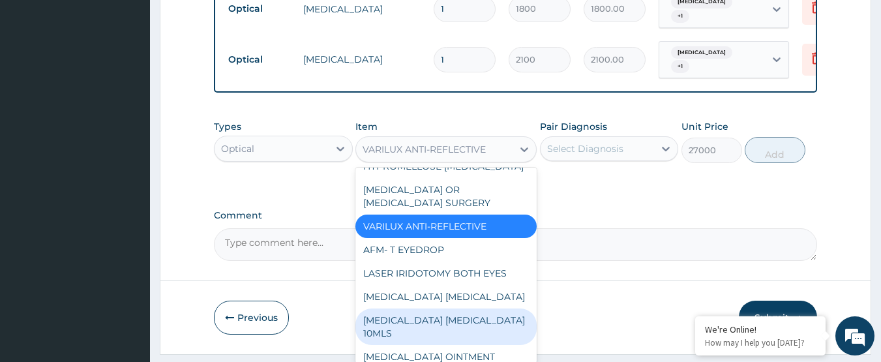
scroll to position [1855, 0]
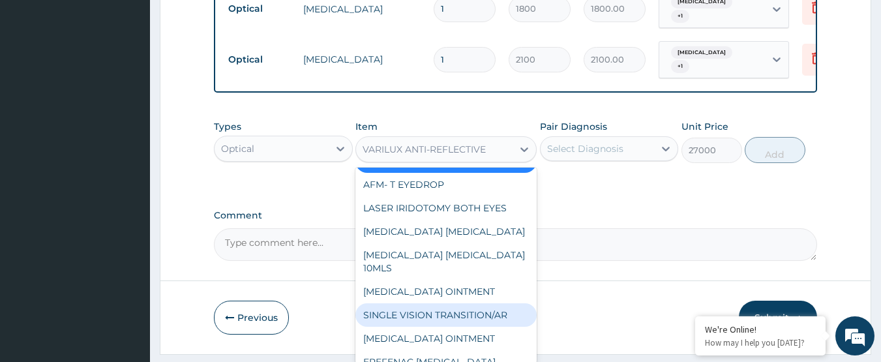
click at [457, 303] on div "SINGLE VISION TRANSITION/AR" at bounding box center [445, 314] width 181 height 23
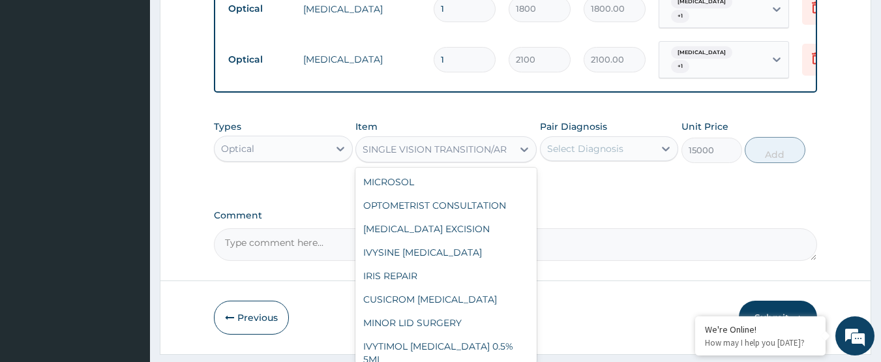
click at [416, 143] on div "SINGLE VISION TRANSITION/AR" at bounding box center [435, 149] width 144 height 13
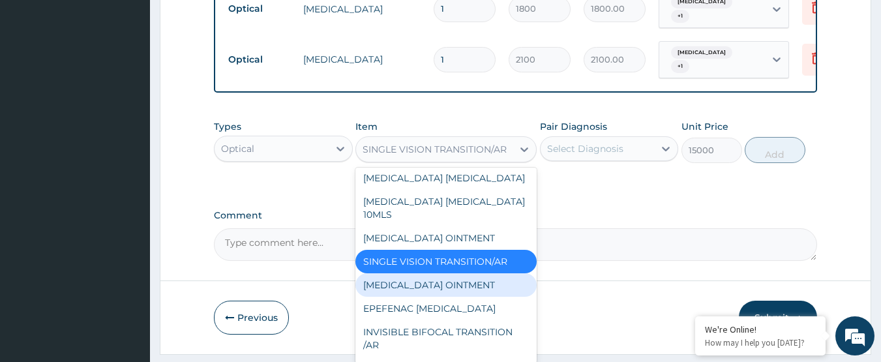
scroll to position [1930, 0]
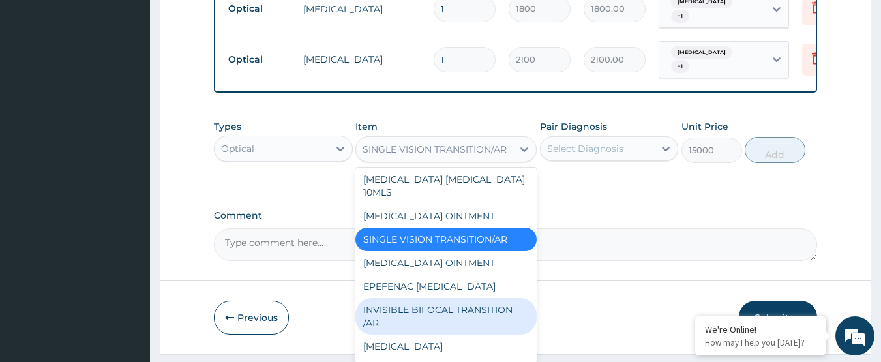
click at [460, 298] on div "INVISIBLE BIFOCAL TRANSITION /AR" at bounding box center [445, 316] width 181 height 37
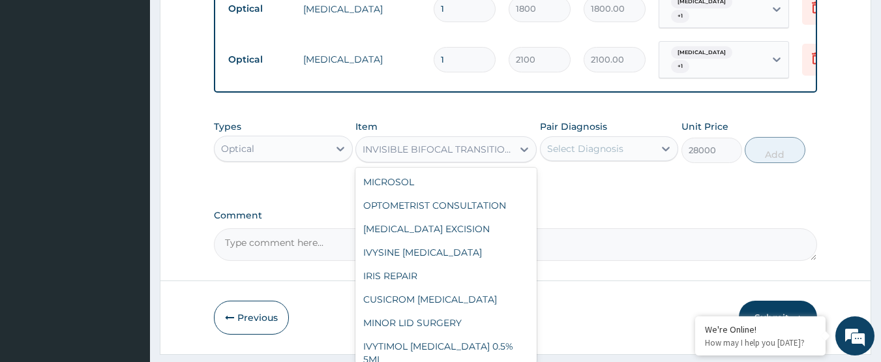
click at [443, 143] on div "INVISIBLE BIFOCAL TRANSITION /AR" at bounding box center [438, 149] width 151 height 13
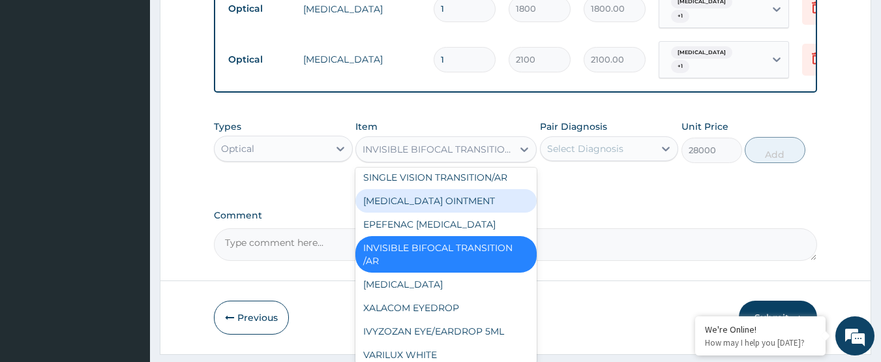
scroll to position [2019, 0]
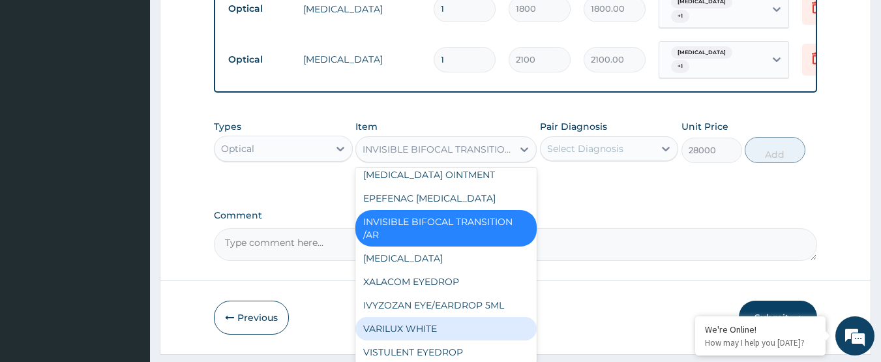
click at [467, 317] on div "VARILUX WHITE" at bounding box center [445, 328] width 181 height 23
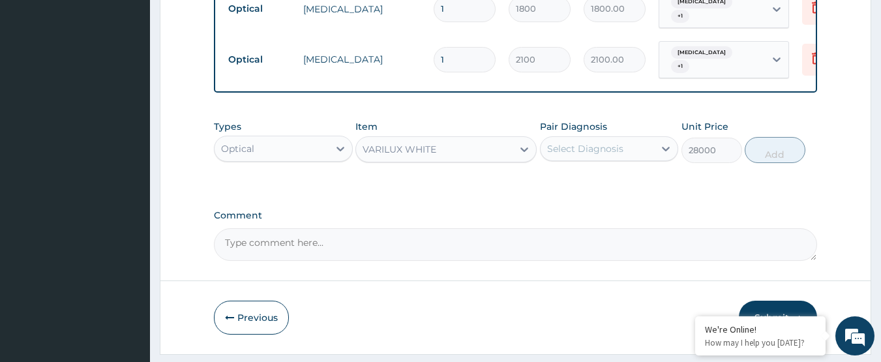
click at [459, 128] on div "Types Optical Item VARILUX WHITE Pair Diagnosis Select Diagnosis Unit Price 280…" at bounding box center [516, 141] width 604 height 56
click at [447, 139] on div "VARILUX WHITE" at bounding box center [434, 149] width 157 height 21
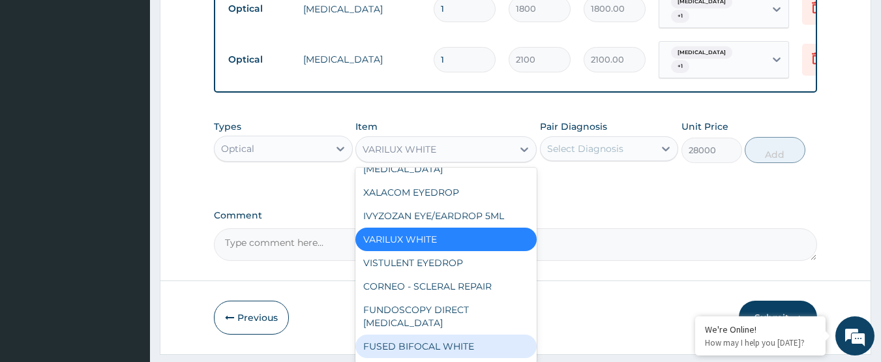
scroll to position [2173, 0]
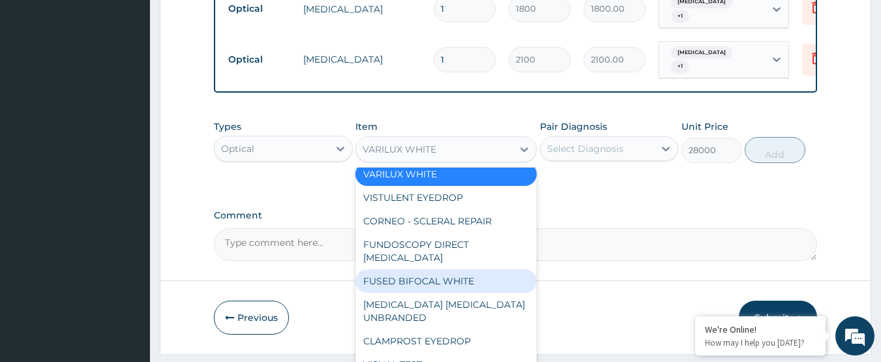
click at [421, 269] on div "FUSED BIFOCAL WHITE" at bounding box center [445, 280] width 181 height 23
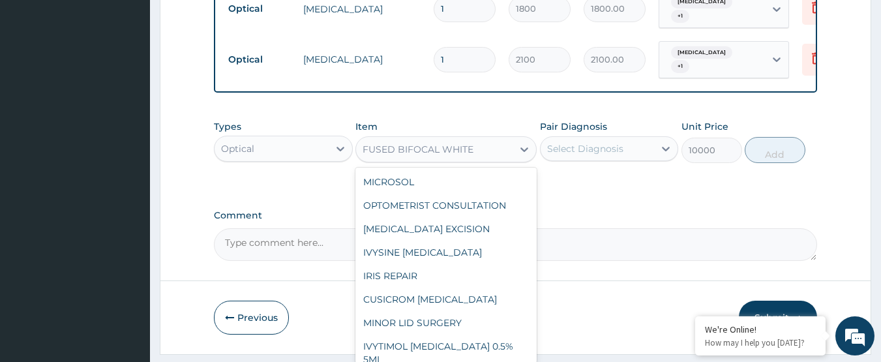
click at [432, 143] on div "FUSED BIFOCAL WHITE" at bounding box center [418, 149] width 111 height 13
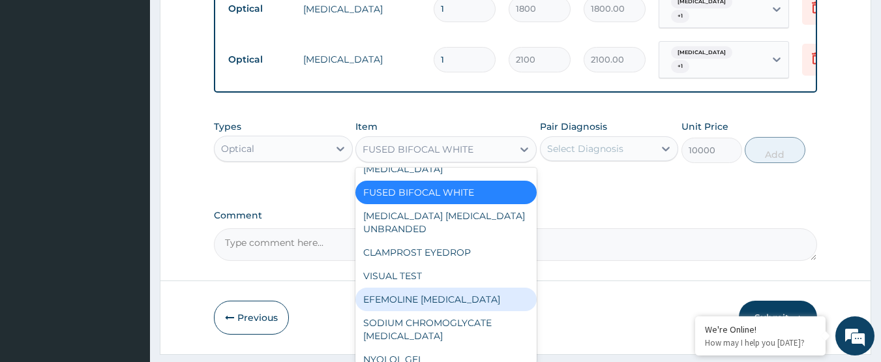
scroll to position [2280, 0]
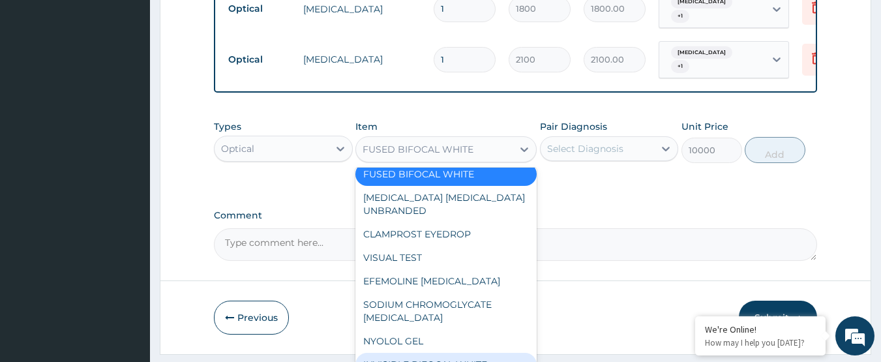
click at [443, 353] on div "INVISIBLE BIFOCAL WHITE" at bounding box center [445, 364] width 181 height 23
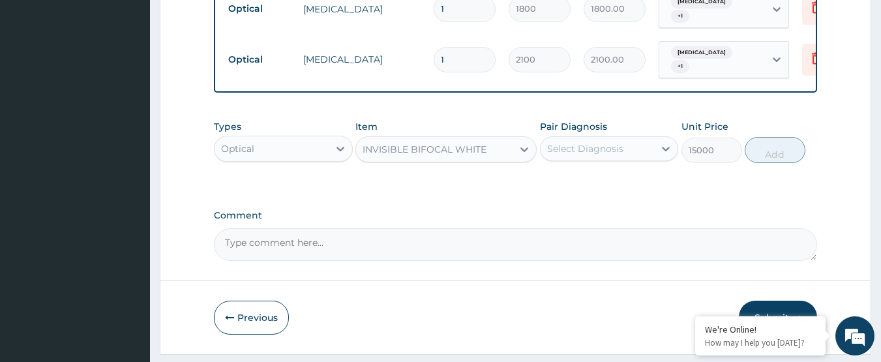
click at [440, 143] on div "INVISIBLE BIFOCAL WHITE" at bounding box center [425, 149] width 124 height 13
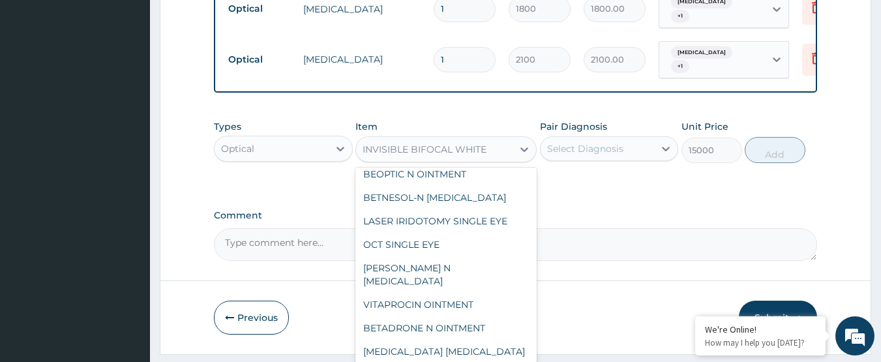
scroll to position [2784, 0]
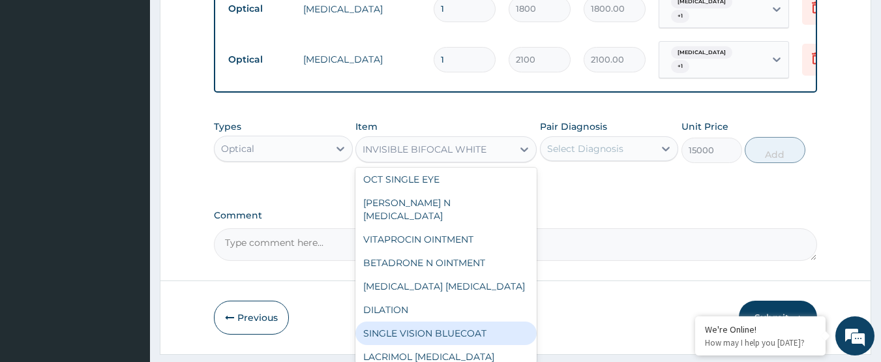
click at [427, 322] on div "SINGLE VISION BLUECOAT" at bounding box center [445, 333] width 181 height 23
type input "25000"
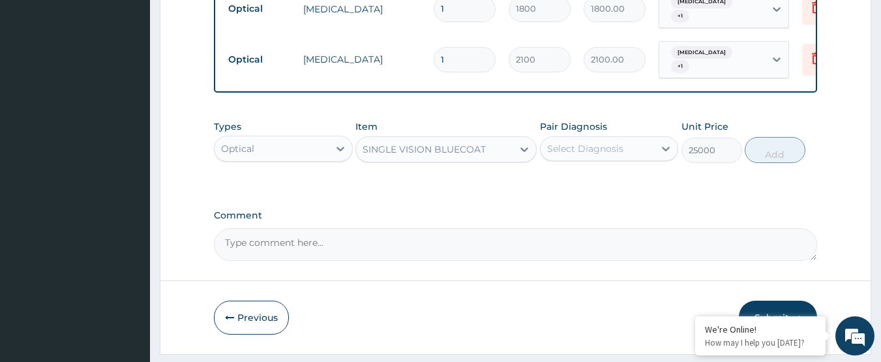
click at [592, 142] on div "Select Diagnosis" at bounding box center [585, 148] width 76 height 13
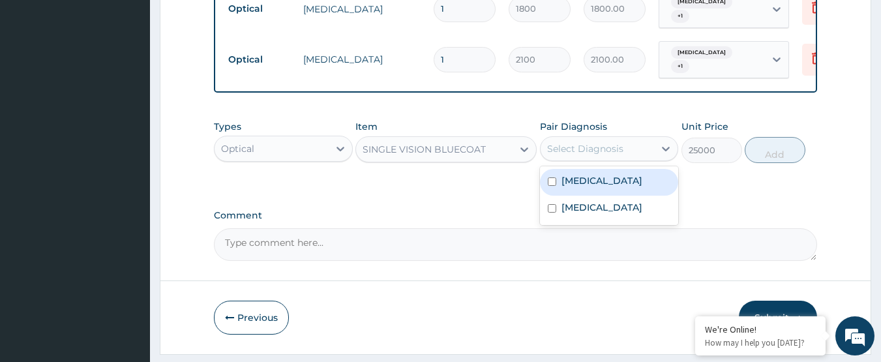
click at [621, 174] on label "[MEDICAL_DATA]" at bounding box center [602, 180] width 81 height 13
checkbox input "true"
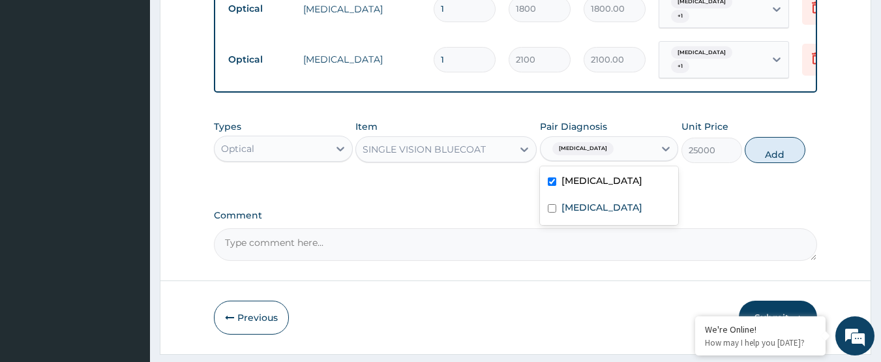
click at [623, 138] on div "[MEDICAL_DATA]" at bounding box center [598, 149] width 114 height 22
click at [627, 138] on div "[MEDICAL_DATA]" at bounding box center [598, 149] width 114 height 22
click at [629, 196] on div "[MEDICAL_DATA]" at bounding box center [609, 209] width 139 height 27
checkbox input "true"
click at [787, 137] on button "Add" at bounding box center [775, 150] width 61 height 26
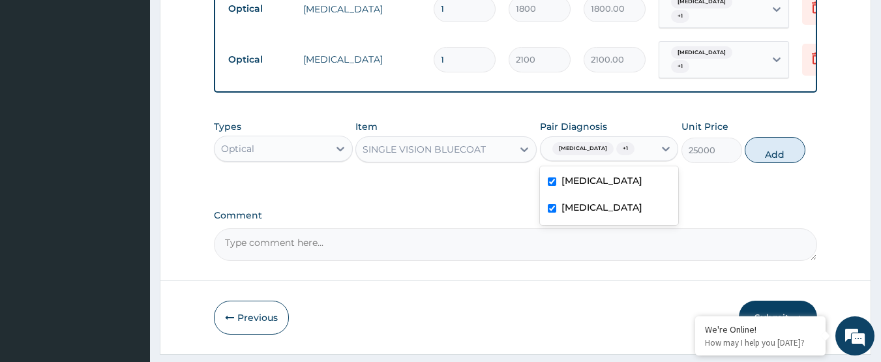
type input "0"
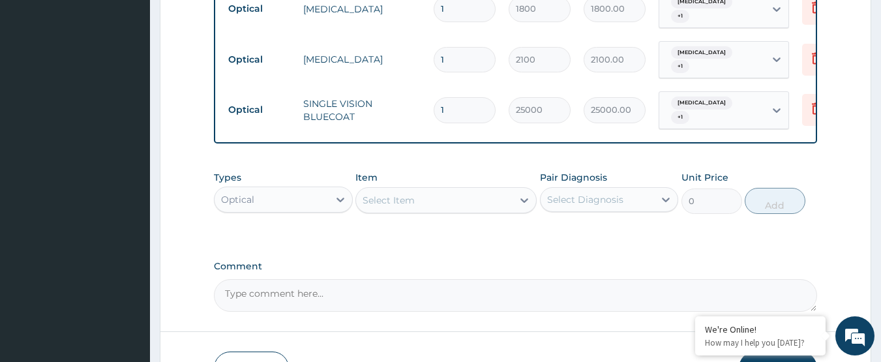
scroll to position [886, 0]
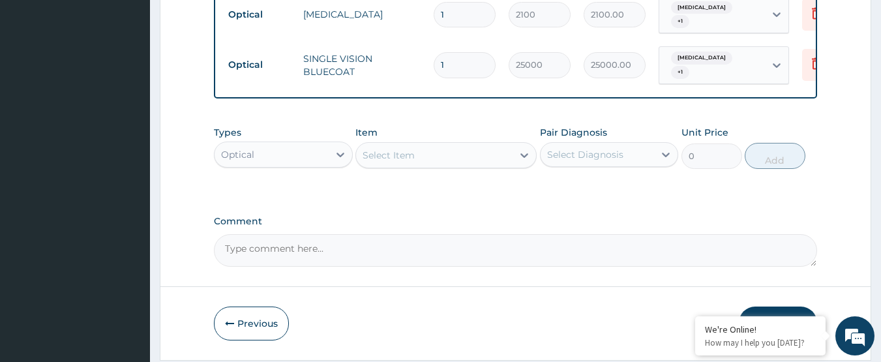
click at [781, 307] on button "Submit" at bounding box center [778, 324] width 78 height 34
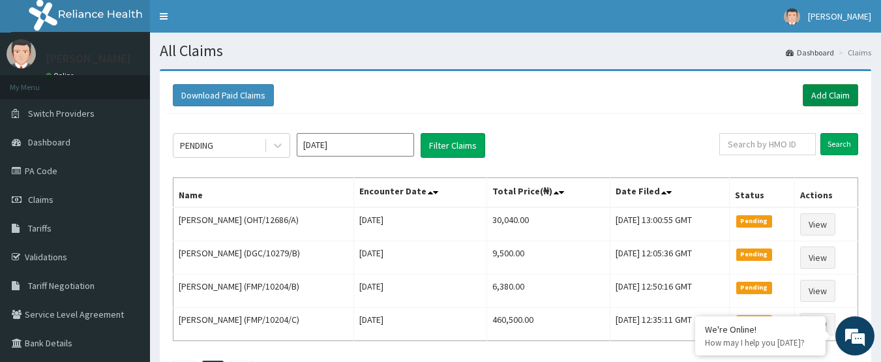
click at [830, 93] on link "Add Claim" at bounding box center [830, 95] width 55 height 22
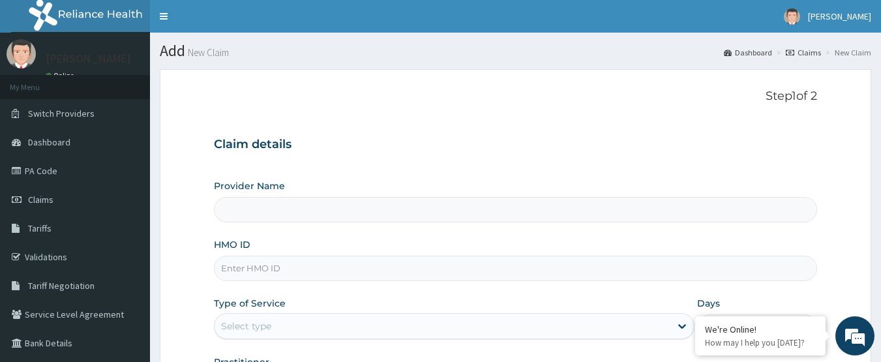
type input "International Clinics And Hospitals Ltd"
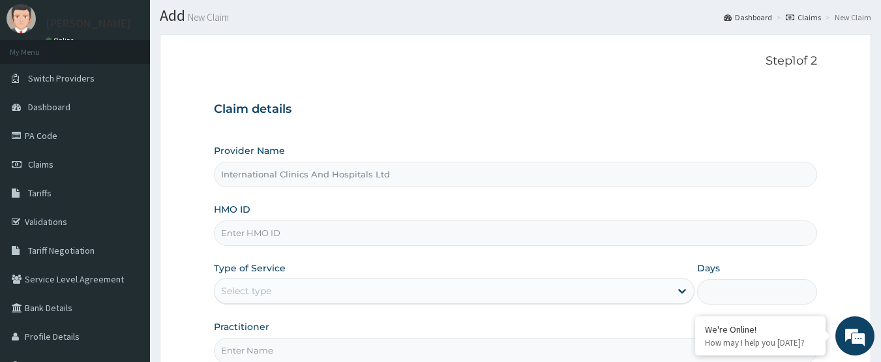
scroll to position [65, 0]
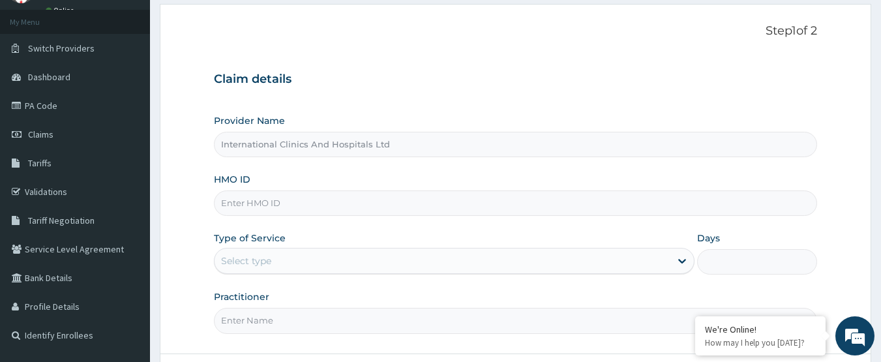
click at [351, 205] on input "HMO ID" at bounding box center [516, 202] width 604 height 25
type input "NPM/10195/B"
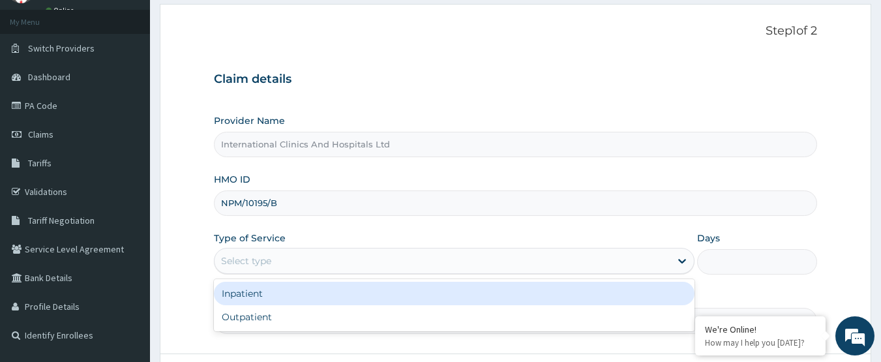
click at [301, 259] on div "Select type" at bounding box center [443, 260] width 456 height 21
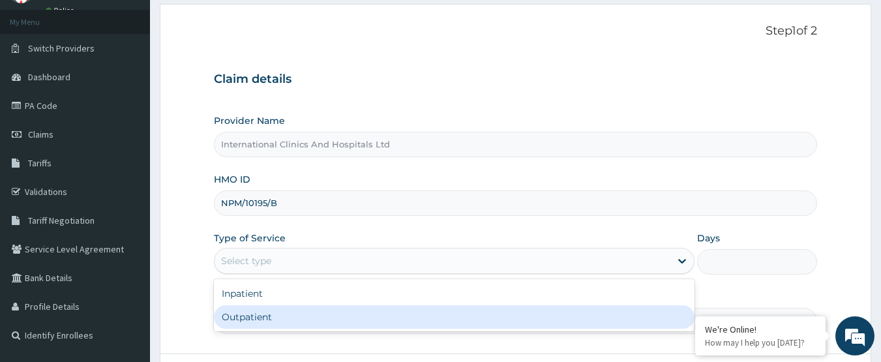
click at [290, 318] on div "Outpatient" at bounding box center [454, 316] width 481 height 23
type input "1"
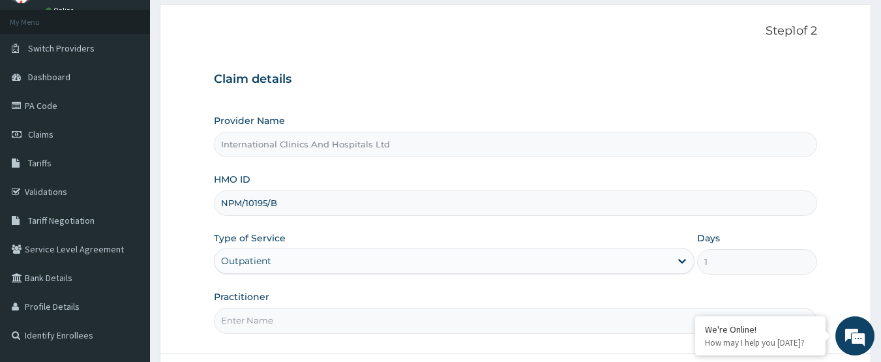
click at [304, 320] on input "Practitioner" at bounding box center [516, 320] width 604 height 25
type input "DR.IKE"
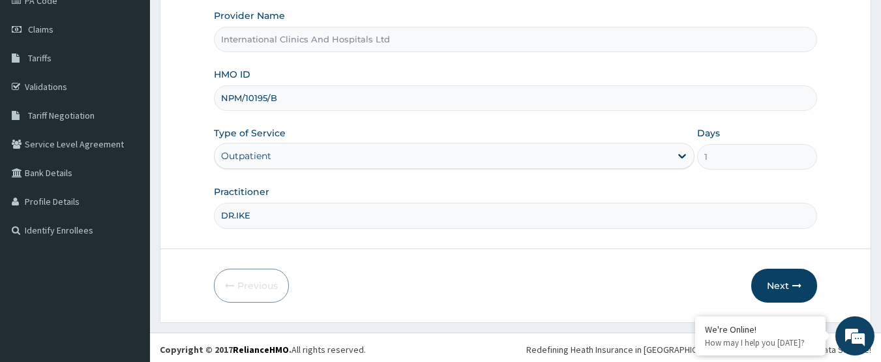
scroll to position [174, 0]
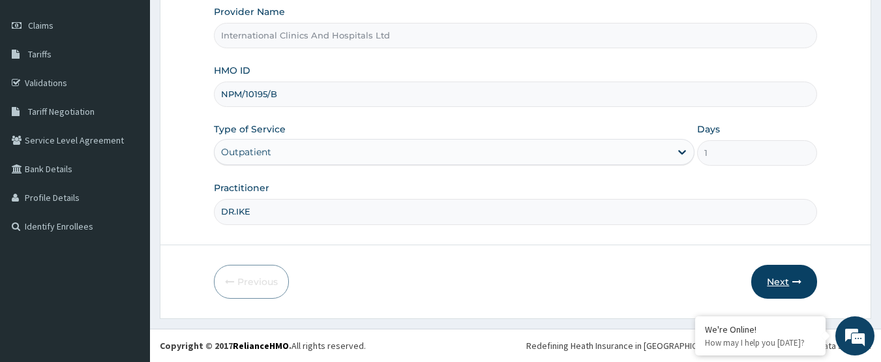
click at [778, 280] on button "Next" at bounding box center [784, 282] width 66 height 34
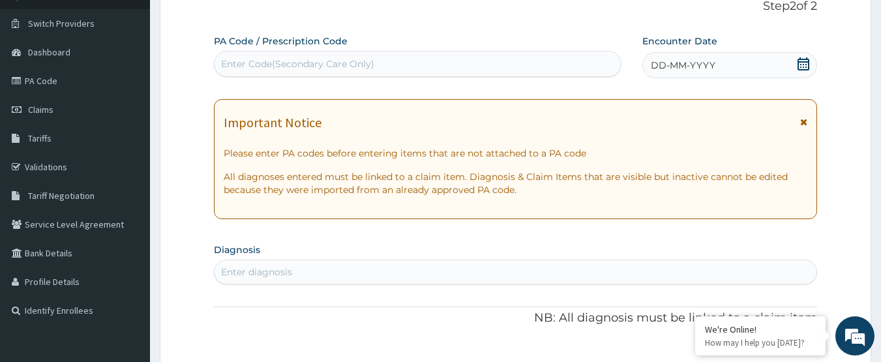
scroll to position [0, 0]
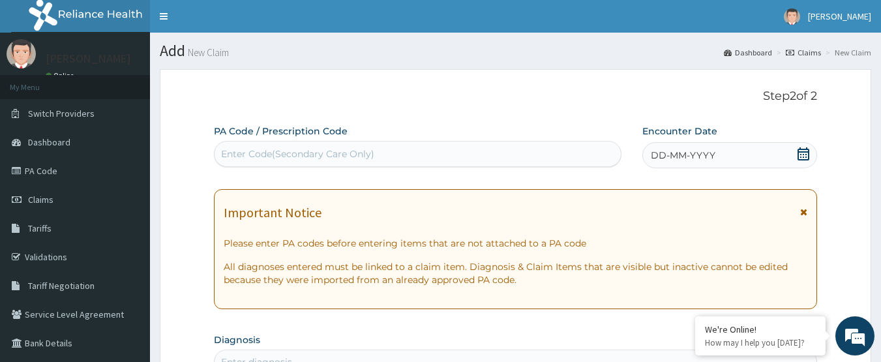
click at [436, 162] on div "Enter Code(Secondary Care Only)" at bounding box center [418, 153] width 407 height 21
click at [425, 155] on div "Enter Code(Secondary Care Only)" at bounding box center [418, 153] width 407 height 21
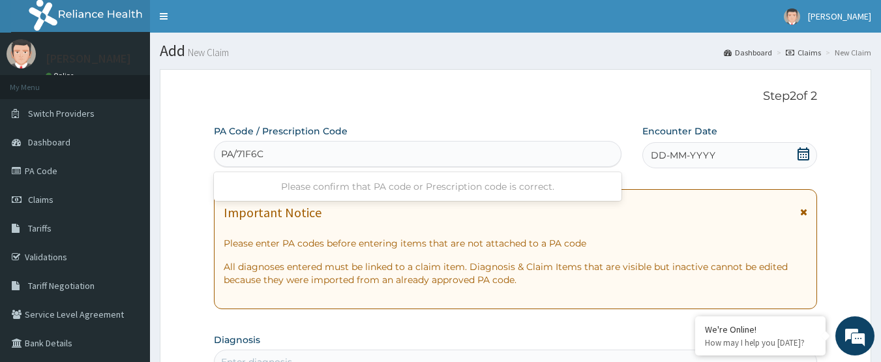
type input "PA/71F6CA"
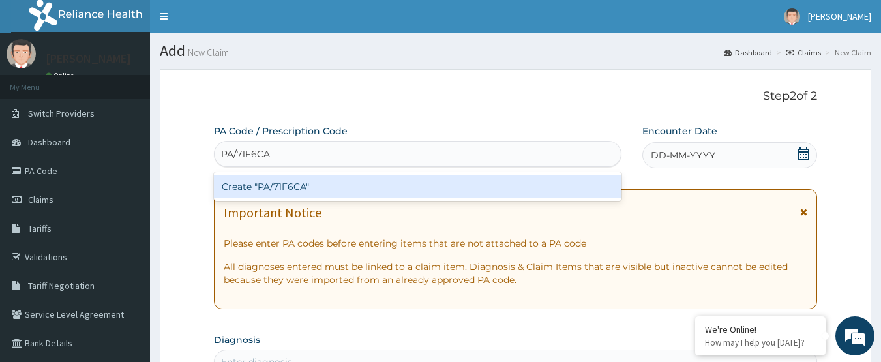
click at [290, 185] on div "Create "PA/71F6CA"" at bounding box center [418, 186] width 408 height 23
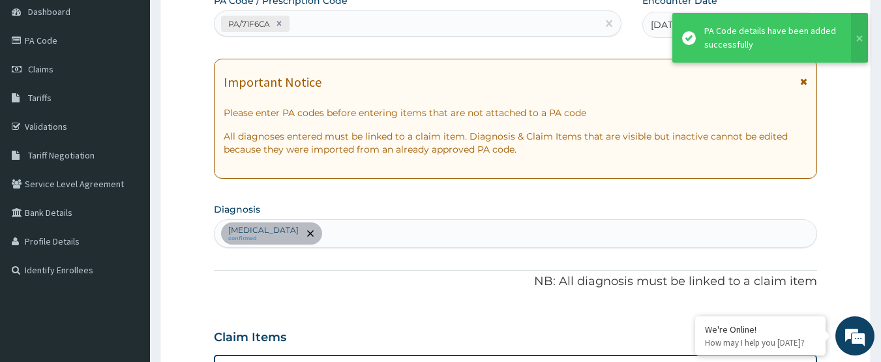
scroll to position [587, 0]
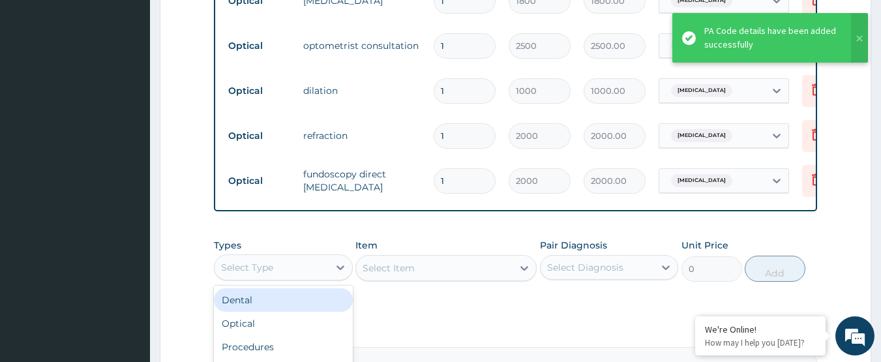
drag, startPoint x: 278, startPoint y: 277, endPoint x: 410, endPoint y: 277, distance: 131.1
click at [280, 277] on div "Select Type" at bounding box center [272, 267] width 114 height 21
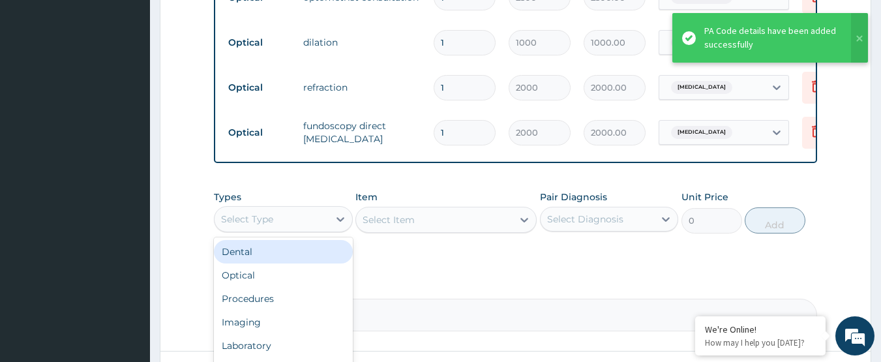
scroll to position [717, 0]
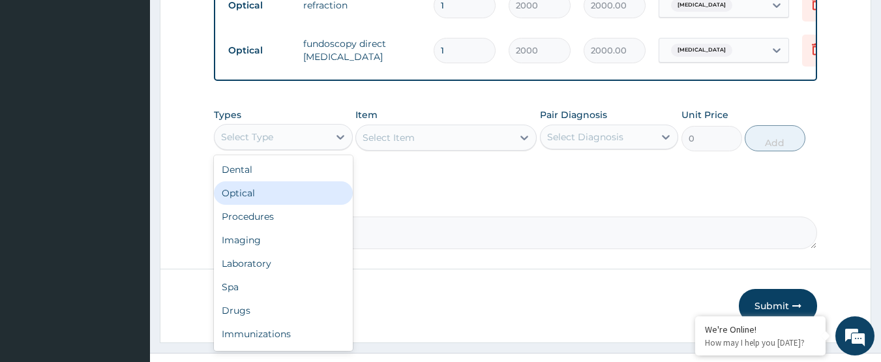
click at [278, 205] on div "Optical" at bounding box center [283, 192] width 139 height 23
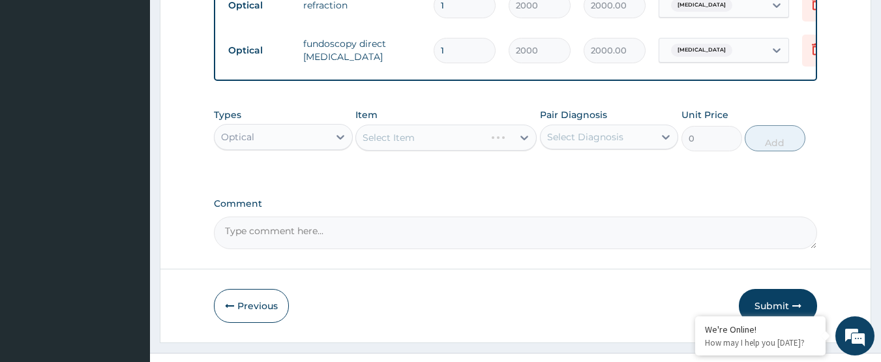
click at [434, 149] on div "Select Item" at bounding box center [445, 138] width 181 height 26
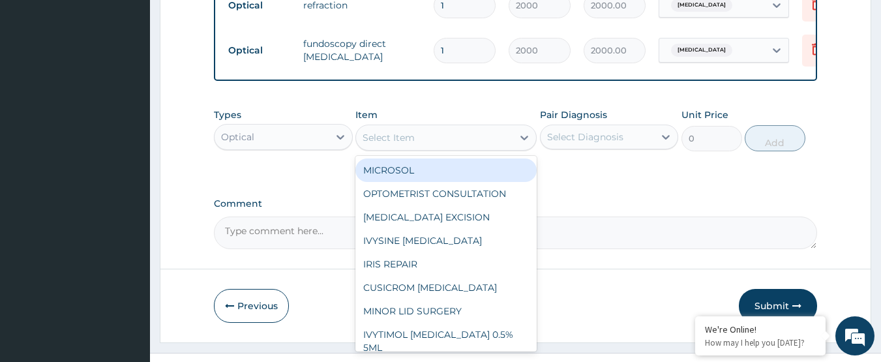
click at [434, 148] on div "Select Item" at bounding box center [434, 137] width 157 height 21
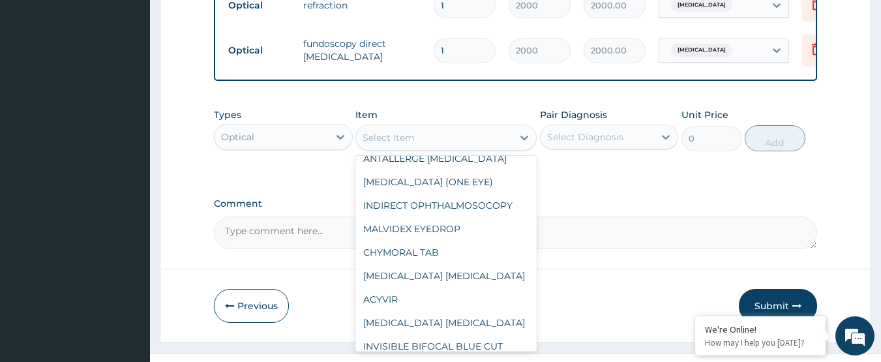
scroll to position [3130, 0]
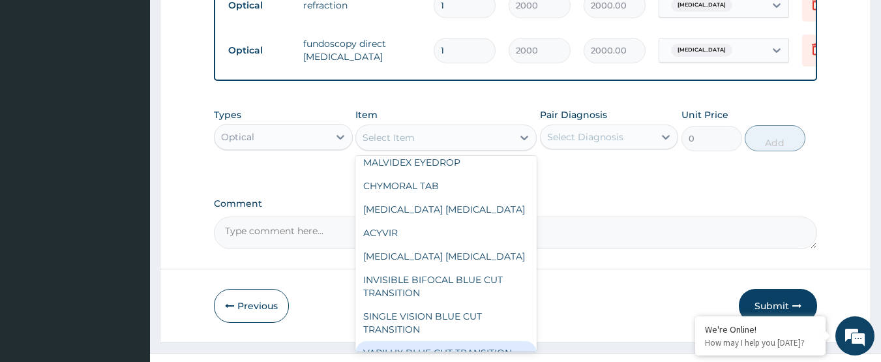
click at [495, 341] on div "VARILUX BLUE CUT TRANSITION" at bounding box center [445, 352] width 181 height 23
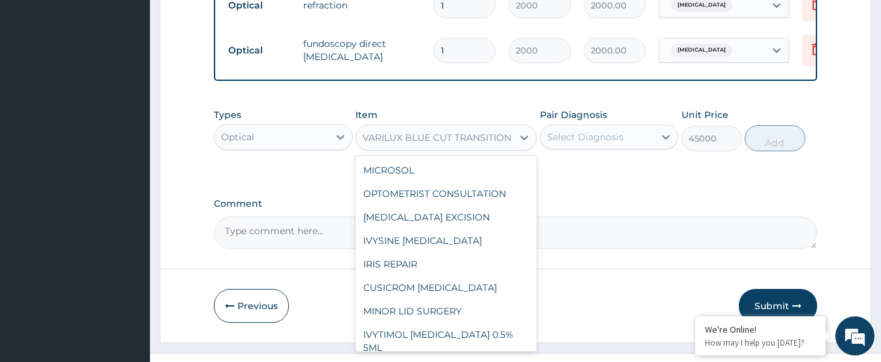
click at [464, 144] on div "VARILUX BLUE CUT TRANSITION" at bounding box center [437, 137] width 149 height 13
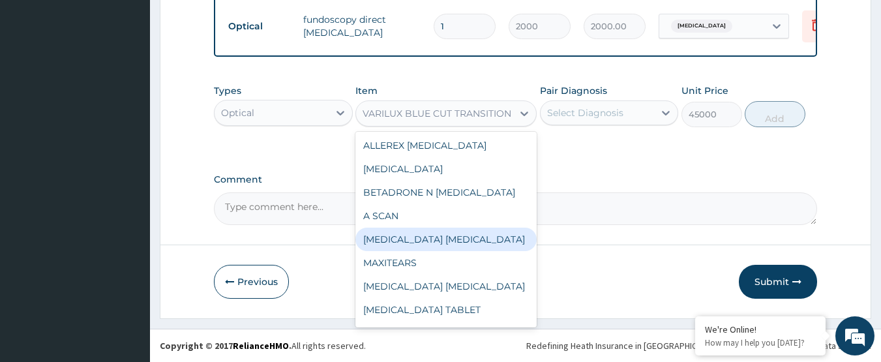
scroll to position [3425, 0]
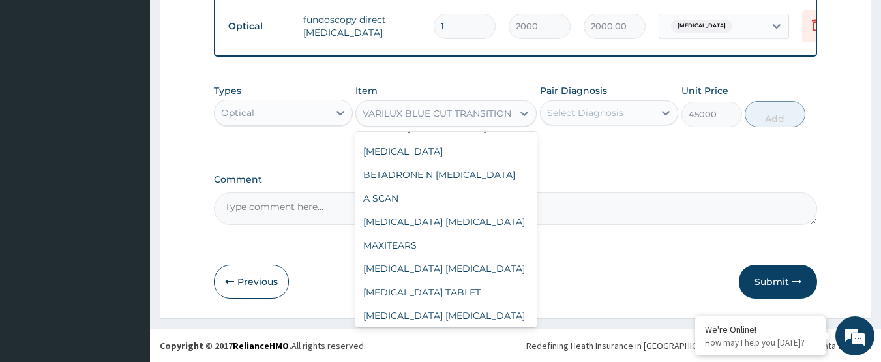
click at [464, 327] on div "FUSED BIFOCAL TRANSITION /AR" at bounding box center [445, 338] width 181 height 23
type input "22000"
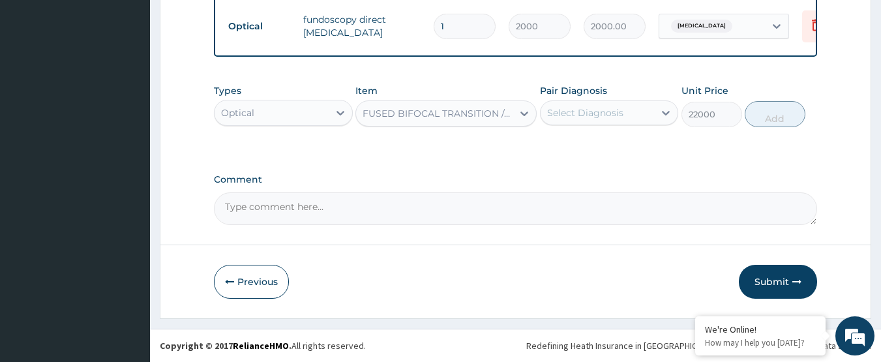
click at [592, 120] on div "Select Diagnosis" at bounding box center [598, 112] width 114 height 21
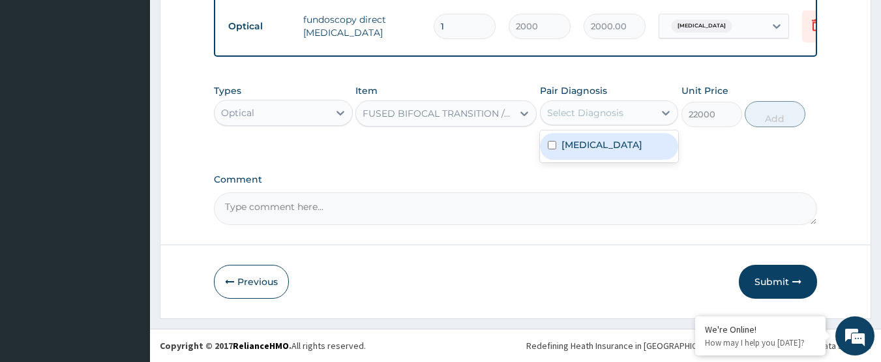
click at [595, 153] on div "Presbyopia" at bounding box center [609, 146] width 139 height 27
checkbox input "true"
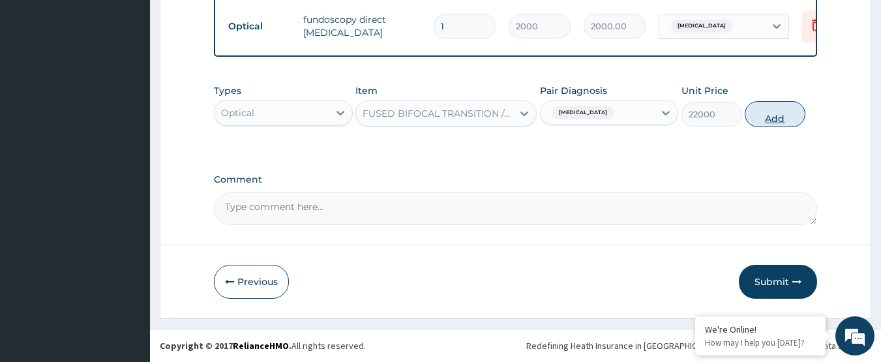
click at [788, 115] on button "Add" at bounding box center [775, 114] width 61 height 26
type input "0"
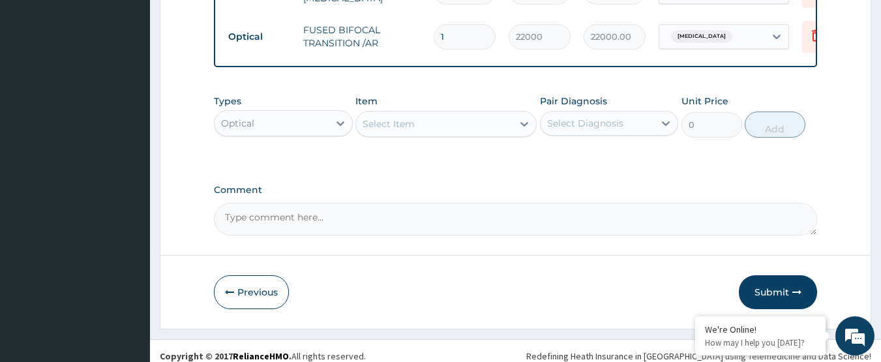
scroll to position [796, 0]
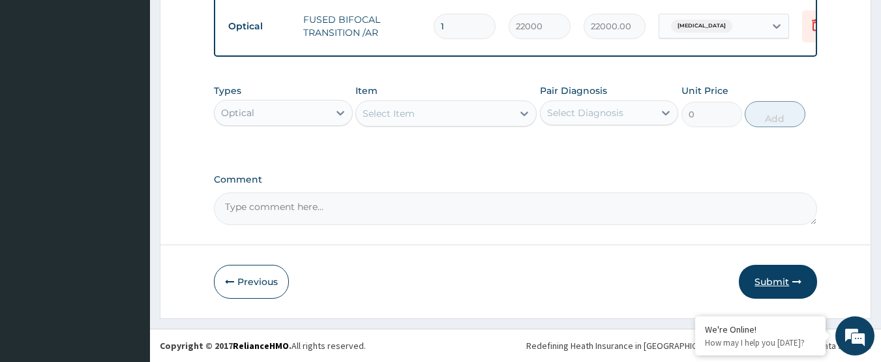
click at [761, 286] on button "Submit" at bounding box center [778, 282] width 78 height 34
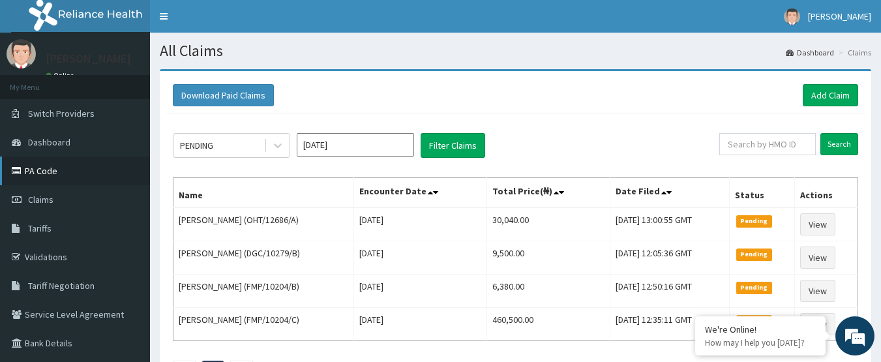
click at [50, 168] on link "PA Code" at bounding box center [75, 171] width 150 height 29
